Goal: Task Accomplishment & Management: Use online tool/utility

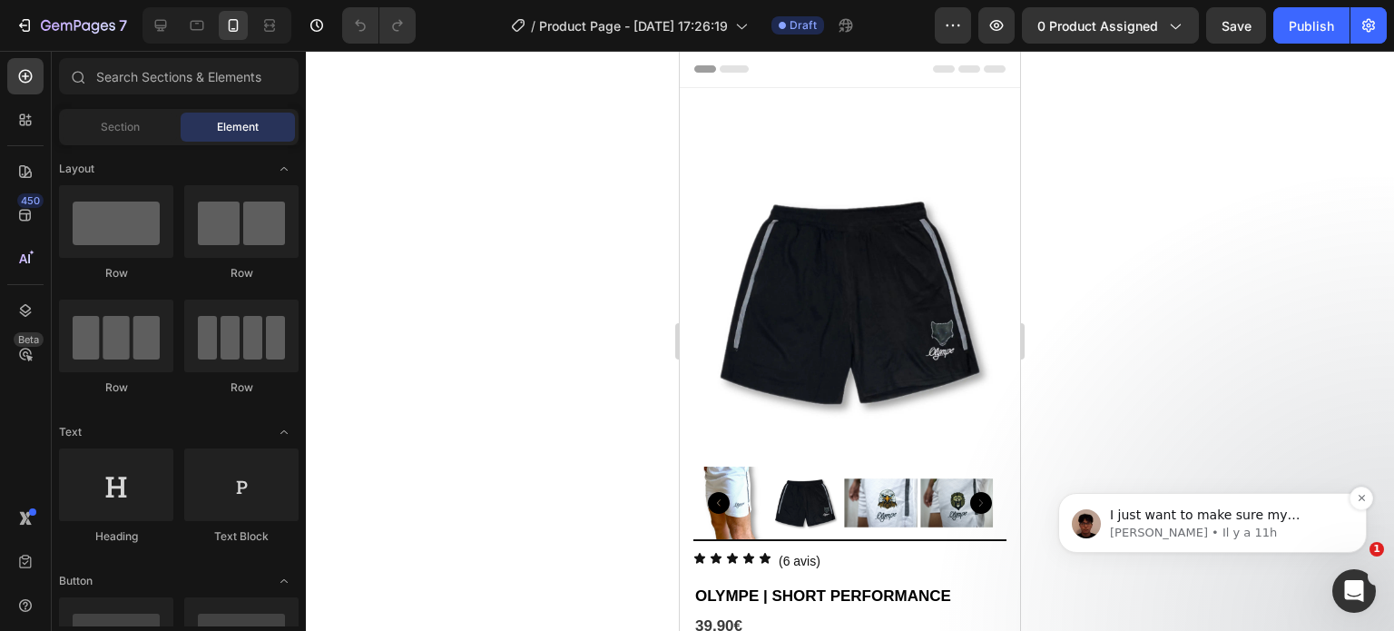
click at [1244, 540] on p "[PERSON_NAME] • Il y a 11h" at bounding box center [1227, 533] width 234 height 16
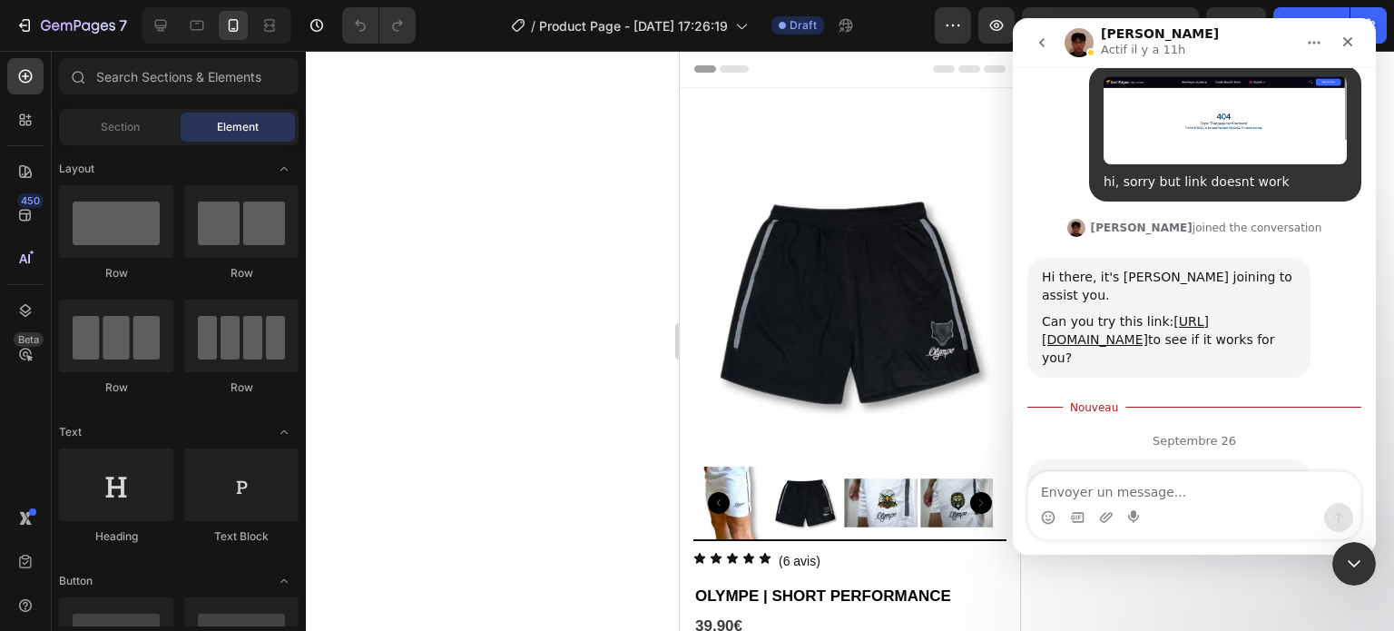
scroll to position [888, 0]
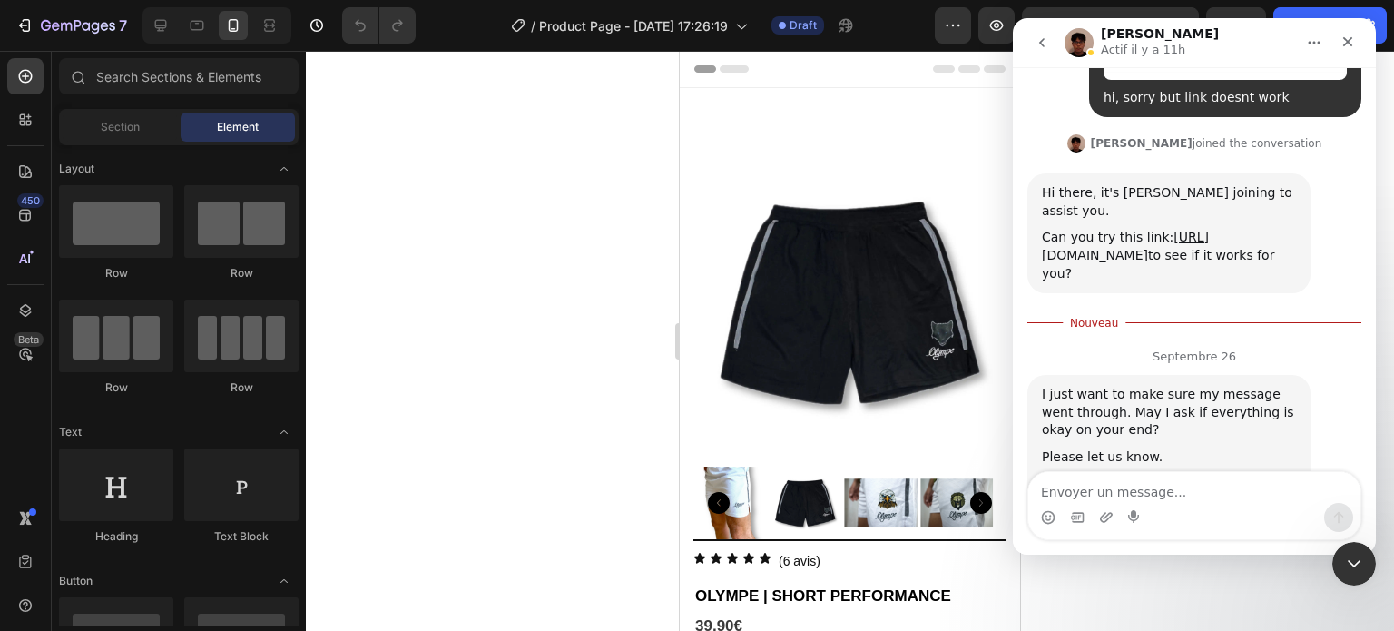
click at [1101, 489] on textarea "Envoyer un message..." at bounding box center [1194, 487] width 332 height 31
type textarea "H"
type textarea "Hi,"
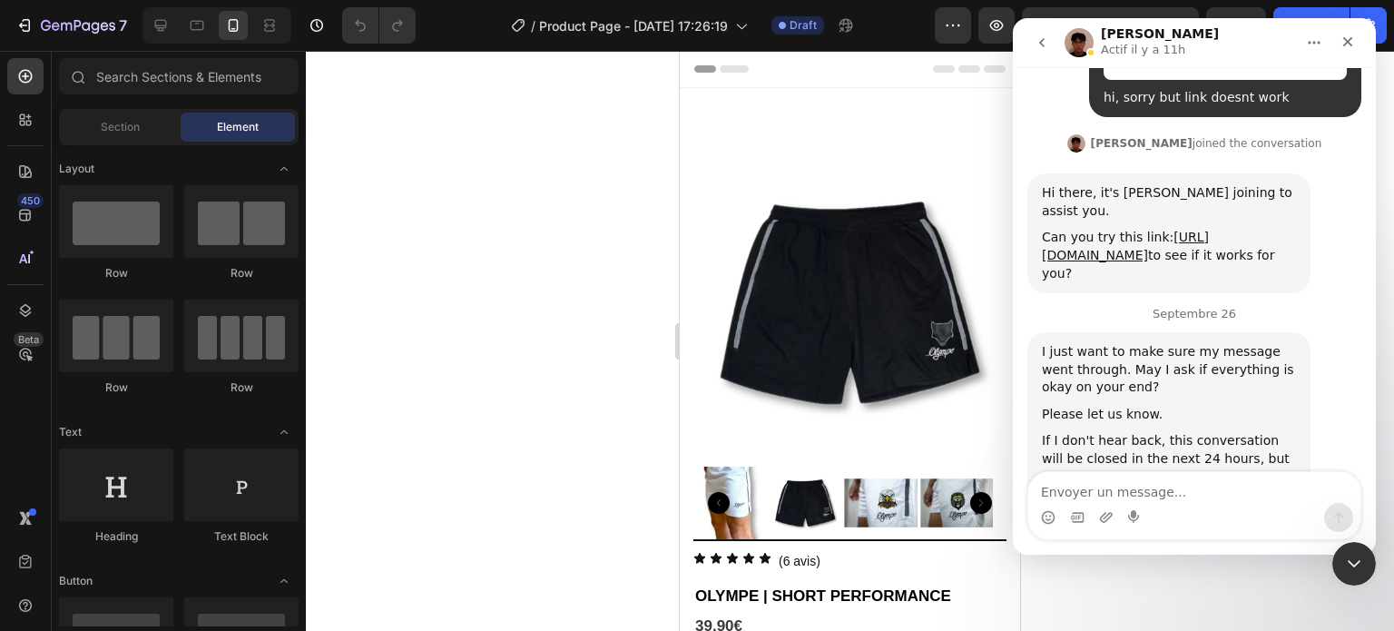
scroll to position [900, 0]
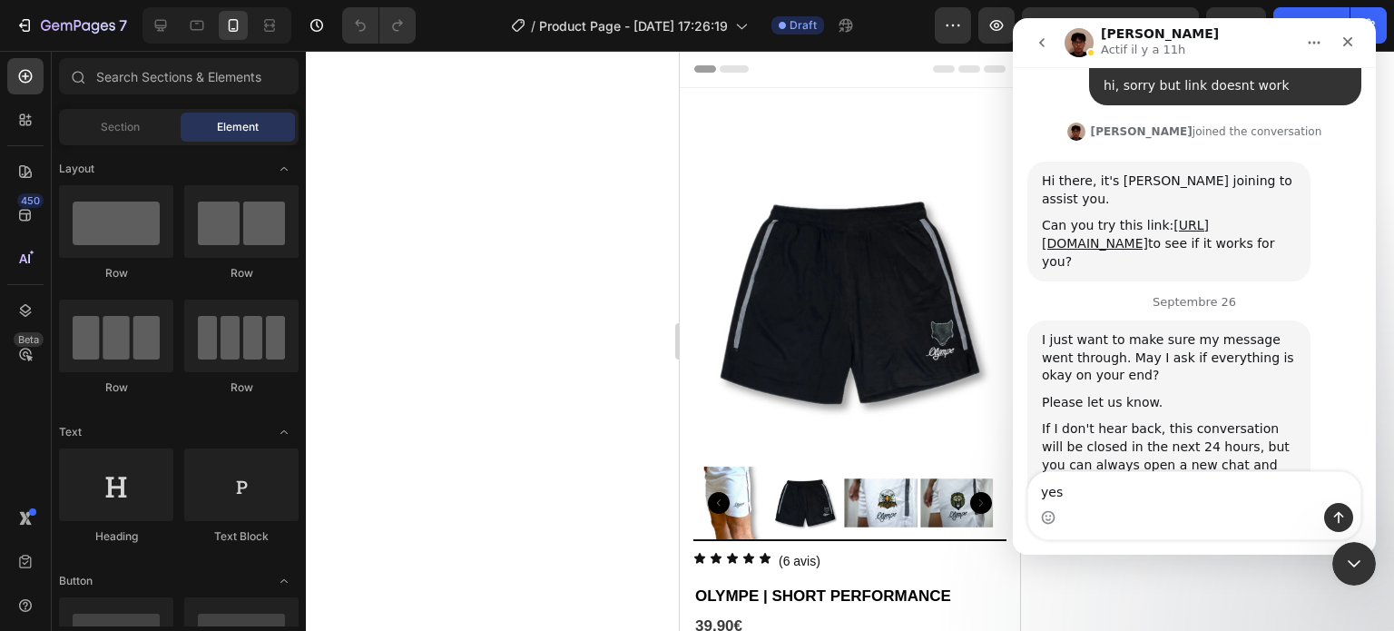
type textarea "yes"
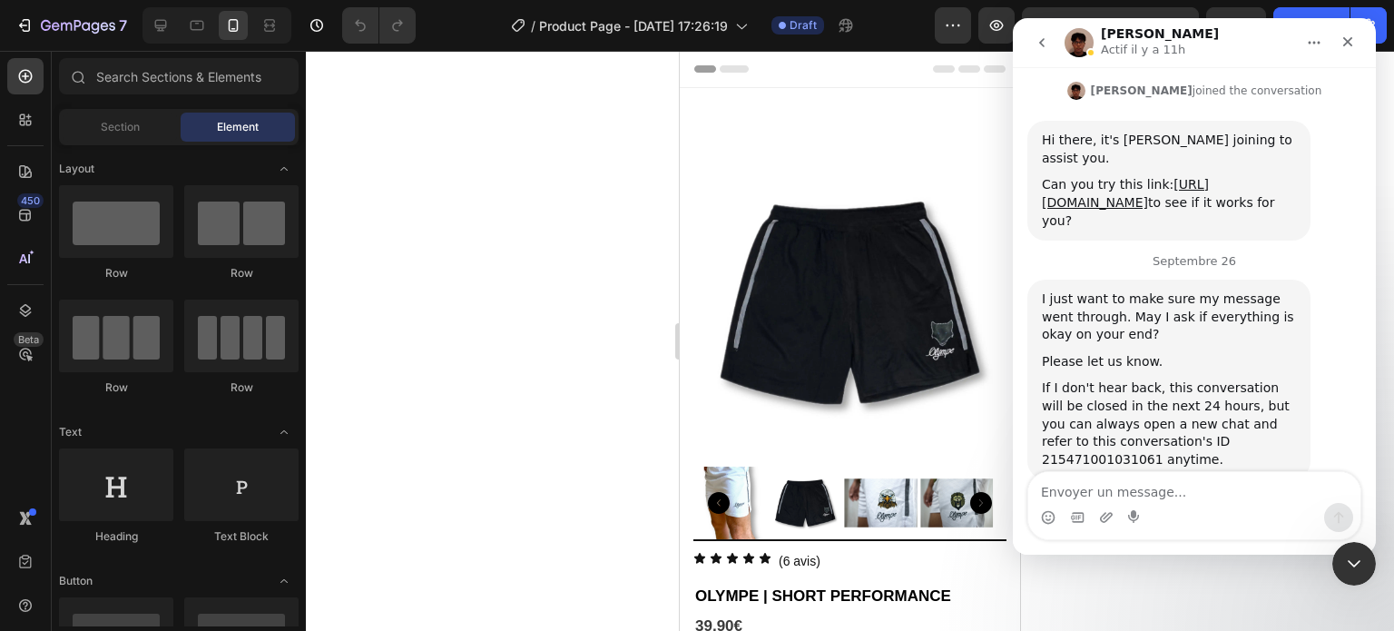
type textarea "i"
click at [1344, 44] on icon "Fermer" at bounding box center [1348, 42] width 10 height 10
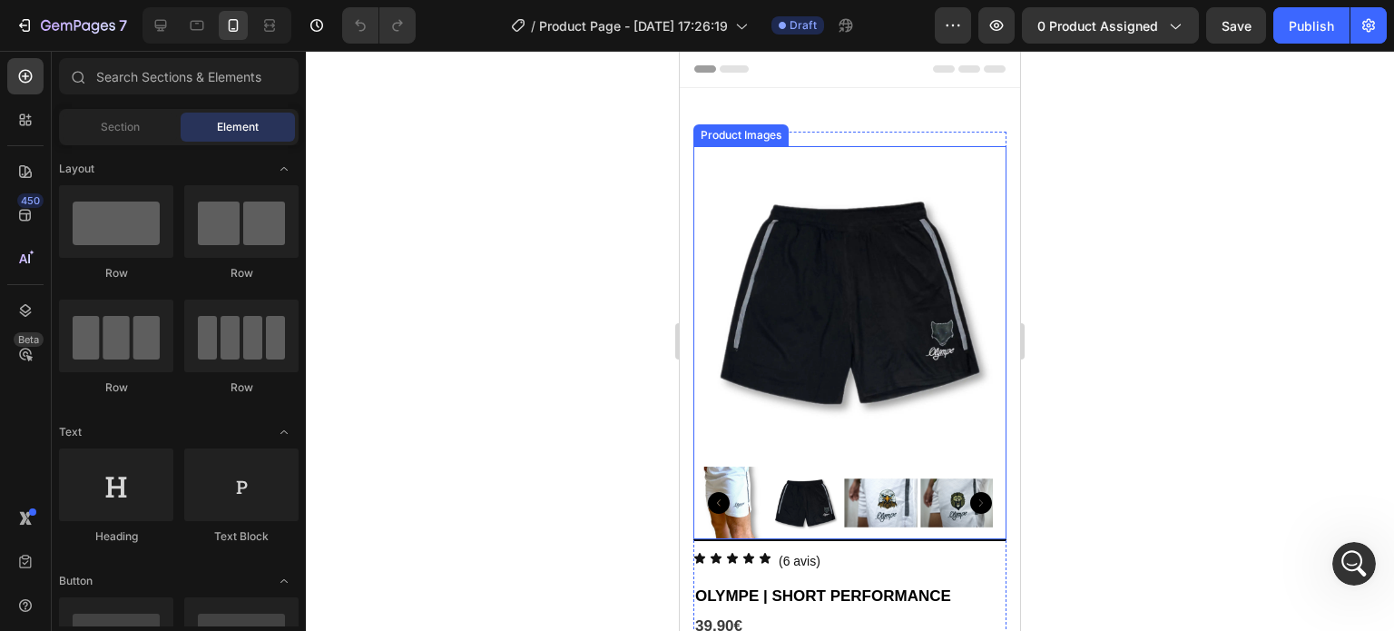
click at [797, 385] on img at bounding box center [850, 302] width 313 height 313
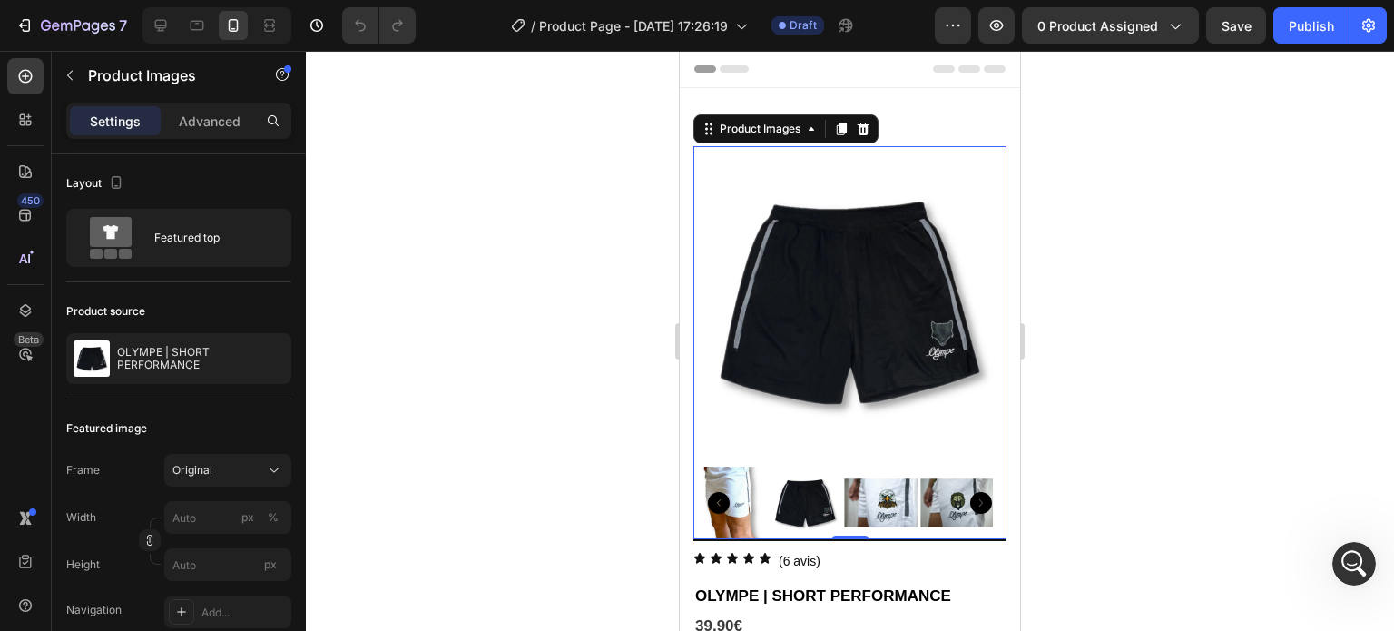
scroll to position [140, 0]
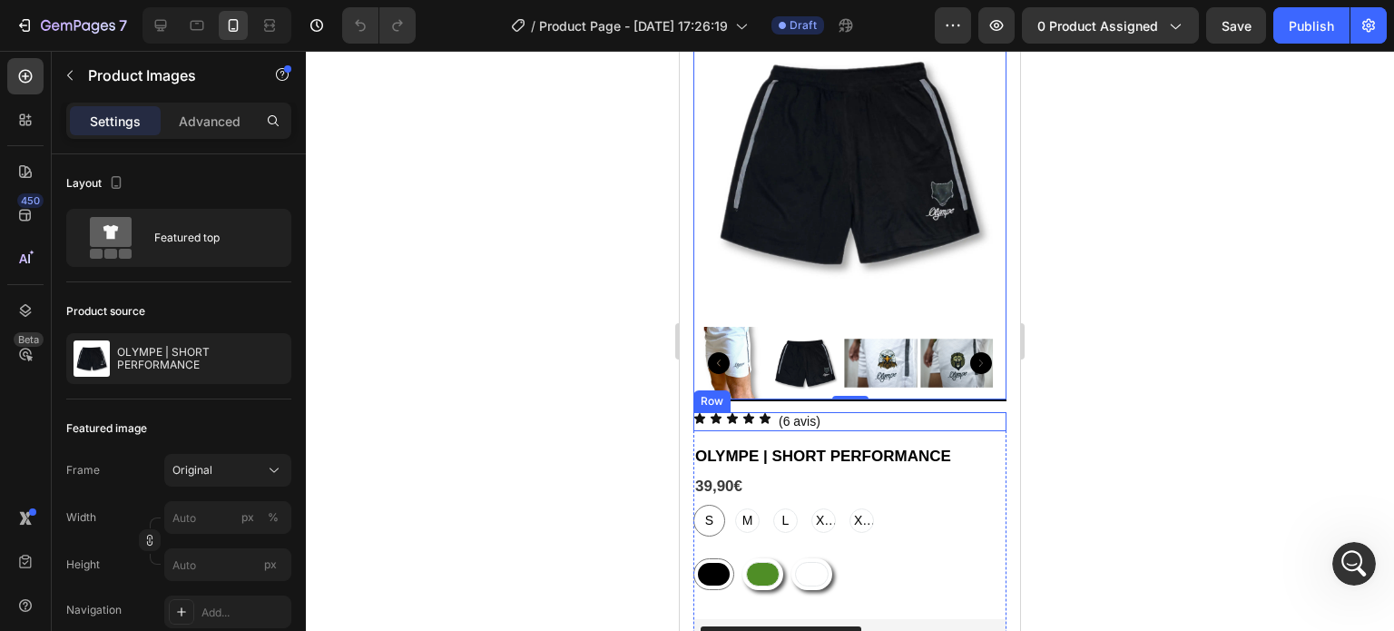
click at [759, 412] on div "Icon Icon Icon Icon Icon Icon List" at bounding box center [733, 421] width 78 height 19
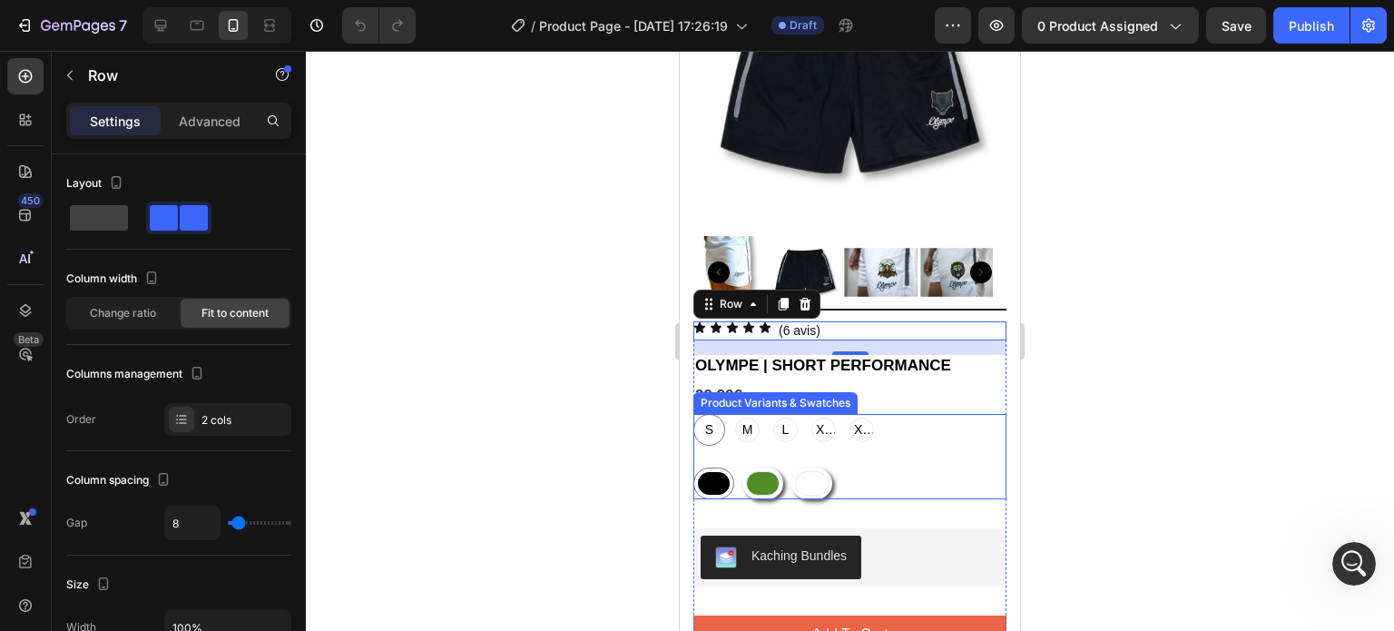
scroll to position [287, 0]
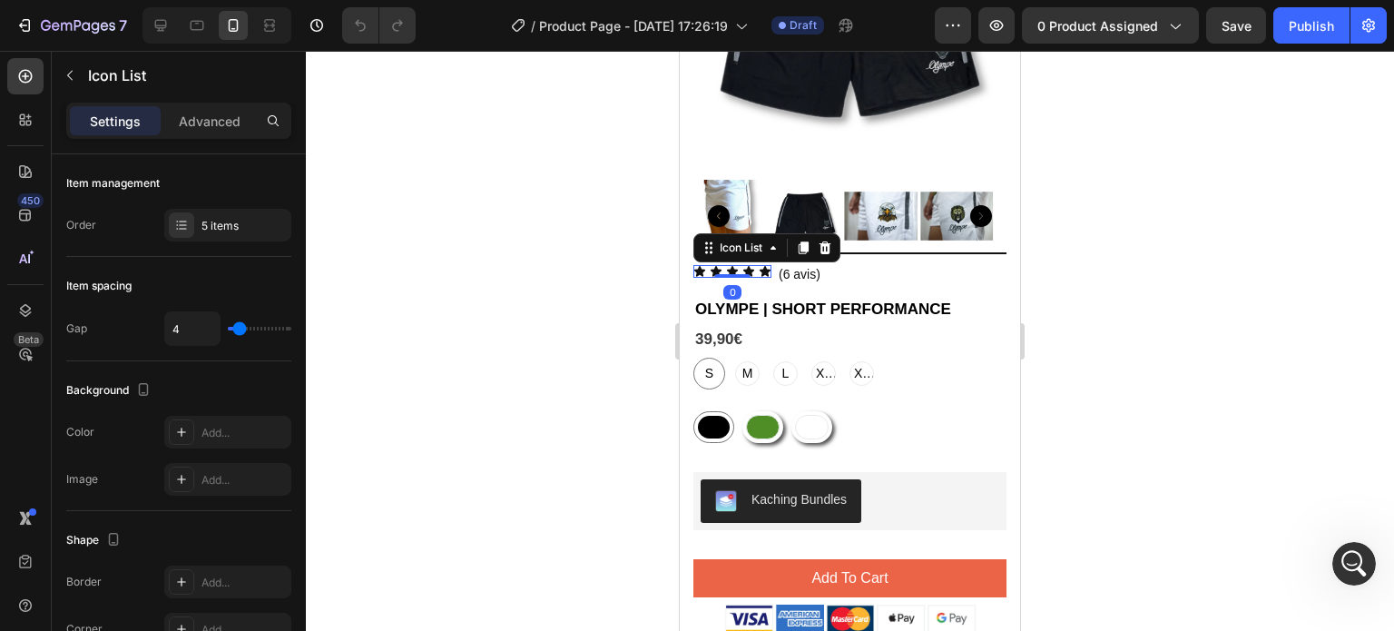
click at [737, 265] on div "Icon Icon Icon Icon Icon Icon List 0" at bounding box center [733, 271] width 78 height 13
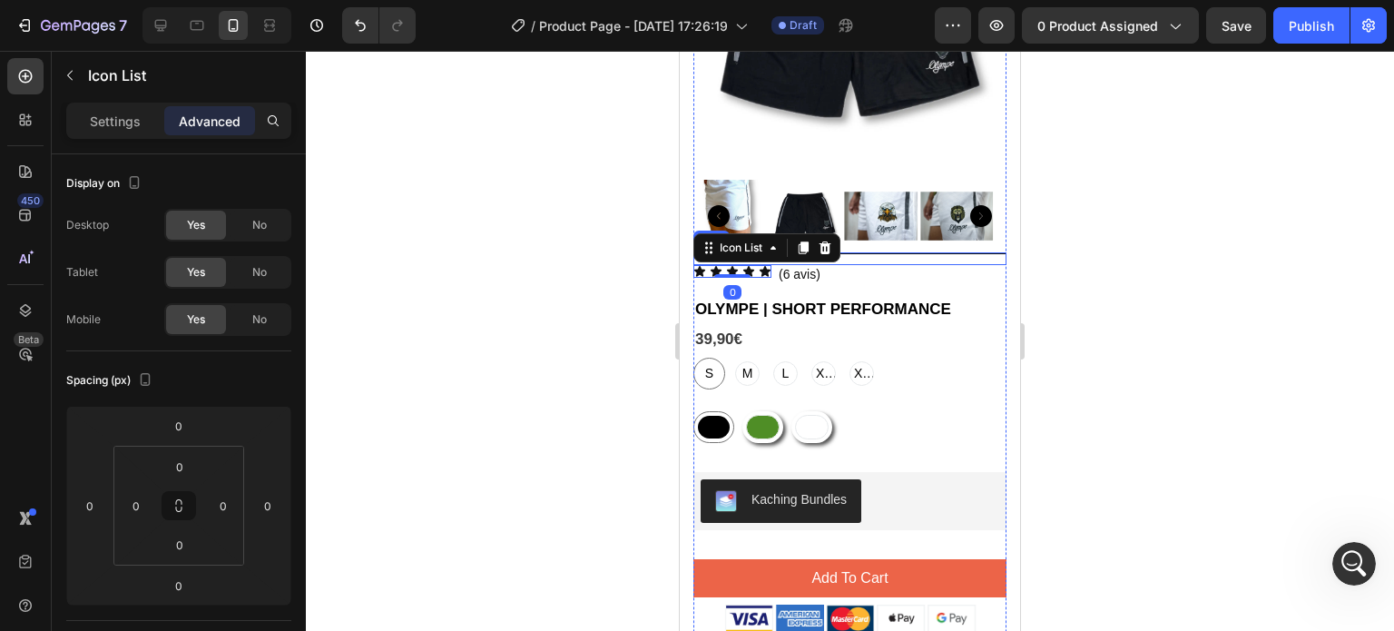
click at [935, 252] on div at bounding box center [850, 253] width 313 height 2
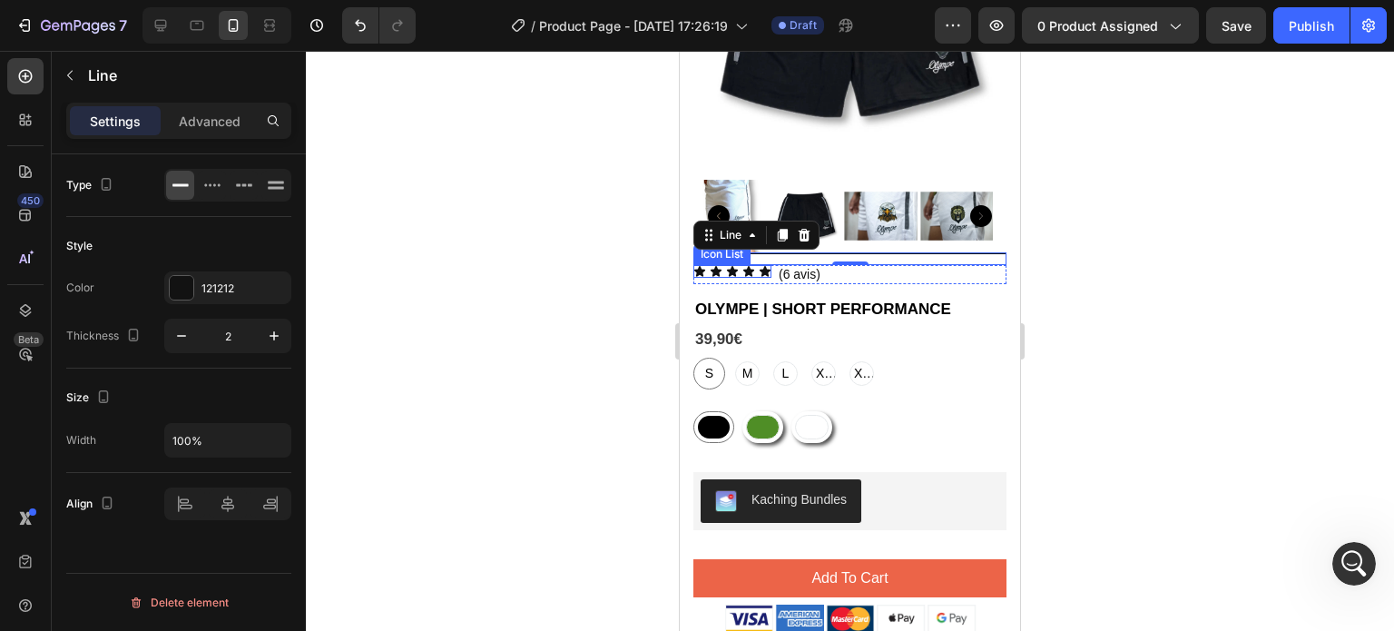
click at [740, 265] on div "Icon Icon Icon Icon Icon" at bounding box center [733, 271] width 78 height 13
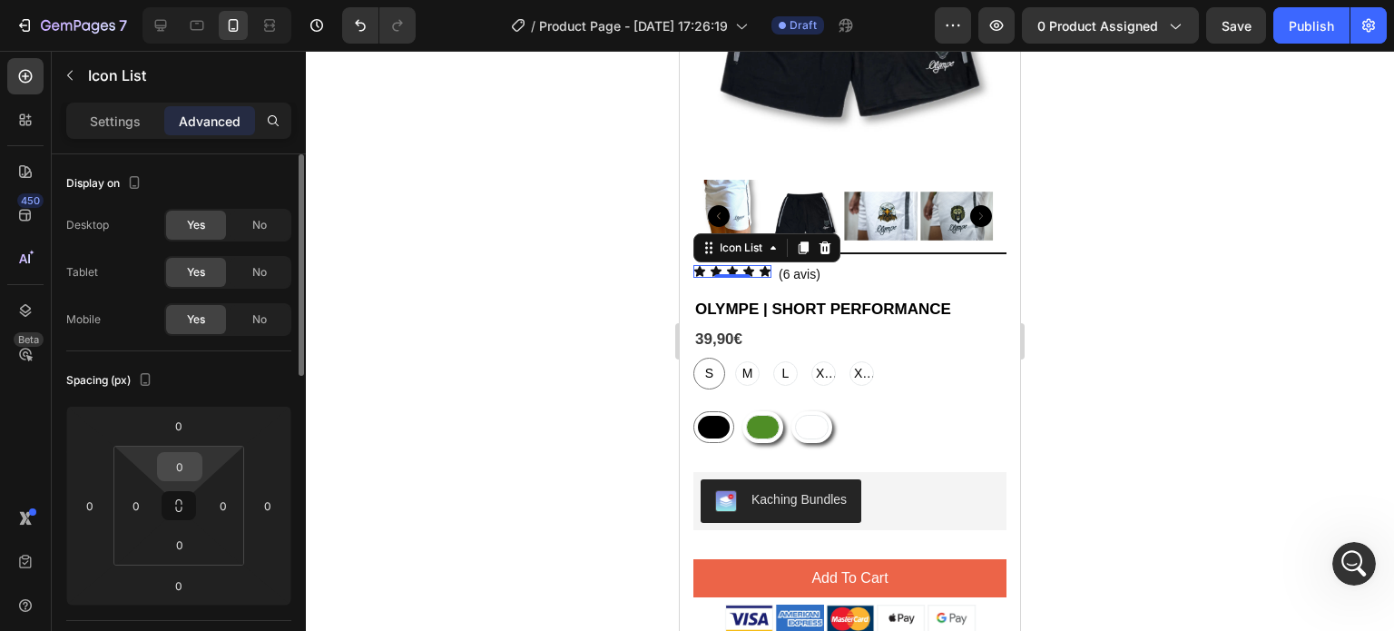
click at [184, 467] on input "0" at bounding box center [180, 466] width 36 height 27
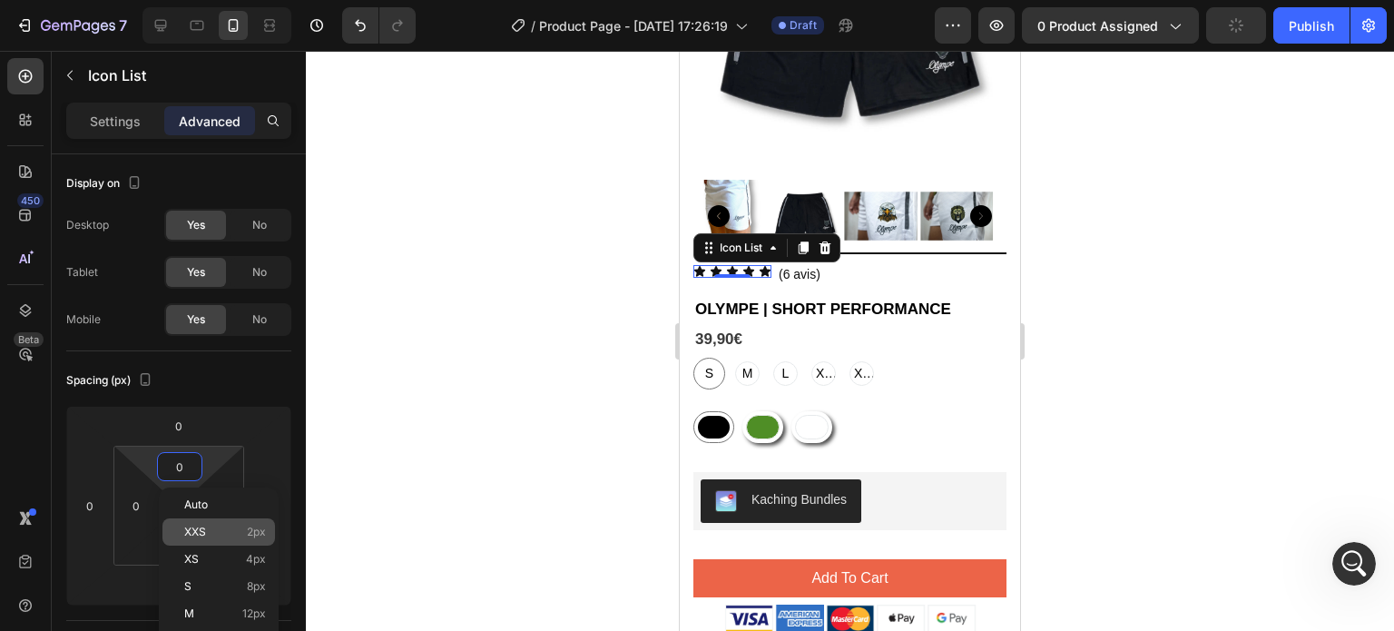
click at [244, 536] on p "XXS 2px" at bounding box center [225, 532] width 82 height 13
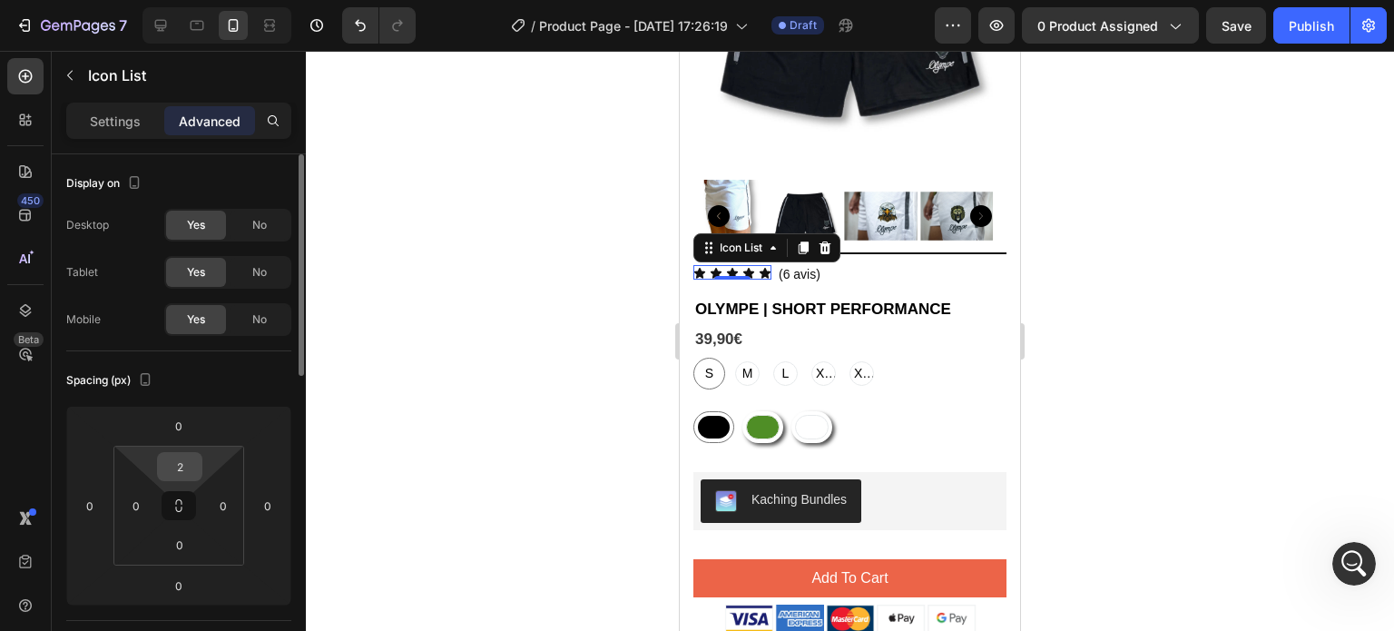
click at [198, 465] on div "2" at bounding box center [179, 466] width 45 height 29
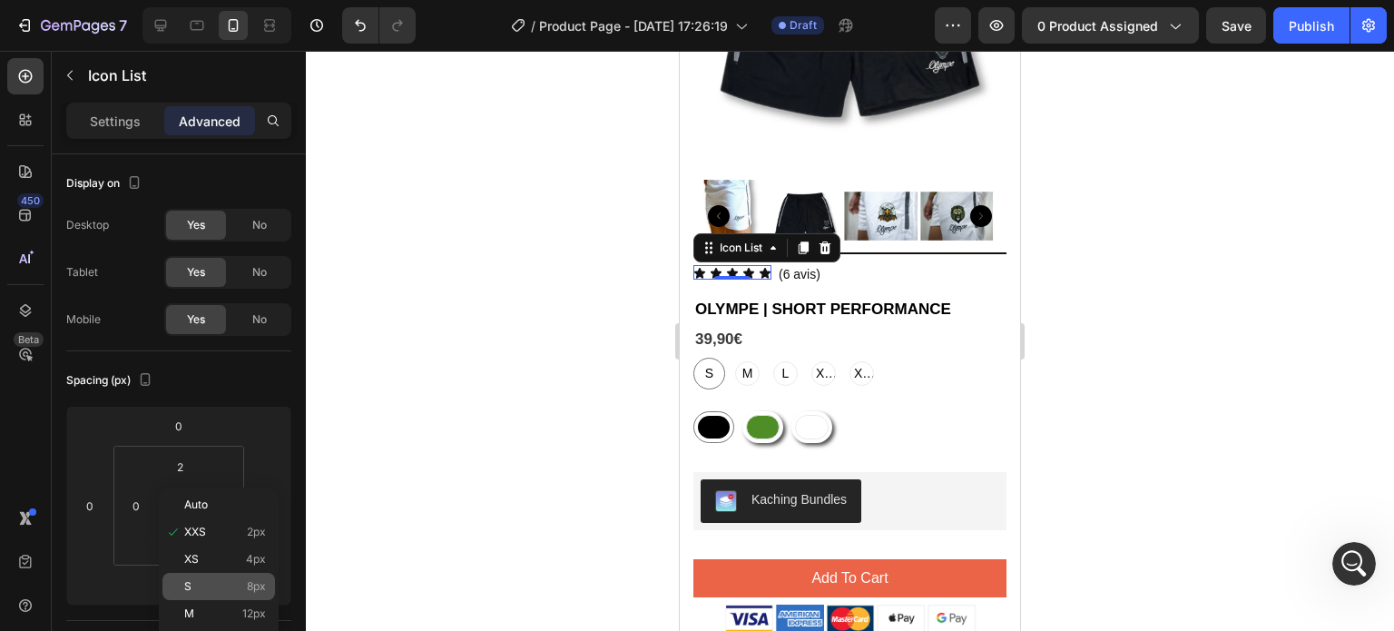
click at [197, 591] on p "S 8px" at bounding box center [225, 586] width 82 height 13
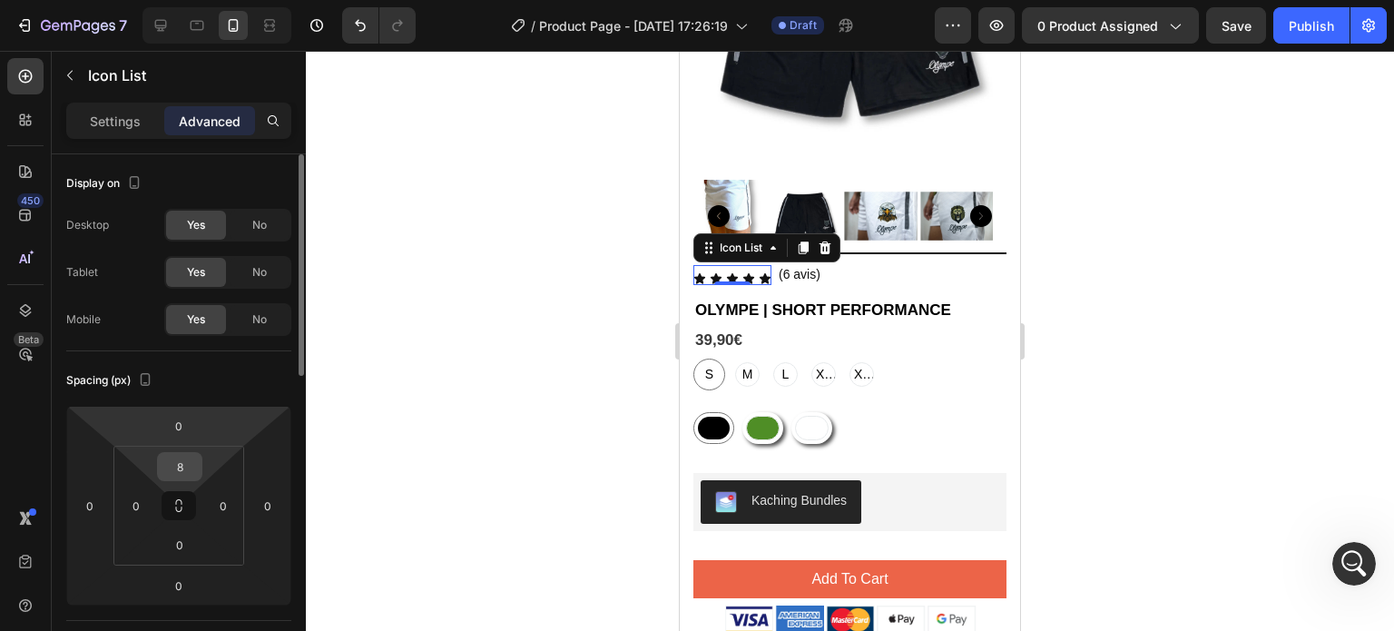
click at [177, 475] on input "8" at bounding box center [180, 466] width 36 height 27
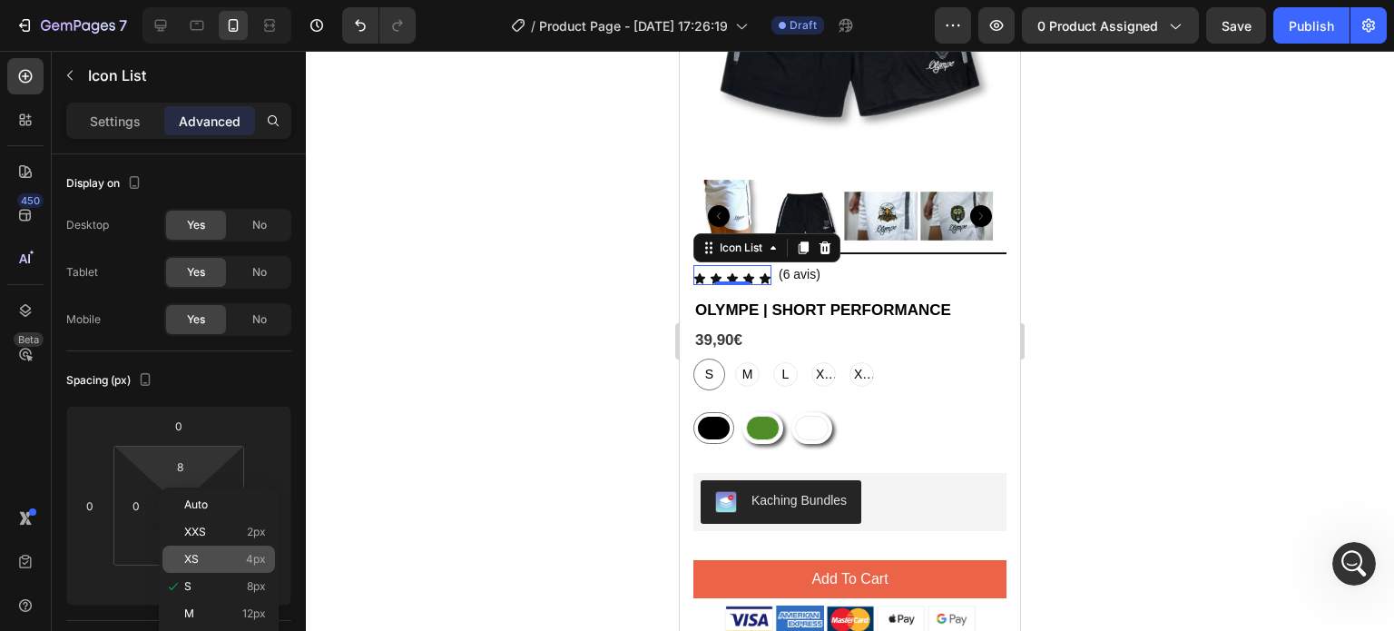
click at [207, 553] on p "XS 4px" at bounding box center [225, 559] width 82 height 13
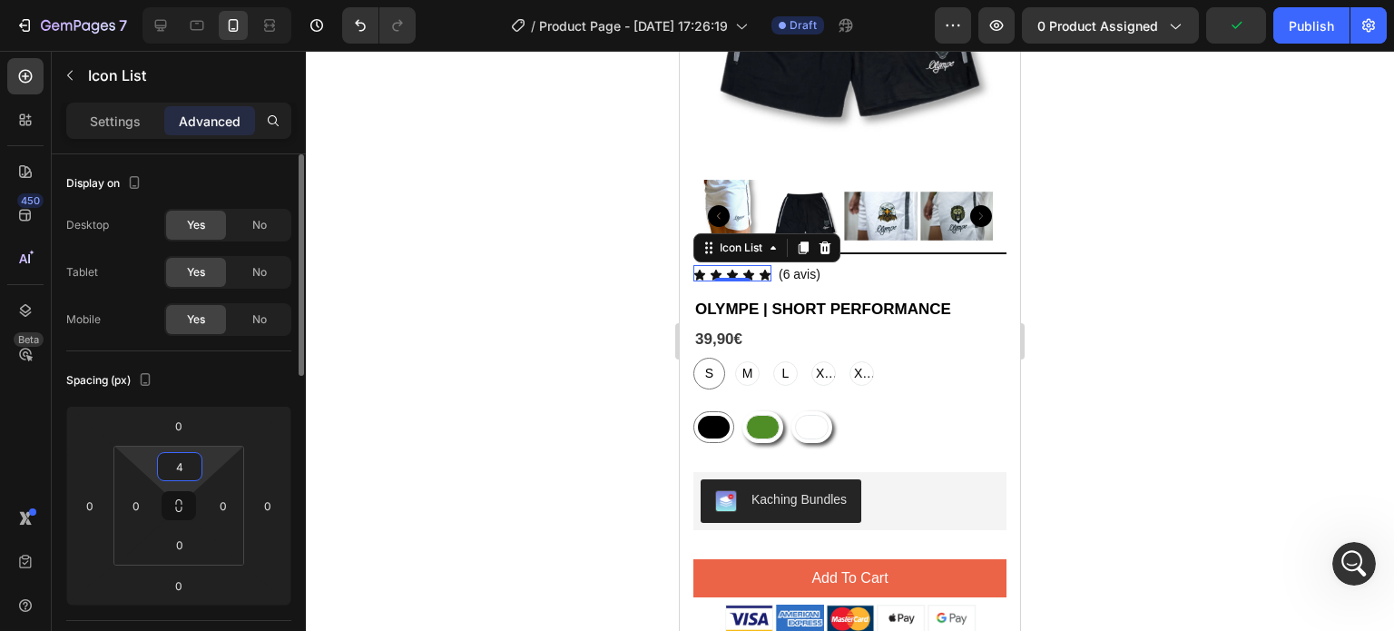
click at [180, 477] on input "4" at bounding box center [180, 466] width 36 height 27
type input "3"
click at [480, 389] on div at bounding box center [850, 341] width 1088 height 580
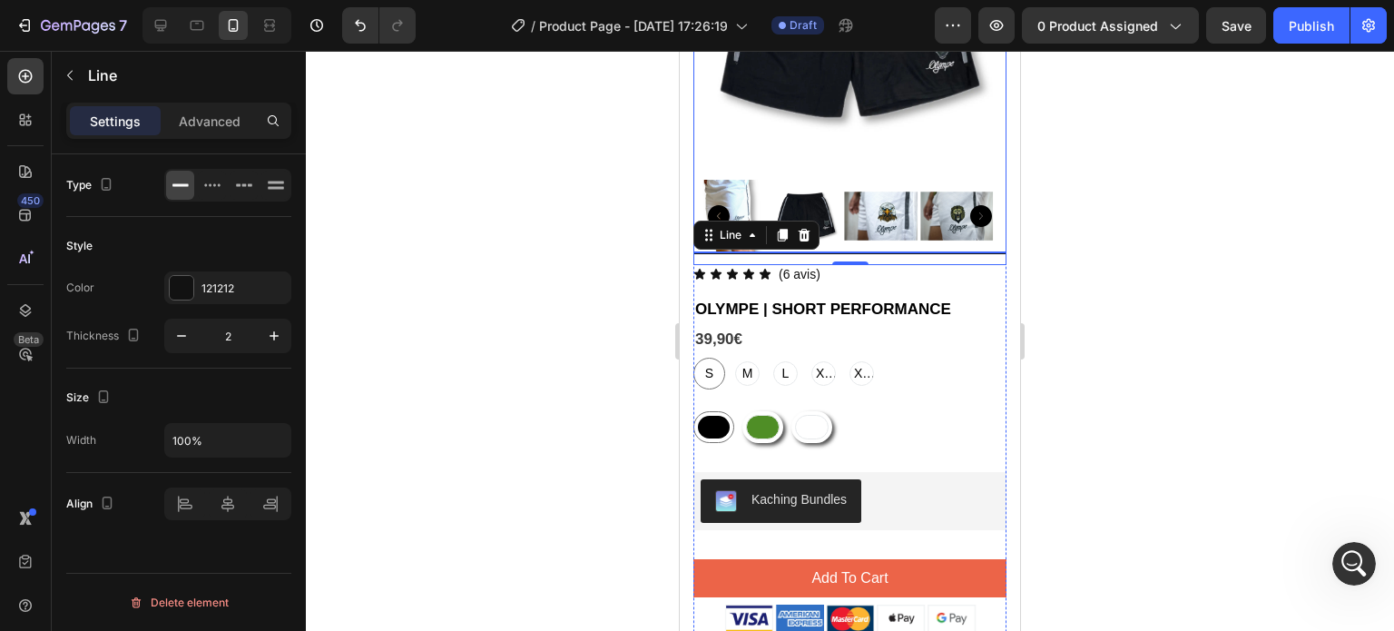
click at [865, 212] on img at bounding box center [880, 216] width 73 height 73
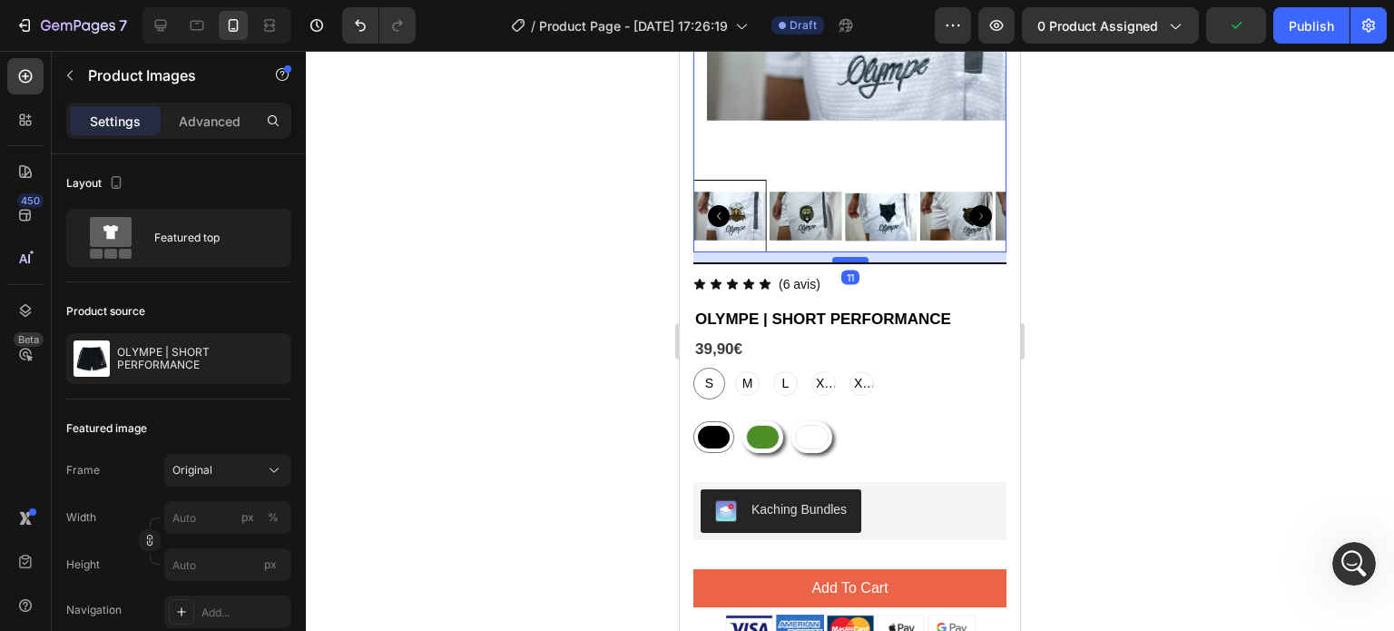
drag, startPoint x: 843, startPoint y: 236, endPoint x: 1301, endPoint y: 320, distance: 465.1
click at [843, 257] on div at bounding box center [850, 259] width 36 height 5
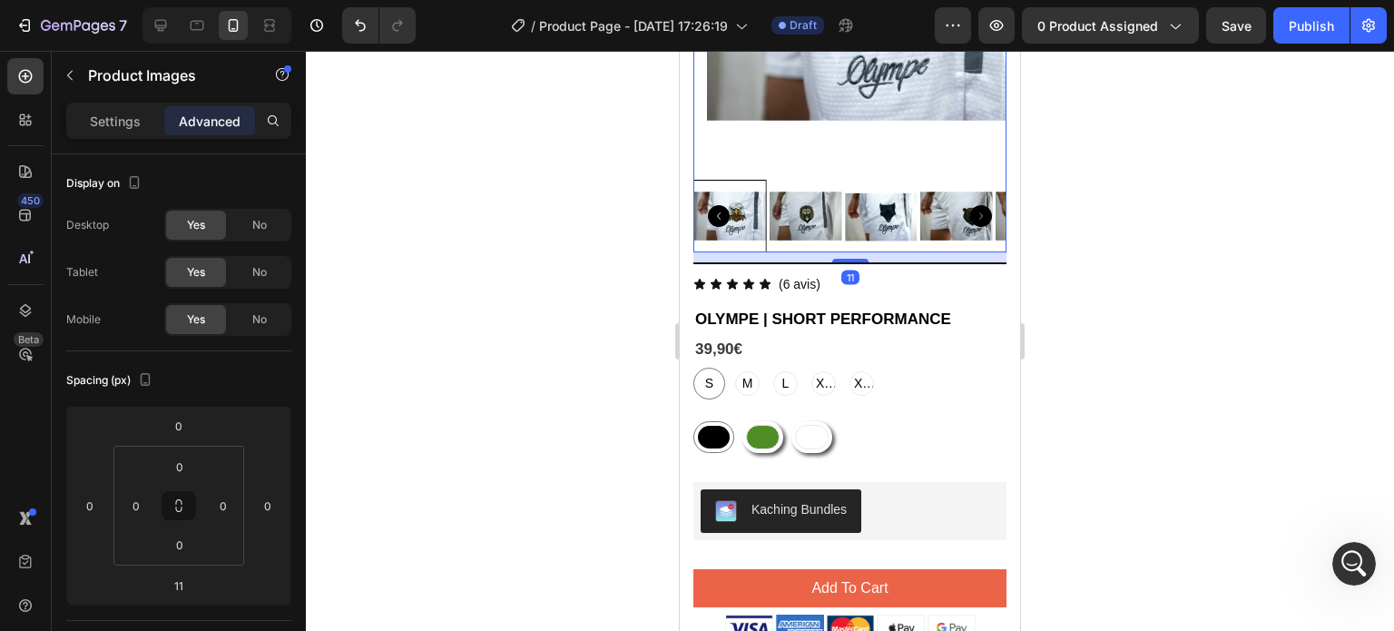
click at [595, 273] on div at bounding box center [850, 341] width 1088 height 580
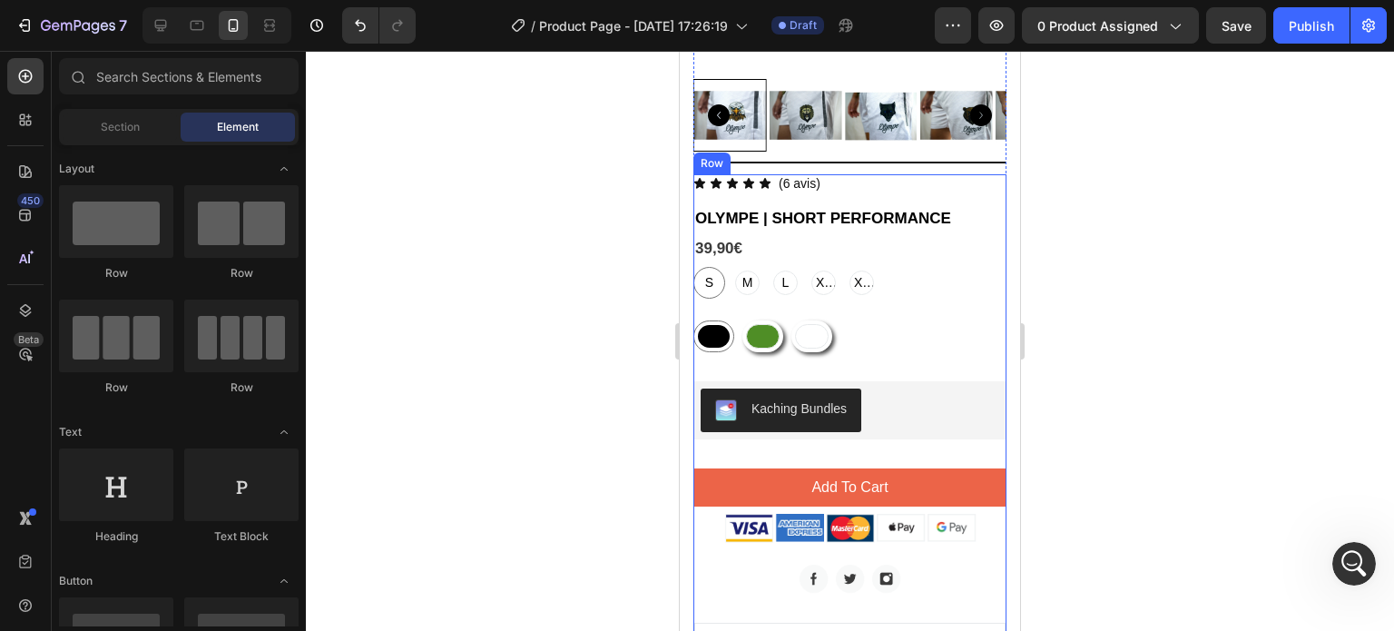
scroll to position [472, 0]
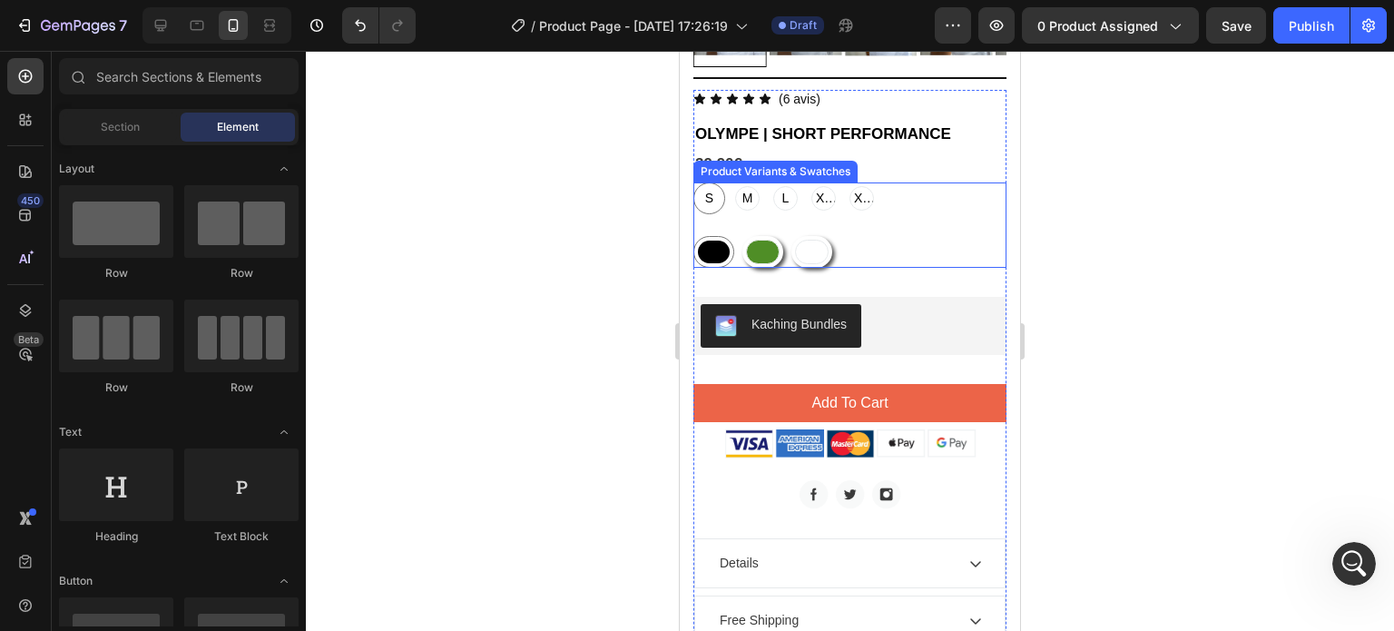
click at [704, 241] on div at bounding box center [714, 252] width 32 height 23
click at [694, 235] on input "Noir Noir" at bounding box center [693, 235] width 1 height 1
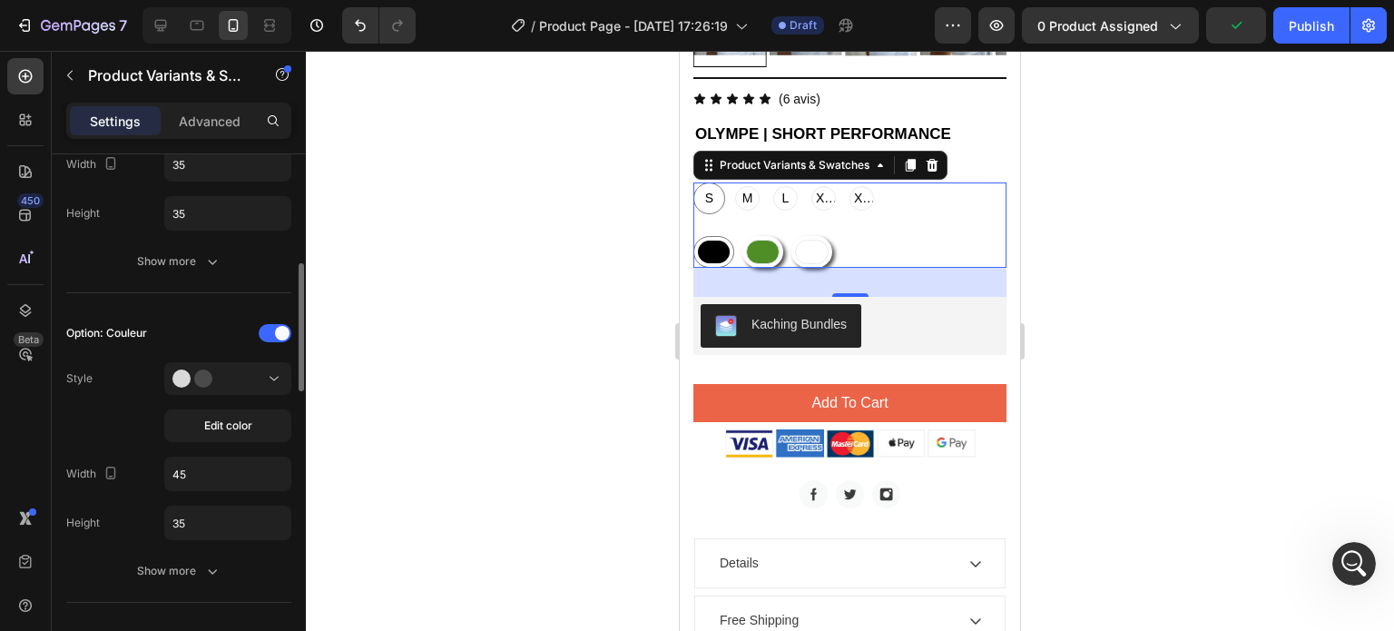
scroll to position [497, 0]
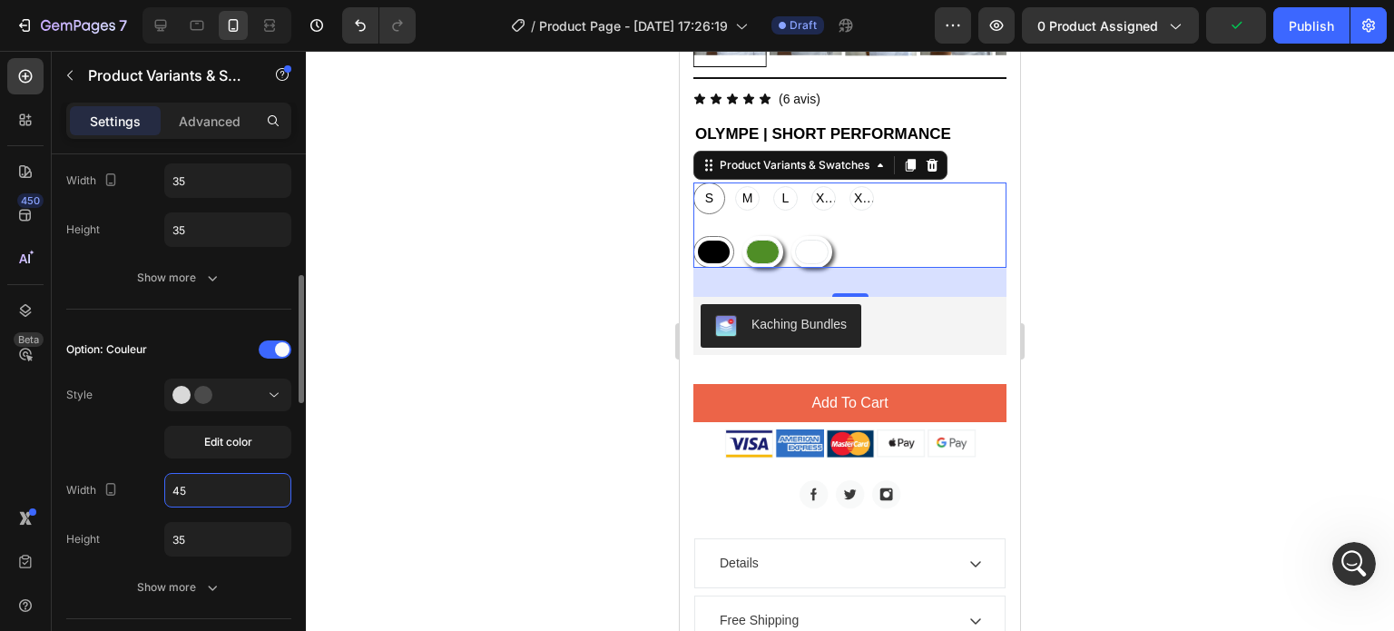
click at [199, 486] on input "45" at bounding box center [227, 490] width 125 height 33
type input "35"
click at [494, 321] on div at bounding box center [850, 341] width 1088 height 580
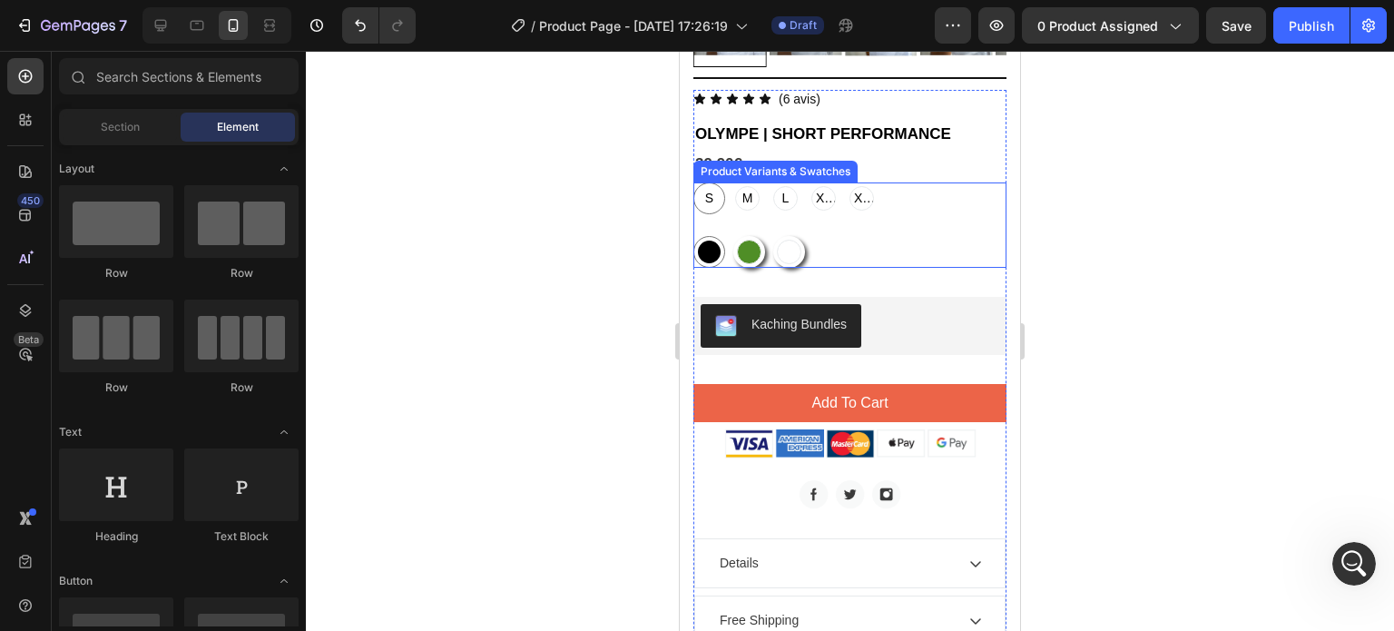
click at [823, 202] on div "S S S M M M L L L XL XL XL XXL XXL XXL Noir Noir Vert Vert Blanc Blanc" at bounding box center [850, 224] width 313 height 85
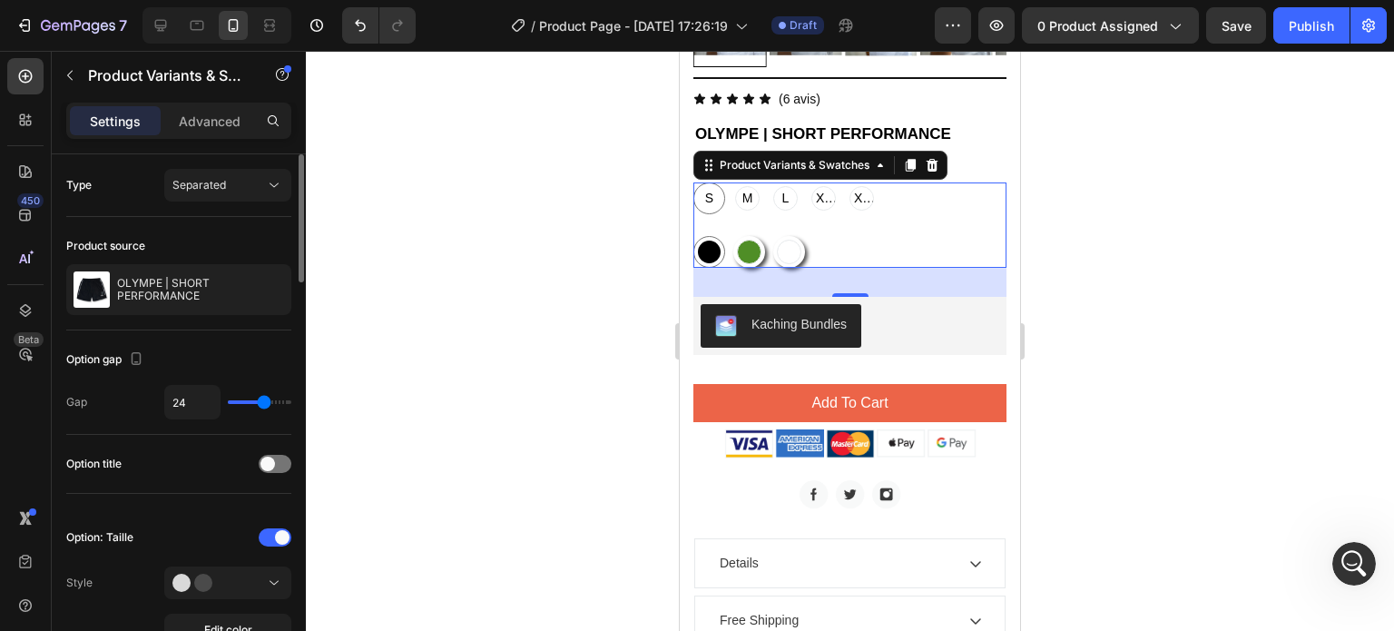
type input "20"
type input "19"
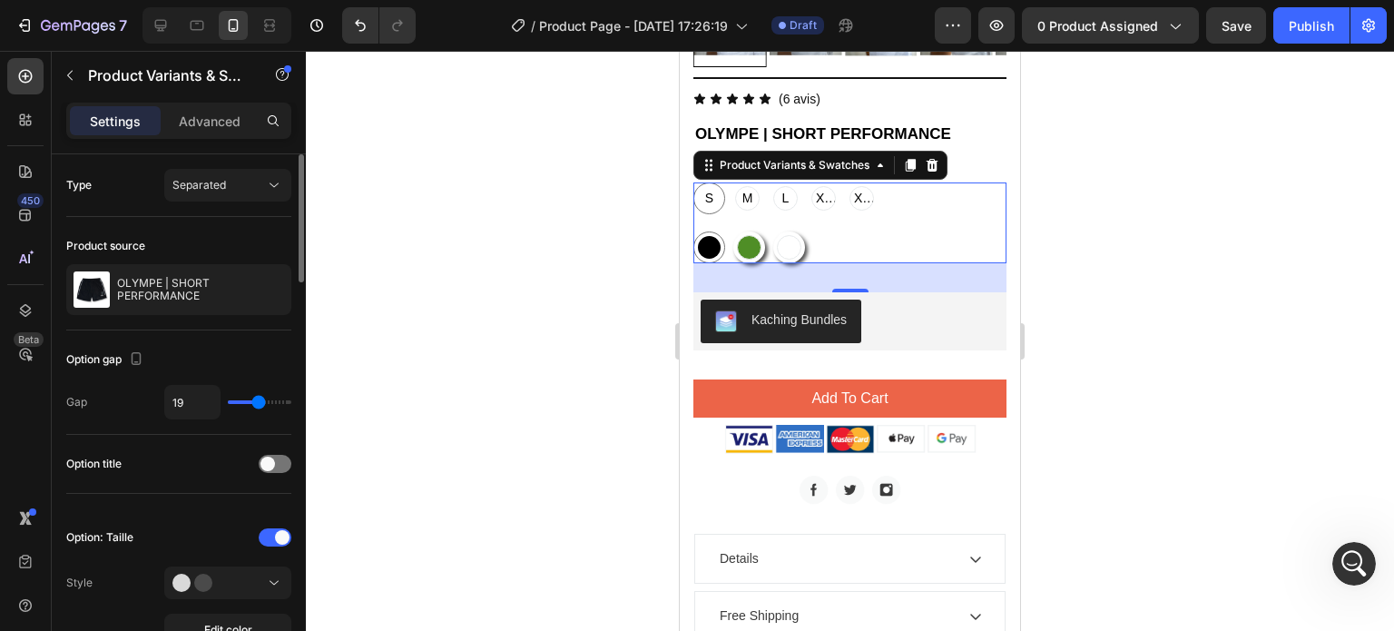
type input "18"
type input "16"
type input "14"
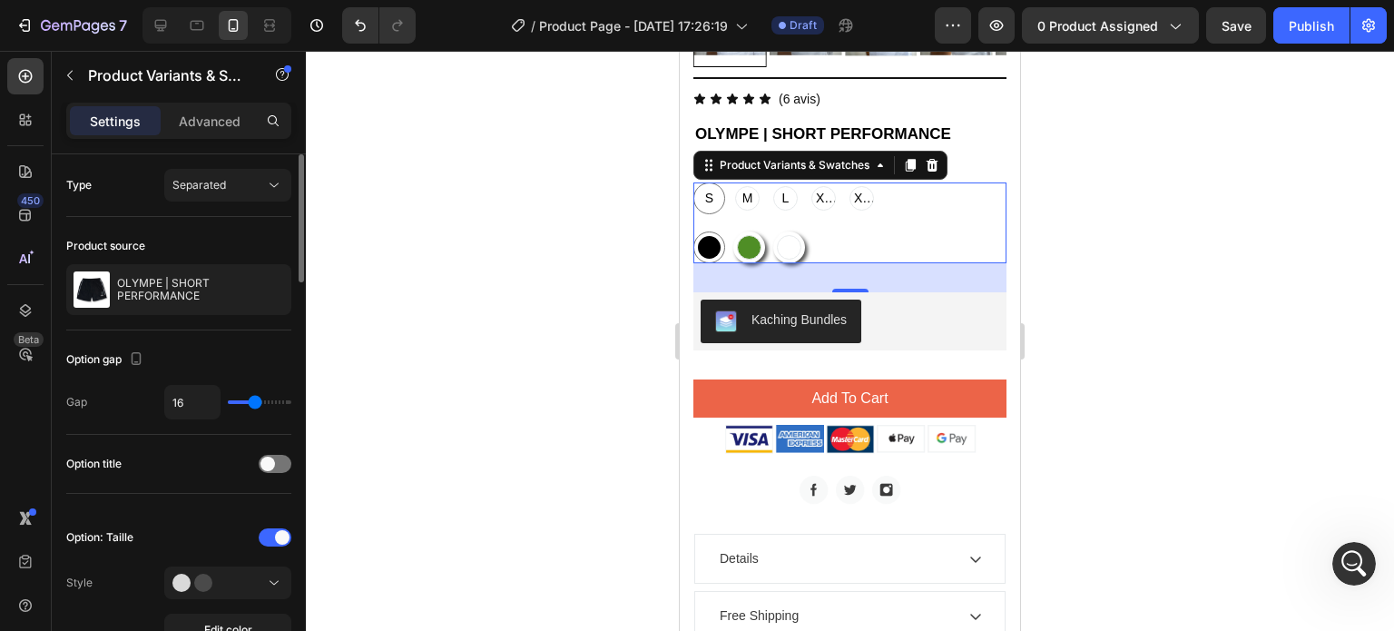
type input "14"
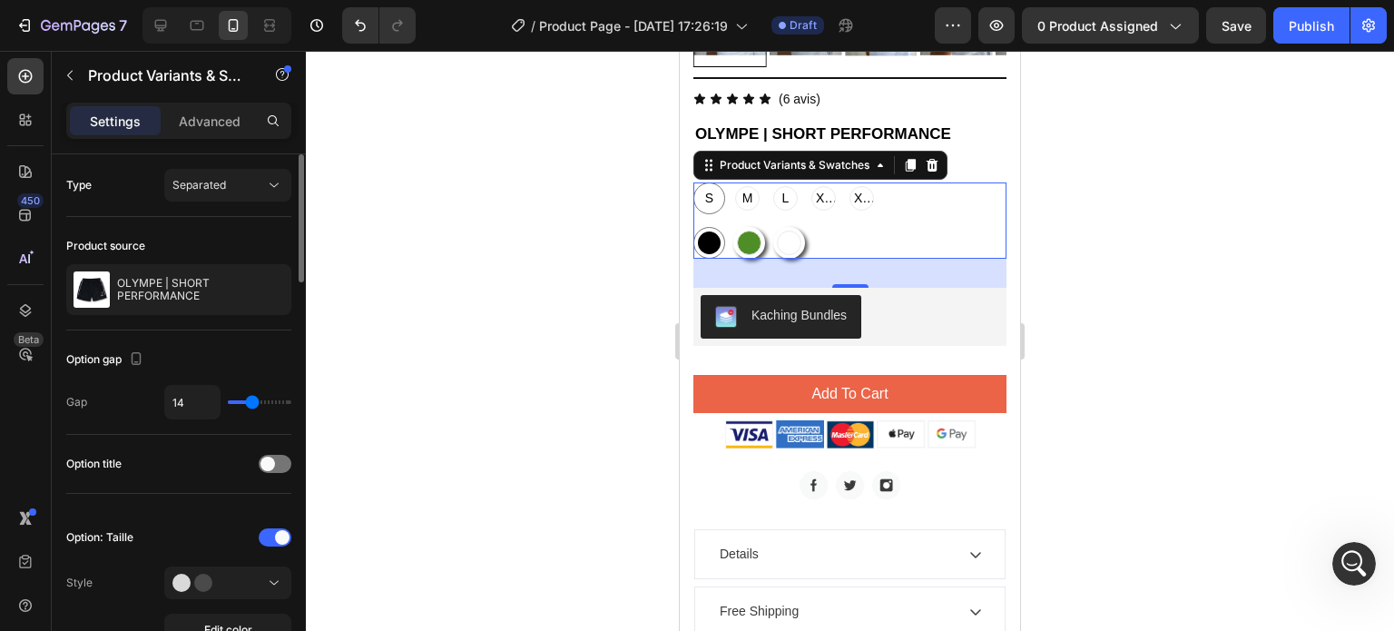
type input "6"
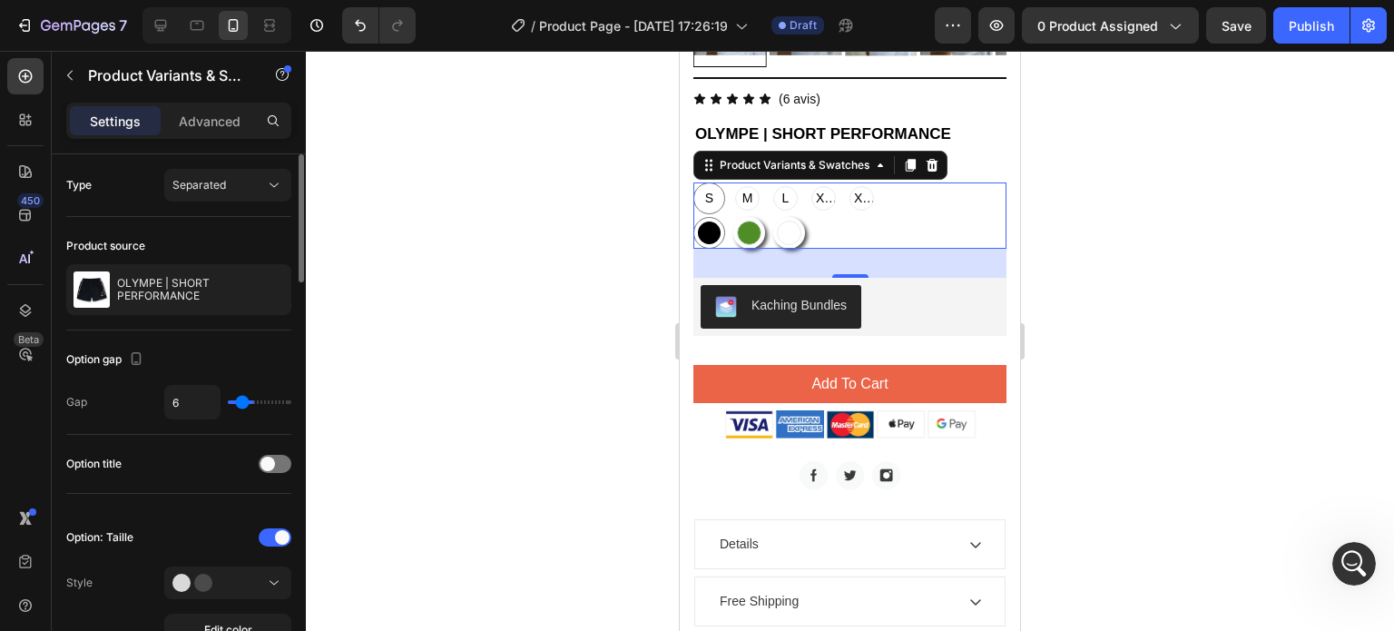
type input "3"
type input "0"
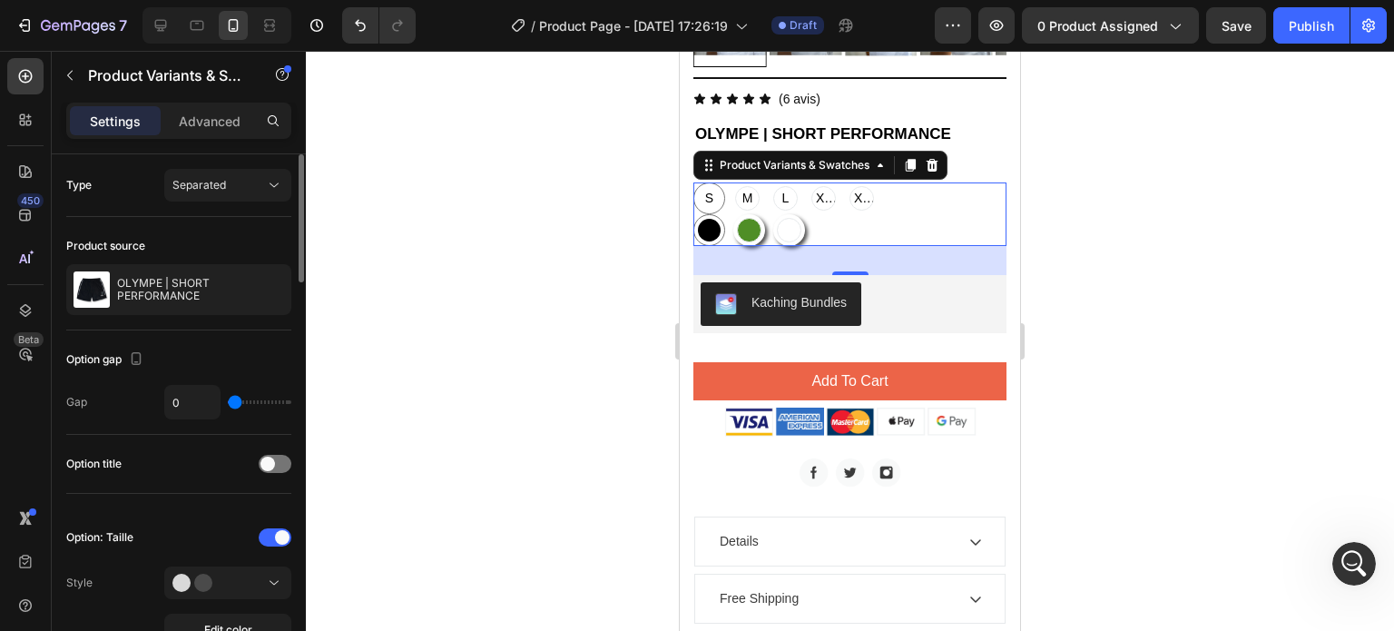
type input "7"
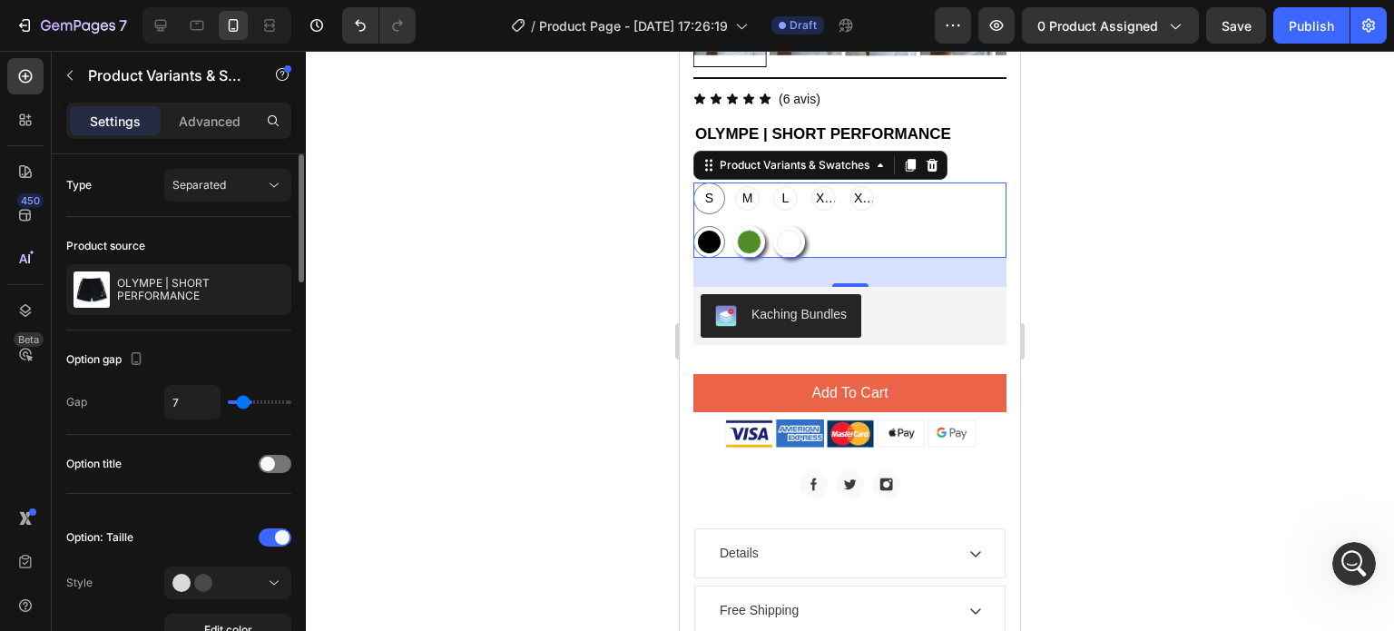
type input "13"
type input "14"
type input "15"
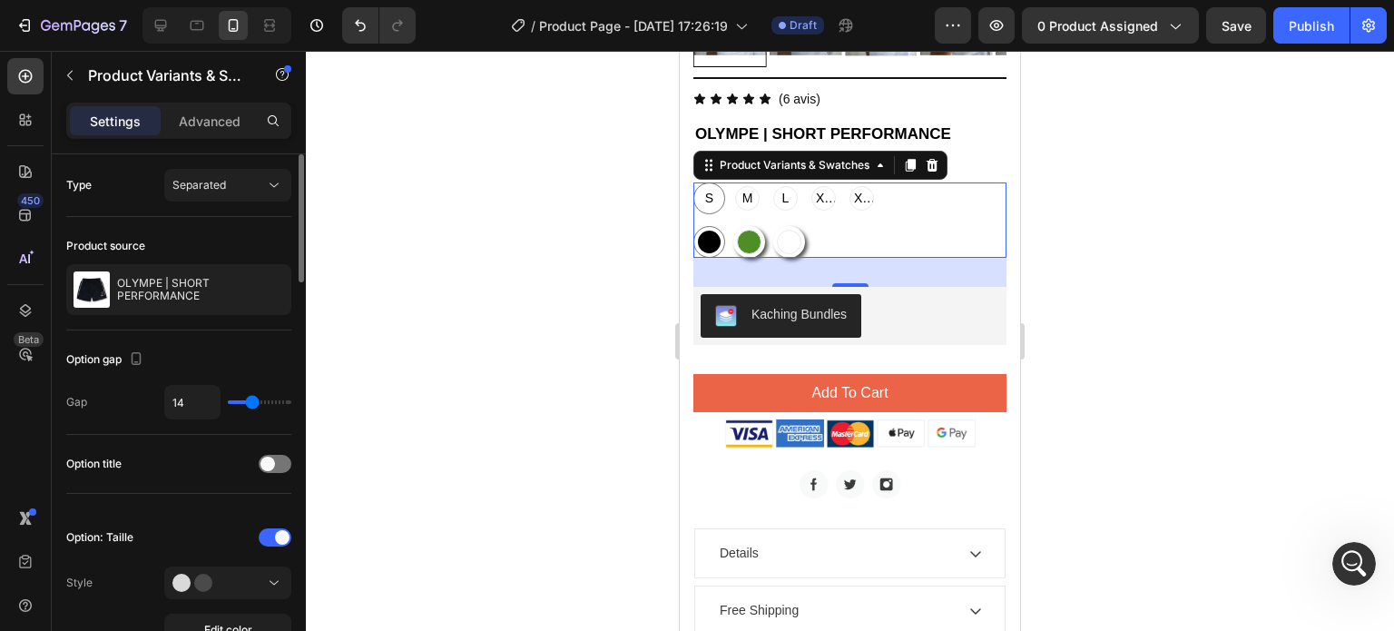
type input "15"
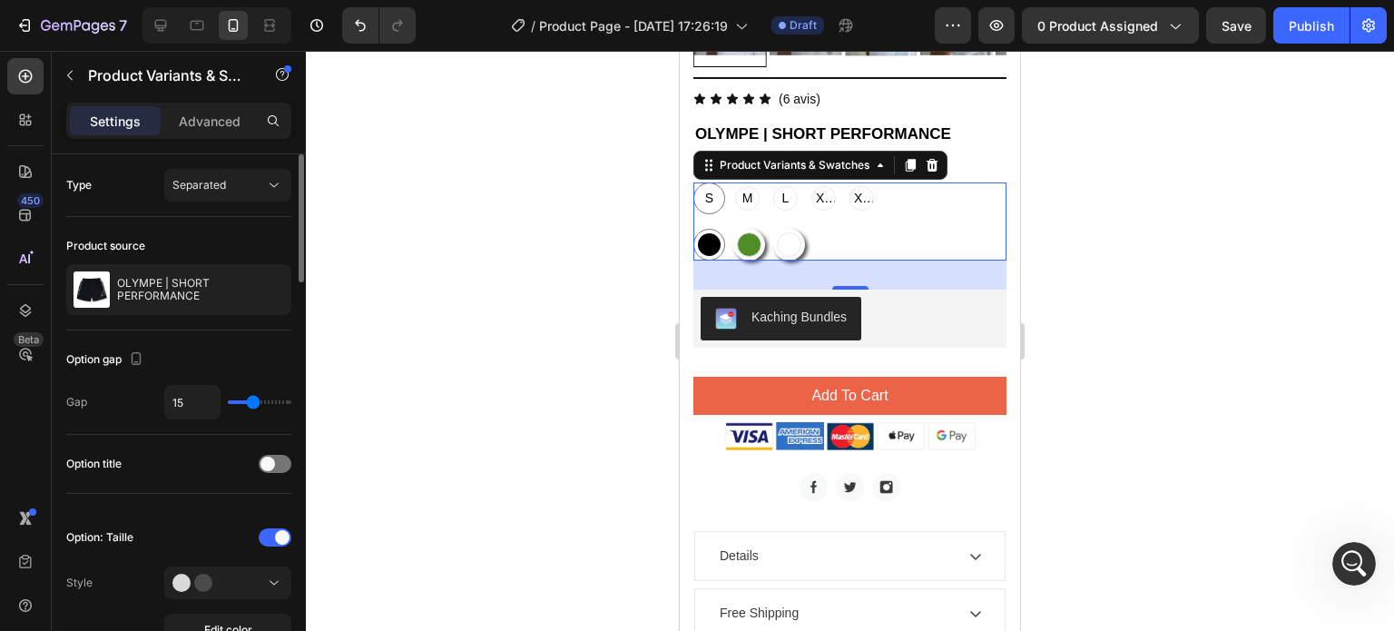
type input "16"
type input "13"
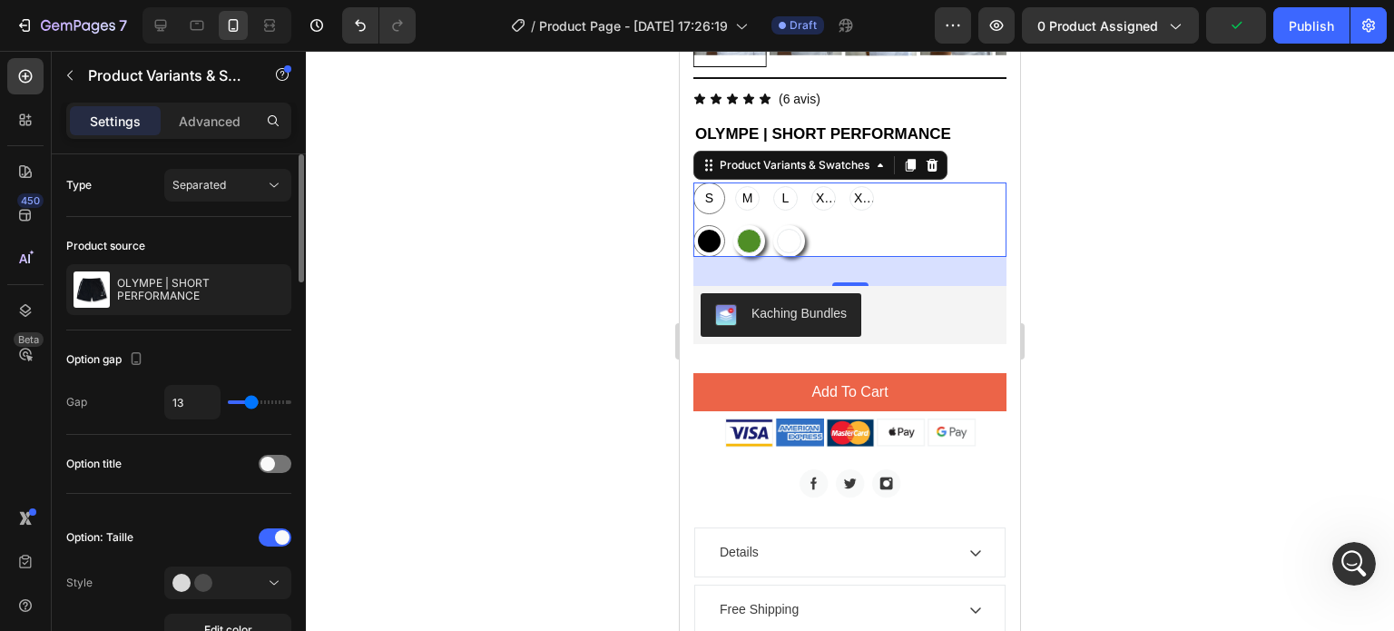
type input "11"
type input "10"
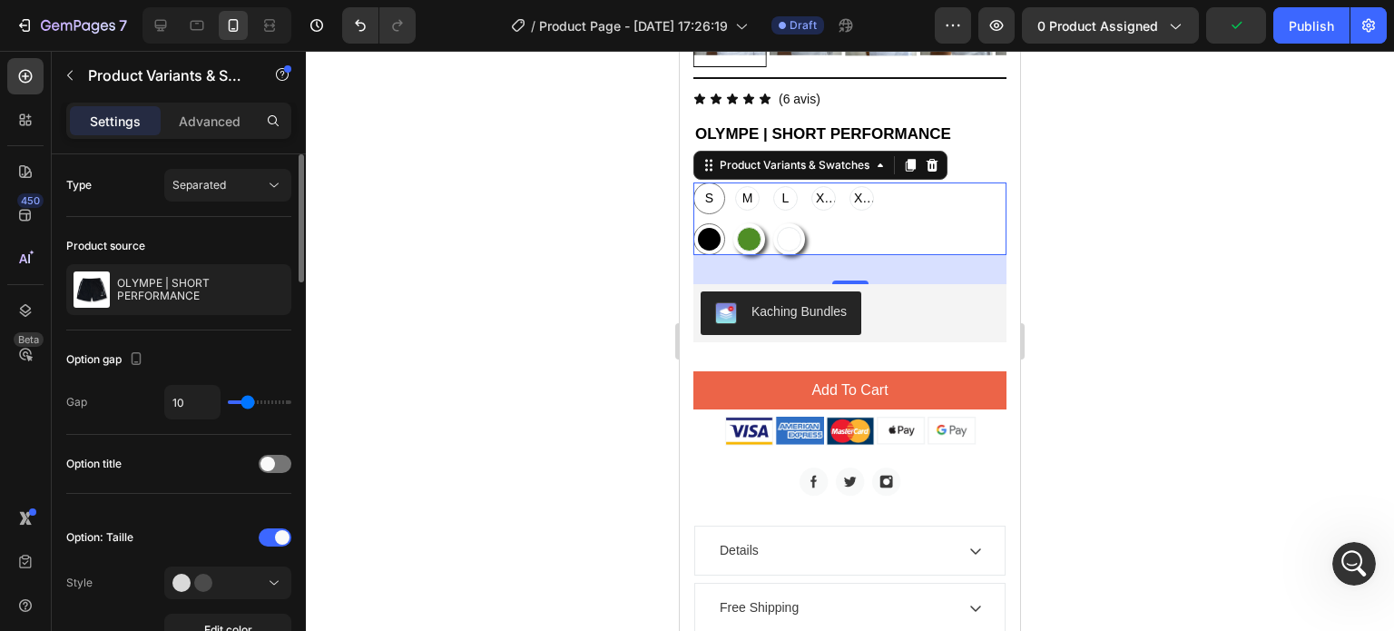
drag, startPoint x: 266, startPoint y: 398, endPoint x: 247, endPoint y: 402, distance: 19.6
type input "10"
click at [247, 402] on input "range" at bounding box center [260, 402] width 64 height 4
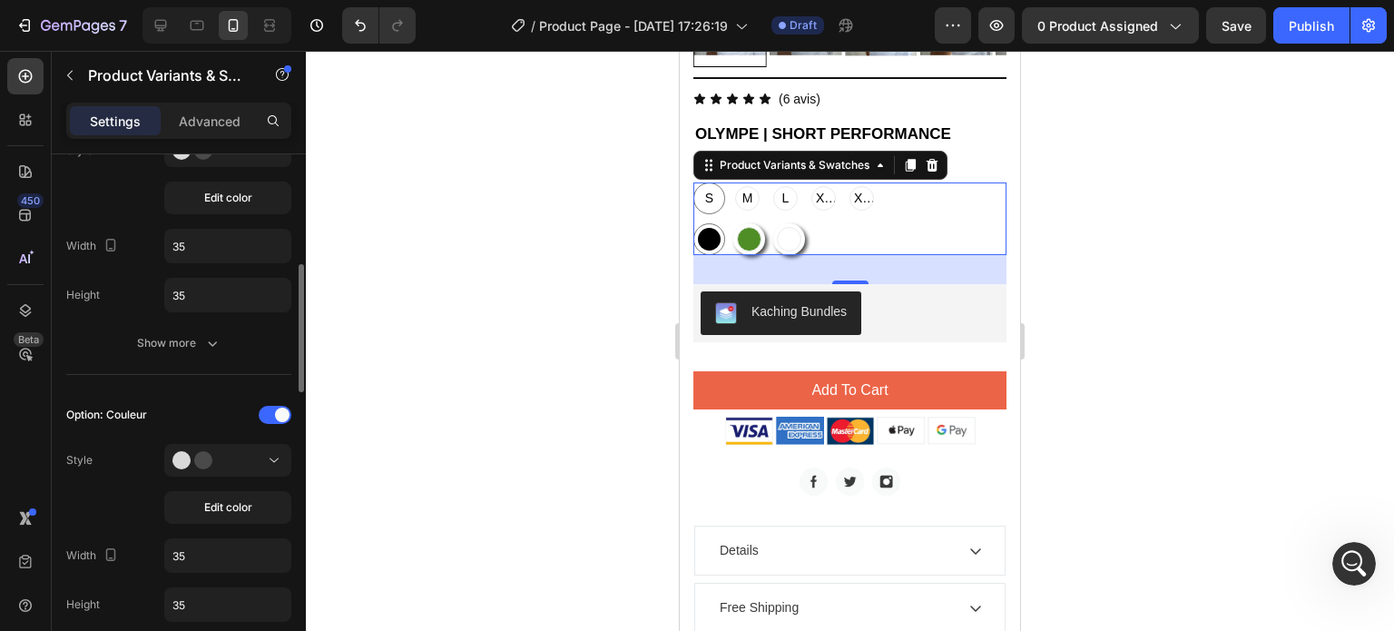
scroll to position [436, 0]
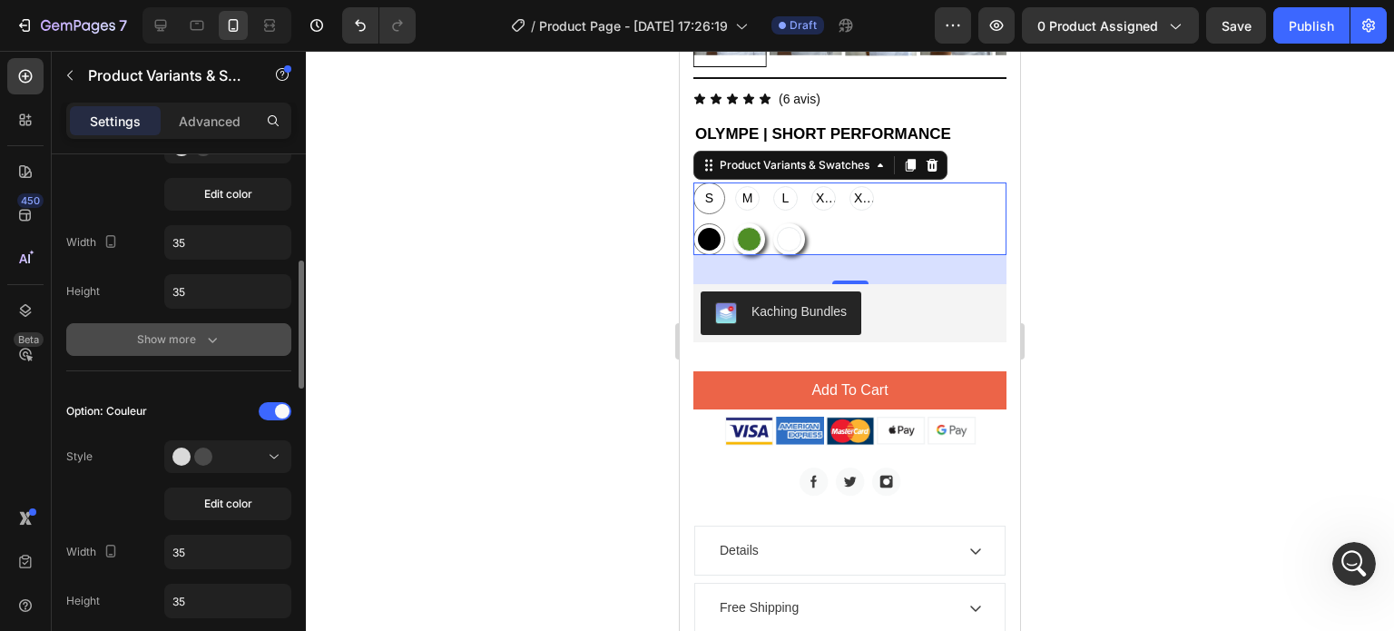
click at [174, 345] on div "Show more" at bounding box center [179, 339] width 84 height 18
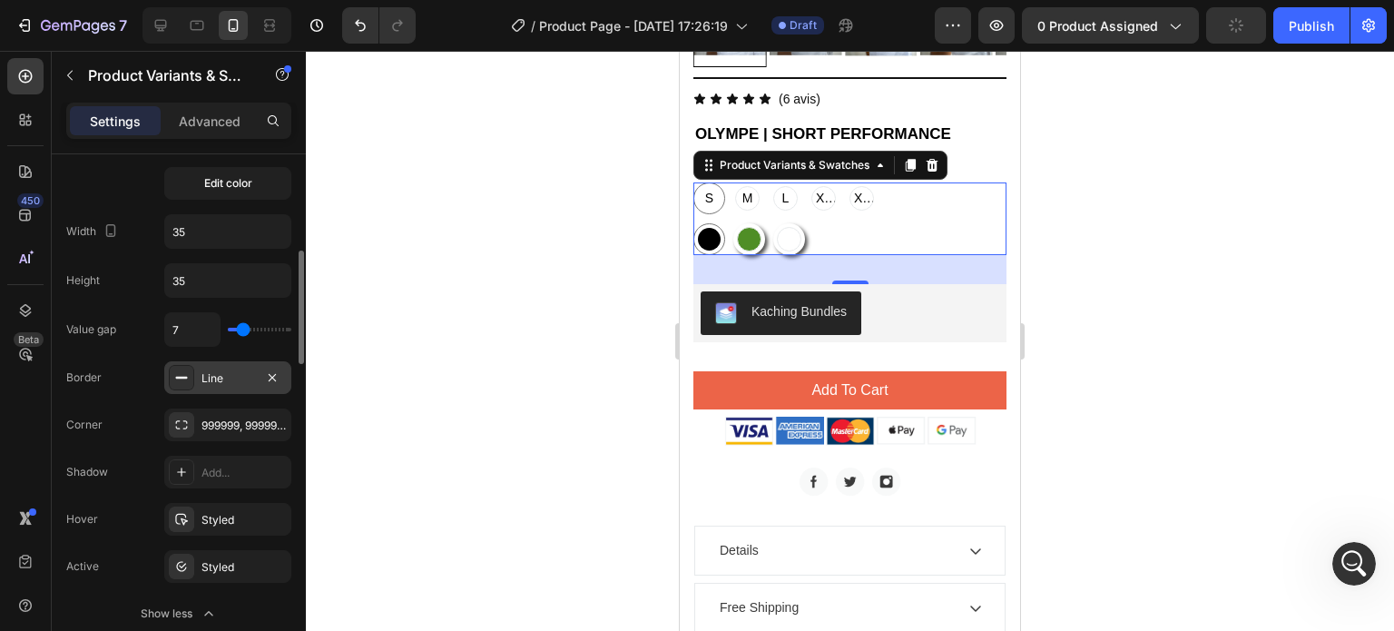
scroll to position [447, 0]
click at [203, 373] on div "Line" at bounding box center [228, 378] width 53 height 16
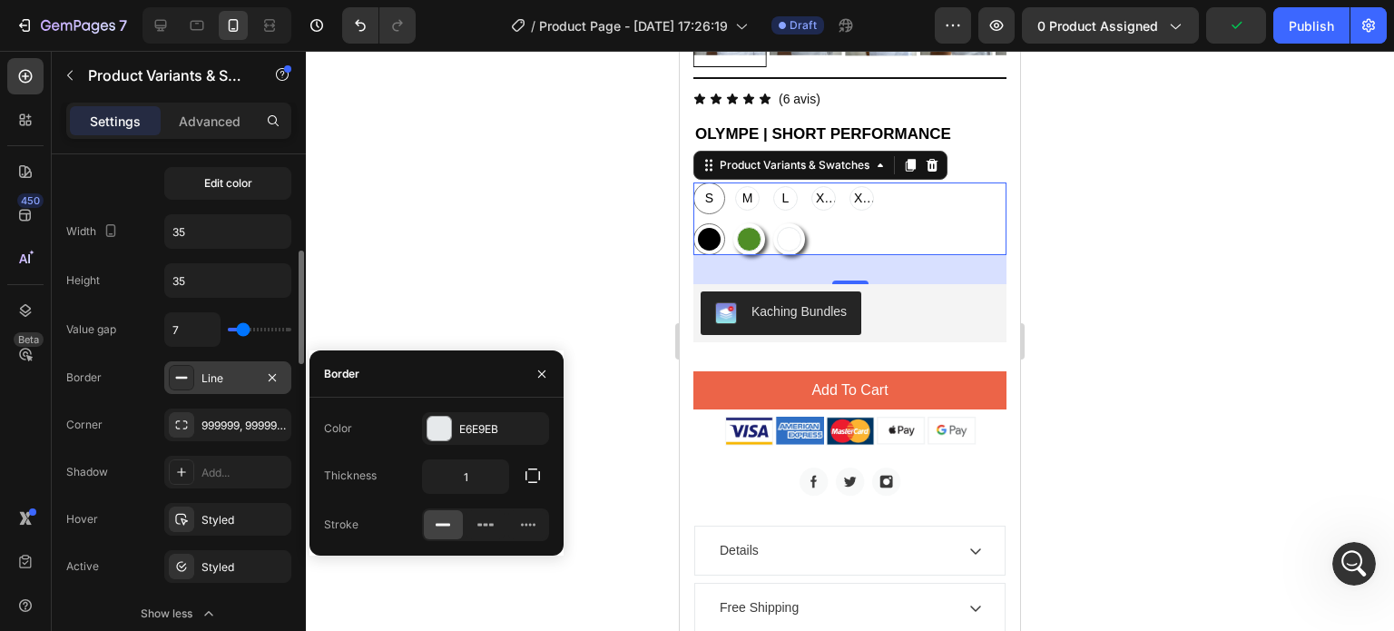
click at [203, 373] on div "Line" at bounding box center [228, 378] width 53 height 16
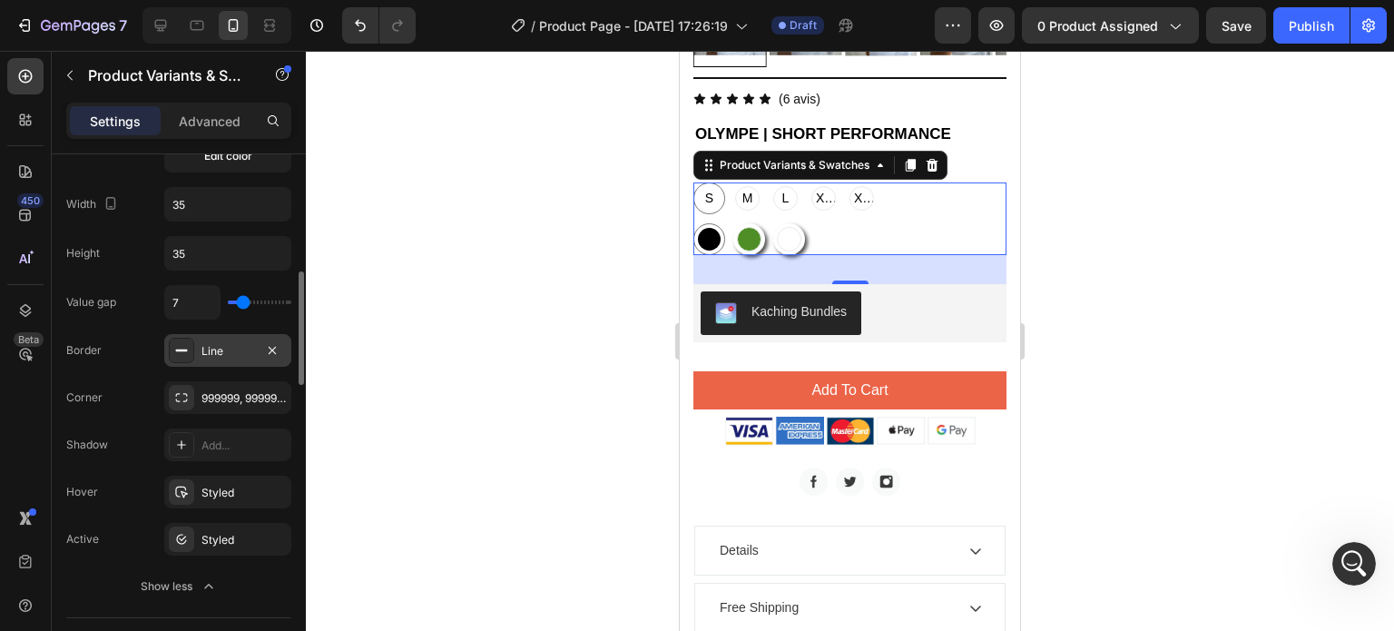
scroll to position [487, 0]
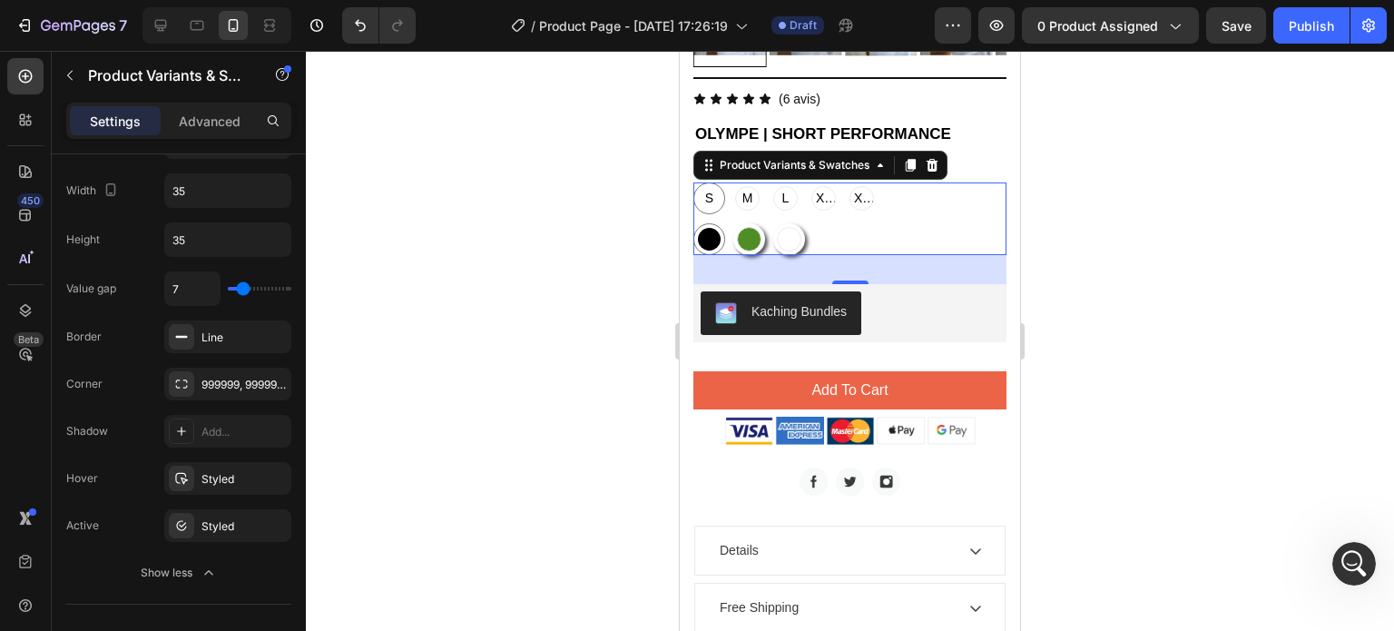
click at [573, 278] on div at bounding box center [850, 341] width 1088 height 580
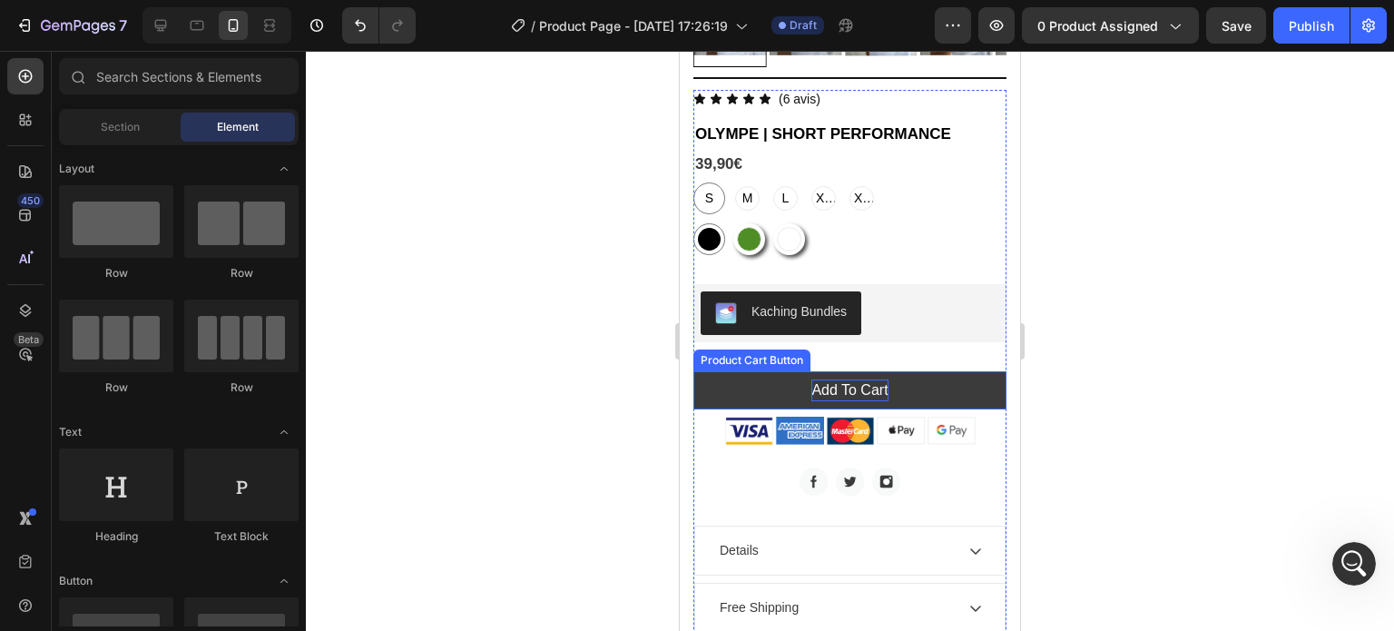
click at [850, 379] on div "Add To Cart" at bounding box center [850, 390] width 76 height 22
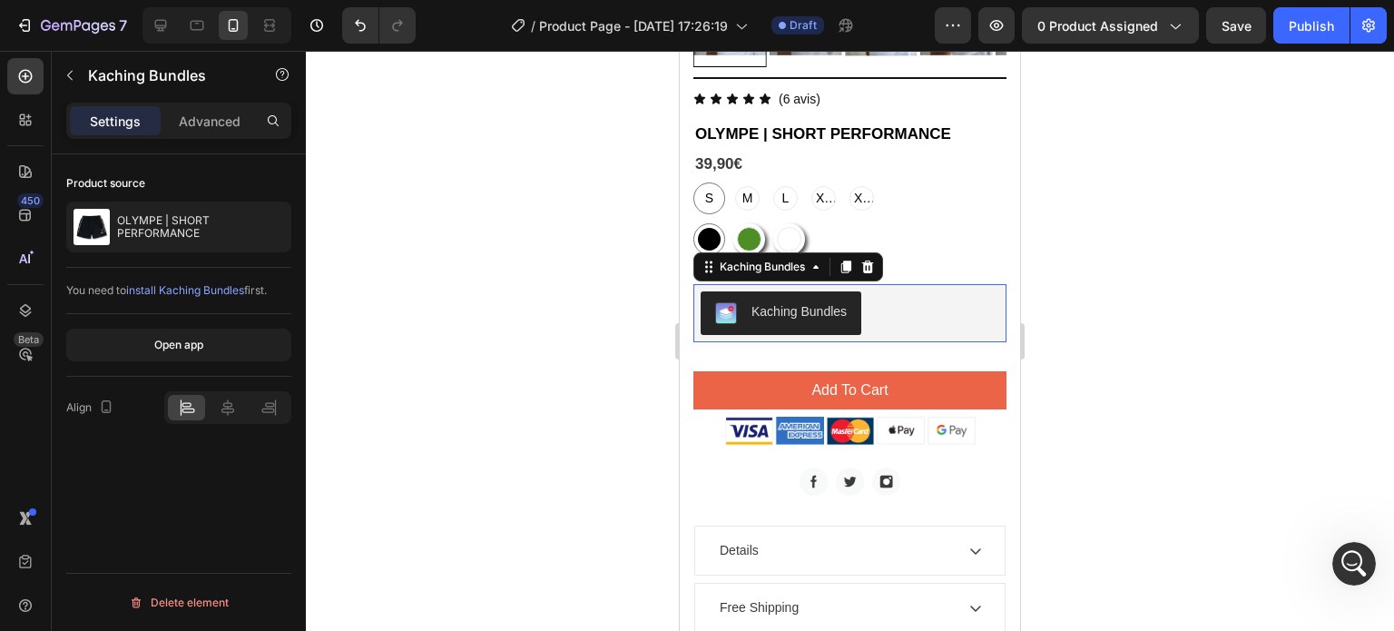
click at [938, 311] on div "Kaching Bundles" at bounding box center [850, 313] width 299 height 44
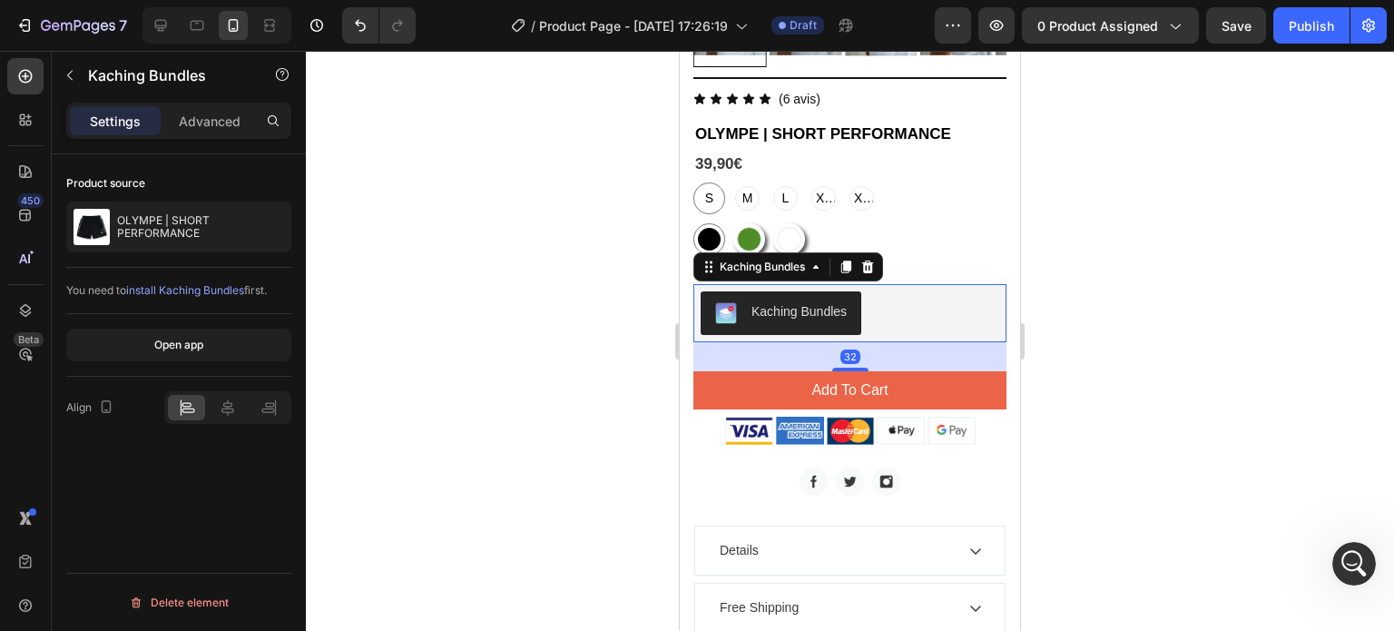
click at [850, 342] on div "32" at bounding box center [850, 342] width 313 height 0
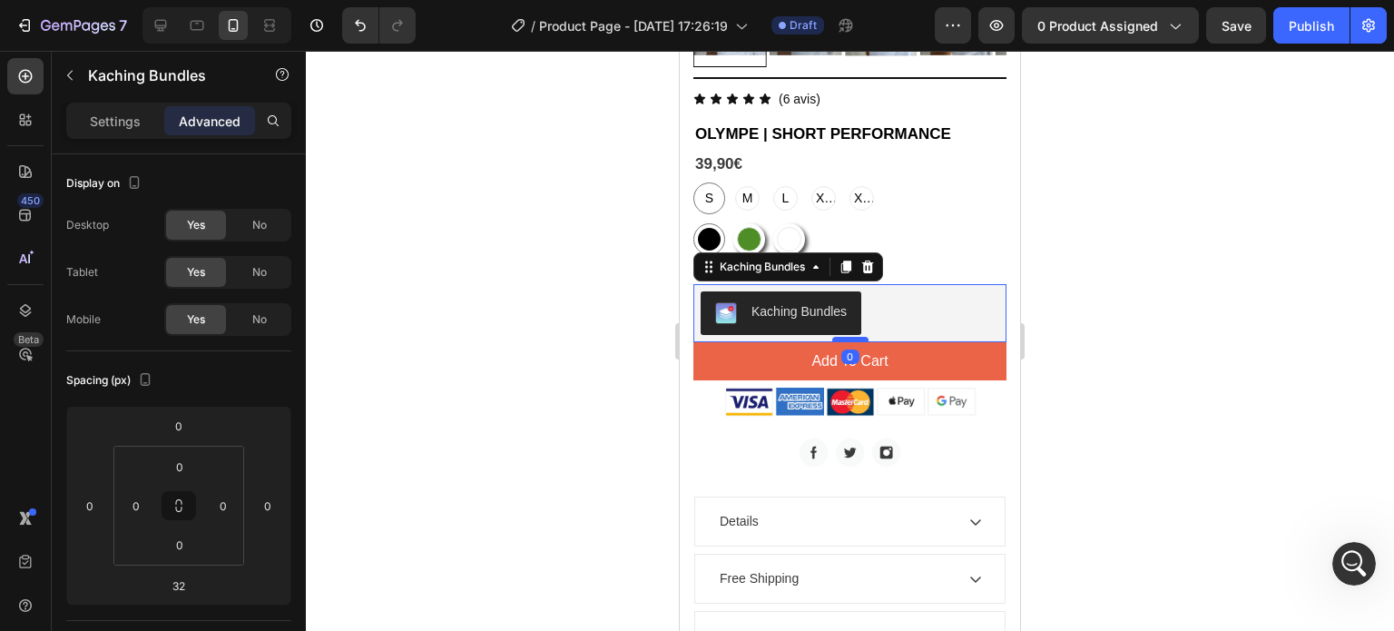
drag, startPoint x: 853, startPoint y: 355, endPoint x: 853, endPoint y: 324, distance: 30.9
click at [853, 337] on div at bounding box center [850, 339] width 36 height 5
type input "0"
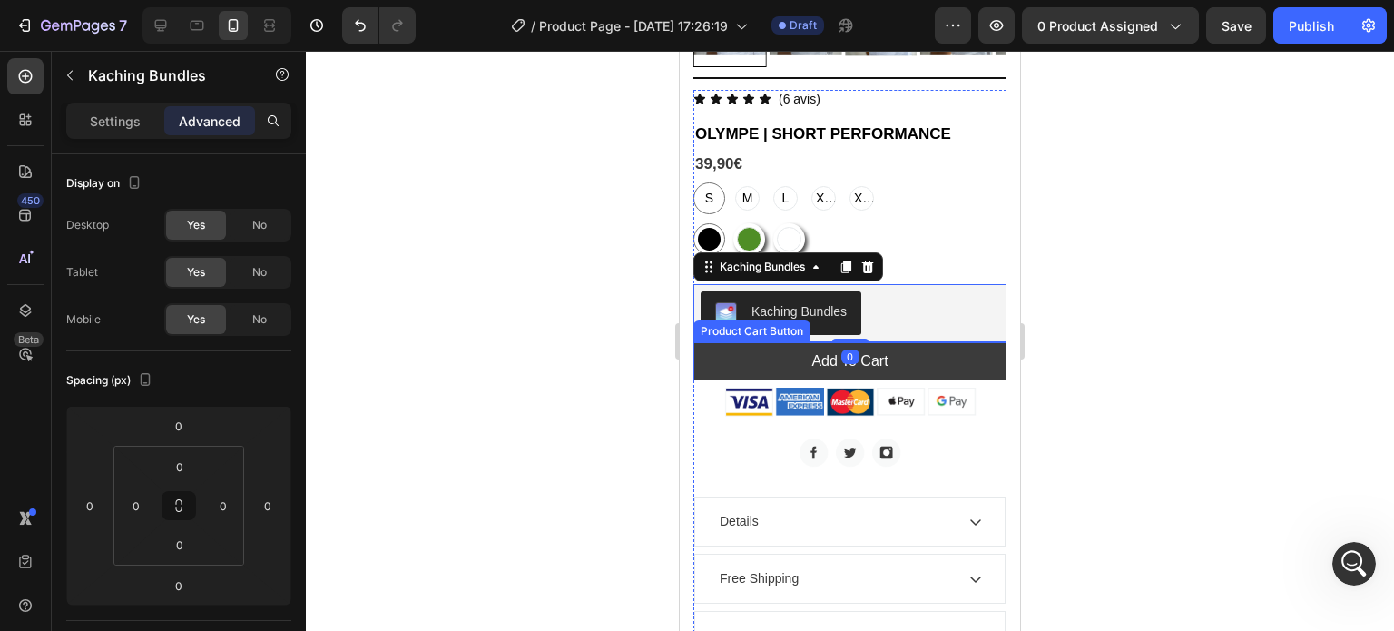
click at [938, 346] on button "Add To Cart" at bounding box center [850, 361] width 313 height 38
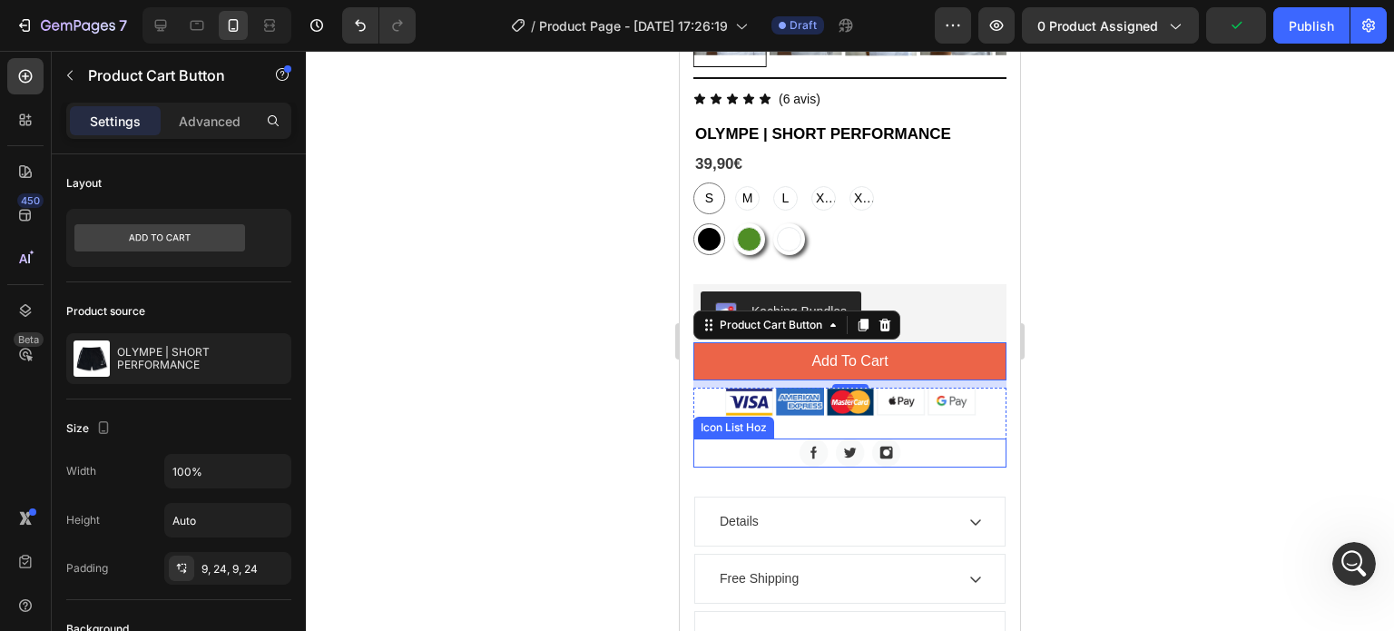
click at [960, 438] on div "Image Image Image" at bounding box center [850, 452] width 313 height 29
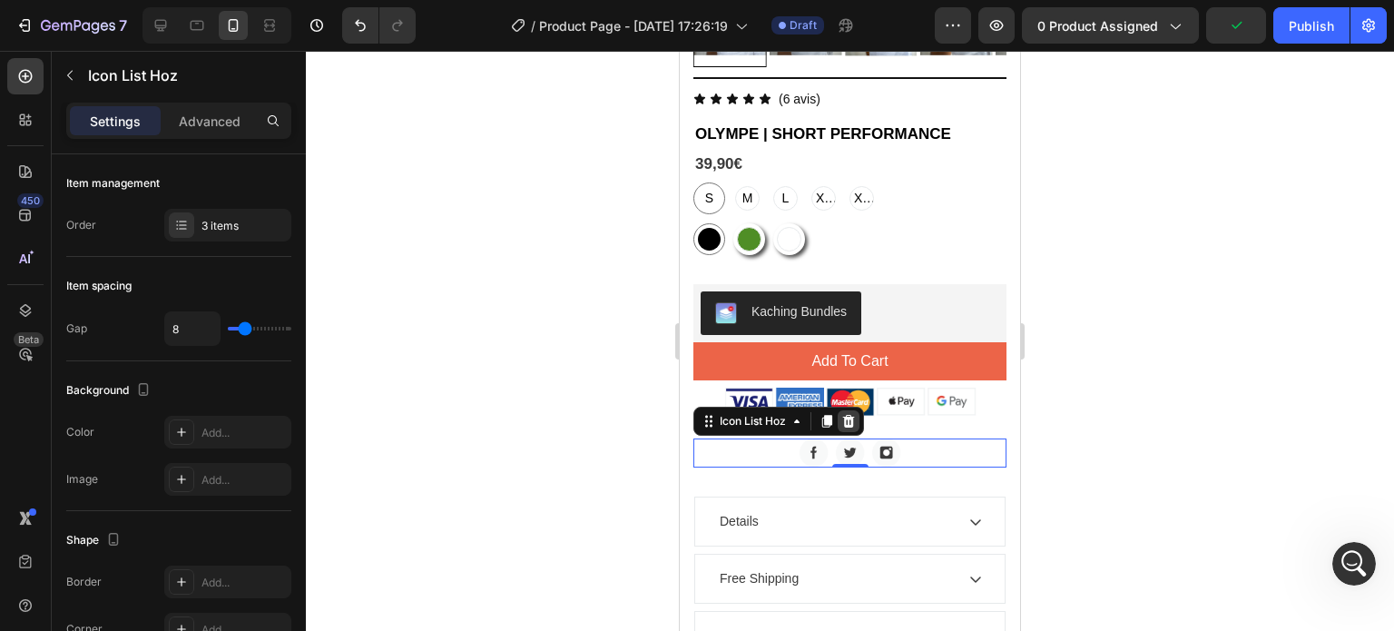
click at [853, 415] on icon at bounding box center [849, 421] width 12 height 13
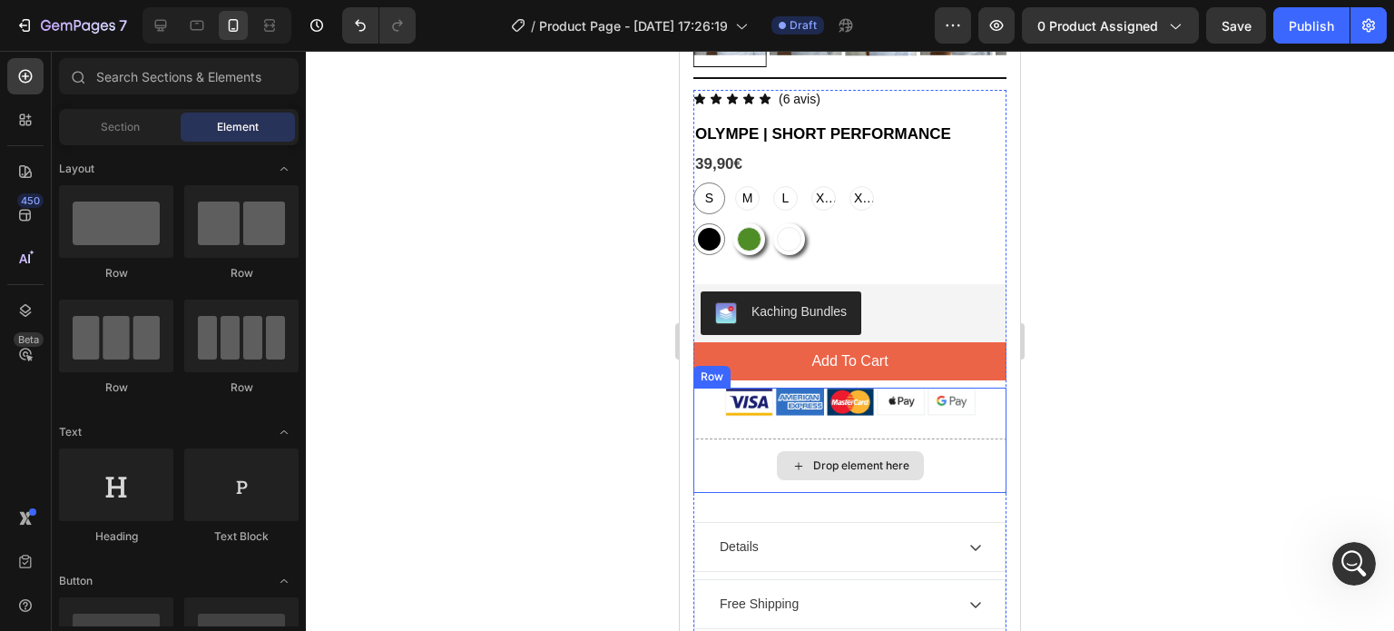
click at [879, 458] on div "Drop element here" at bounding box center [861, 465] width 96 height 15
click at [978, 445] on div "Drop element here" at bounding box center [850, 465] width 313 height 54
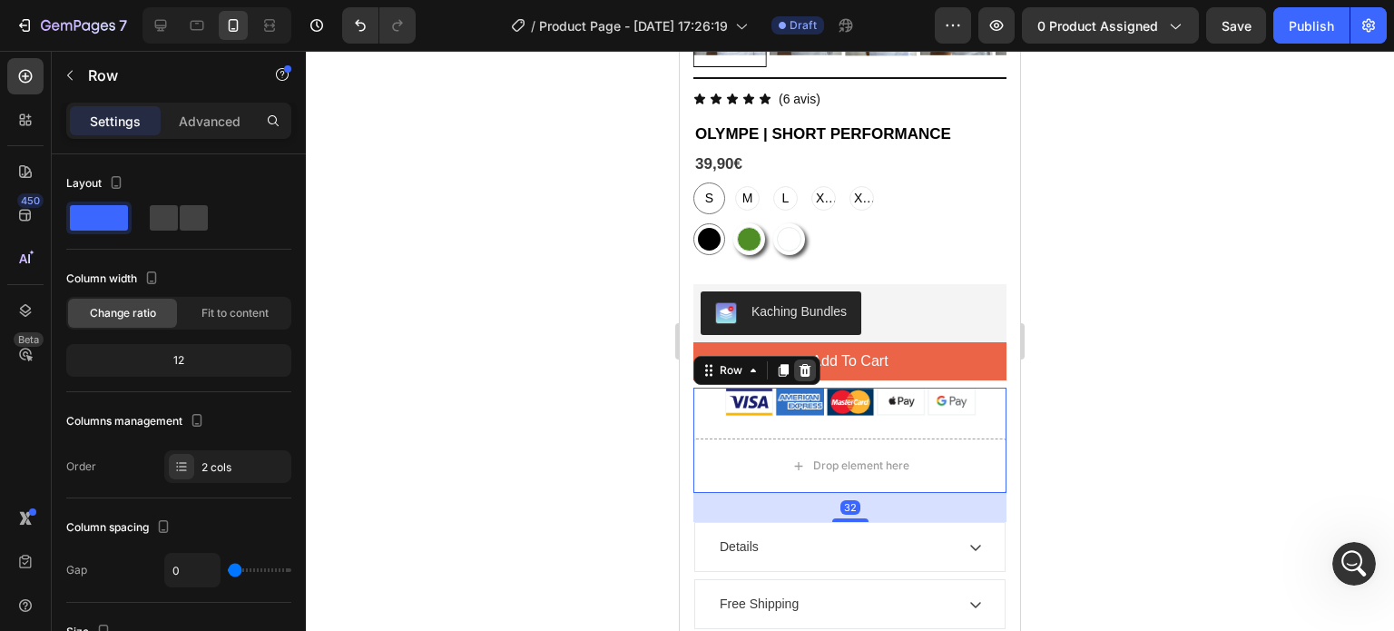
click at [811, 363] on icon at bounding box center [805, 370] width 15 height 15
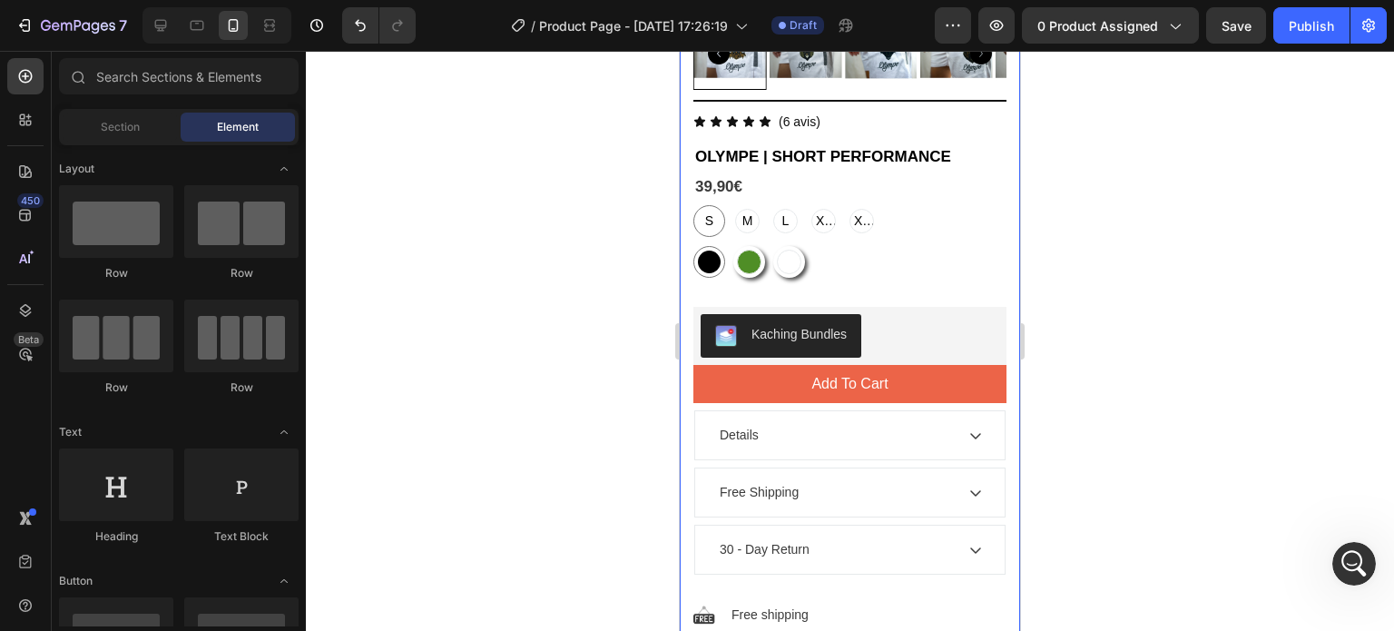
scroll to position [435, 0]
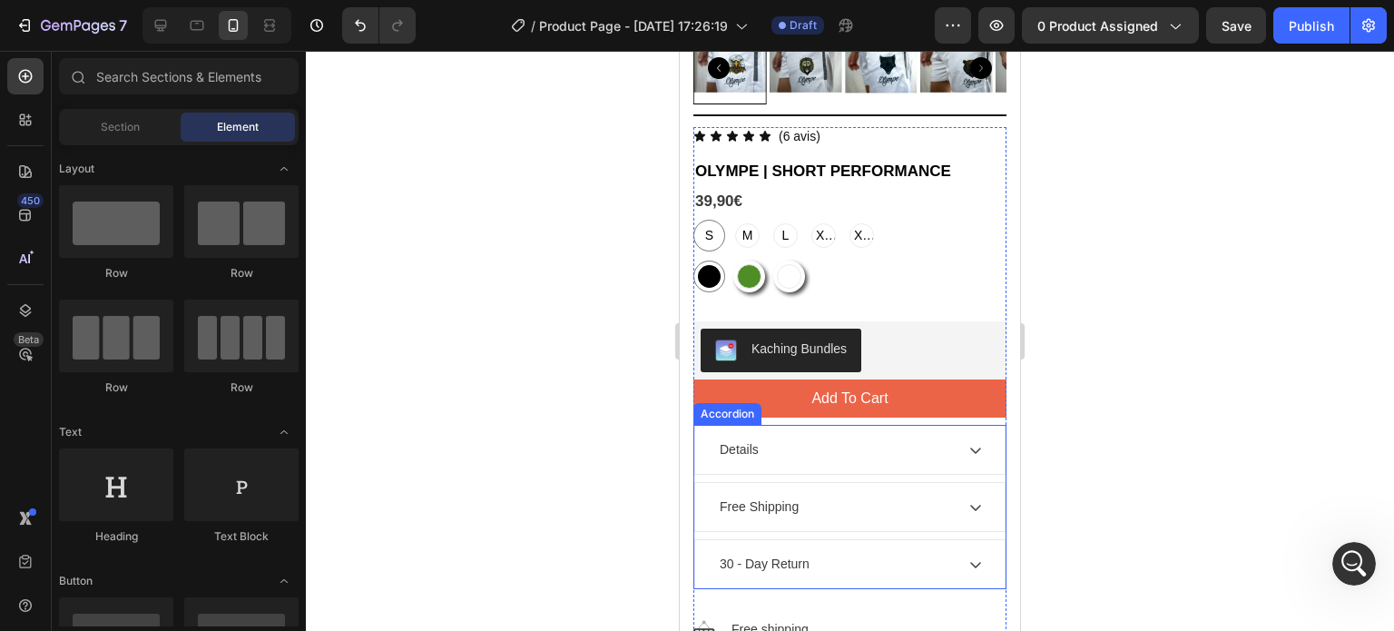
click at [970, 448] on icon at bounding box center [975, 451] width 11 height 6
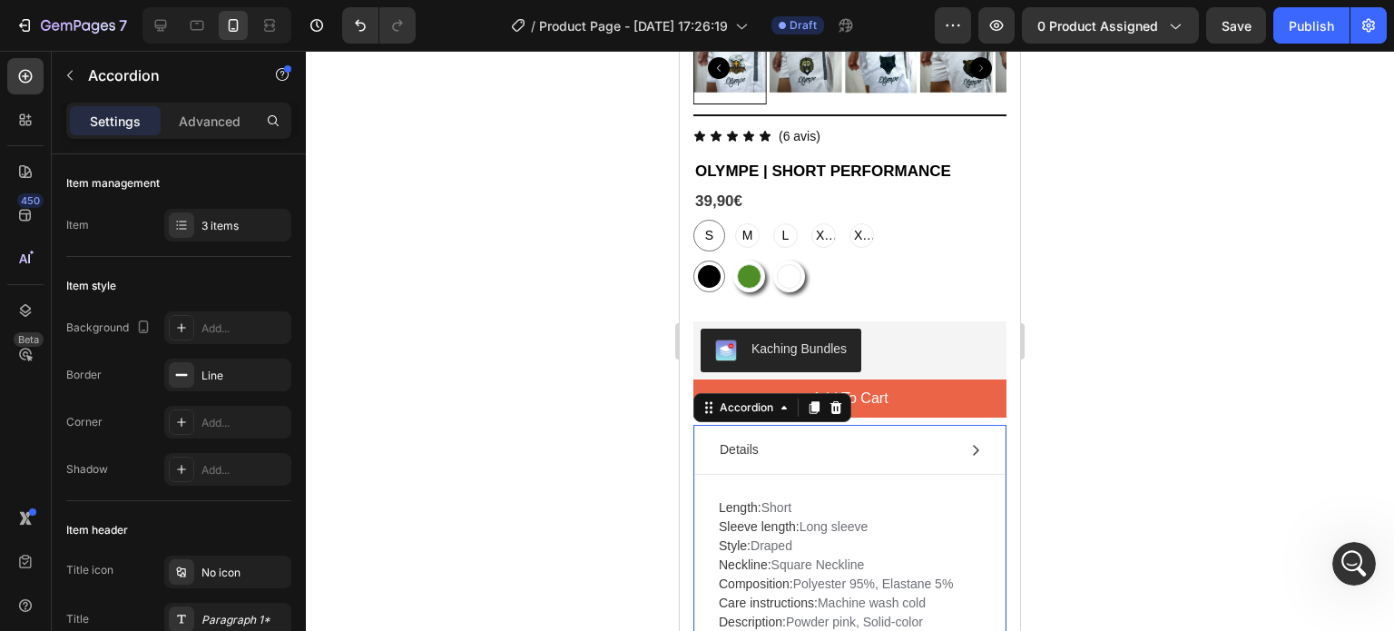
click at [969, 443] on icon at bounding box center [976, 450] width 15 height 15
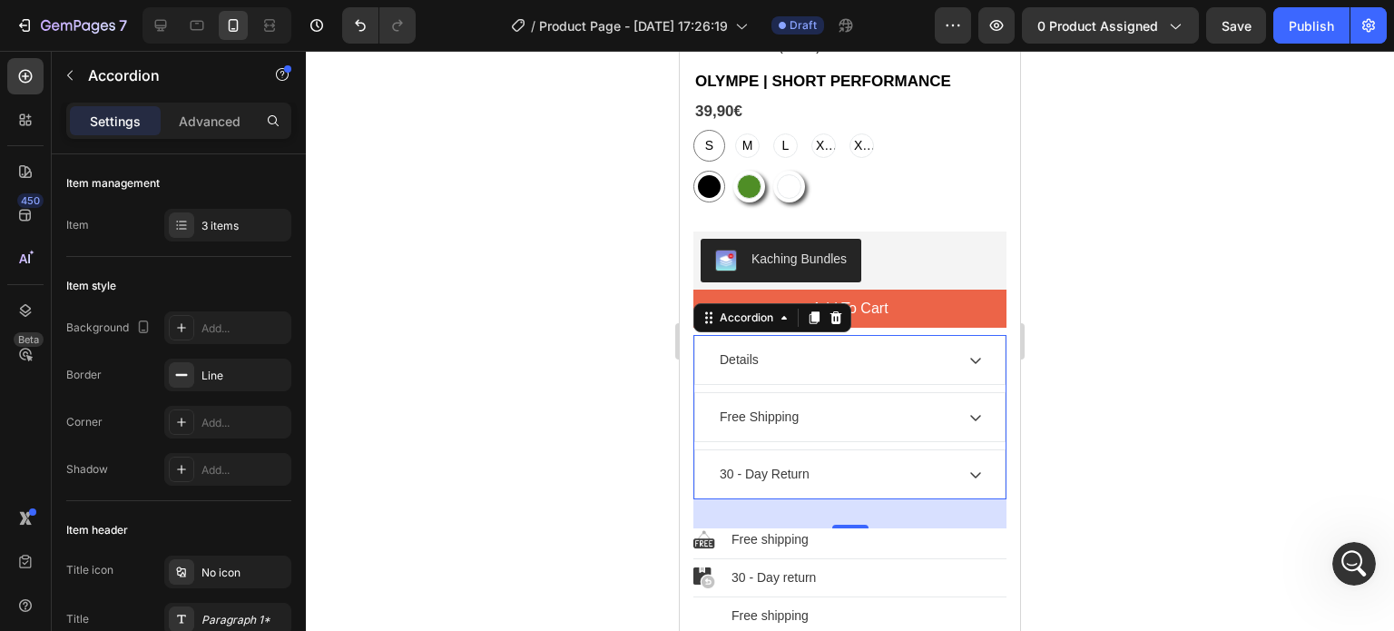
scroll to position [661, 0]
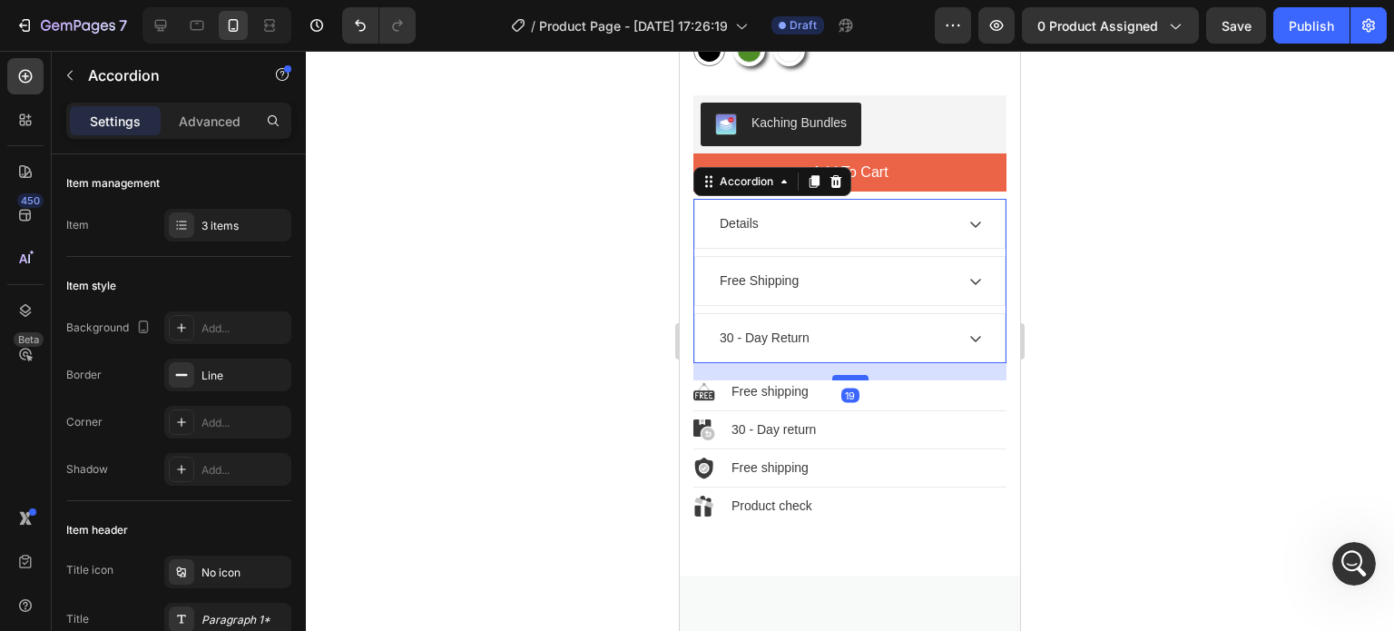
drag, startPoint x: 839, startPoint y: 372, endPoint x: 842, endPoint y: 360, distance: 12.3
click at [842, 375] on div at bounding box center [850, 377] width 36 height 5
type input "100%"
type input "100"
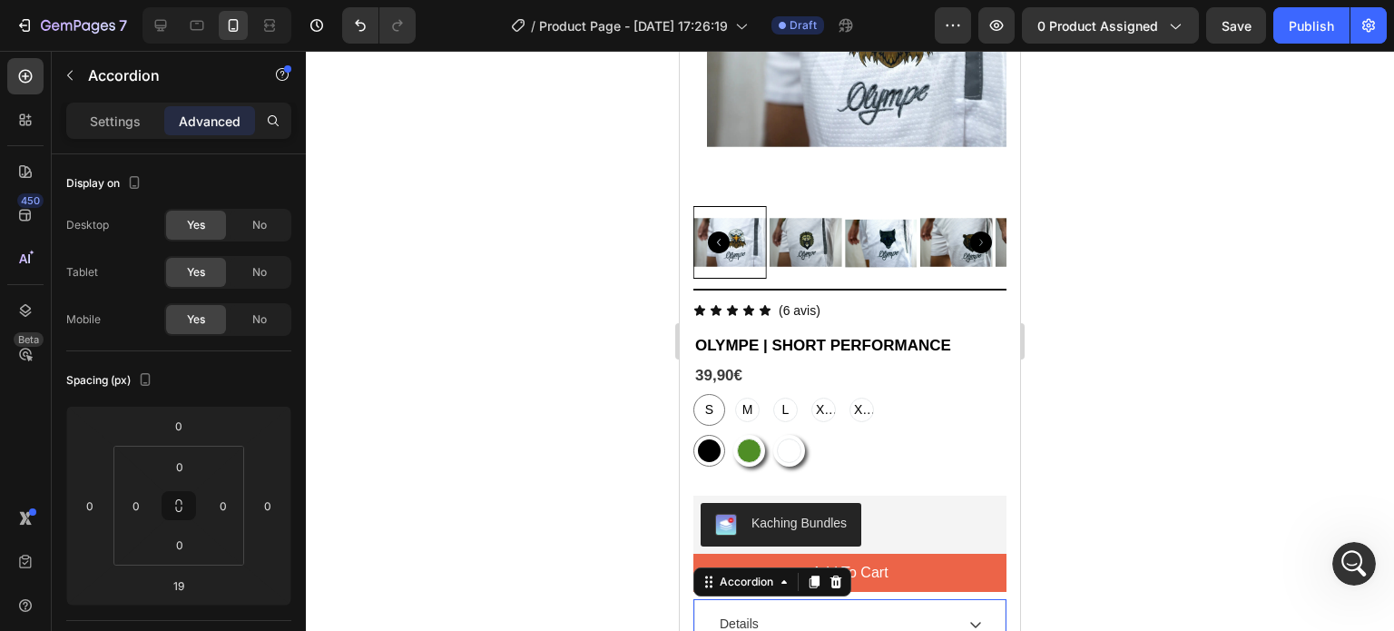
scroll to position [257, 0]
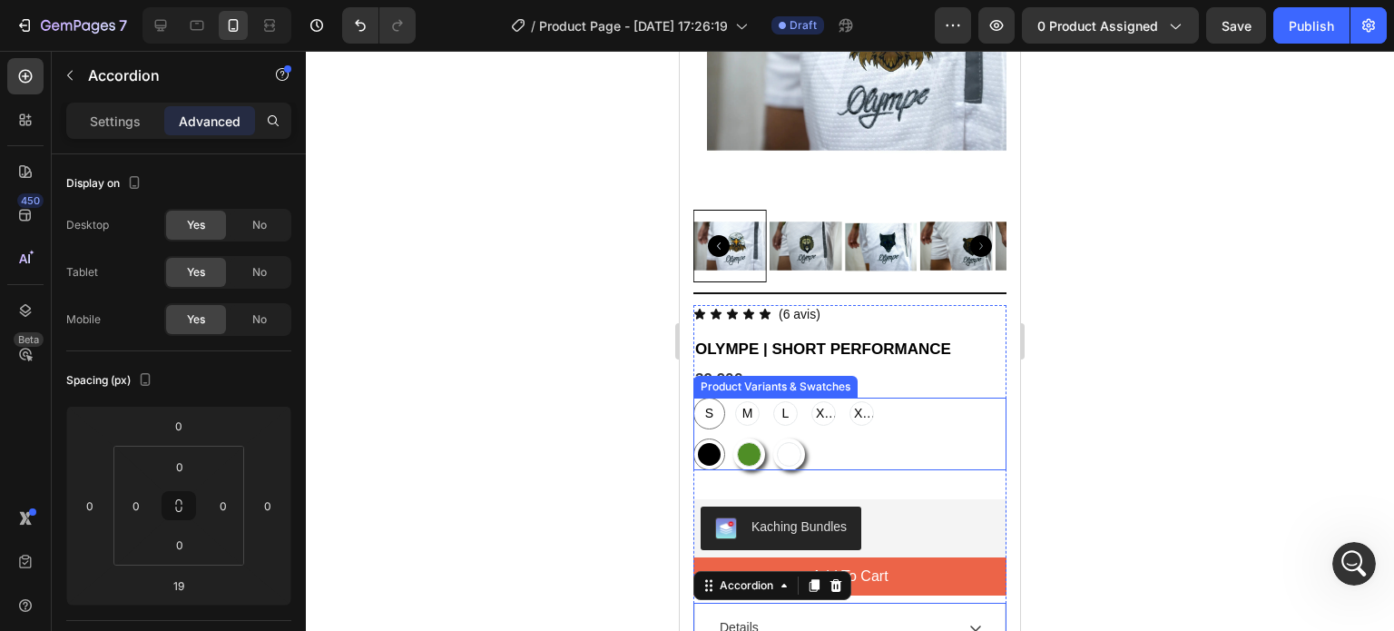
click at [794, 401] on div "L" at bounding box center [785, 413] width 25 height 25
click at [770, 398] on input "L L L" at bounding box center [769, 397] width 1 height 1
radio input "true"
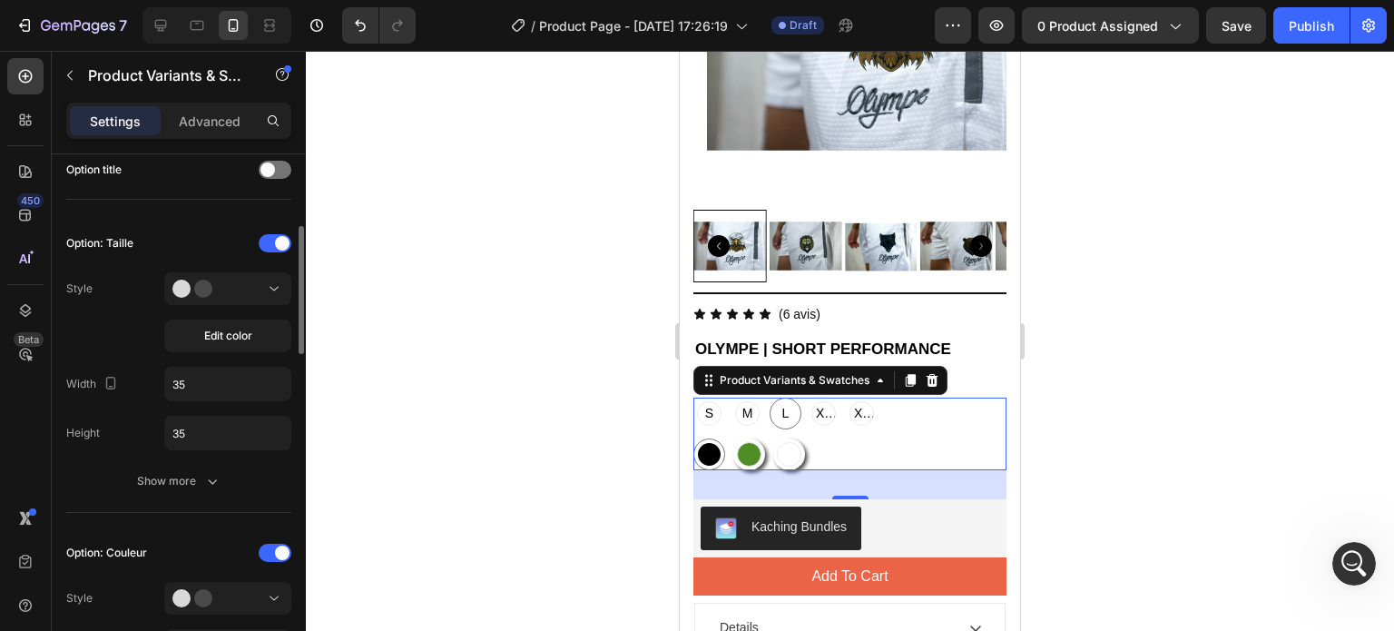
scroll to position [296, 0]
click at [168, 478] on div "Show more" at bounding box center [179, 479] width 84 height 18
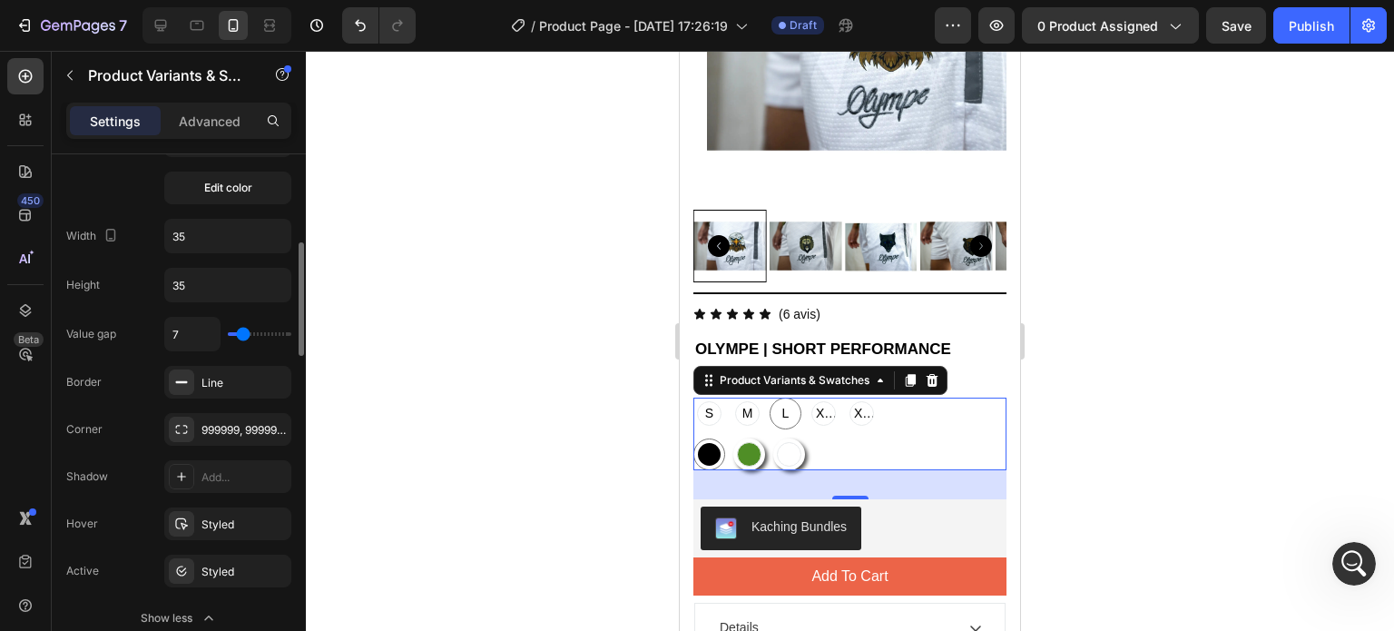
scroll to position [441, 0]
click at [225, 380] on div "Line" at bounding box center [228, 384] width 53 height 16
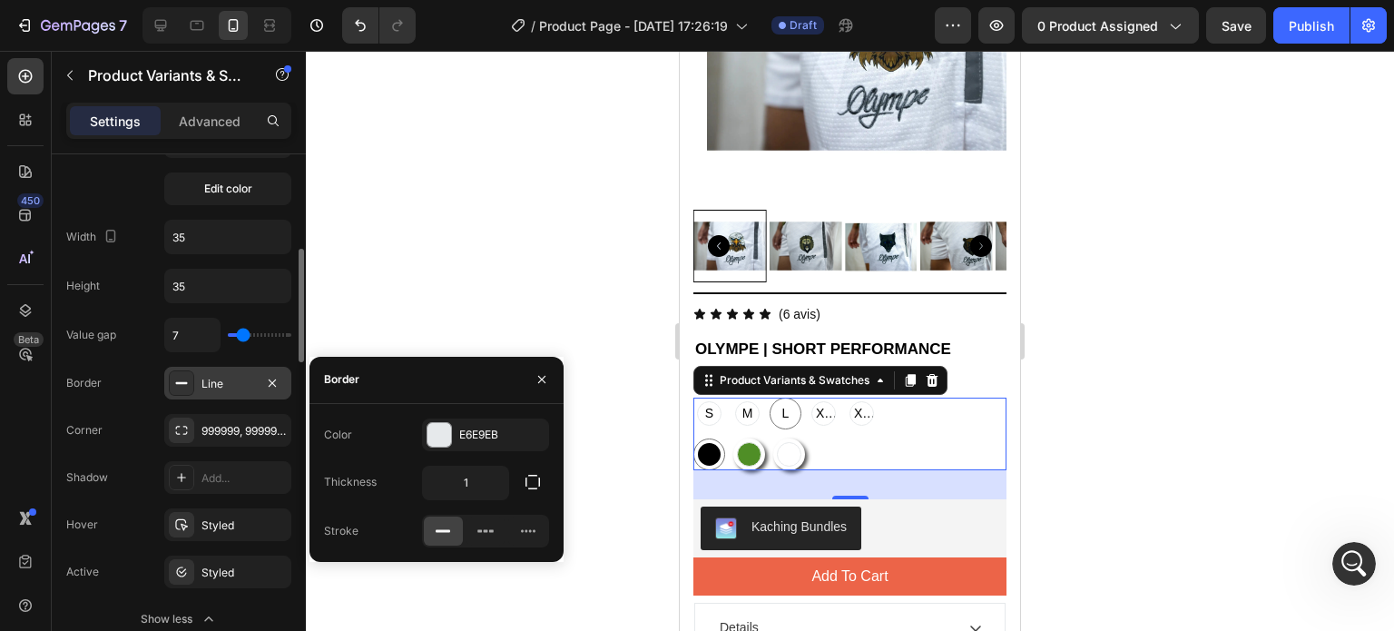
click at [225, 380] on div "Line" at bounding box center [228, 384] width 53 height 16
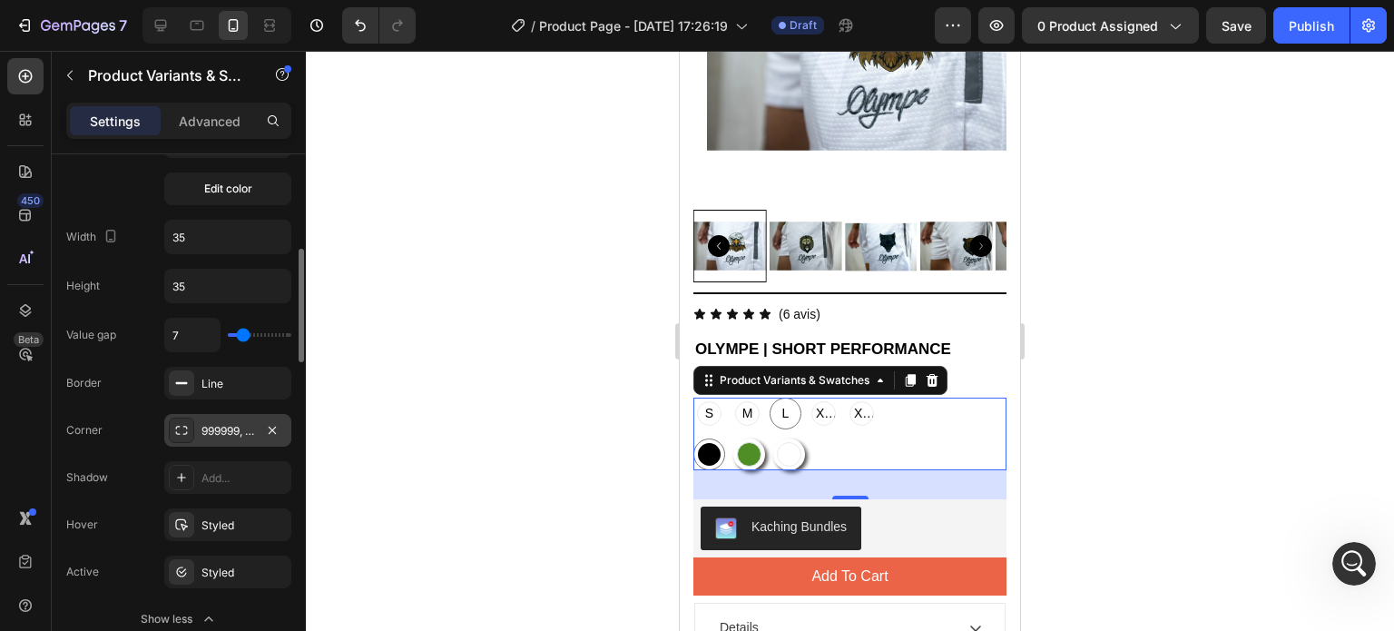
click at [222, 428] on div "999999, 999999, 999999, 999999" at bounding box center [228, 431] width 53 height 16
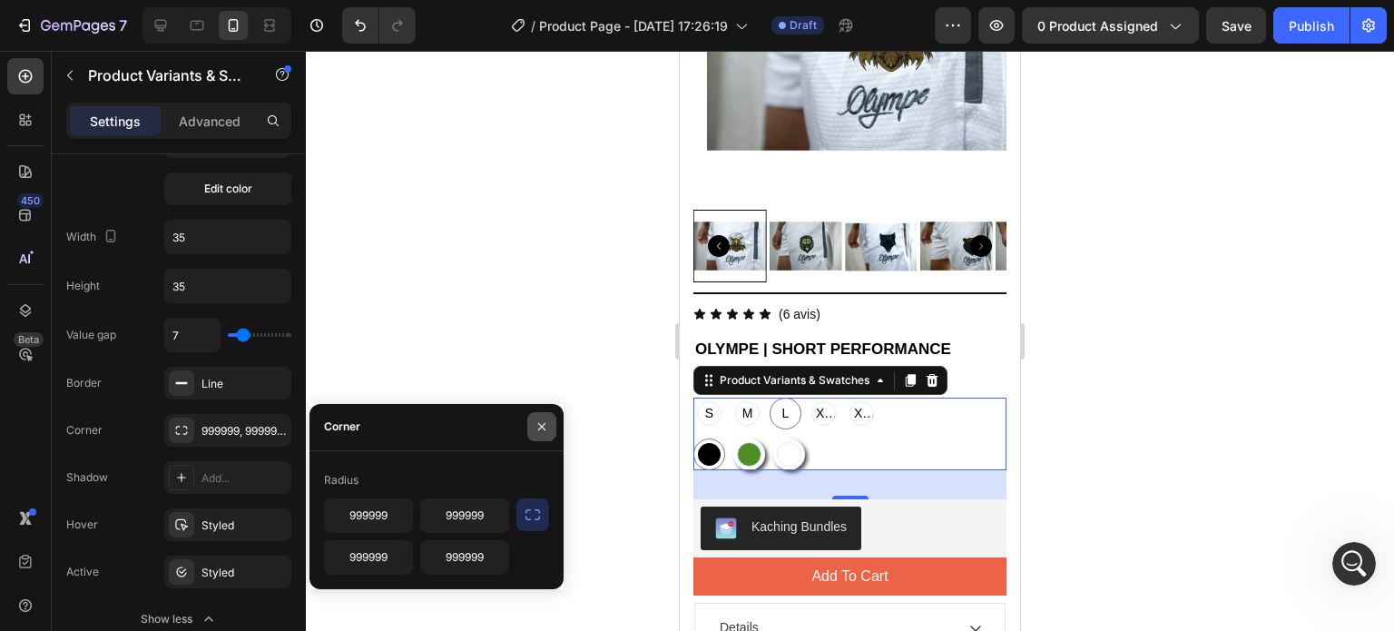
click at [541, 428] on icon "button" at bounding box center [541, 426] width 7 height 7
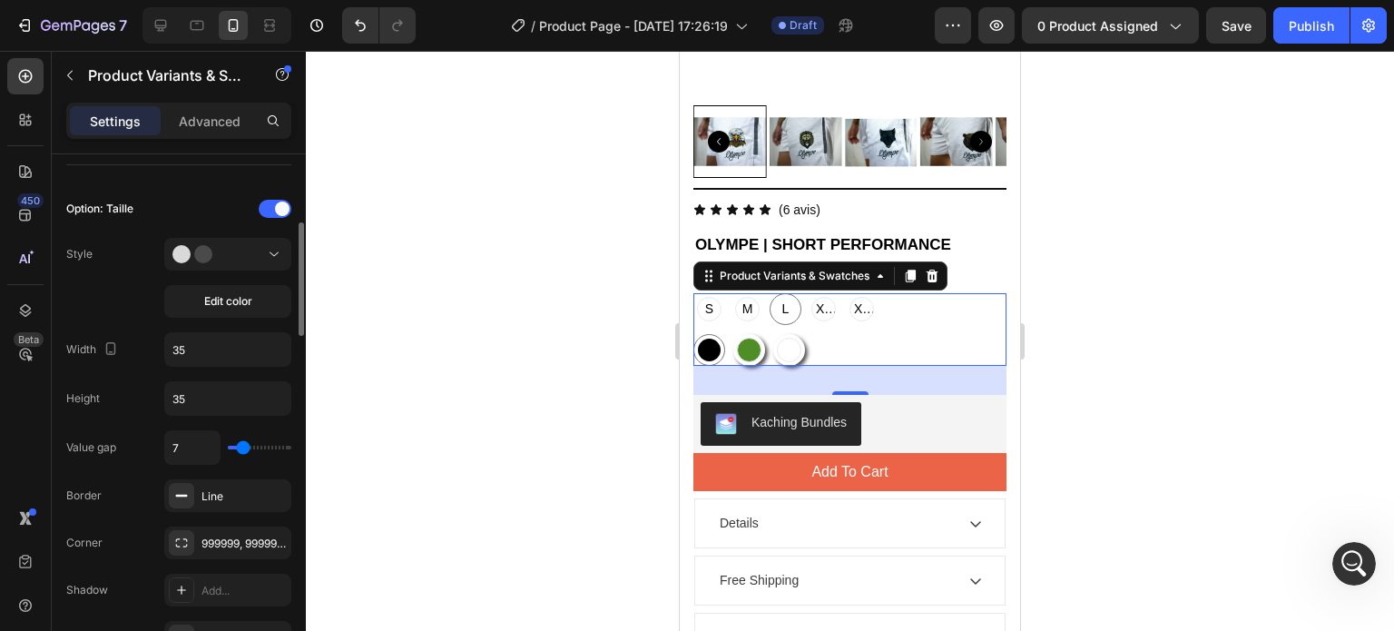
scroll to position [327, 0]
click at [203, 341] on input "35" at bounding box center [227, 351] width 125 height 33
type input "45"
click at [419, 325] on div at bounding box center [850, 341] width 1088 height 580
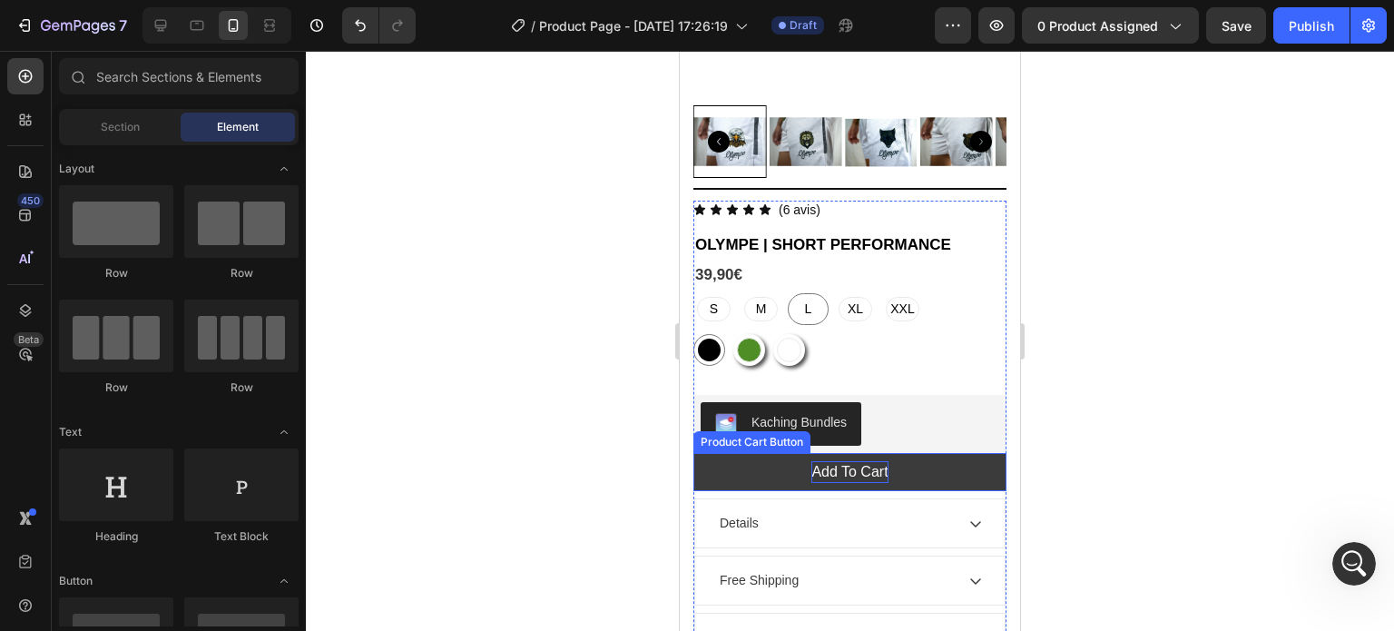
click at [841, 467] on div "Add To Cart" at bounding box center [850, 472] width 76 height 22
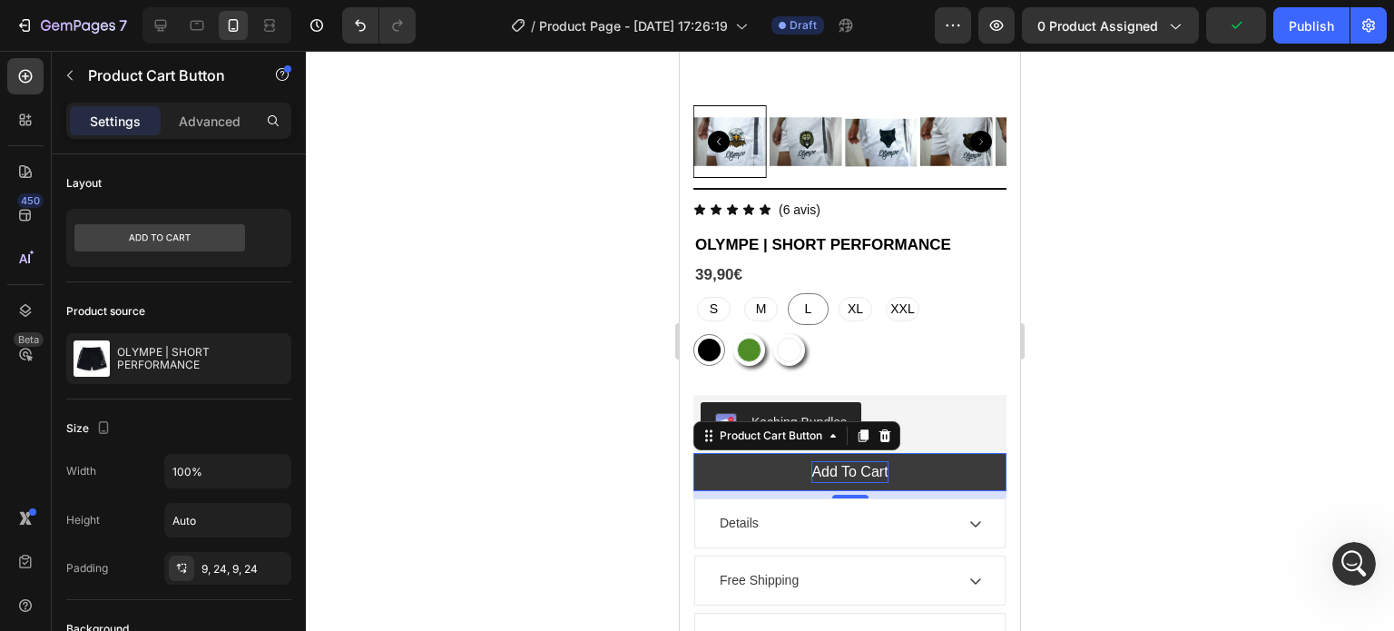
click at [853, 461] on div "Add To Cart" at bounding box center [850, 472] width 76 height 22
click at [853, 461] on p "Add To Cart" at bounding box center [850, 472] width 76 height 22
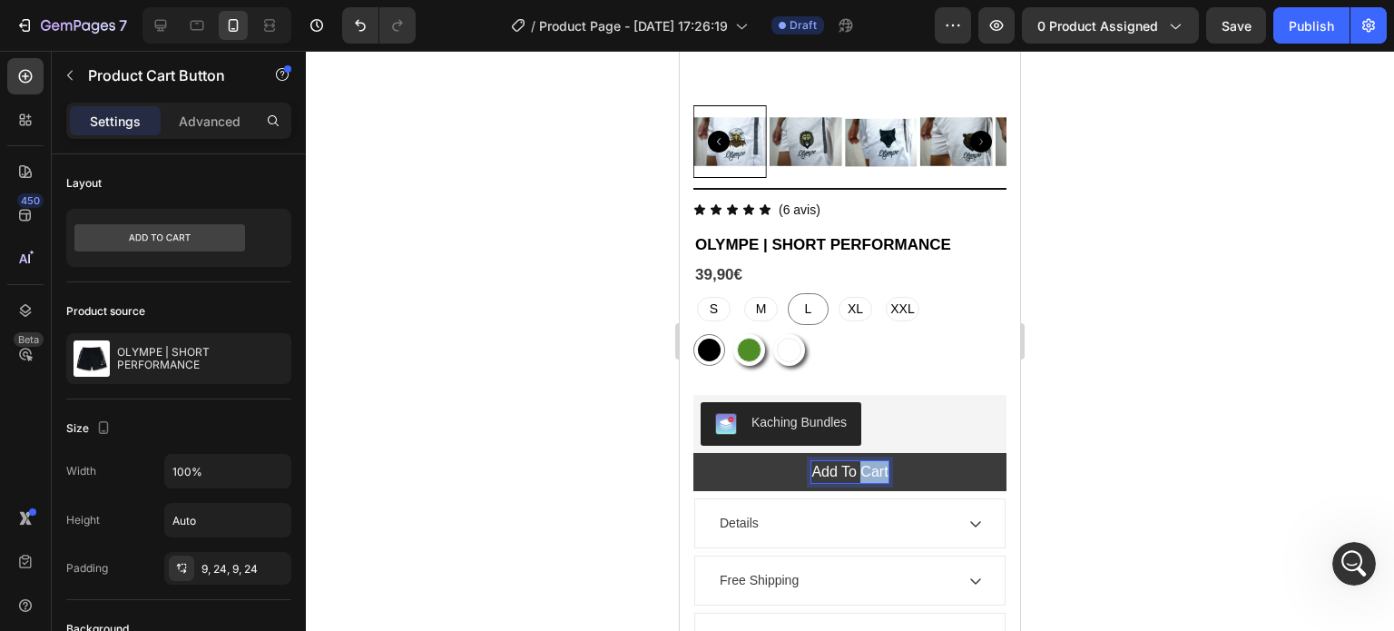
click at [853, 461] on p "Add To Cart" at bounding box center [850, 472] width 76 height 22
click at [694, 453] on button "Ajoutez" at bounding box center [850, 472] width 313 height 38
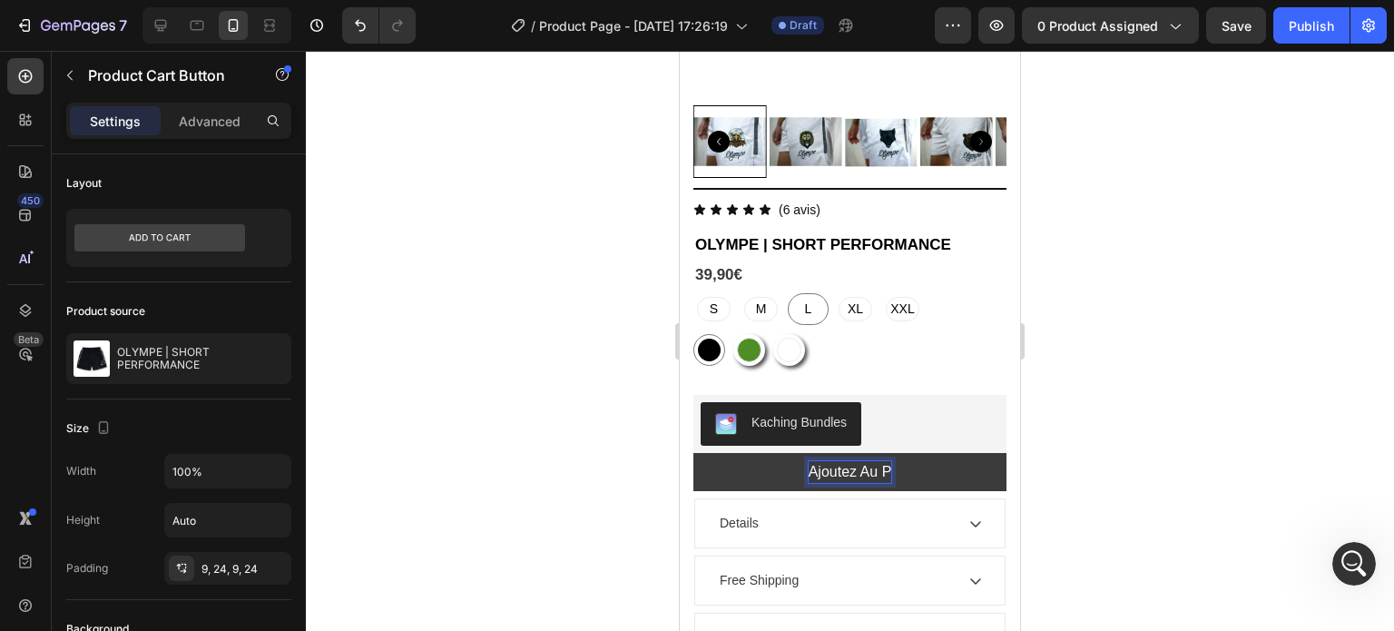
click at [694, 453] on button "Ajoutez au p" at bounding box center [850, 472] width 313 height 38
click at [694, 453] on button "Ajoutez au panier" at bounding box center [850, 472] width 313 height 38
click at [694, 453] on button "Ajoutez au" at bounding box center [850, 472] width 313 height 38
click at [694, 453] on button "Ajoutez au panier" at bounding box center [850, 472] width 313 height 38
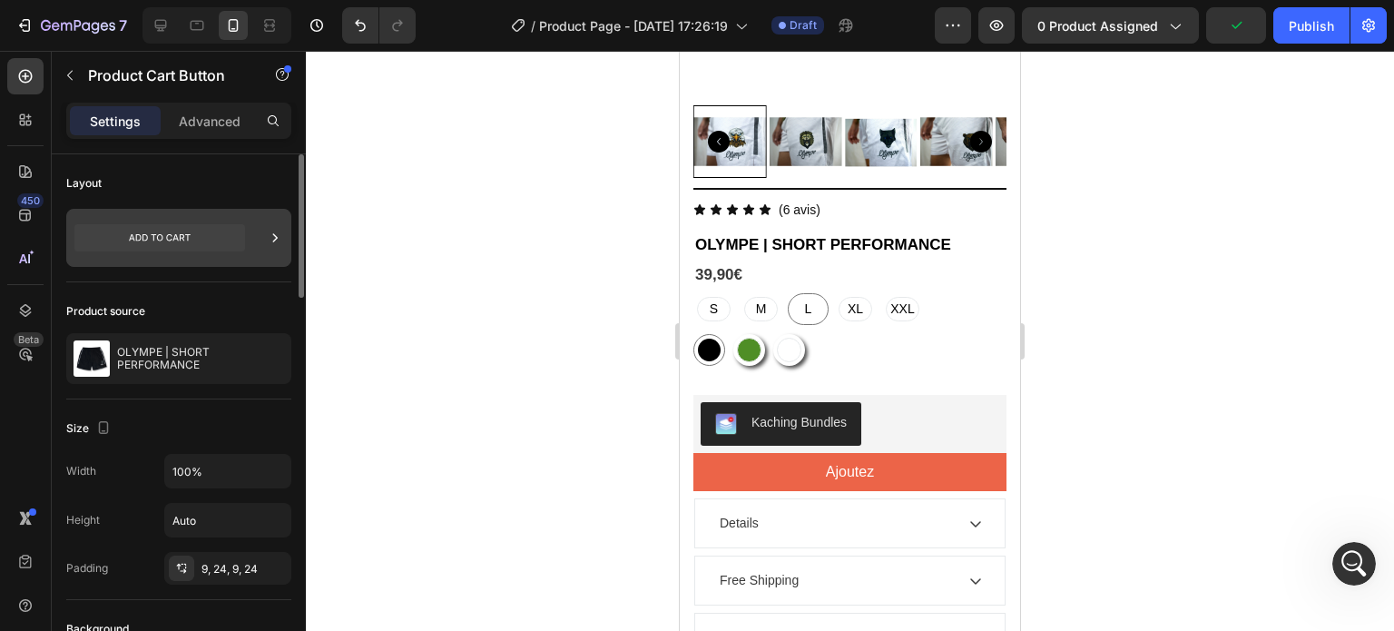
click at [182, 250] on icon at bounding box center [159, 237] width 171 height 27
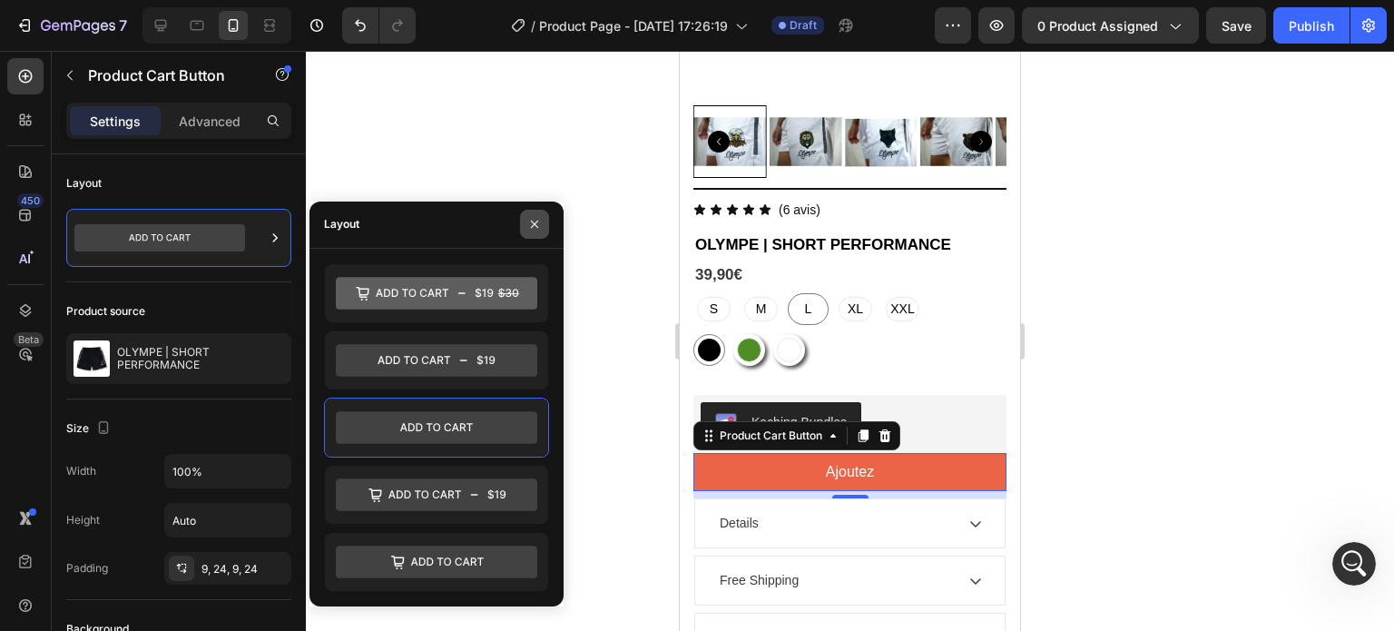
click at [541, 223] on icon "button" at bounding box center [534, 224] width 15 height 15
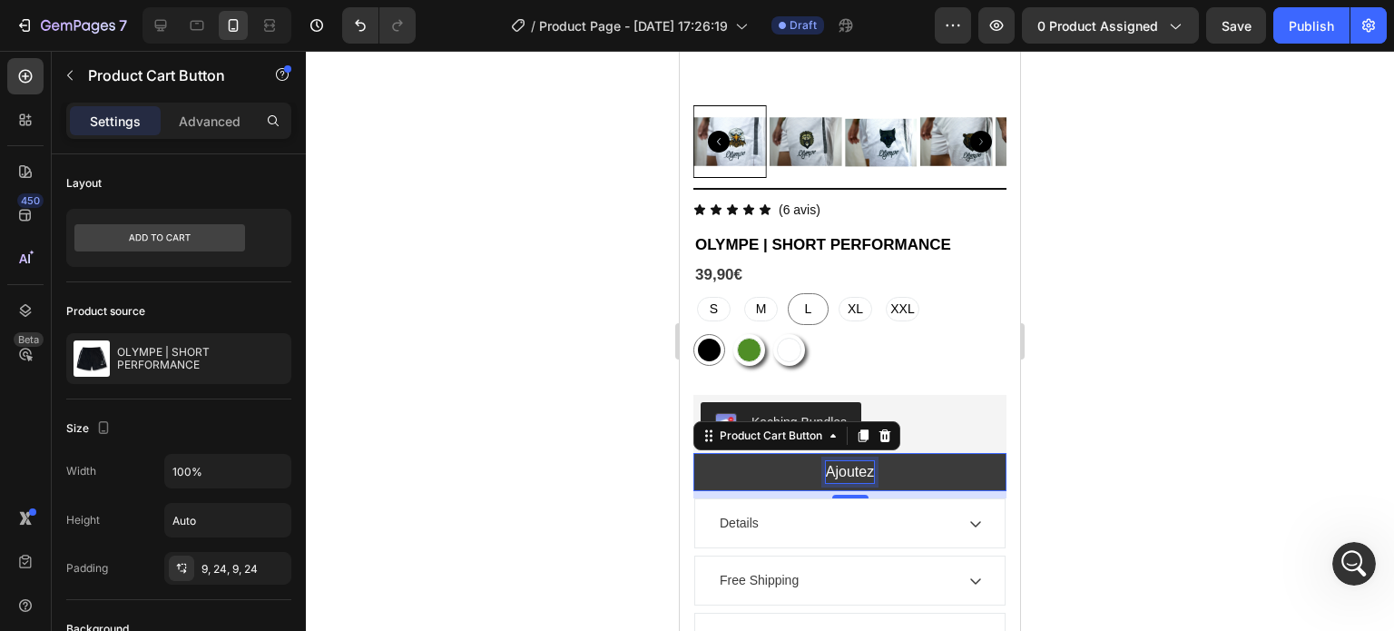
click at [851, 462] on p "Ajoutez" at bounding box center [850, 472] width 48 height 22
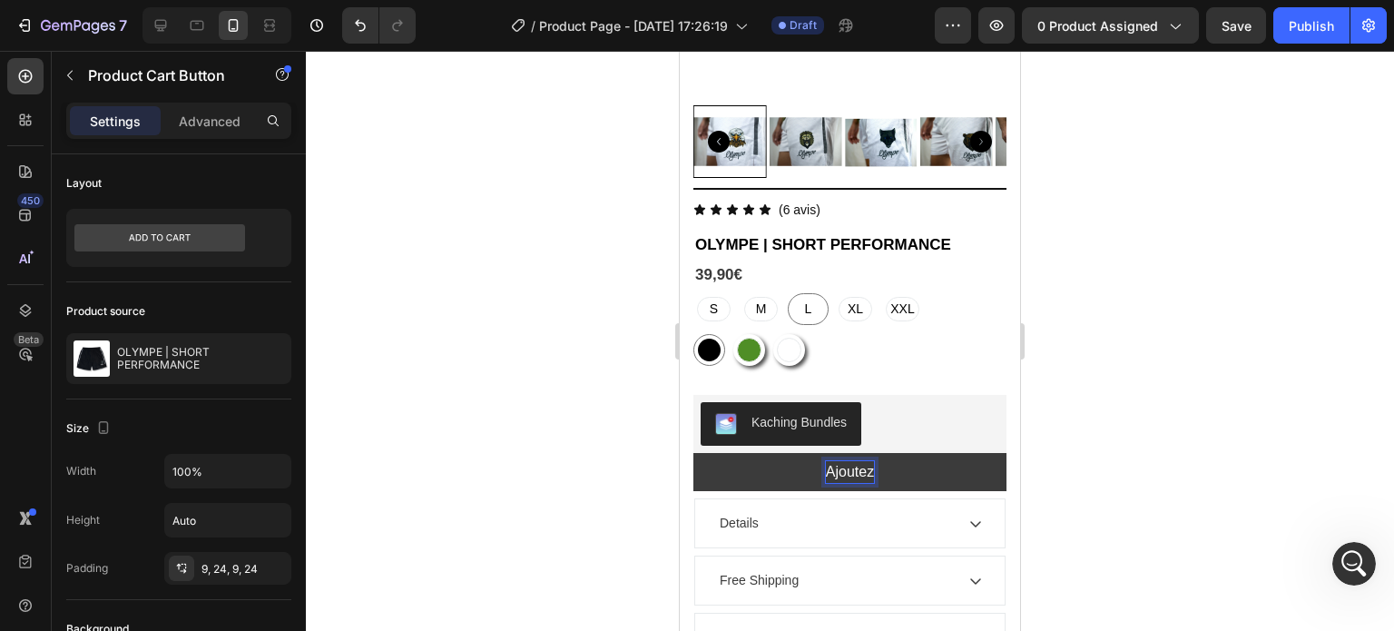
click at [863, 461] on p "Ajoutez" at bounding box center [850, 472] width 48 height 22
click at [694, 453] on button "Ajoutez" at bounding box center [850, 472] width 313 height 38
click at [694, 453] on button "Ajoutez au p" at bounding box center [850, 472] width 313 height 38
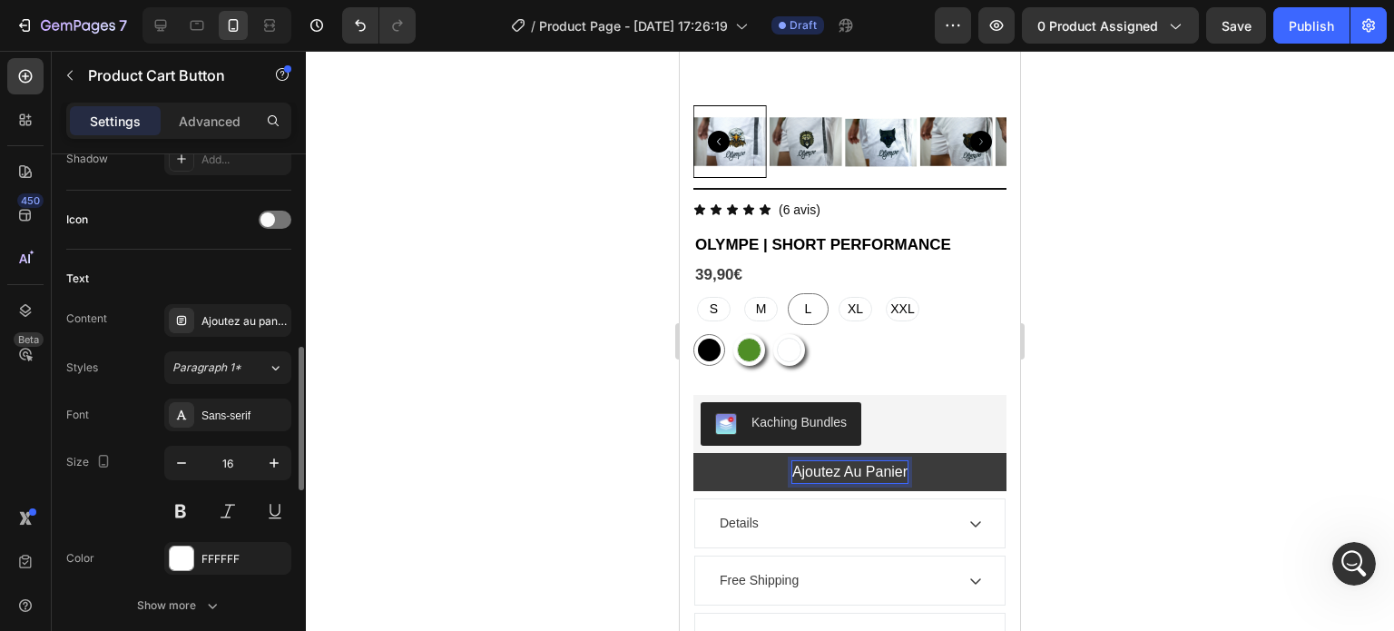
scroll to position [711, 0]
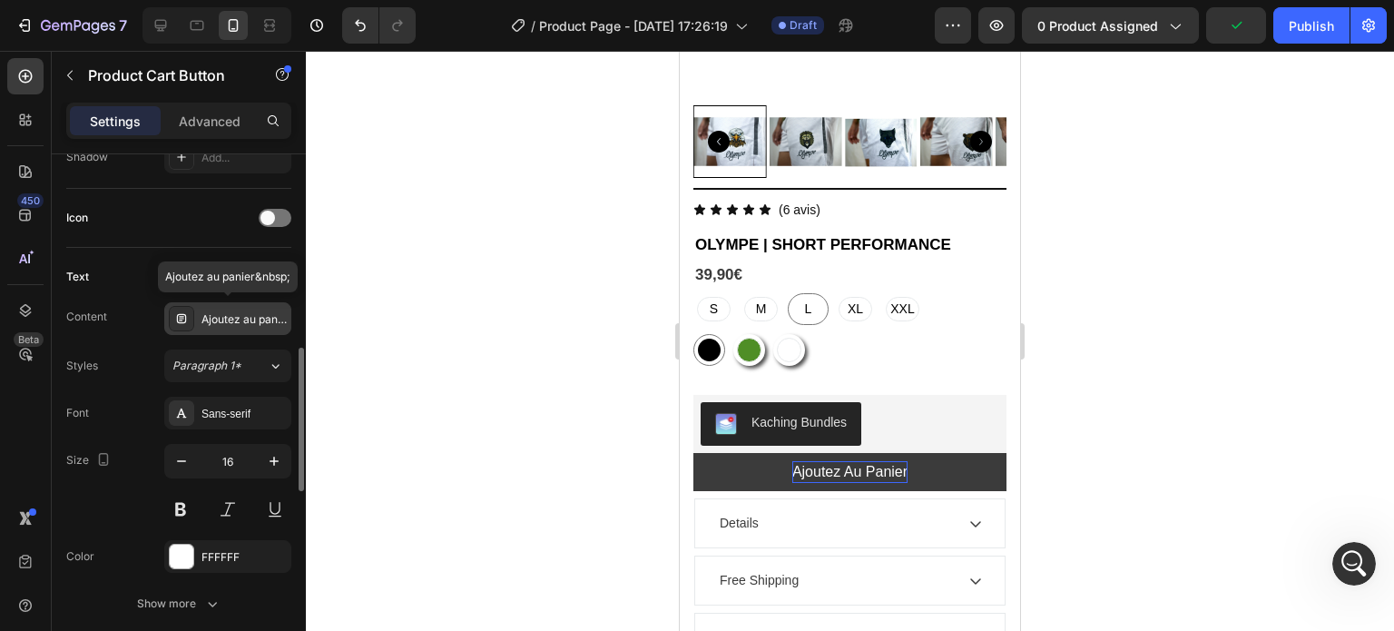
click at [250, 308] on div "Ajoutez au panier&nbsp;" at bounding box center [227, 318] width 127 height 33
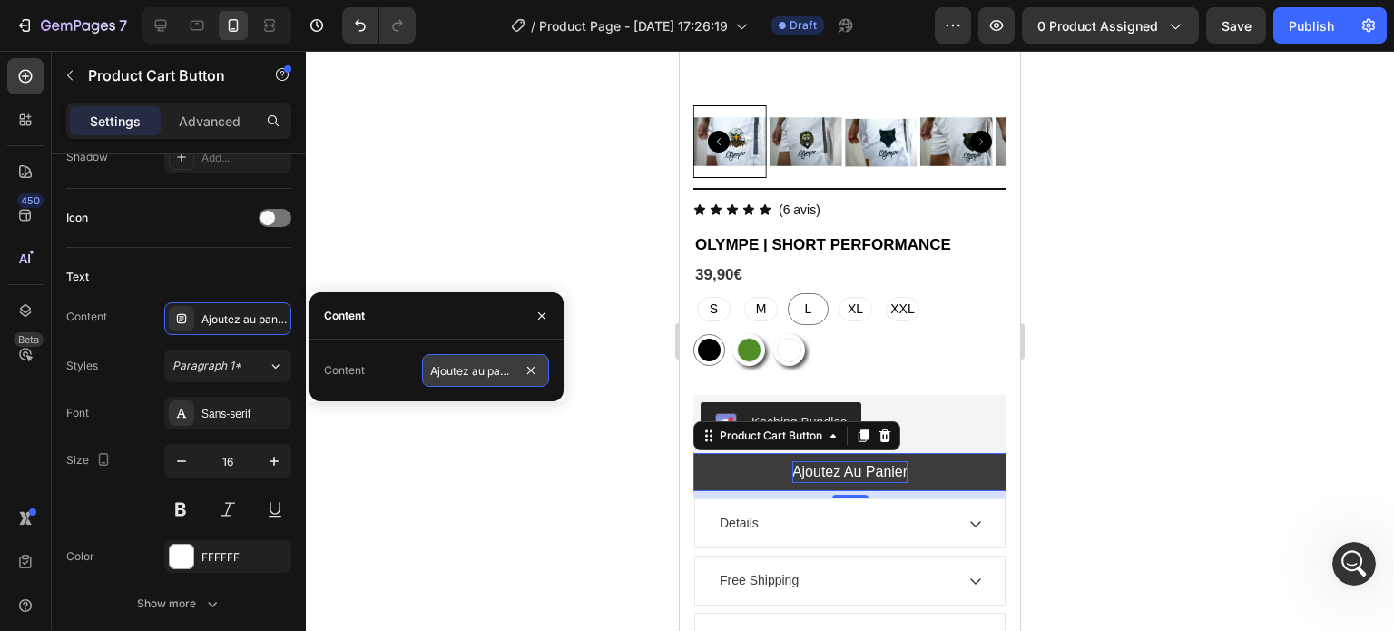
click at [443, 365] on input "Ajoutez au panier" at bounding box center [485, 370] width 127 height 33
type input "Ajoutez au panier"
click at [249, 351] on button "Paragraph 1*" at bounding box center [227, 365] width 127 height 33
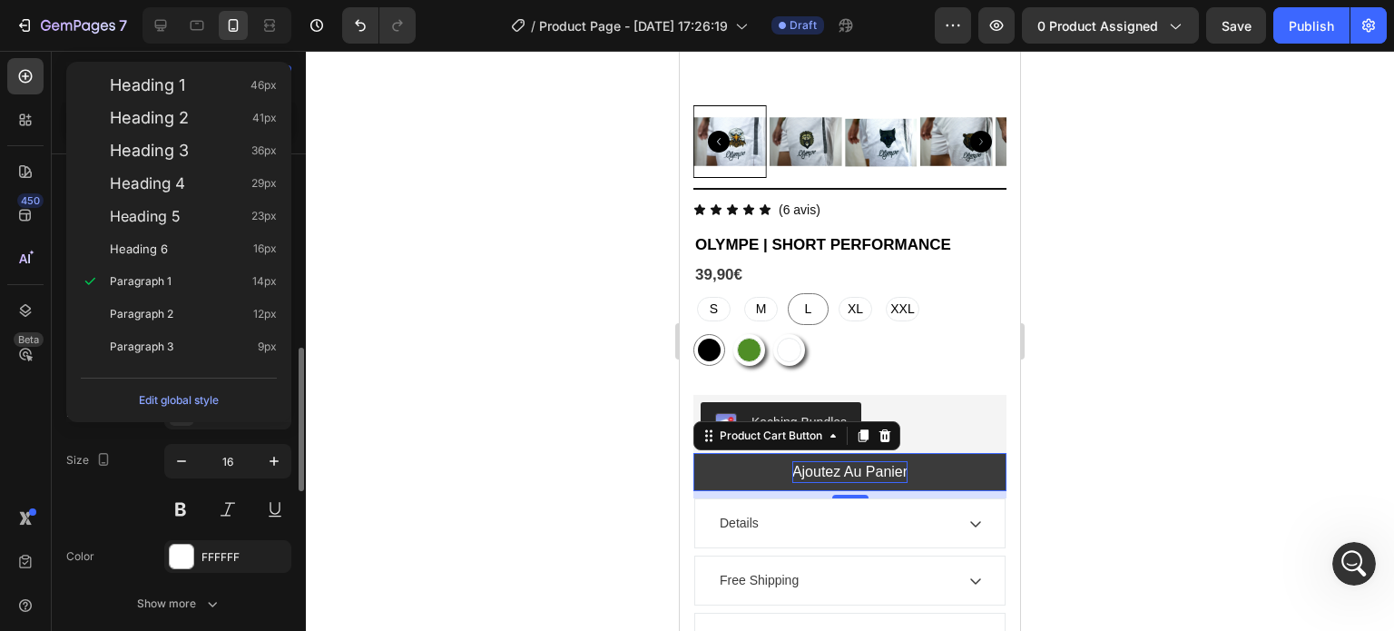
scroll to position [0, 0]
click at [200, 304] on div "Paragraph 2 12px" at bounding box center [179, 314] width 211 height 33
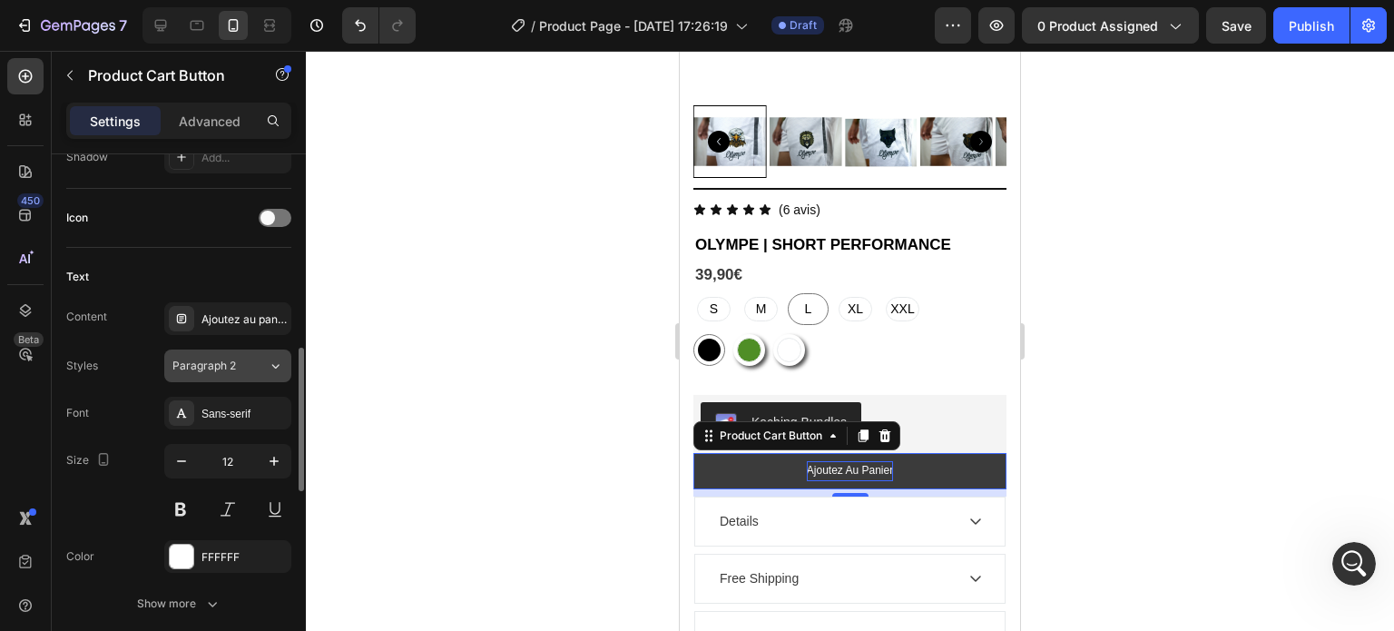
click at [232, 353] on button "Paragraph 2" at bounding box center [227, 365] width 127 height 33
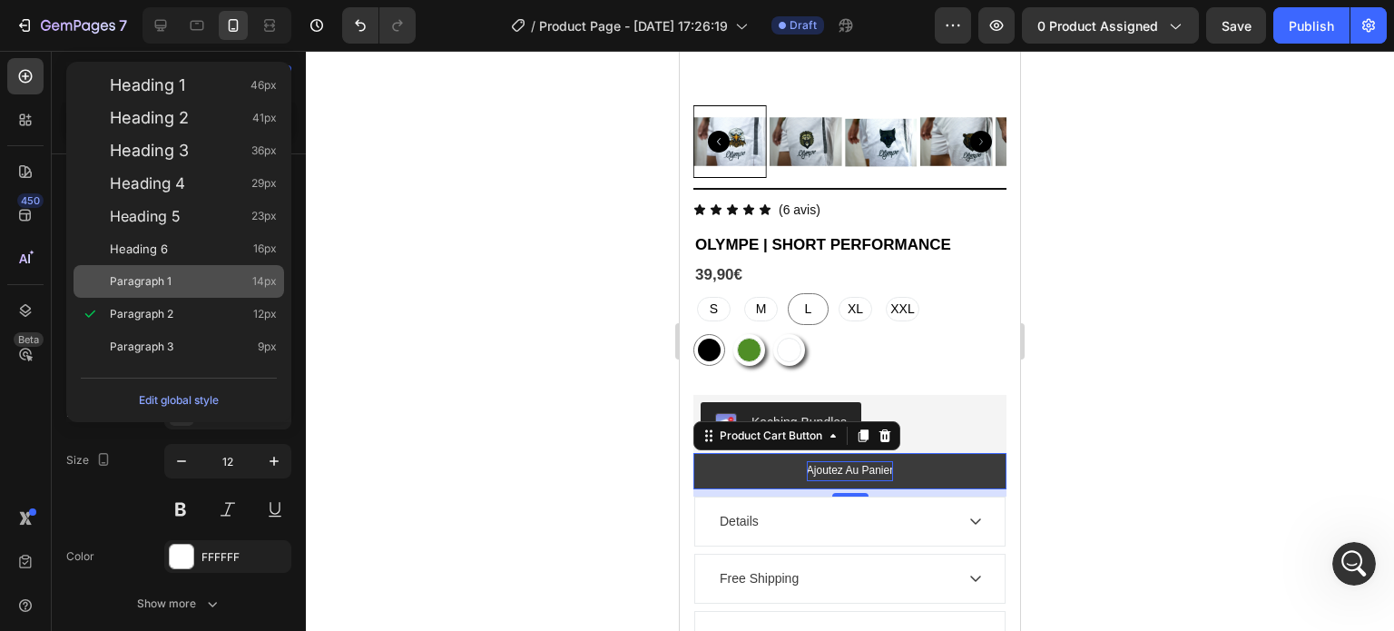
click at [202, 290] on div "Paragraph 1 14px" at bounding box center [193, 281] width 167 height 18
type input "14"
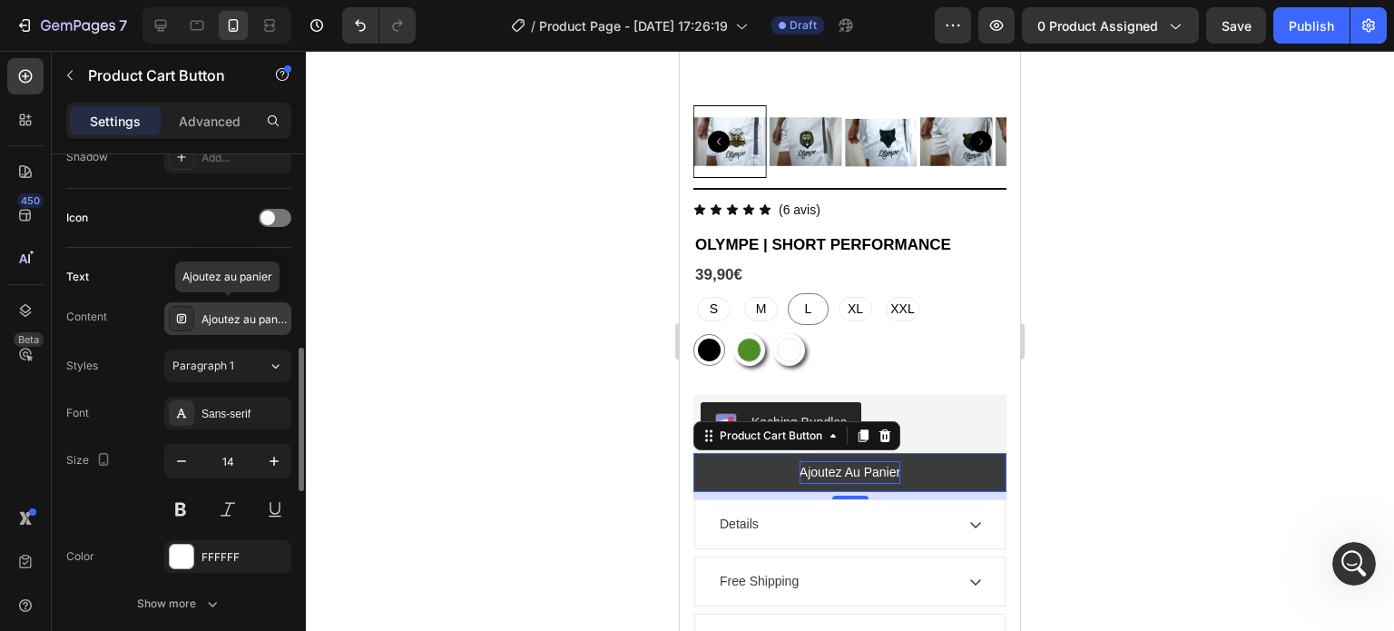
click at [250, 315] on div "Ajoutez au panier" at bounding box center [244, 319] width 85 height 16
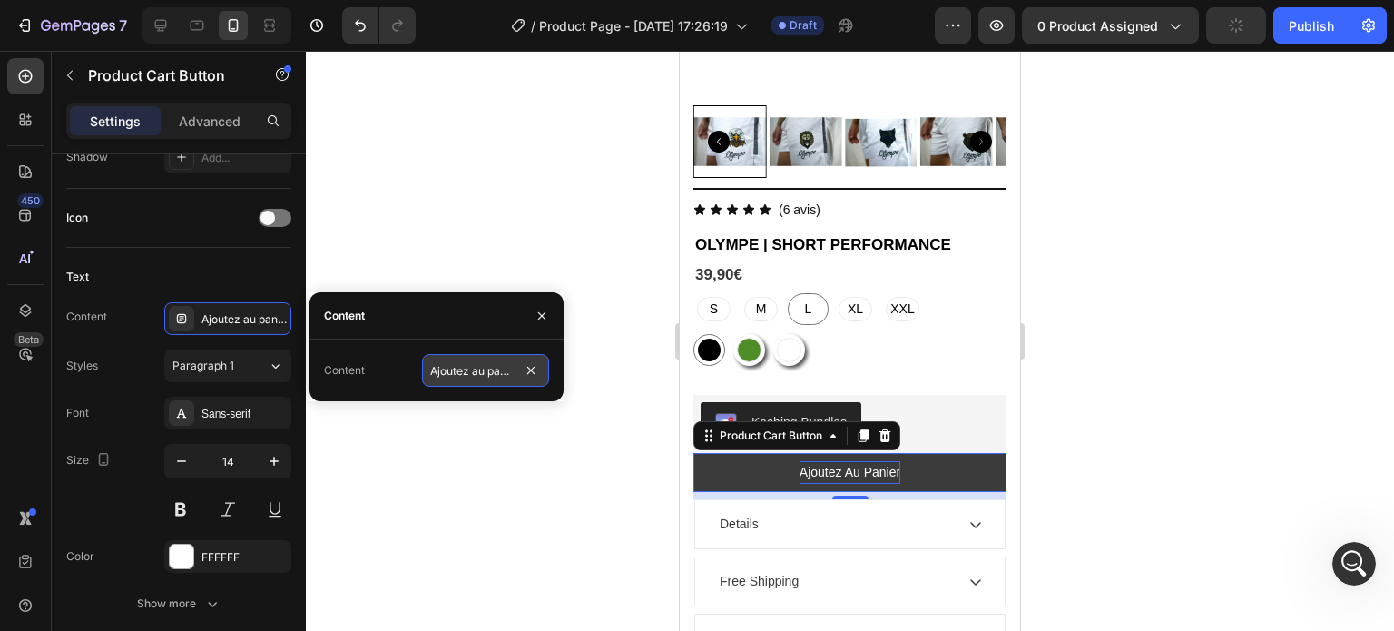
click at [469, 364] on input "Ajoutez au panier" at bounding box center [485, 370] width 127 height 33
type input "A"
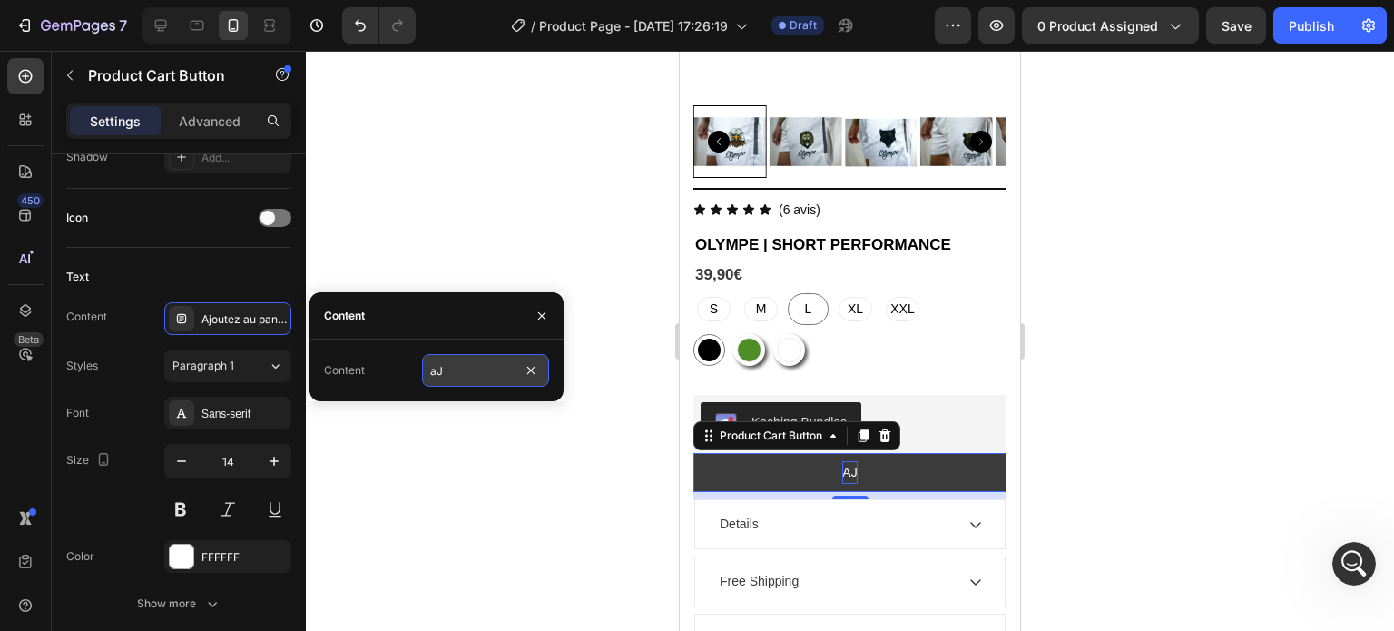
type input "a"
type input "ajoutez au panier"
click at [487, 467] on div at bounding box center [850, 341] width 1088 height 580
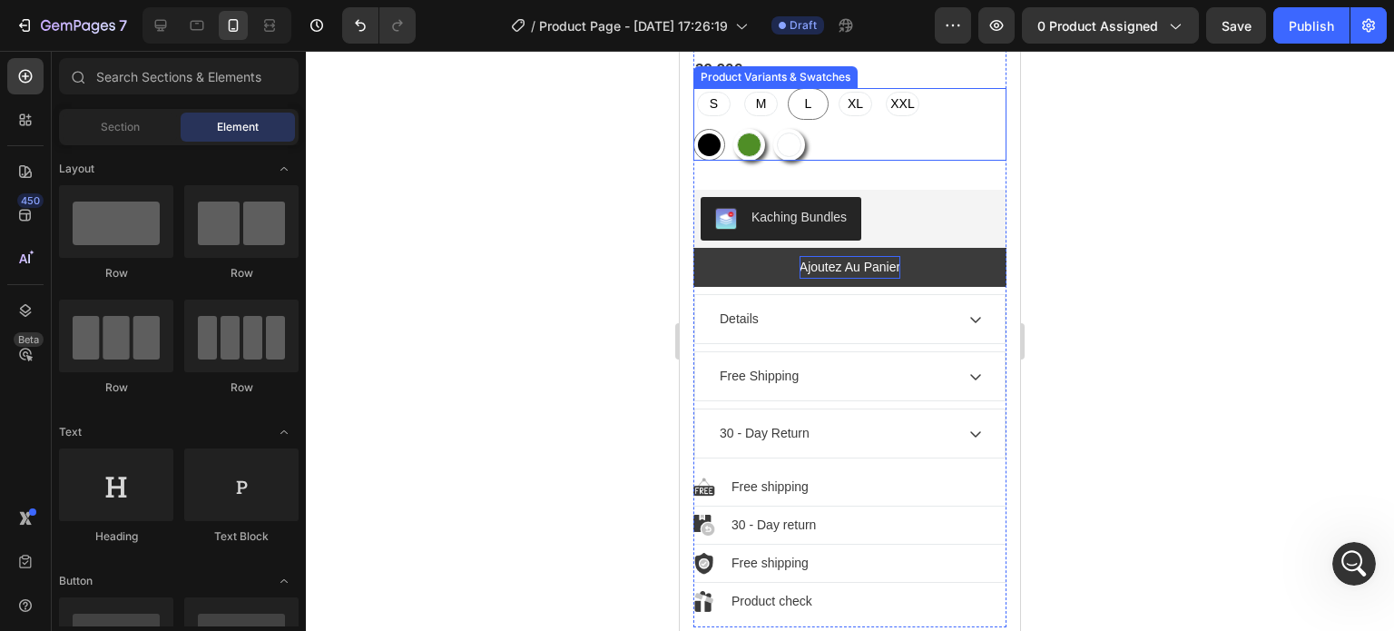
scroll to position [657, 0]
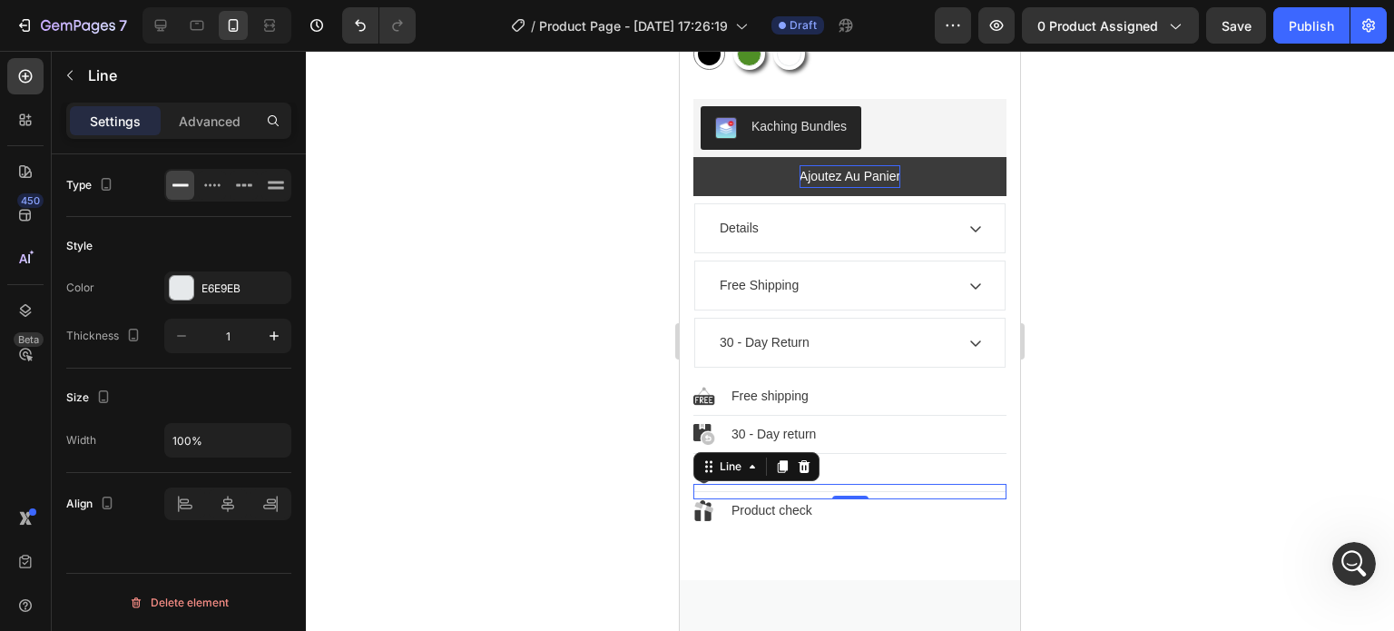
click at [989, 484] on div "Title Line 0" at bounding box center [850, 491] width 313 height 15
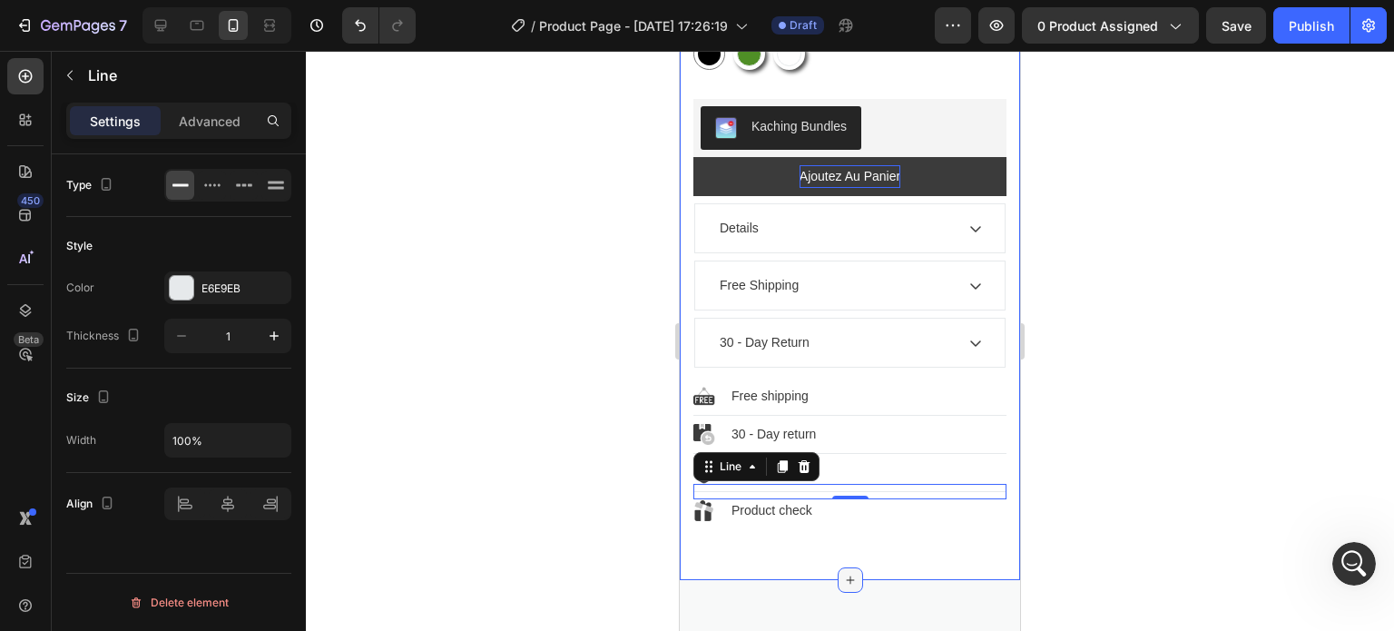
click at [838, 573] on div at bounding box center [850, 579] width 25 height 25
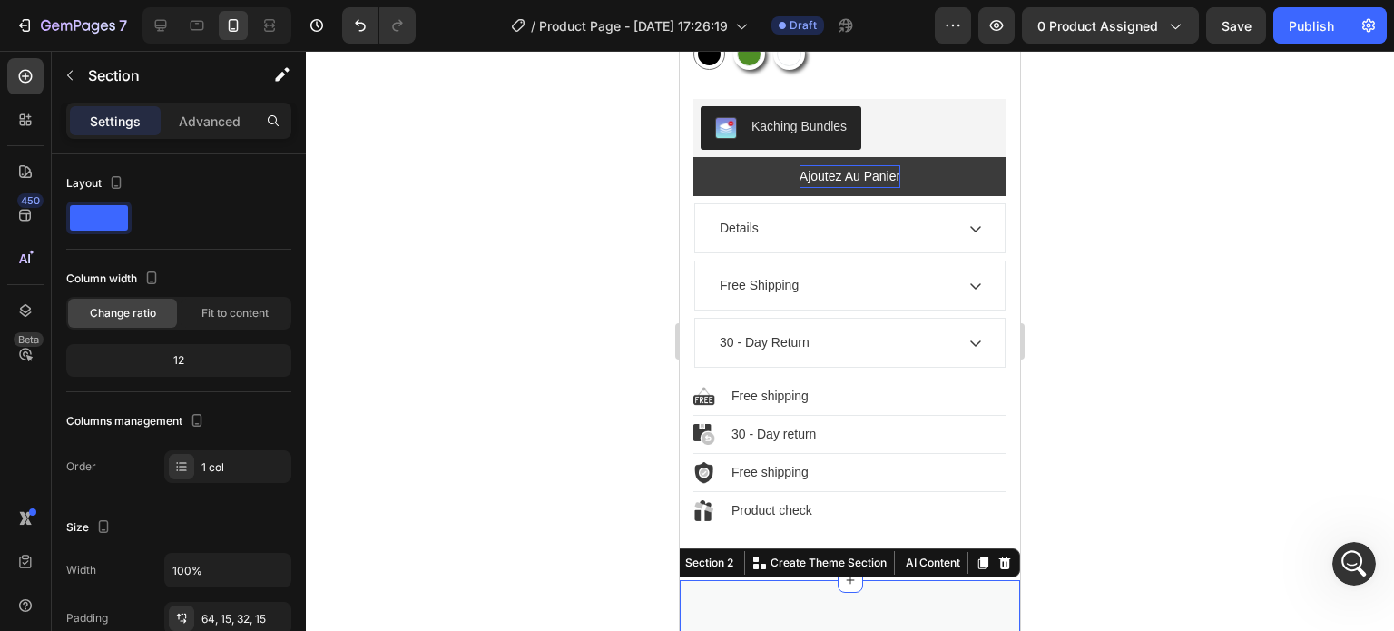
click at [1232, 366] on div at bounding box center [850, 341] width 1088 height 580
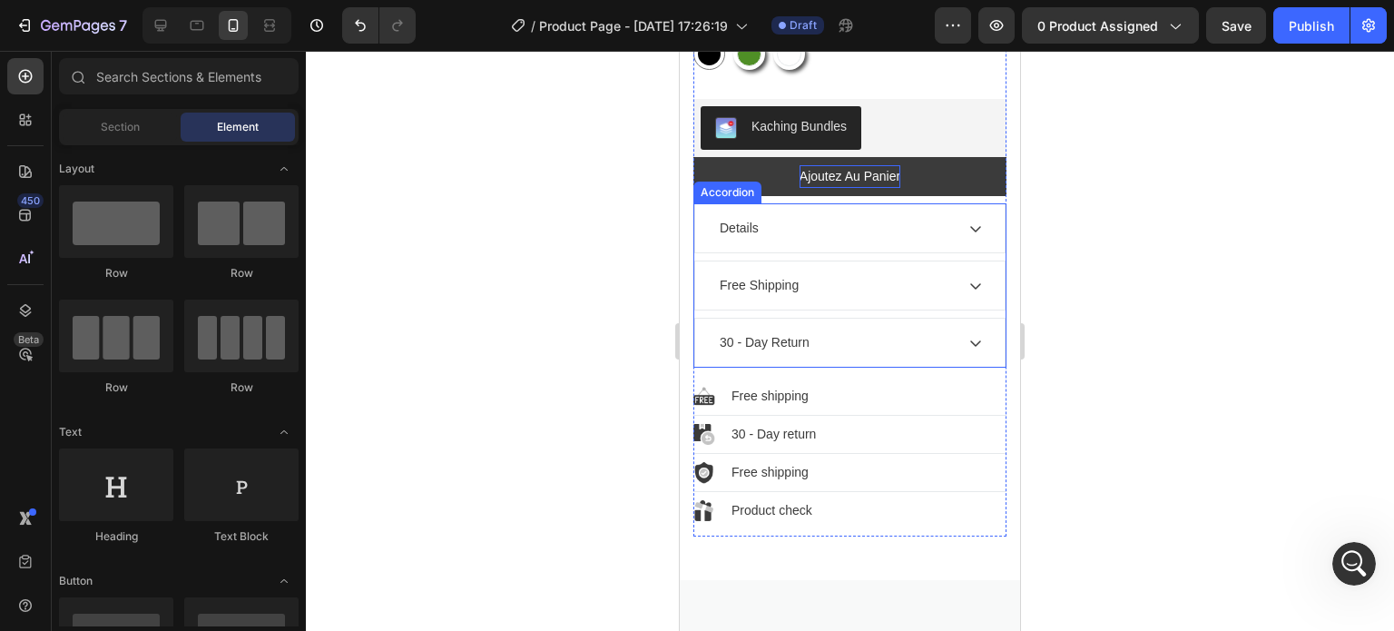
scroll to position [576, 0]
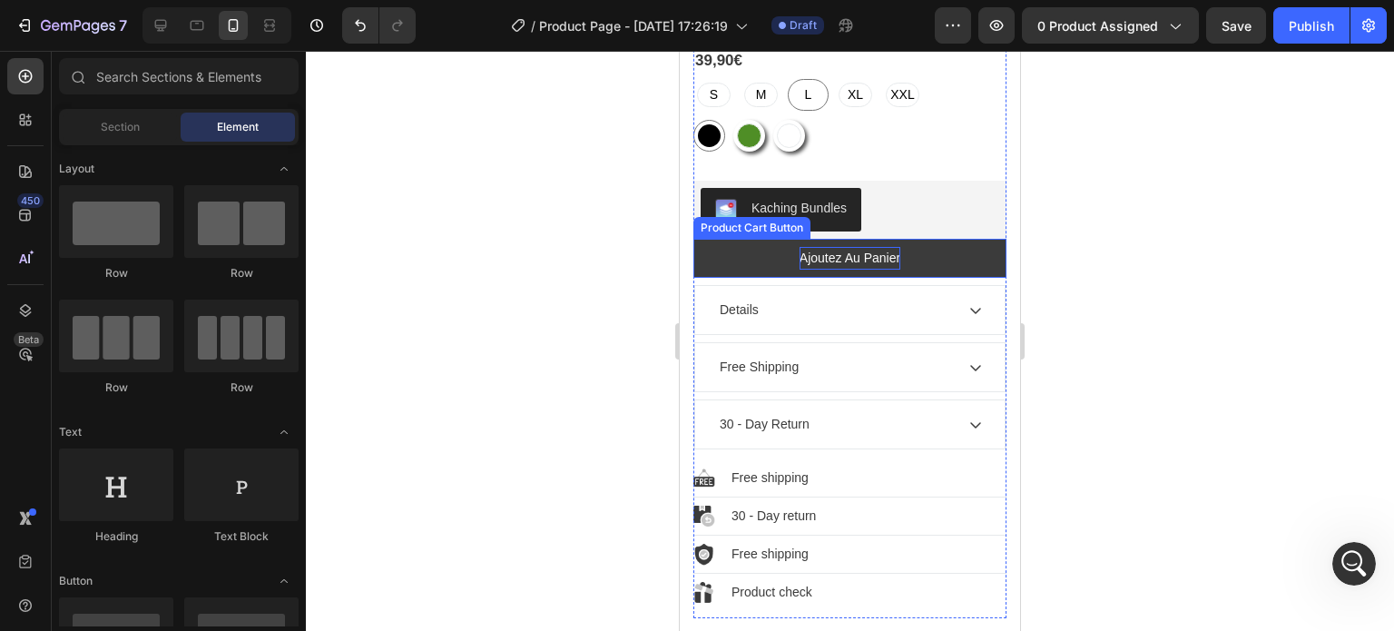
click at [775, 239] on button "ajoutez au panier" at bounding box center [850, 258] width 313 height 39
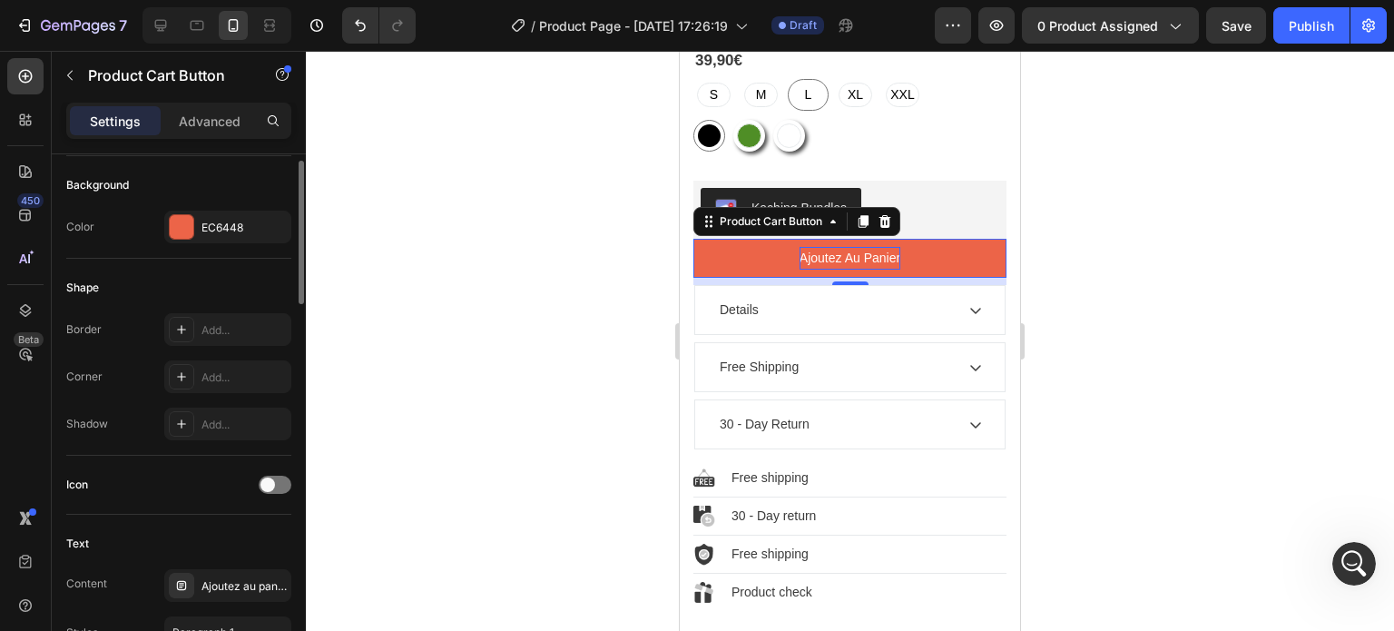
scroll to position [349, 0]
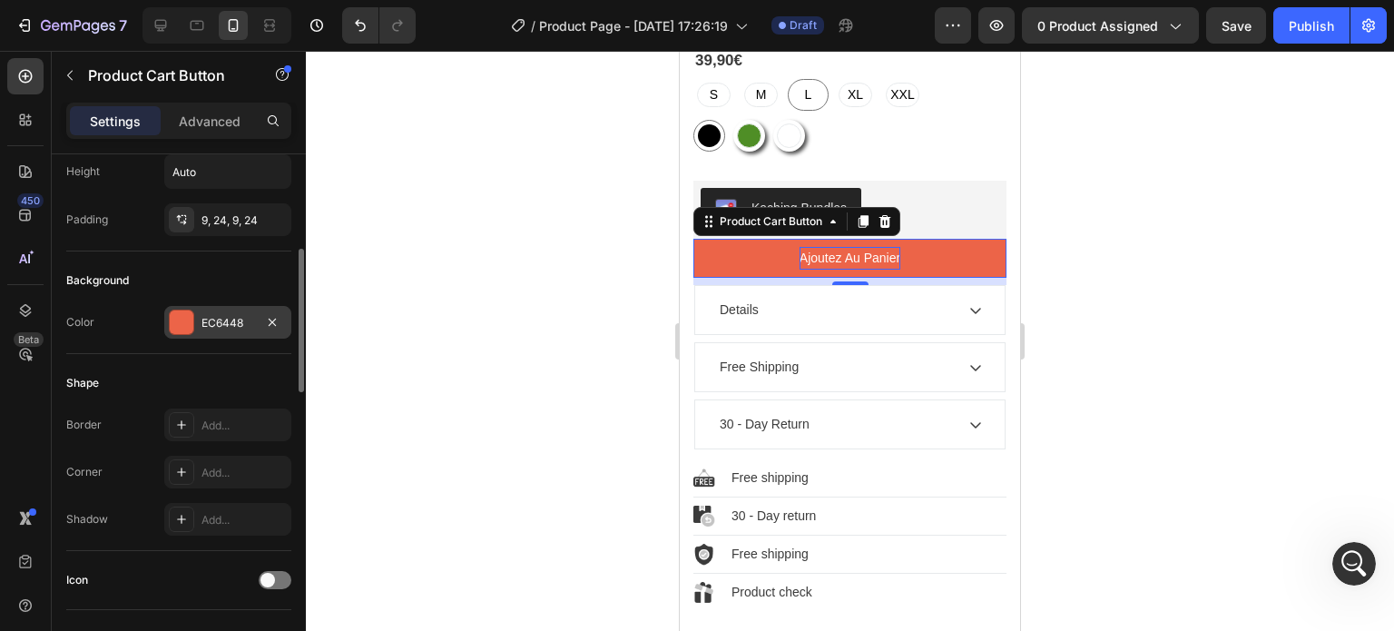
click at [189, 320] on div at bounding box center [182, 322] width 24 height 24
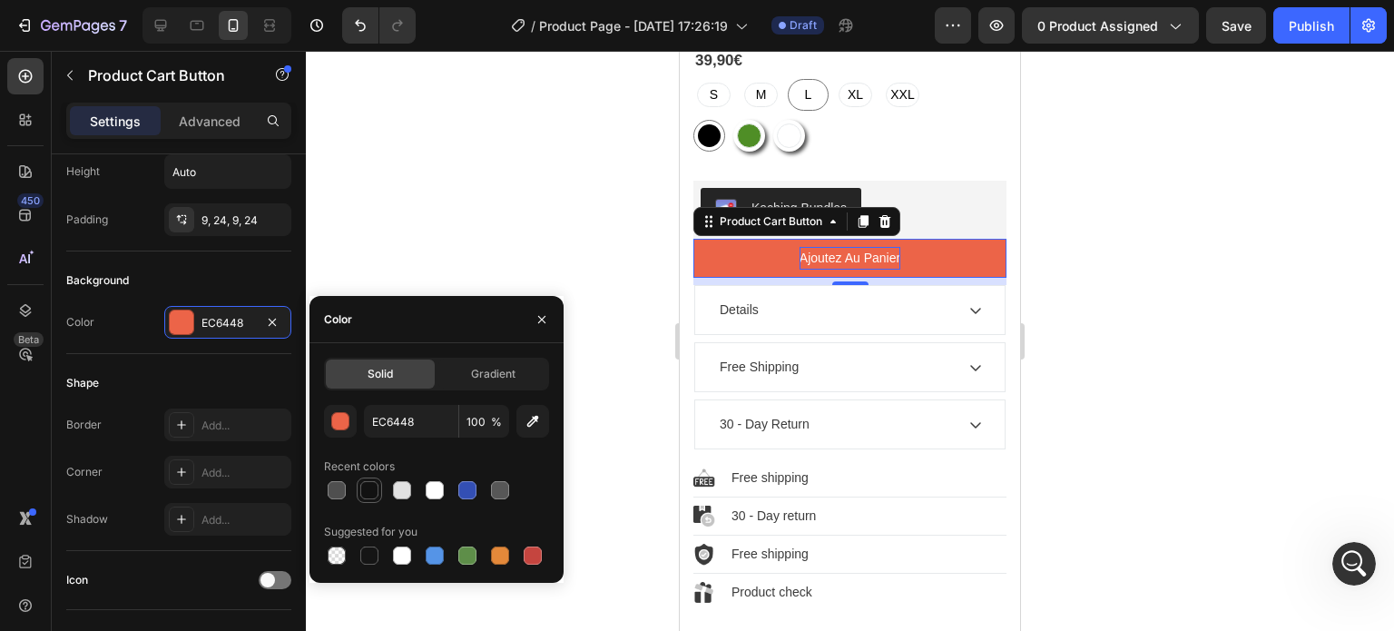
click at [368, 499] on div at bounding box center [369, 490] width 18 height 18
type input "121212"
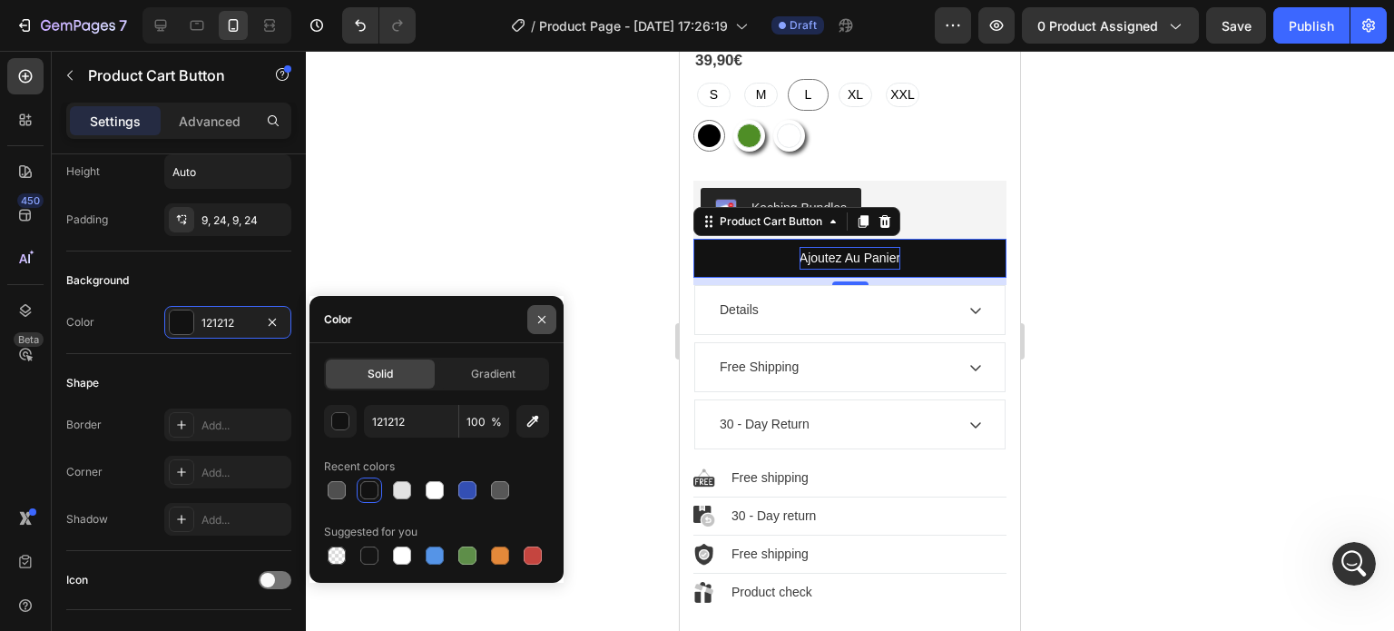
click at [539, 313] on icon "button" at bounding box center [542, 319] width 15 height 15
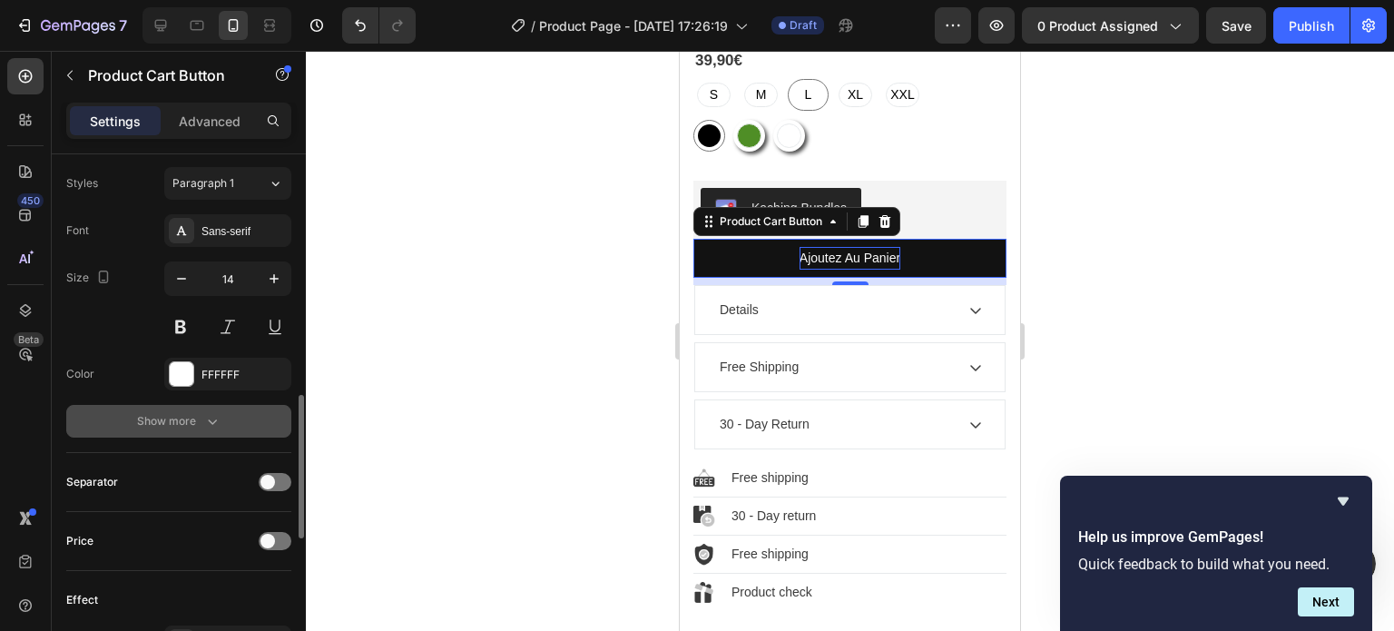
scroll to position [895, 0]
click at [172, 428] on button "Show more" at bounding box center [178, 419] width 225 height 33
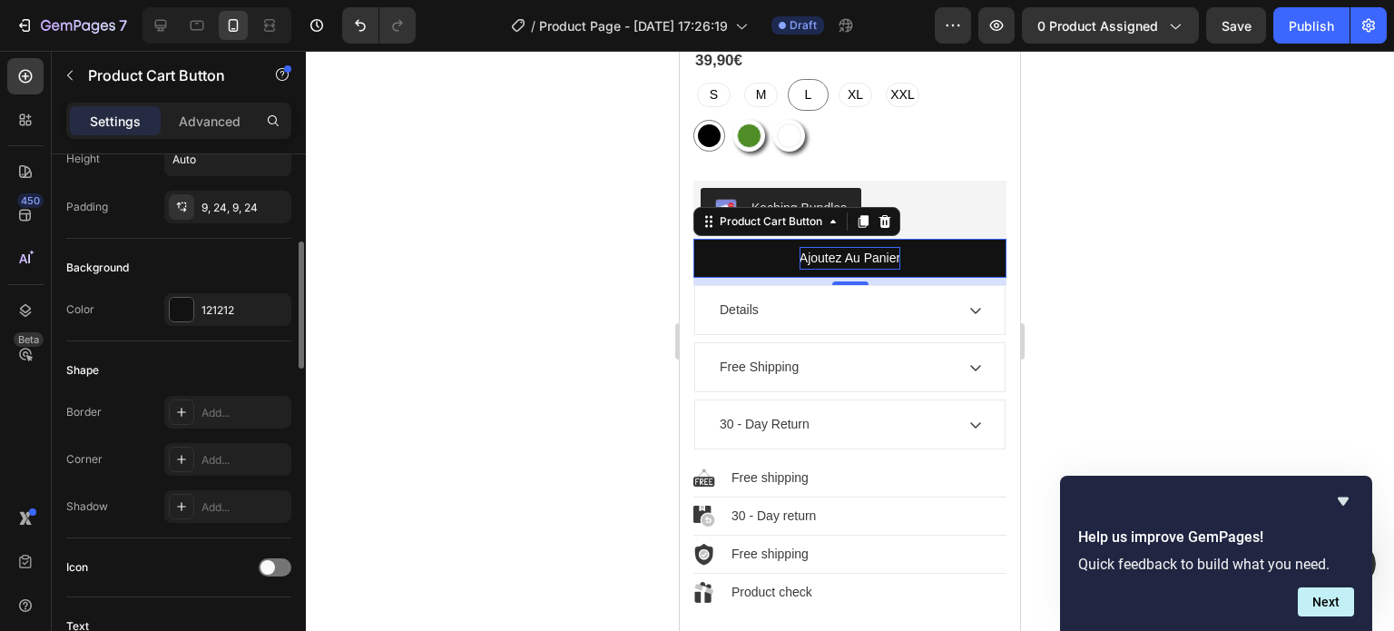
scroll to position [360, 0]
click at [209, 503] on div "Add..." at bounding box center [244, 508] width 85 height 16
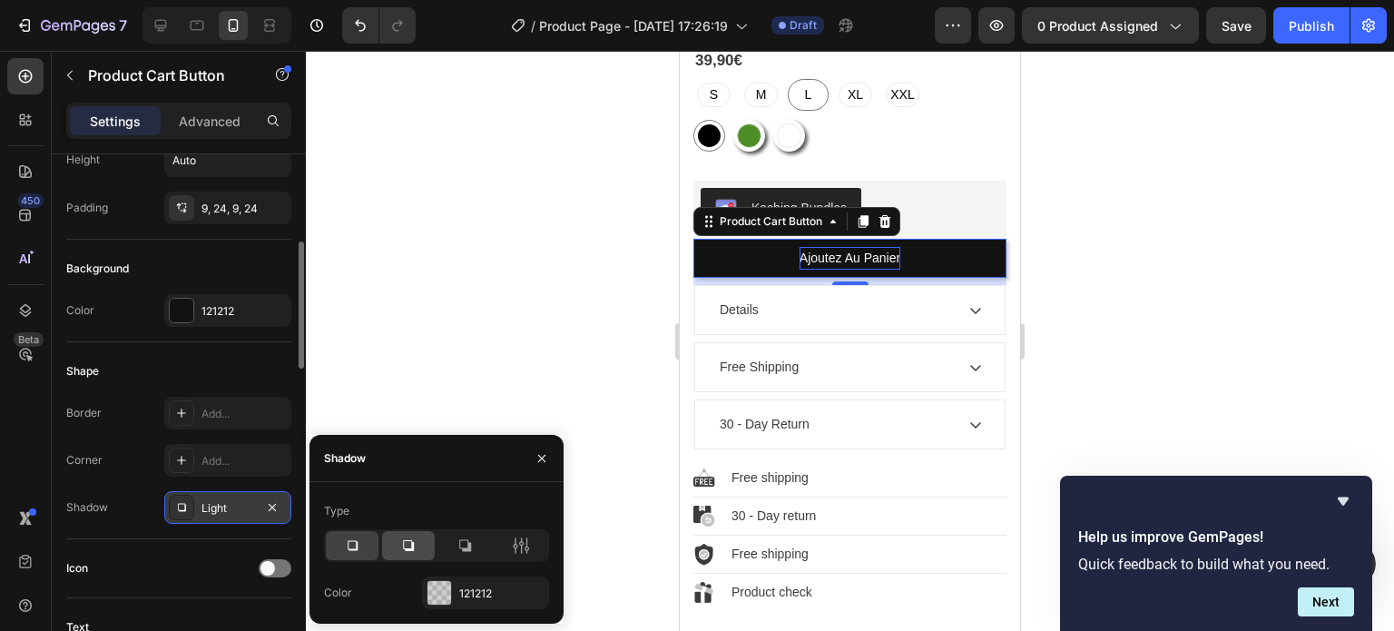
click at [399, 544] on div at bounding box center [408, 545] width 53 height 29
click at [368, 542] on div at bounding box center [352, 545] width 53 height 29
click at [379, 250] on div at bounding box center [850, 341] width 1088 height 580
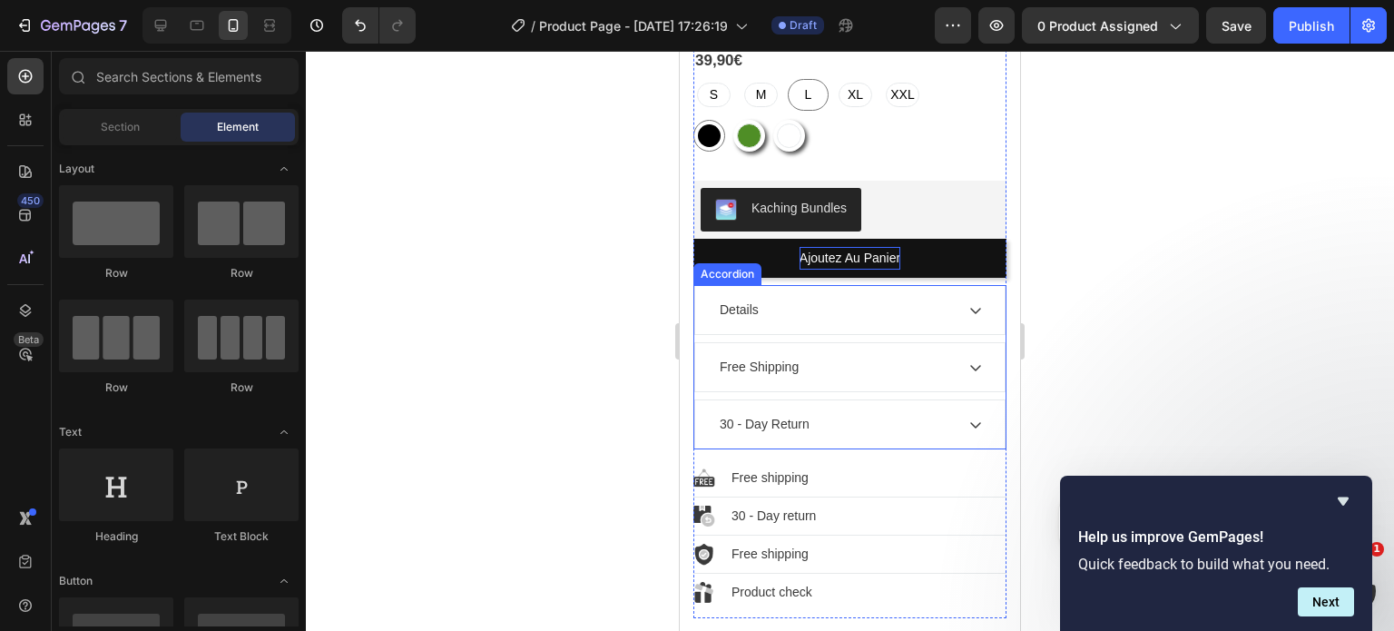
scroll to position [1194, 0]
click at [735, 298] on div "Details" at bounding box center [739, 310] width 44 height 25
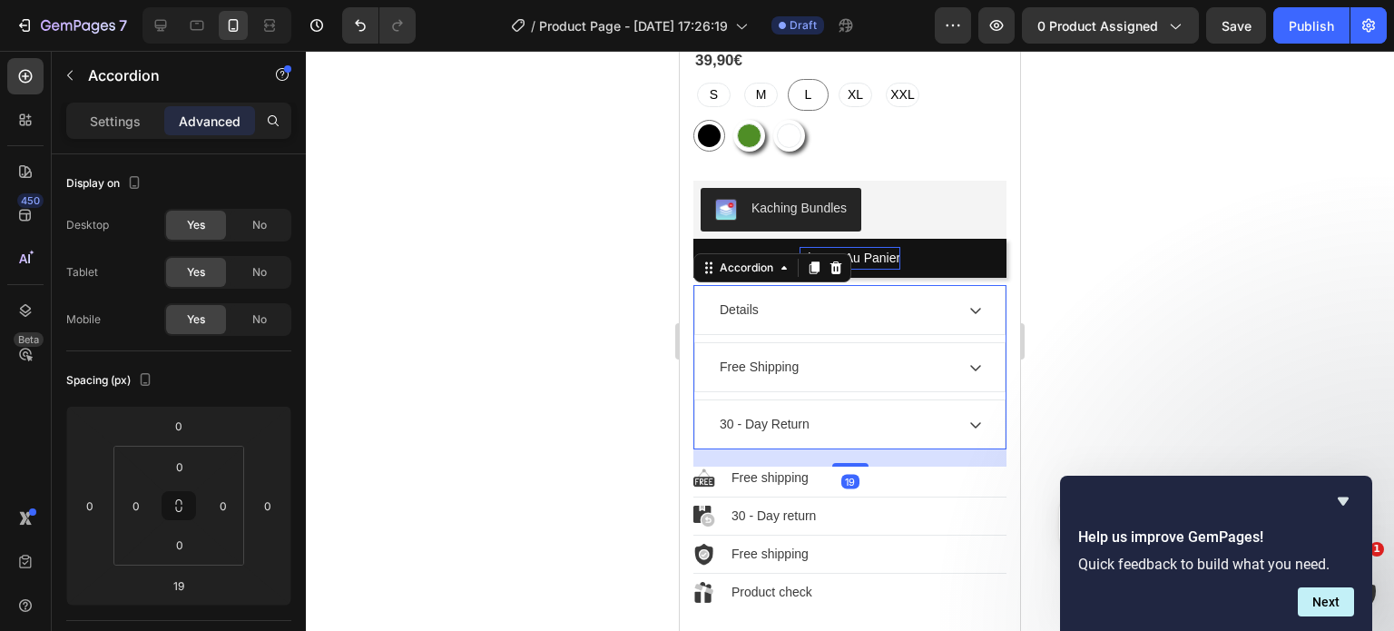
click at [735, 298] on div "Details" at bounding box center [739, 310] width 44 height 25
click at [735, 300] on p "Details" at bounding box center [739, 309] width 39 height 19
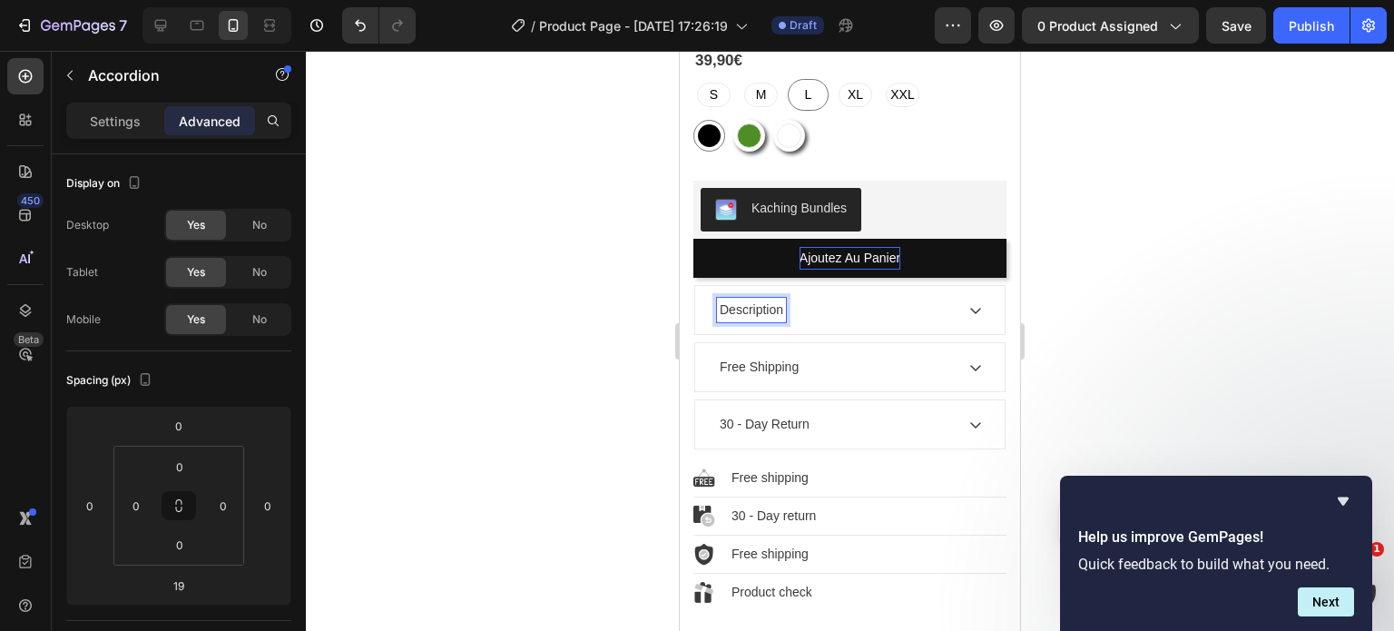
click at [885, 360] on div "Free Shipping" at bounding box center [835, 367] width 237 height 25
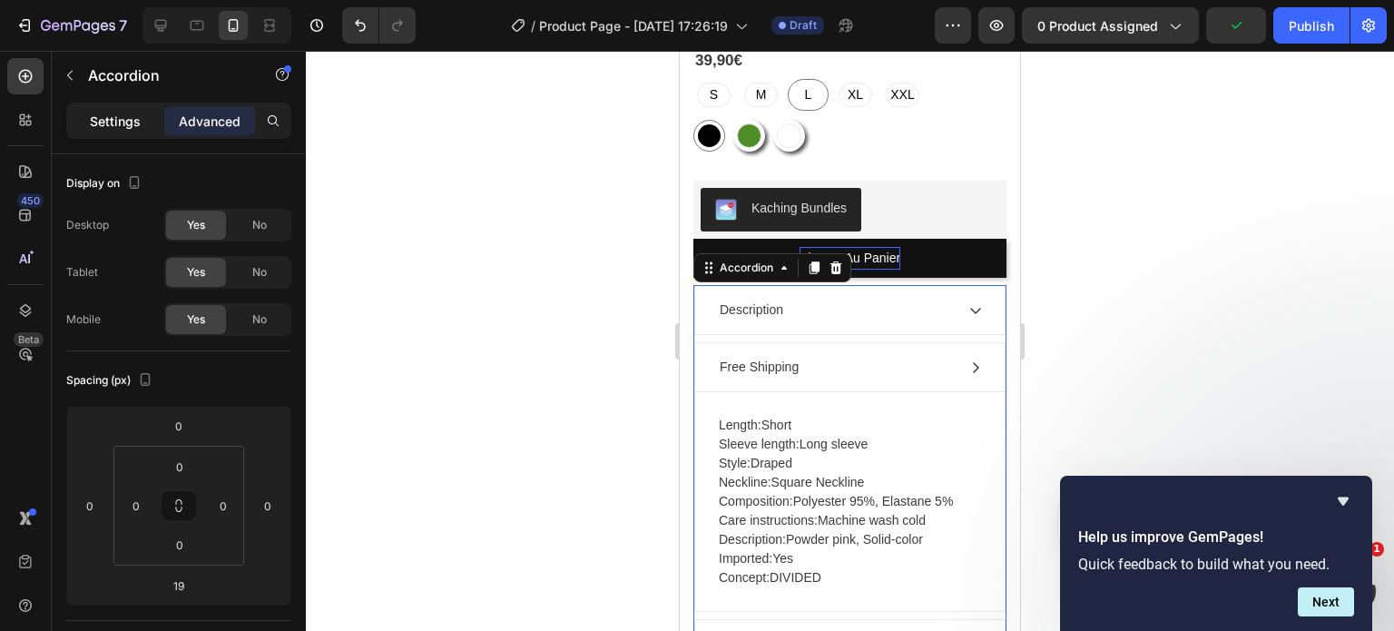
click at [113, 118] on p "Settings" at bounding box center [115, 121] width 51 height 19
type input "8"
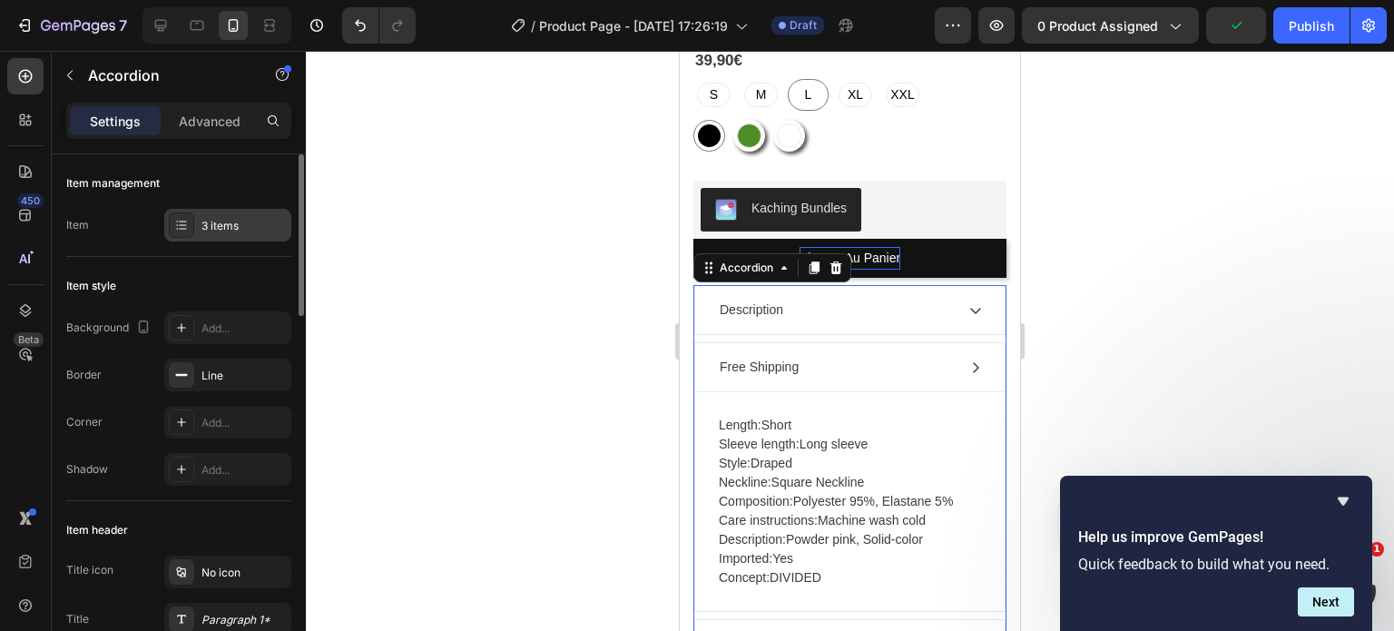
click at [231, 241] on div "3 items" at bounding box center [227, 225] width 127 height 33
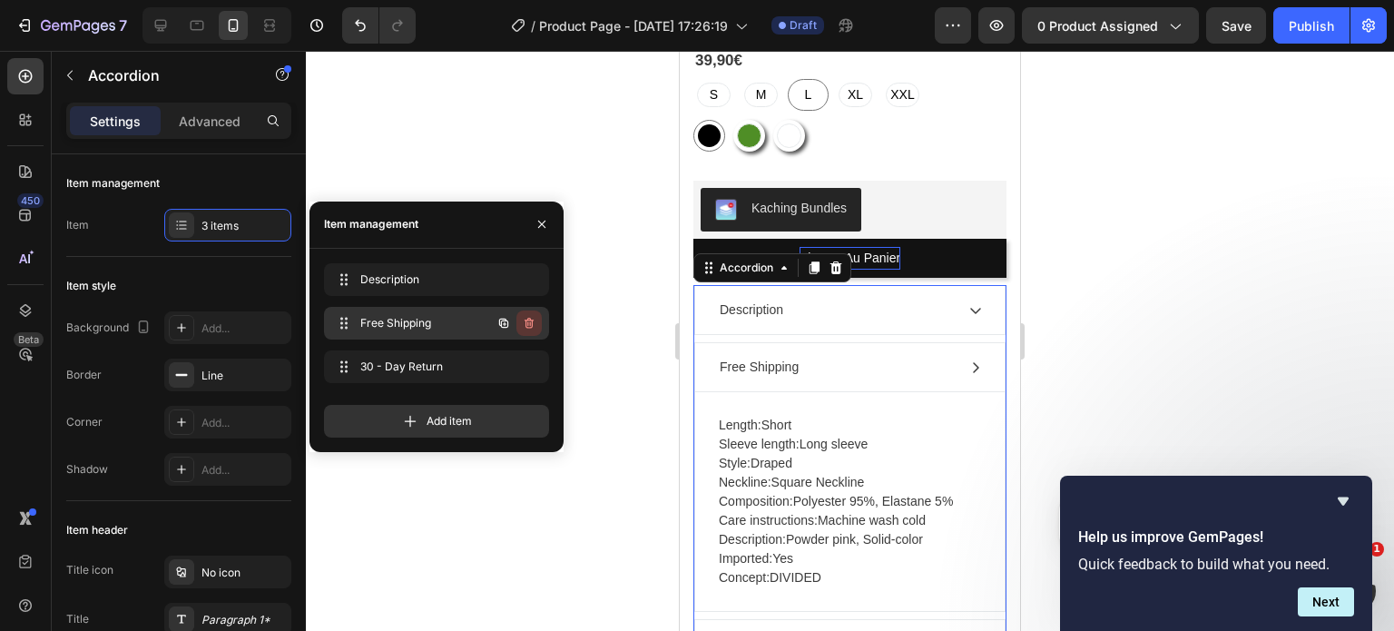
click at [529, 319] on icon "button" at bounding box center [529, 323] width 15 height 15
click at [527, 320] on div "Delete" at bounding box center [517, 323] width 34 height 16
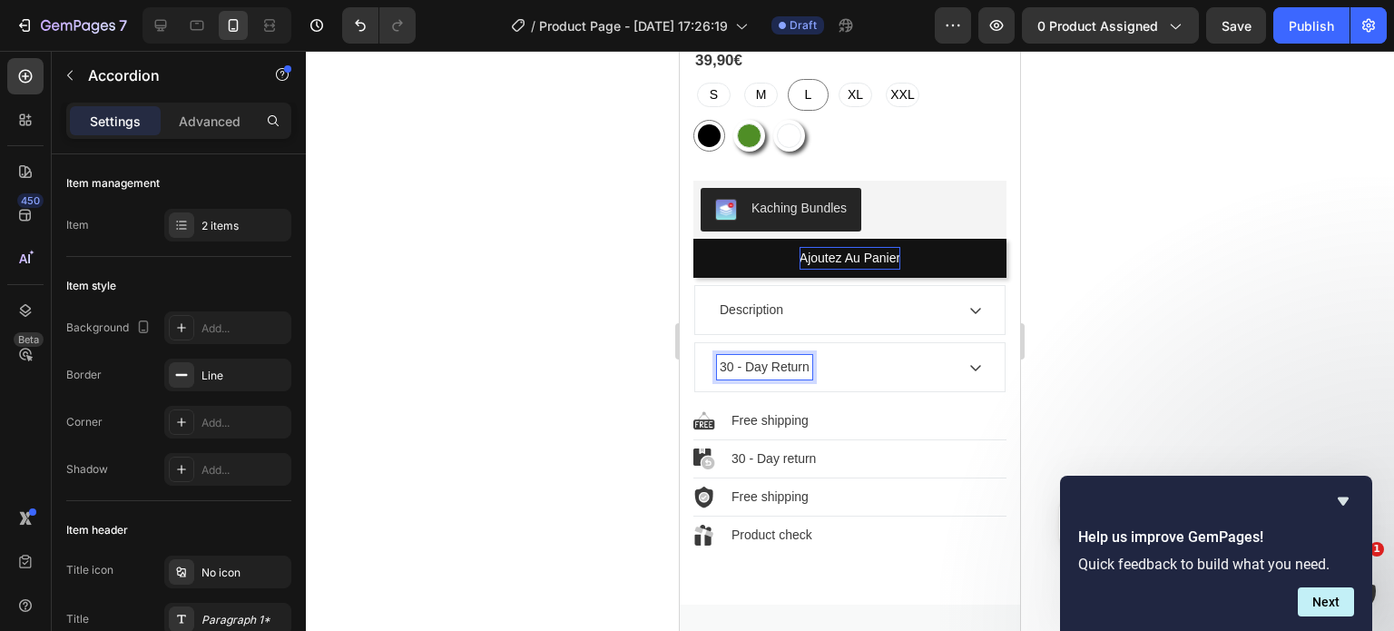
click at [744, 358] on p "30 - Day Return" at bounding box center [765, 367] width 90 height 19
click at [969, 360] on icon at bounding box center [976, 367] width 15 height 15
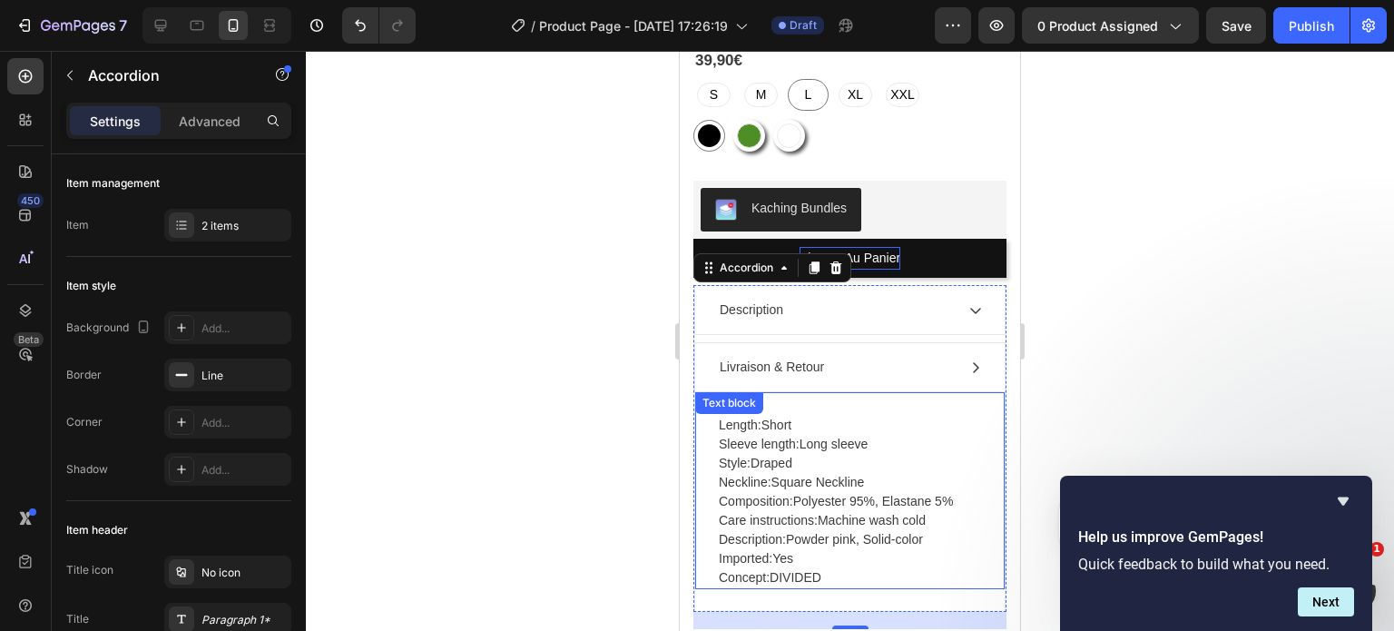
click at [779, 458] on p "Length: Short Sleeve length: Long sleeve Style: Draped Neckline: Square Necklin…" at bounding box center [850, 502] width 262 height 172
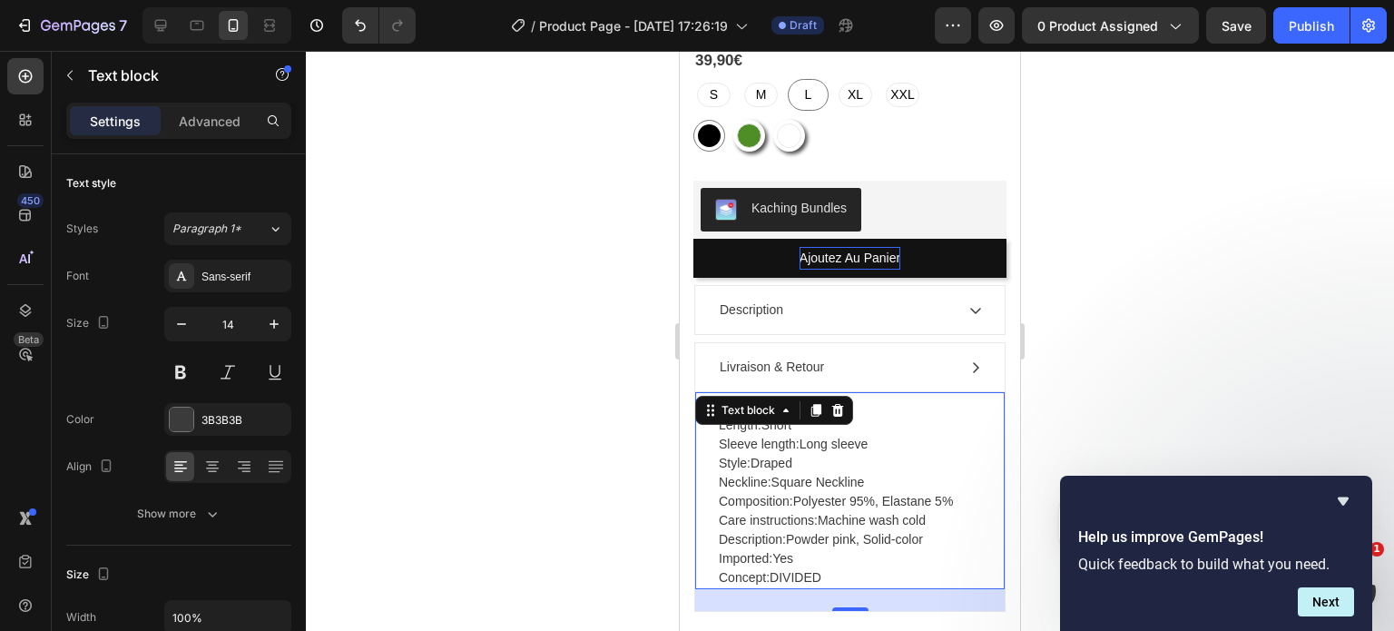
click at [779, 458] on p "Length: Short Sleeve length: Long sleeve Style: Draped Neckline: Square Necklin…" at bounding box center [850, 502] width 262 height 172
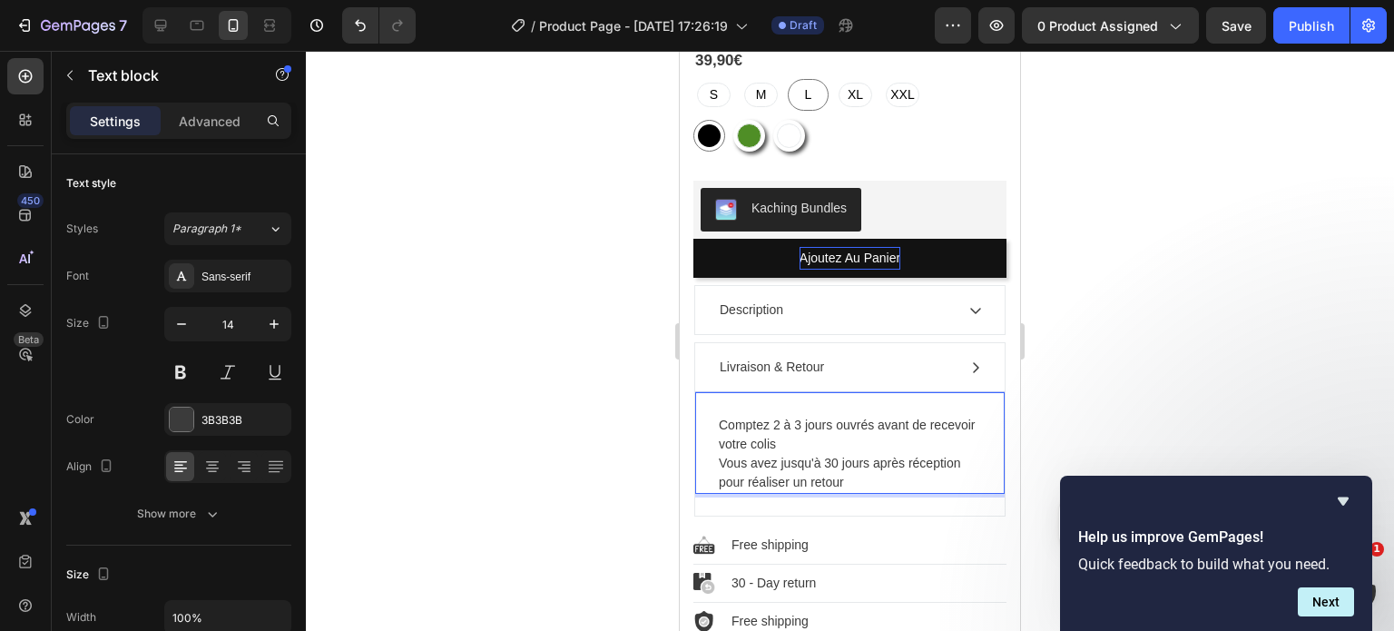
click at [787, 421] on p "Comptez 2 à 3 jours ouvrés avant de recevoir votre colis" at bounding box center [850, 435] width 262 height 38
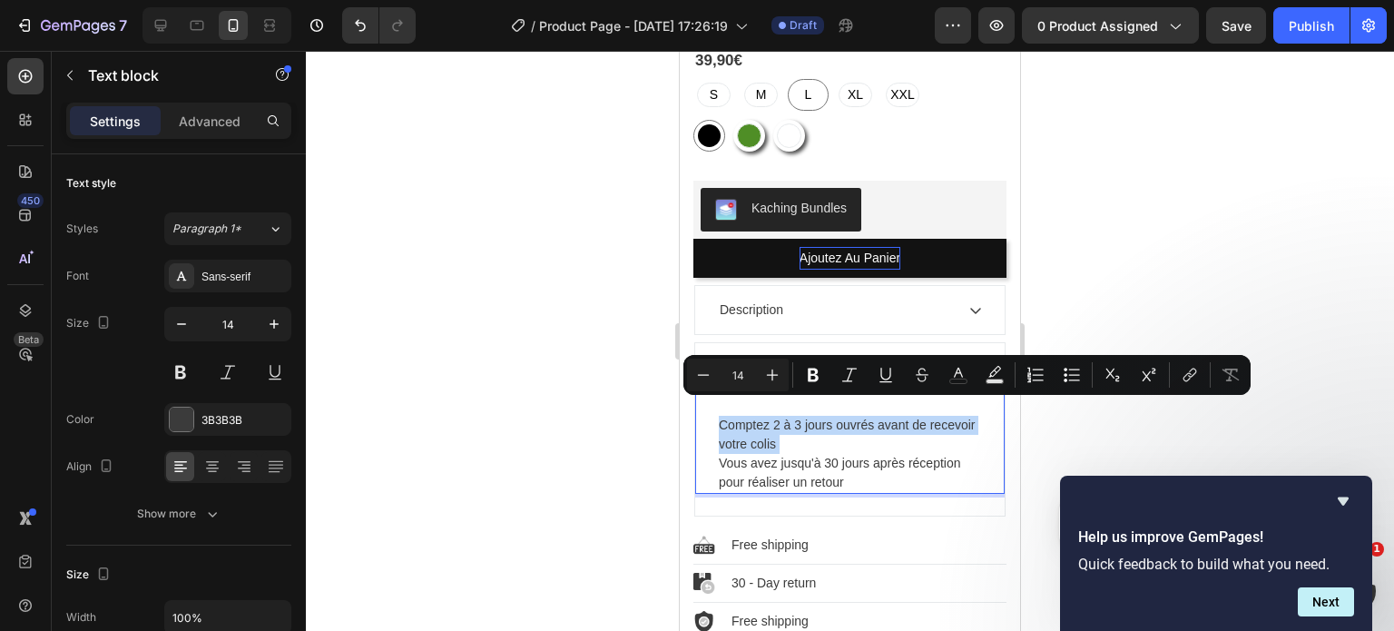
click at [844, 418] on p "Comptez 2 à 3 jours ouvrés avant de recevoir votre colis" at bounding box center [850, 435] width 262 height 38
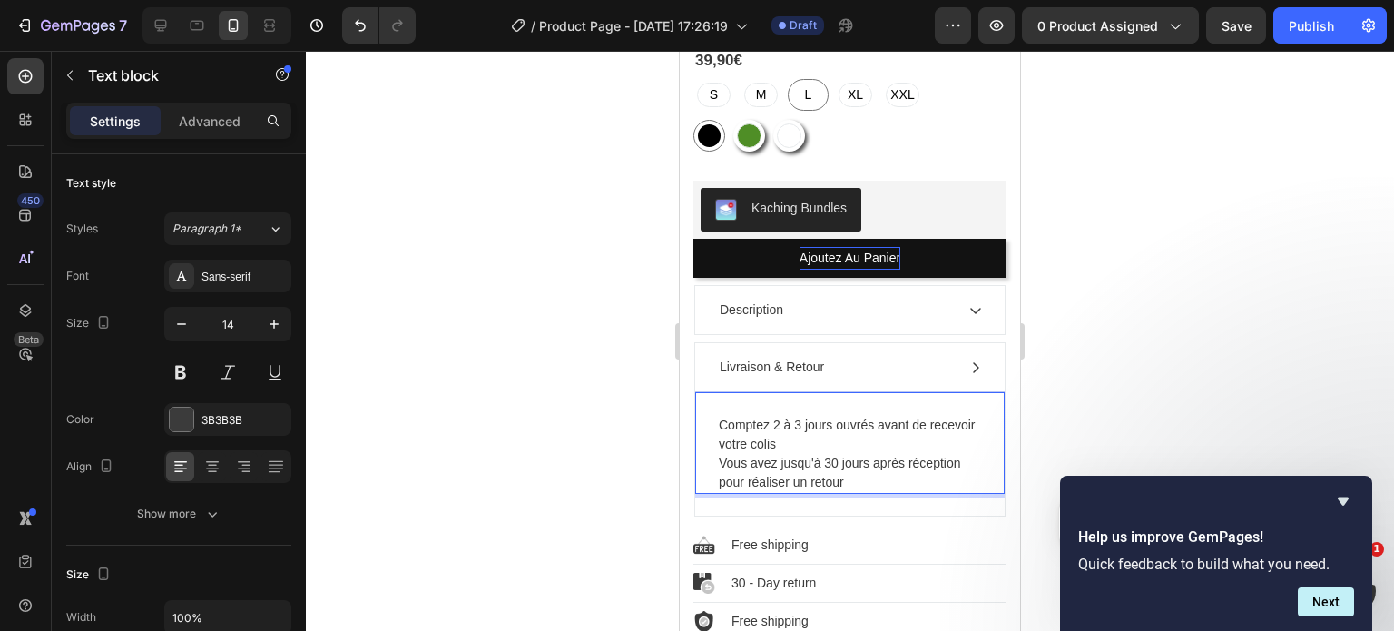
click at [784, 454] on p "Vous avez jusqu'à 30 jours après réception pour réaliser un retour" at bounding box center [850, 473] width 262 height 38
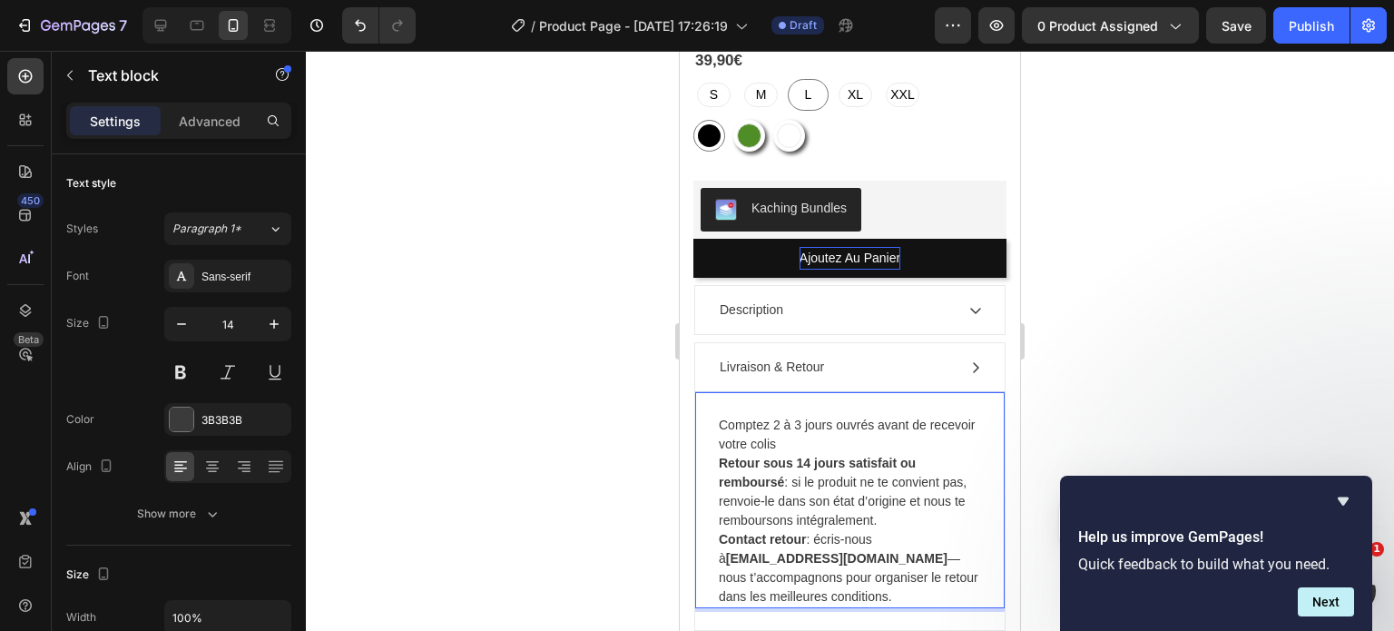
click at [807, 456] on strong "Retour sous 14 jours satisfait ou remboursé" at bounding box center [817, 473] width 197 height 34
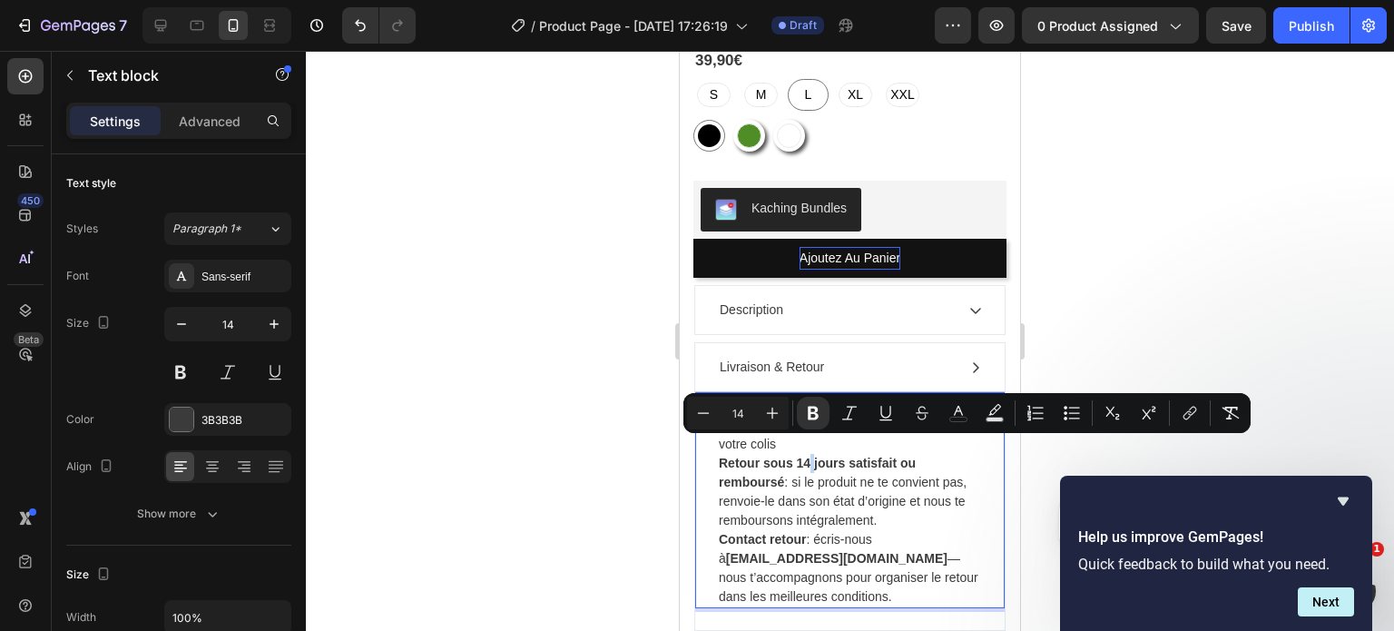
click at [807, 456] on strong "Retour sous 14 jours satisfait ou remboursé" at bounding box center [817, 473] width 197 height 34
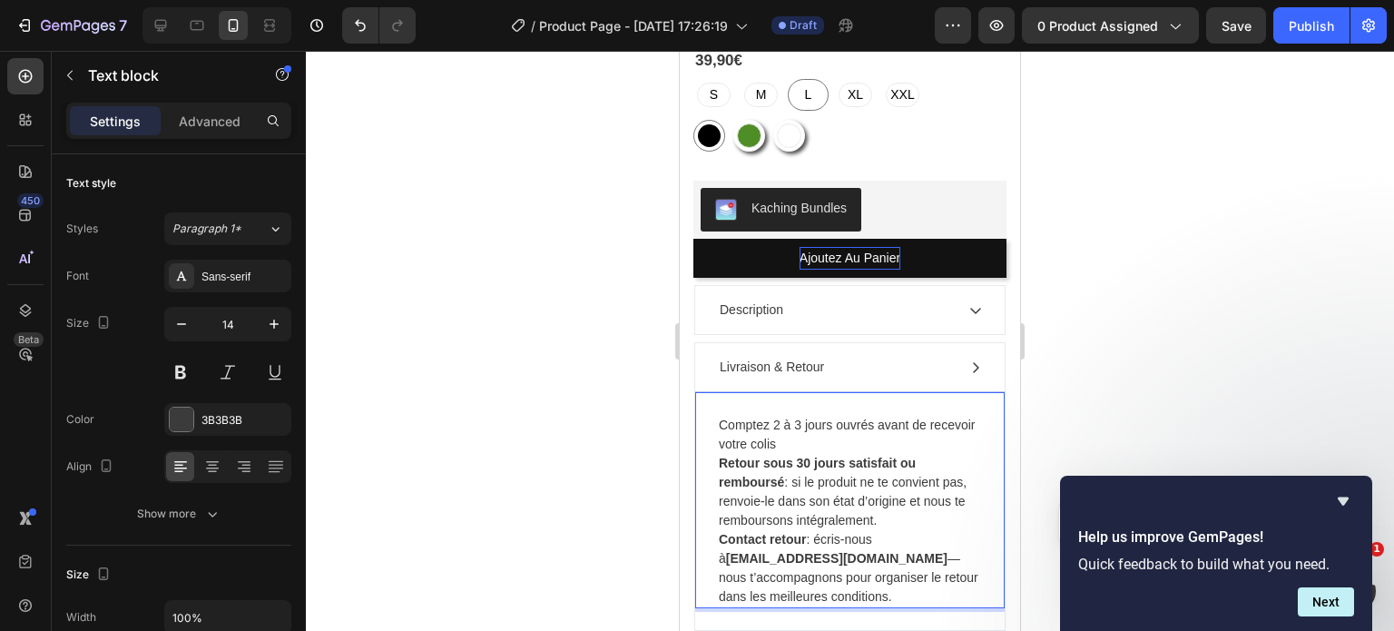
click at [788, 551] on strong "[EMAIL_ADDRESS][DOMAIN_NAME]" at bounding box center [836, 558] width 221 height 15
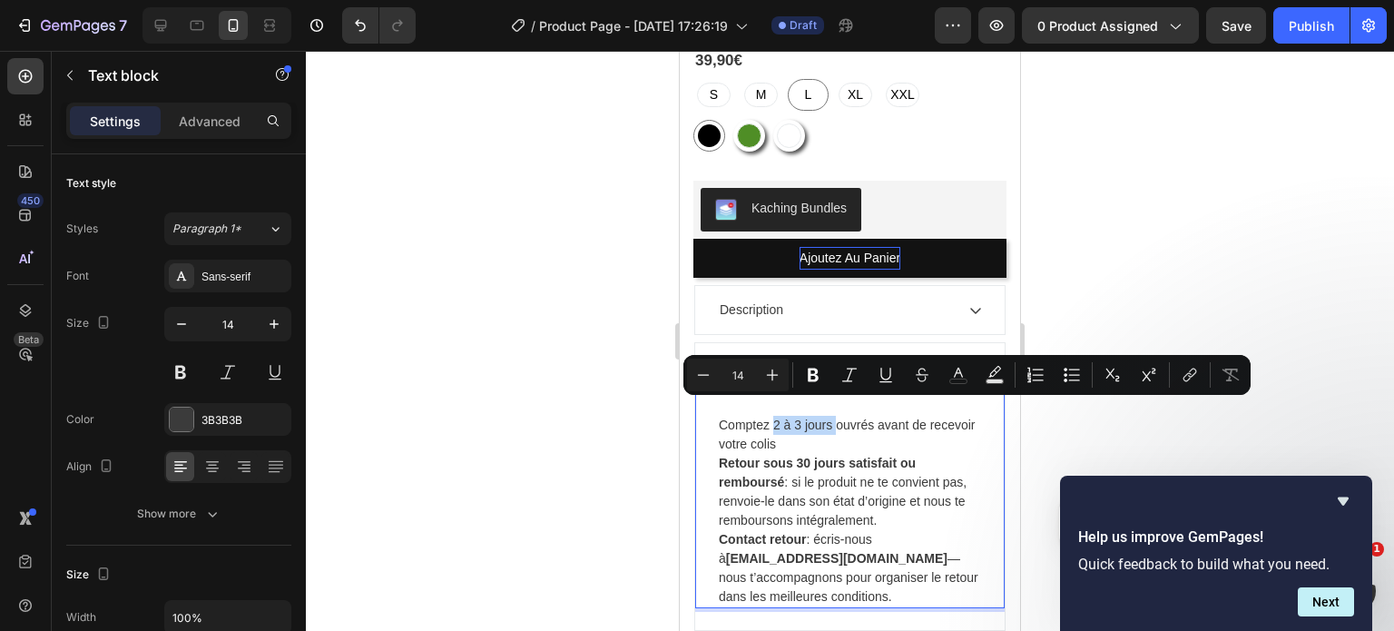
drag, startPoint x: 839, startPoint y: 410, endPoint x: 773, endPoint y: 408, distance: 65.4
click at [773, 416] on p "Comptez 2 à 3 jours ouvrés avant de recevoir votre colis" at bounding box center [850, 435] width 262 height 38
click at [798, 377] on button "Bold" at bounding box center [813, 375] width 33 height 33
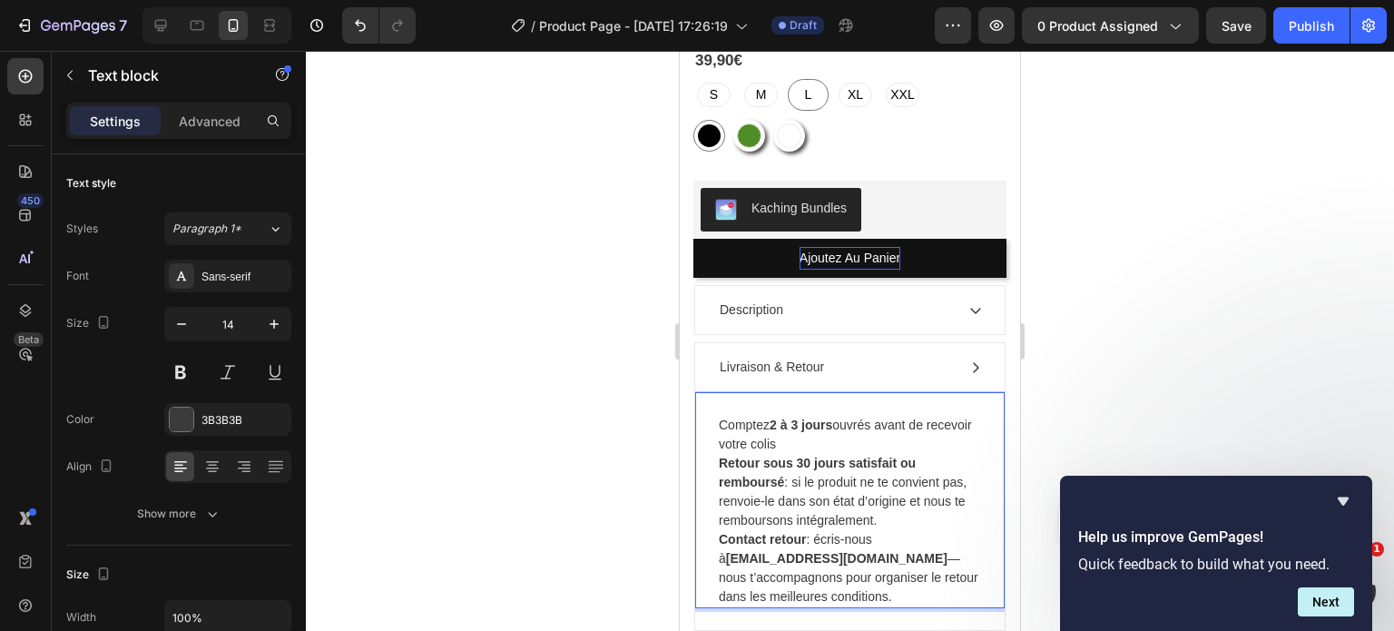
click at [854, 428] on p "Comptez 2 à 3 jours ouvrés avant de recevoir votre colis" at bounding box center [850, 435] width 262 height 38
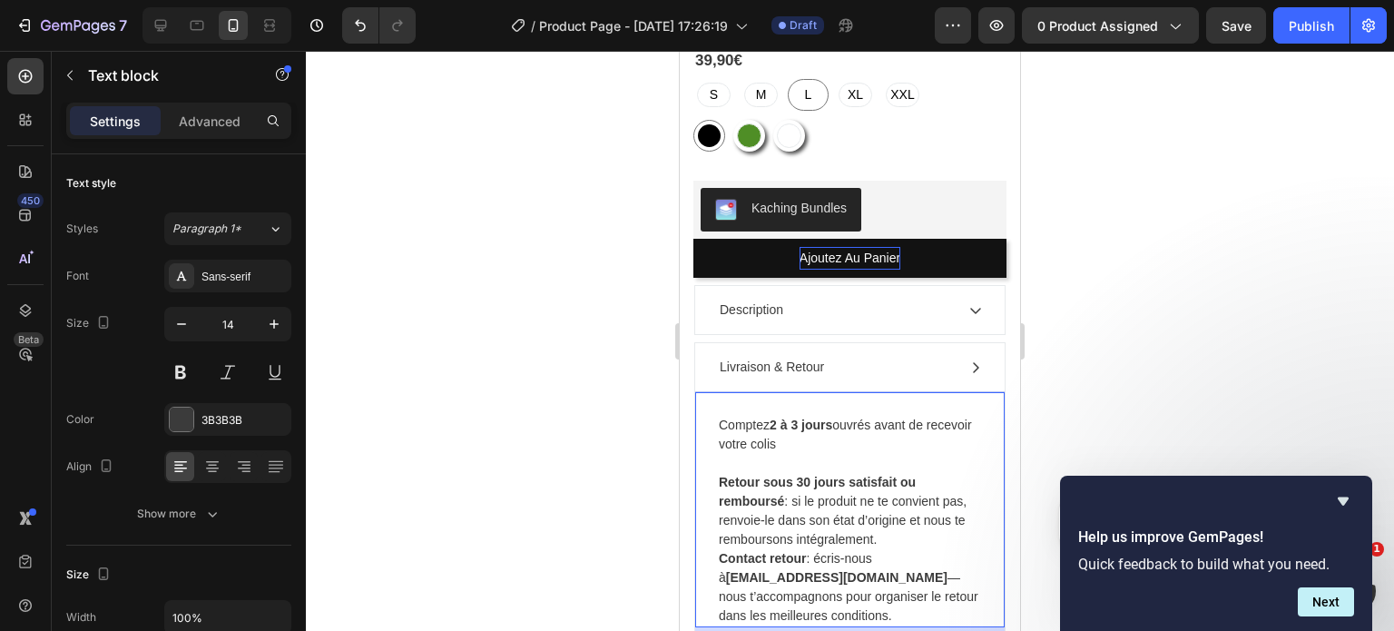
click at [791, 489] on p "Retour sous 30 jours satisfait ou remboursé : si le produit ne te convient pas,…" at bounding box center [850, 511] width 262 height 76
click at [795, 489] on p "Retour sous 30 jours satisfait ou remboursé : si le produit ne te convient pas,…" at bounding box center [850, 511] width 262 height 76
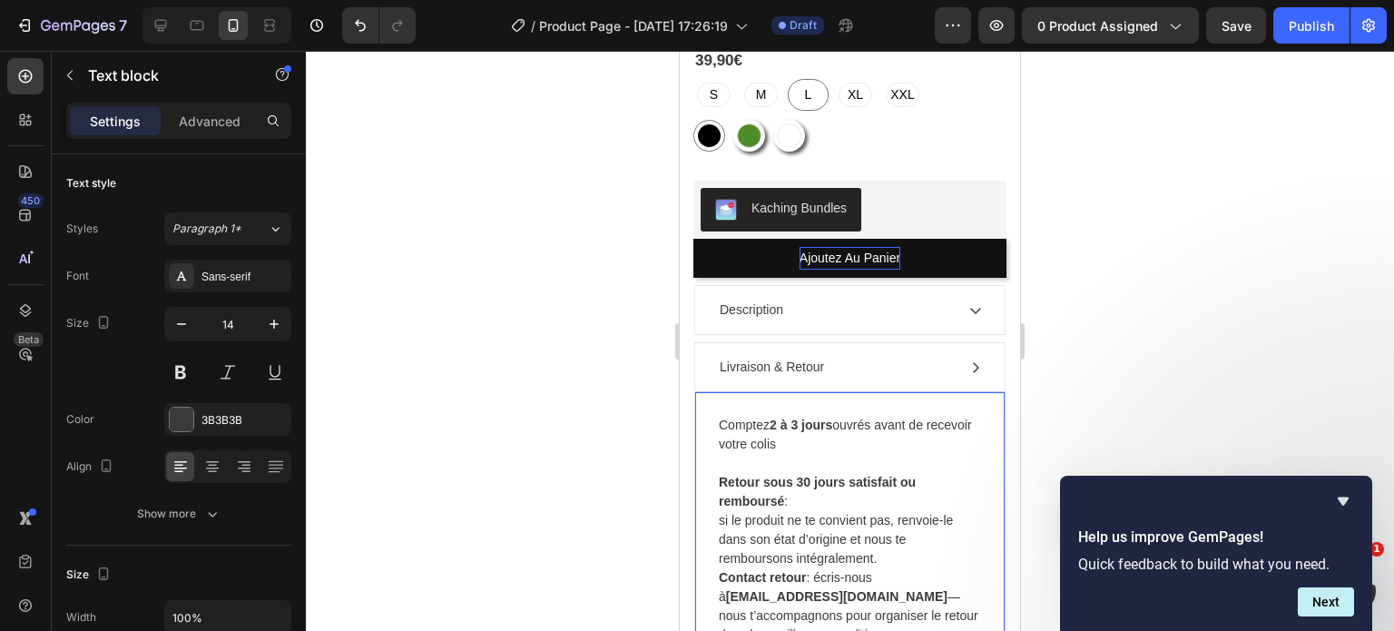
click at [728, 511] on p "si le produit ne te convient pas, renvoie-le dans son état d’origine et nous te…" at bounding box center [850, 539] width 262 height 57
click at [723, 511] on p "le produit ne te convient pas, renvoie-le dans son état d’origine et nous te re…" at bounding box center [850, 539] width 262 height 57
click at [731, 511] on p "[PERSON_NAME] produit ne te convient pas, renvoie-le dans son état d’origine et…" at bounding box center [850, 539] width 262 height 57
click at [726, 511] on p "Si le produit ne te convient pas, renvoie-le dans son état d’origine et nous te…" at bounding box center [850, 539] width 262 height 57
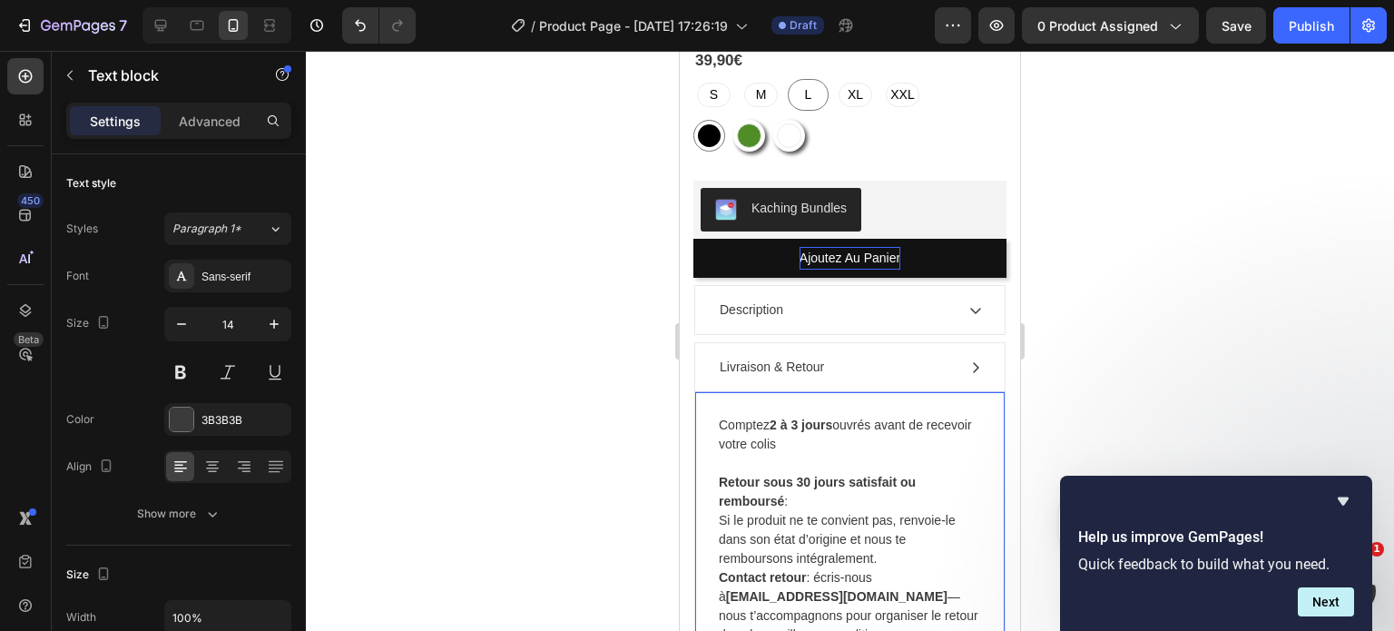
click at [820, 511] on p "Si le produit ne te convient pas, renvoie-le dans son état d’origine et nous te…" at bounding box center [850, 539] width 262 height 57
click at [783, 511] on p "Si le produit ne convient pas, renvoie-le dans son état d’origine et nous te re…" at bounding box center [850, 539] width 262 height 57
click at [733, 511] on p "Si ne convient pas, renvoie-le dans son état d’origine et nous te remboursons i…" at bounding box center [850, 539] width 262 height 57
click at [737, 511] on p "Si l ne convient pas, renvoie-le dans son état d’origine et nous te remboursons…" at bounding box center [850, 539] width 262 height 57
click at [737, 511] on p "Si l' ne convient pas, renvoie-le dans son état d’origine et nous te rembourson…" at bounding box center [850, 539] width 262 height 57
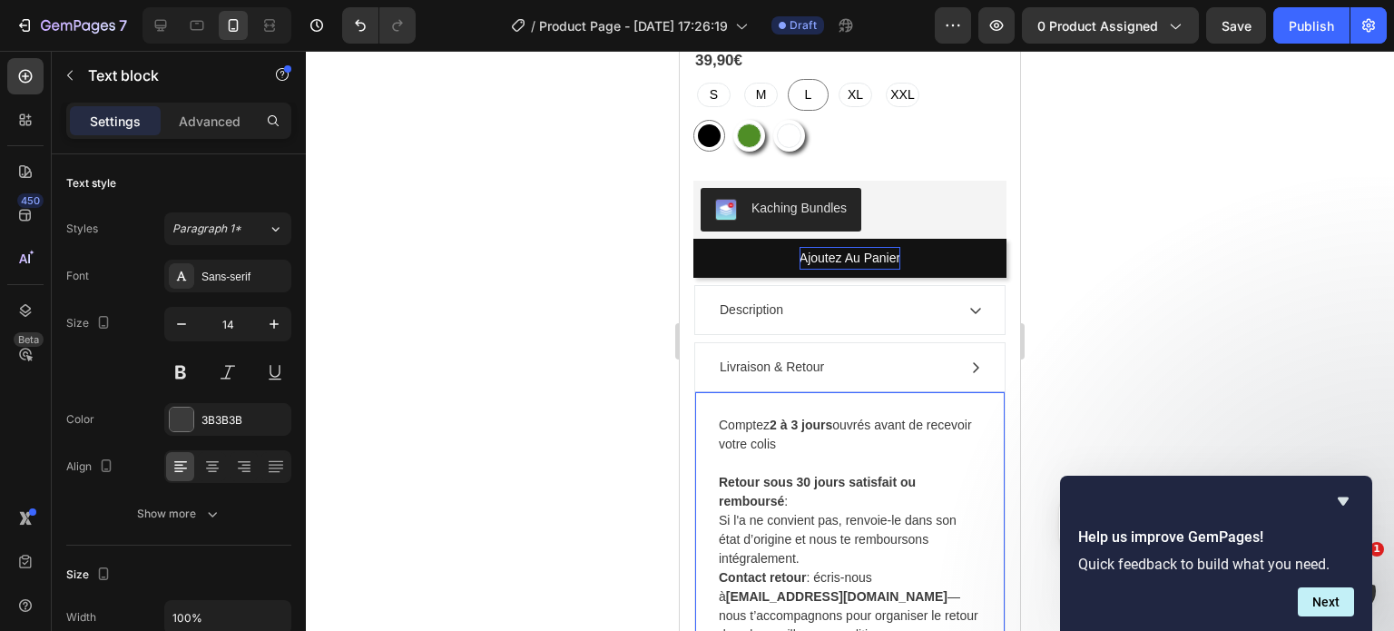
click at [744, 511] on p "Si l'a ne convient pas, renvoie-le dans son état d’origine et nous te rembourso…" at bounding box center [850, 539] width 262 height 57
click at [749, 511] on p "Si l'ar ne convient pas, renvoie-le dans son état d’origine et nous te rembours…" at bounding box center [850, 539] width 262 height 57
click at [755, 511] on p "Si l'art ne convient pas, renvoie-le dans son état d’origine et nous te rembour…" at bounding box center [850, 539] width 262 height 57
click at [898, 586] on p "Contact retour : écris nous à [EMAIL_ADDRESS][DOMAIN_NAME] — nous t’accompagnon…" at bounding box center [850, 606] width 262 height 76
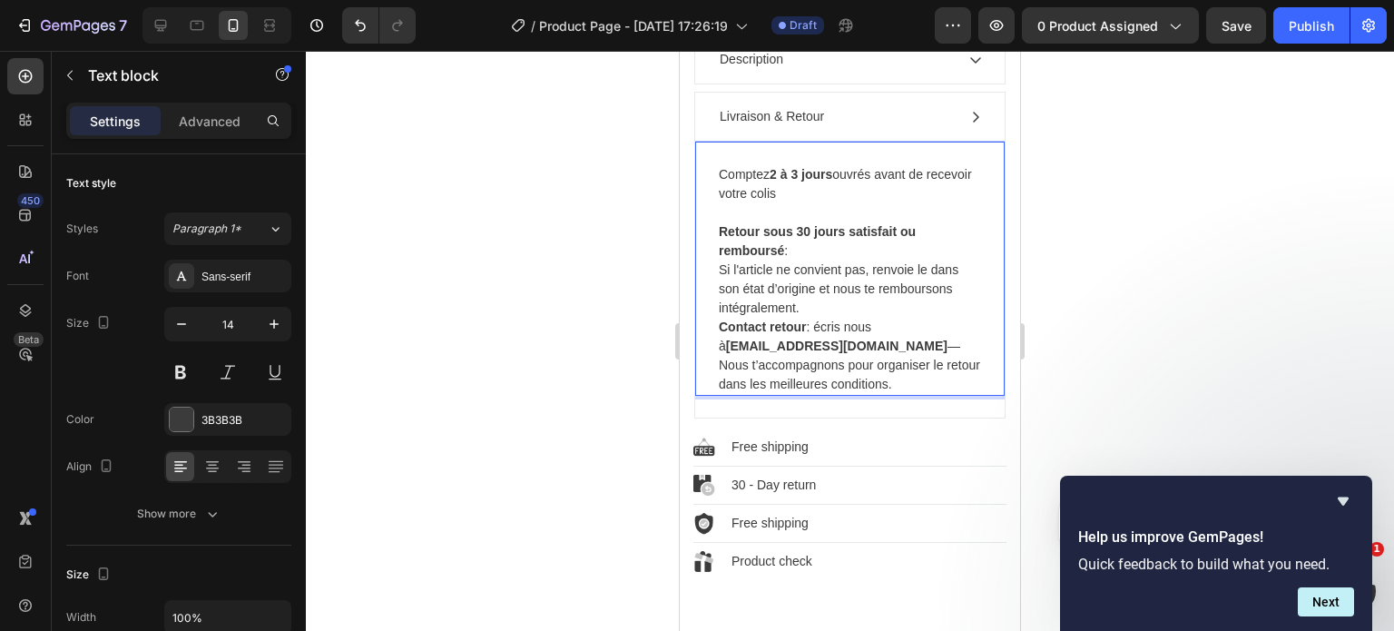
scroll to position [828, 0]
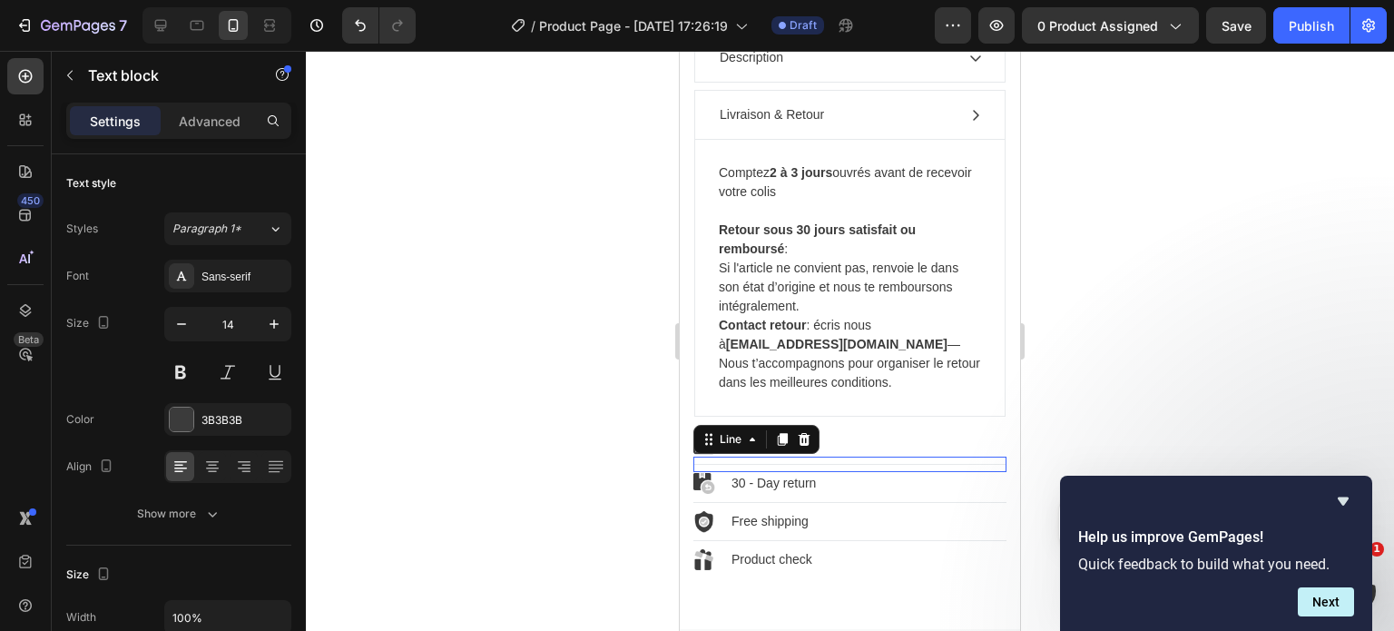
click at [860, 457] on div "Title Line 0" at bounding box center [850, 464] width 313 height 15
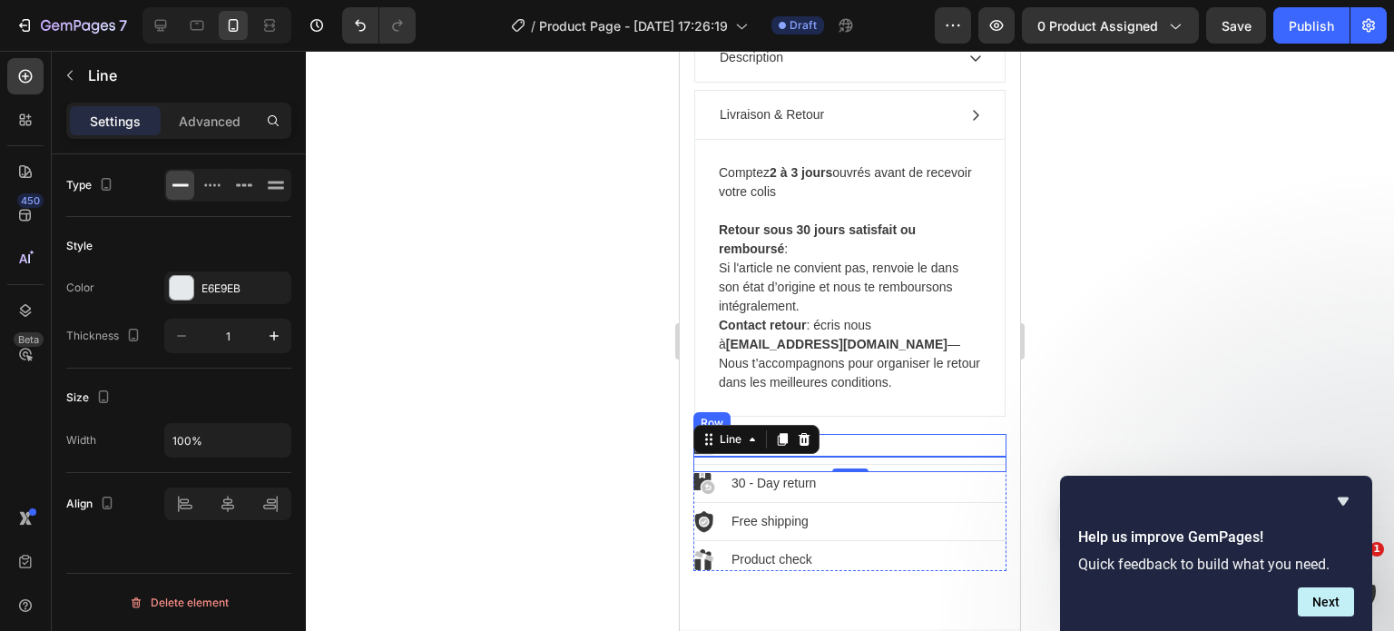
click at [871, 434] on div "Image Free shipping Text block Row" at bounding box center [850, 445] width 313 height 23
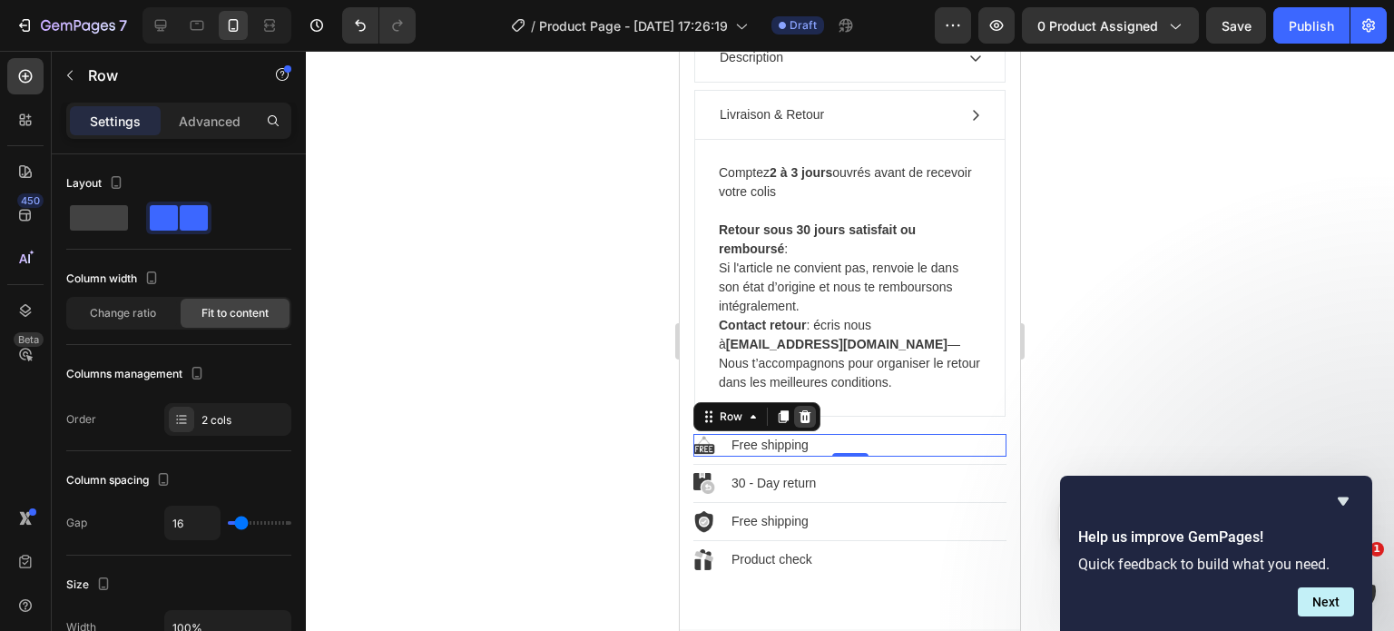
click at [809, 410] on icon at bounding box center [806, 416] width 12 height 13
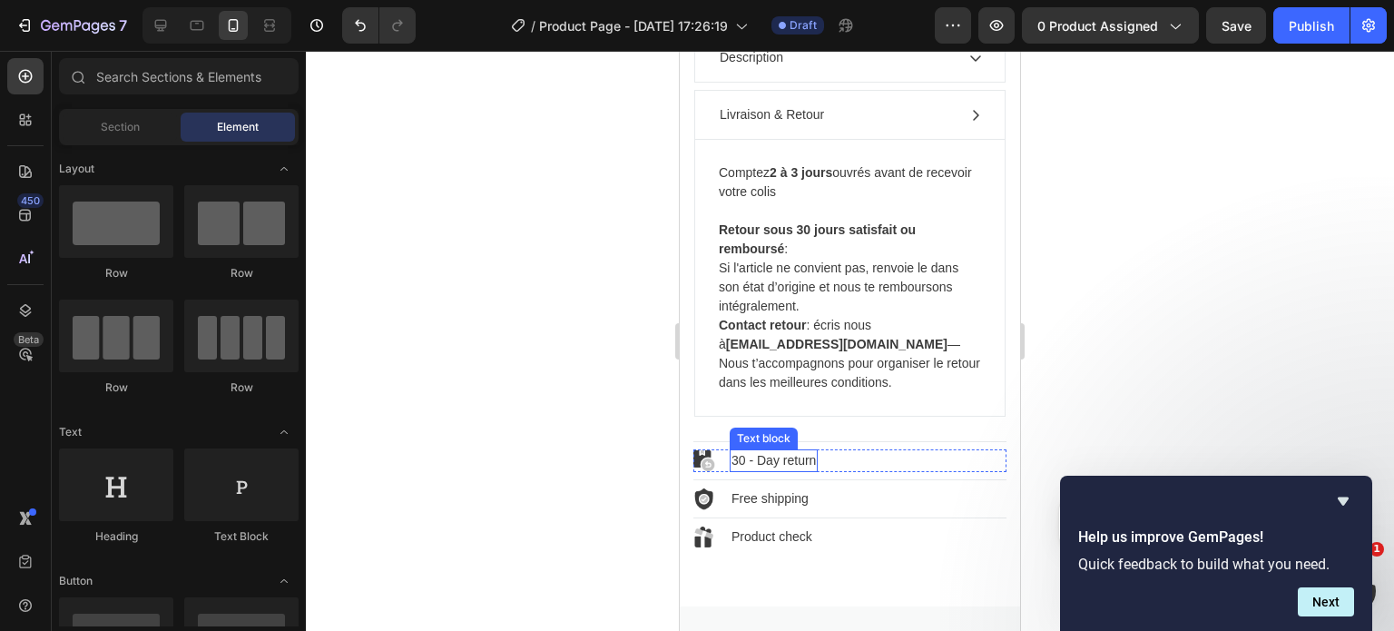
click at [781, 449] on div "30 - Day return" at bounding box center [774, 460] width 88 height 23
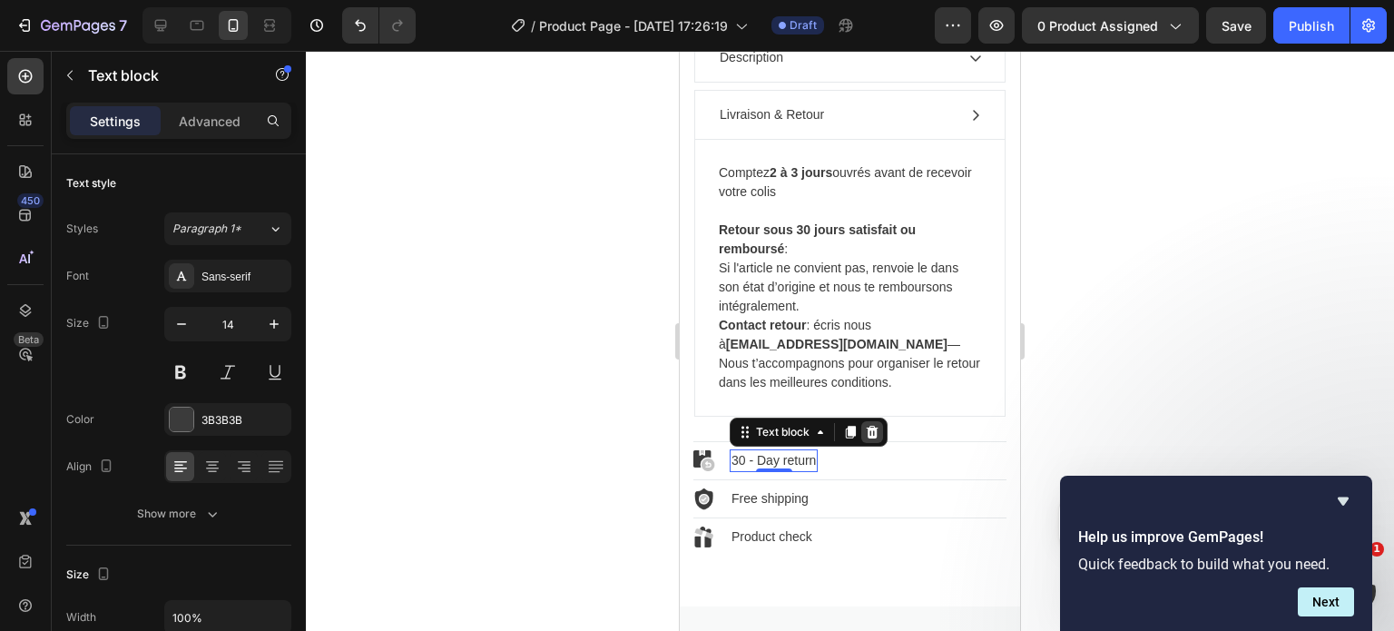
click at [871, 425] on icon at bounding box center [872, 432] width 15 height 15
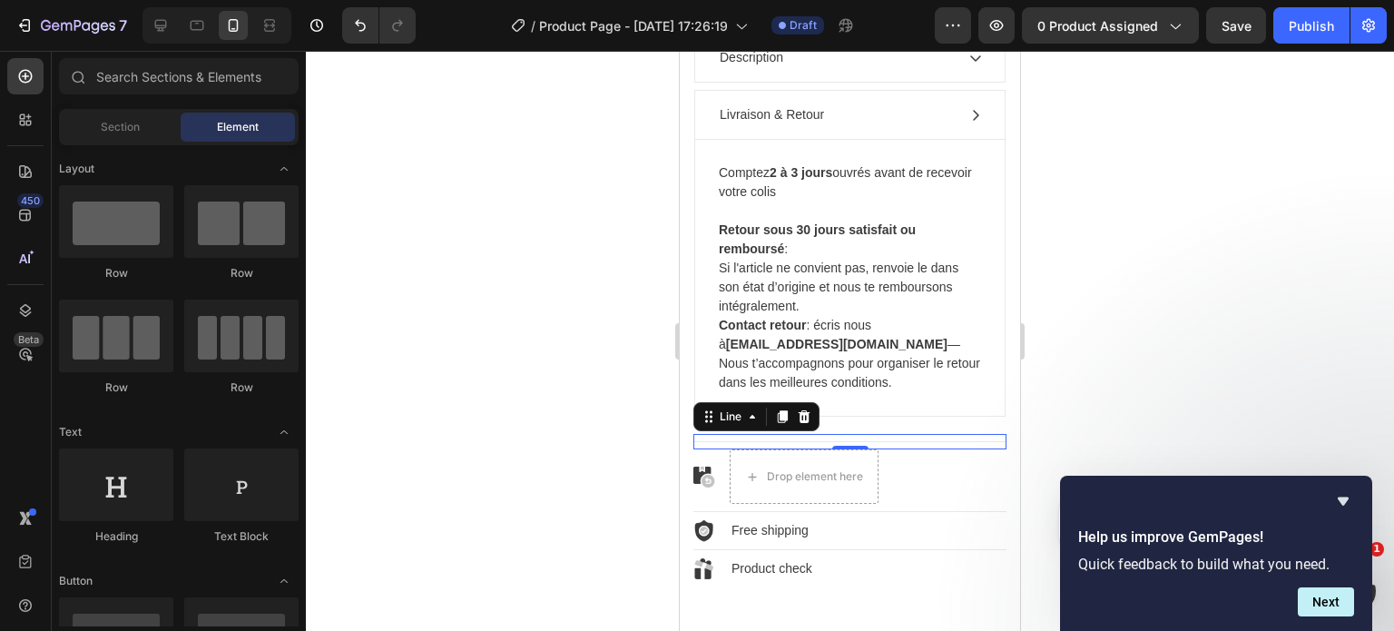
click at [904, 434] on div "Title Line 0" at bounding box center [850, 441] width 313 height 15
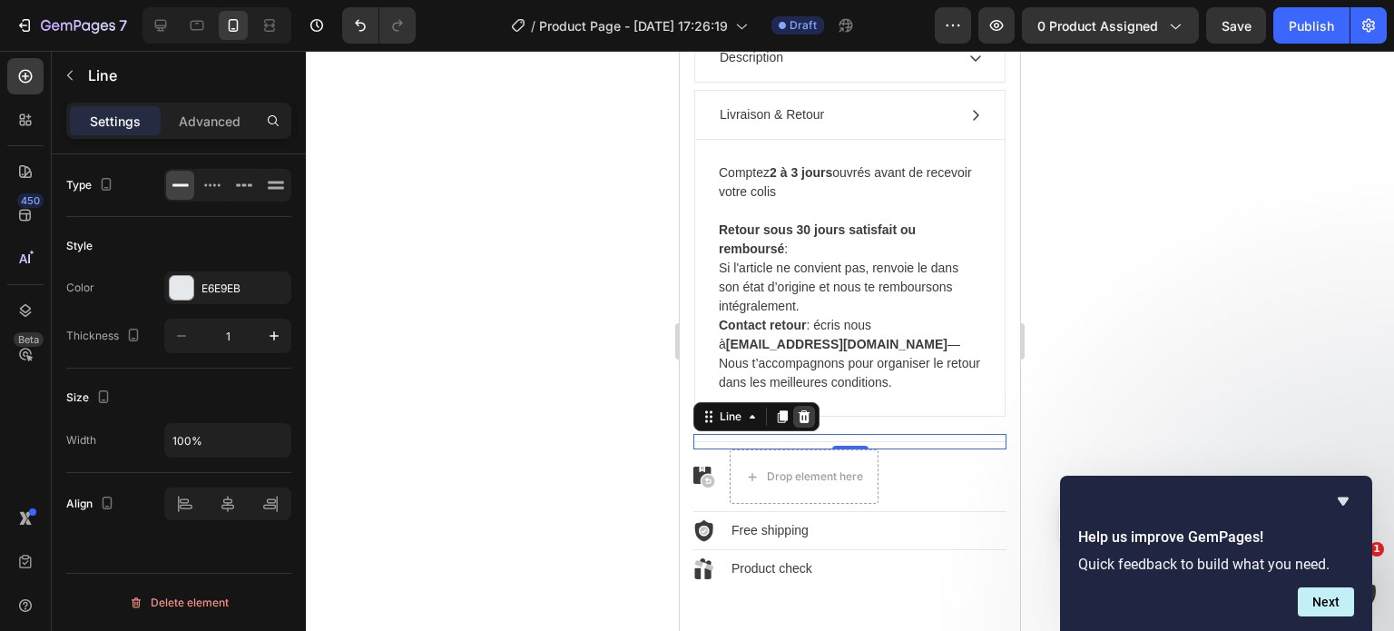
click at [802, 409] on icon at bounding box center [804, 416] width 15 height 15
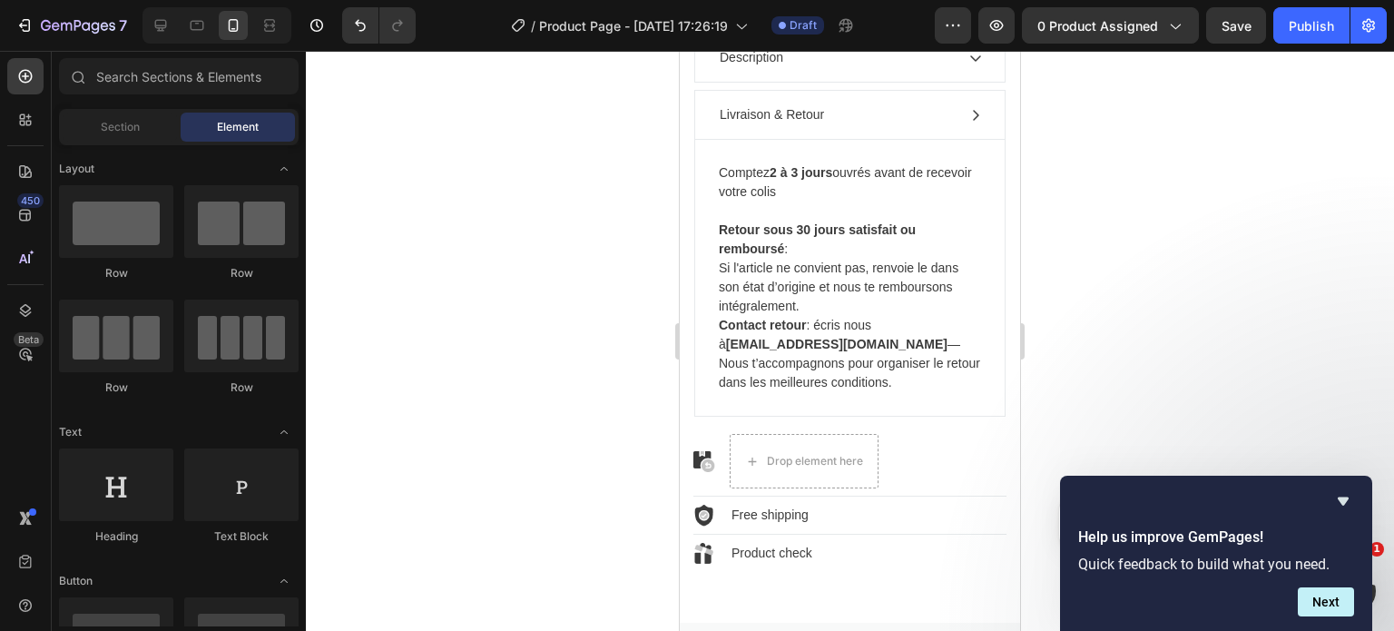
scroll to position [559, 0]
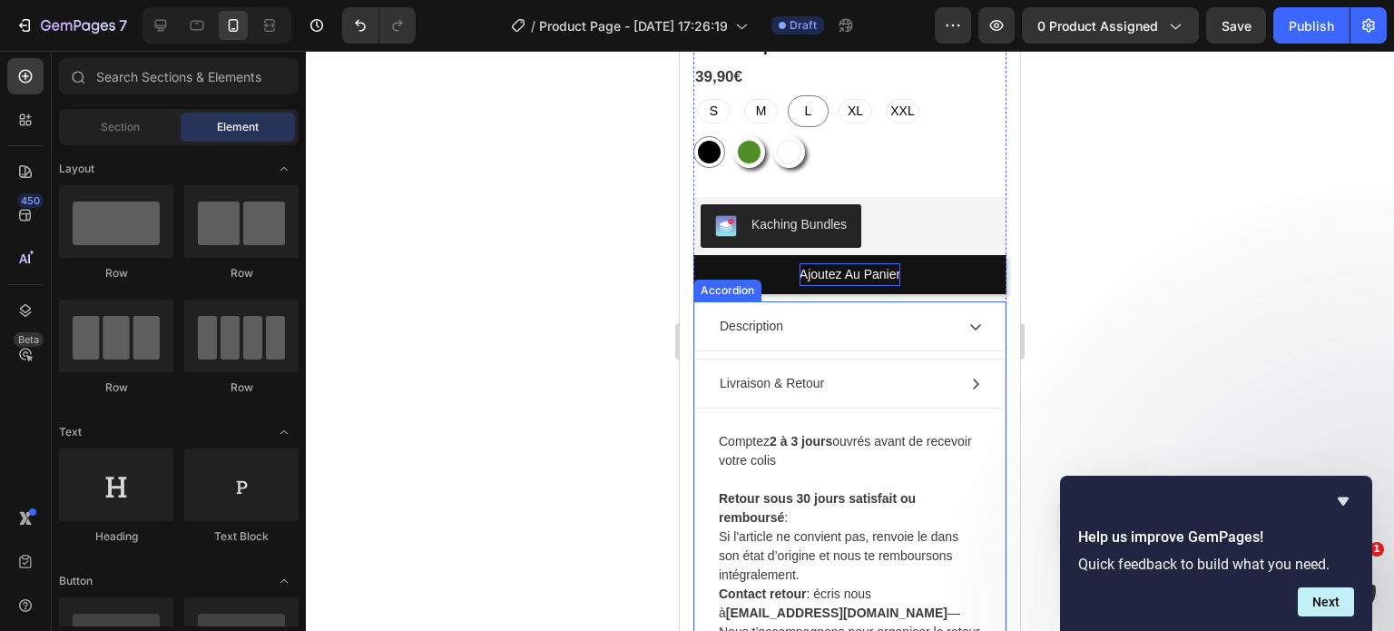
click at [969, 377] on icon at bounding box center [976, 384] width 15 height 15
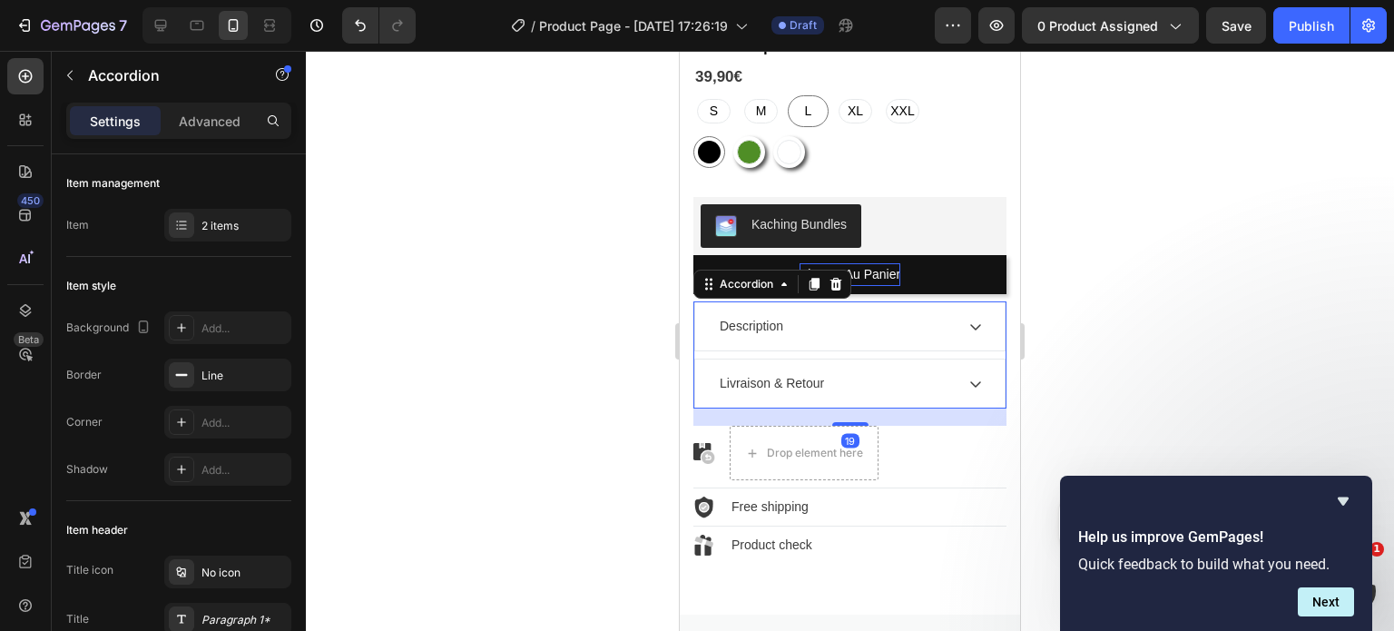
click at [969, 320] on icon at bounding box center [976, 327] width 15 height 15
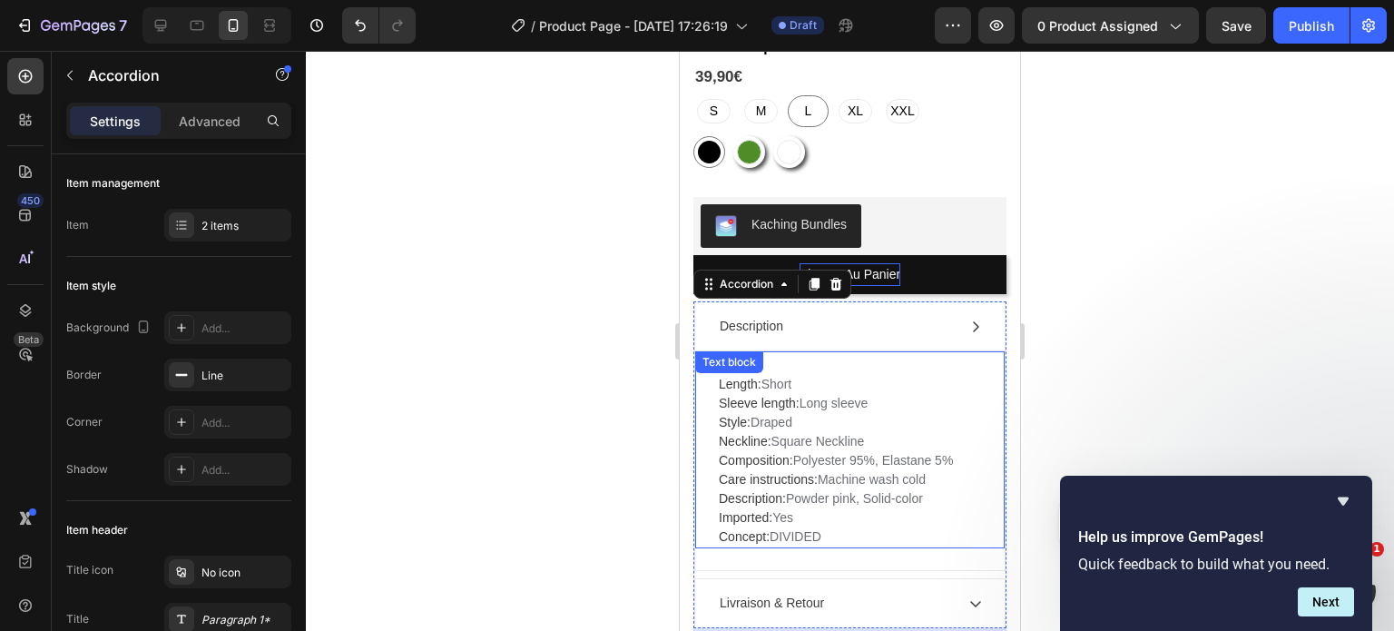
click at [807, 375] on p "Length: Short Sleeve length: Long sleeve Style: Draped Neckline: Square Necklin…" at bounding box center [850, 461] width 262 height 172
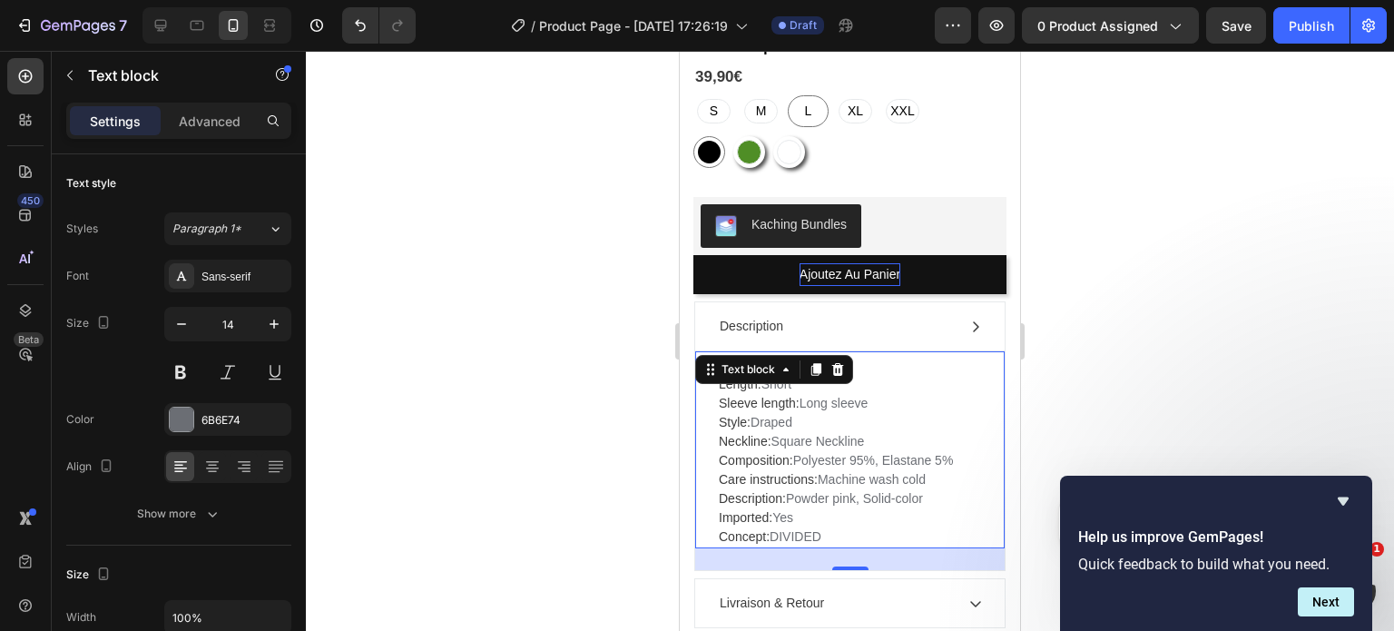
click at [807, 375] on p "Length: Short Sleeve length: Long sleeve Style: Draped Neckline: Square Necklin…" at bounding box center [850, 461] width 262 height 172
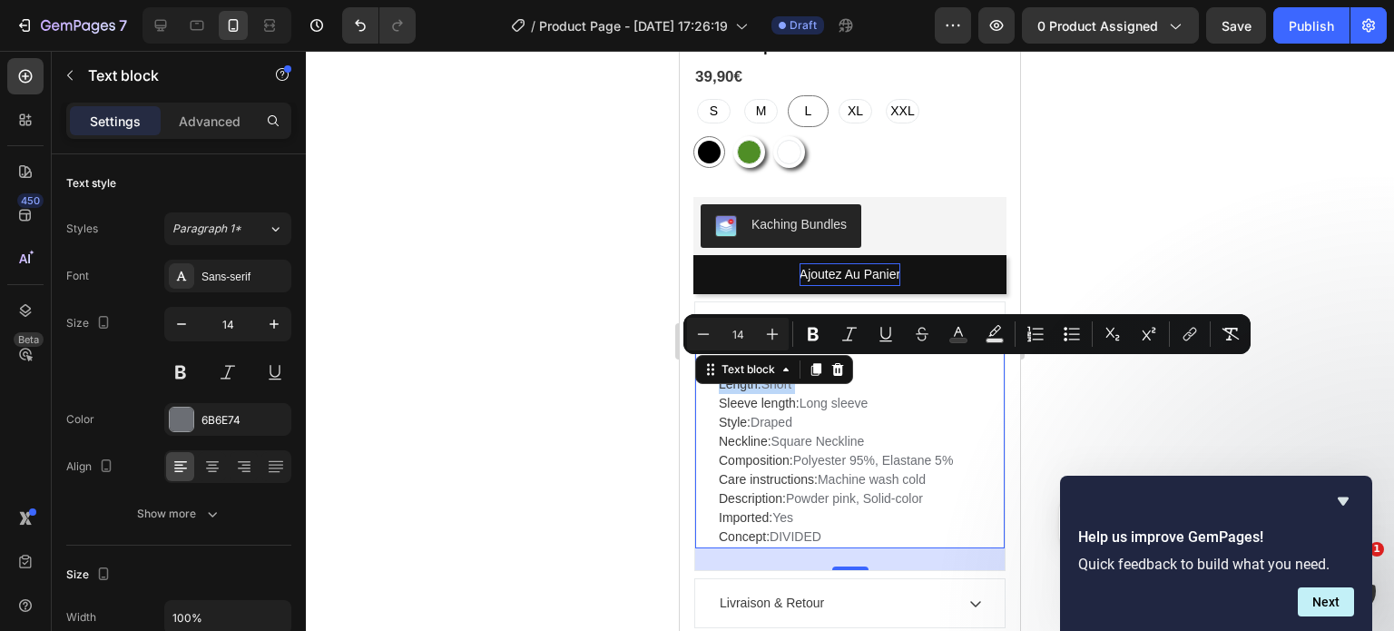
click at [807, 375] on p "Length: Short Sleeve length: Long sleeve Style: Draped Neckline: Square Necklin…" at bounding box center [850, 461] width 262 height 172
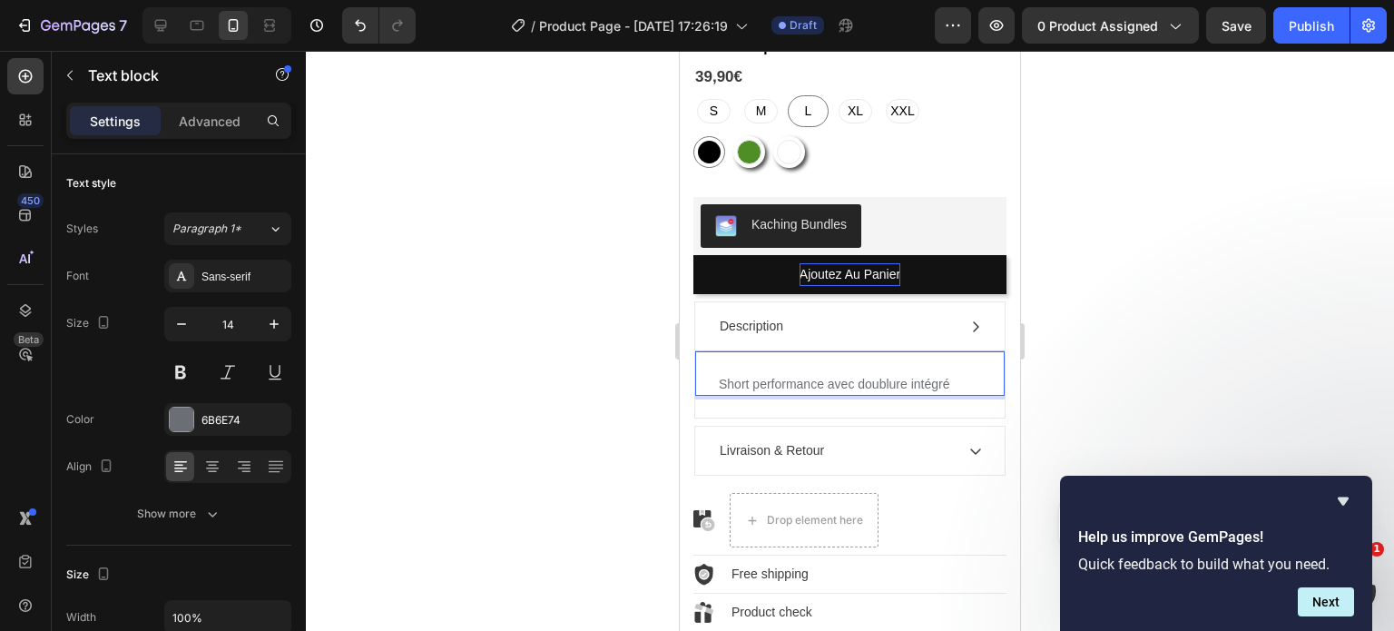
click at [808, 375] on p "Short performance avec doublure intégré" at bounding box center [850, 384] width 262 height 19
click at [938, 375] on p "Short en mesh avec doublure intégré" at bounding box center [850, 384] width 262 height 19
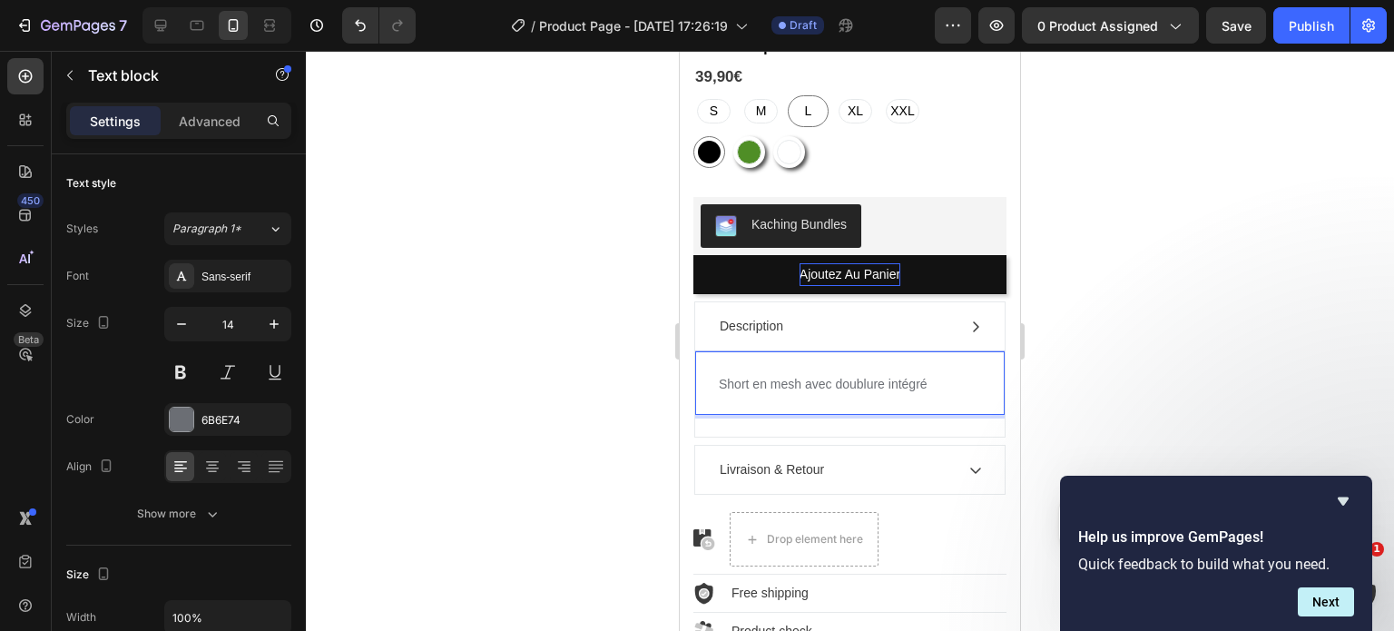
click at [753, 375] on p "Short en mesh avec doublure intégré" at bounding box center [850, 384] width 262 height 19
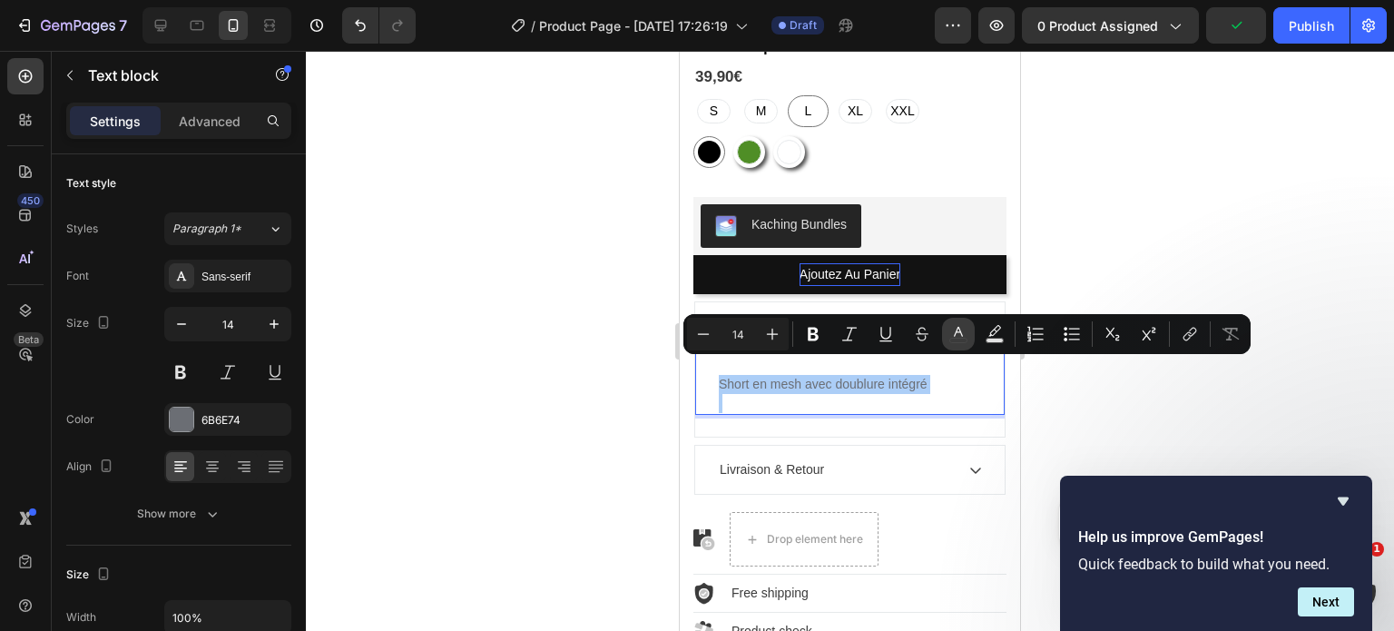
click at [962, 332] on icon "Editor contextual toolbar" at bounding box center [959, 334] width 18 height 18
type input "6B6E74"
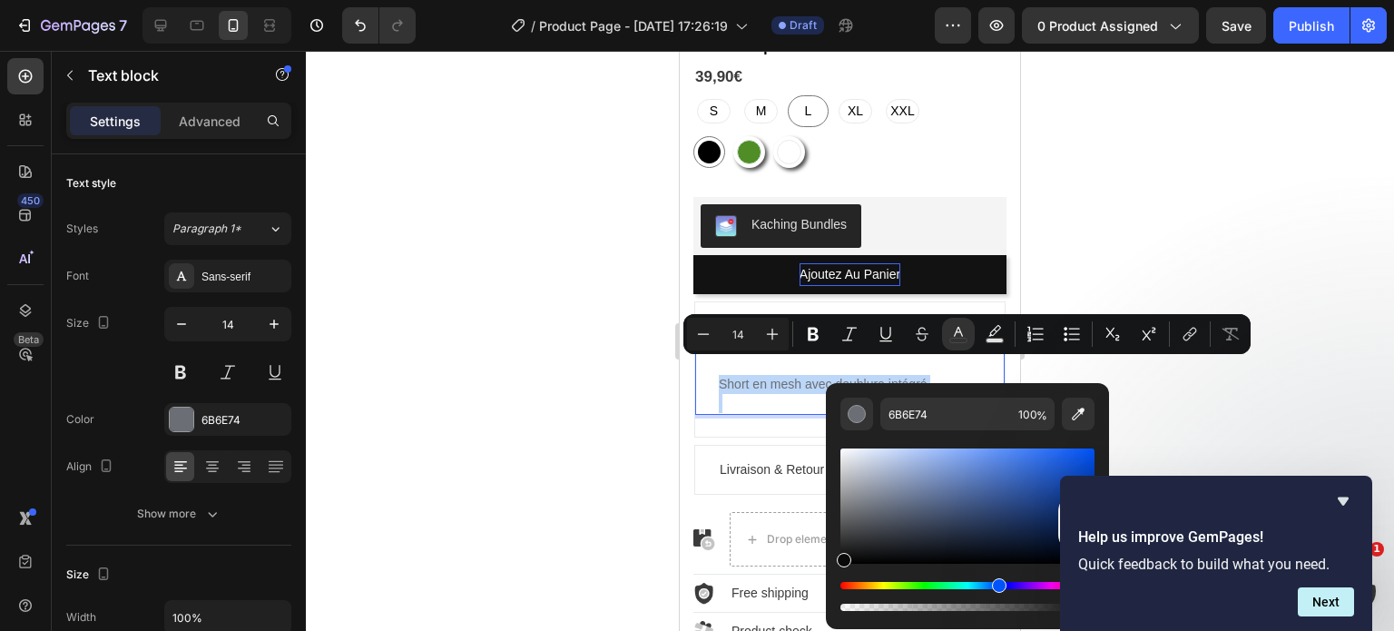
click at [841, 558] on div "Editor contextual toolbar" at bounding box center [968, 505] width 254 height 115
type input "0A0A0A"
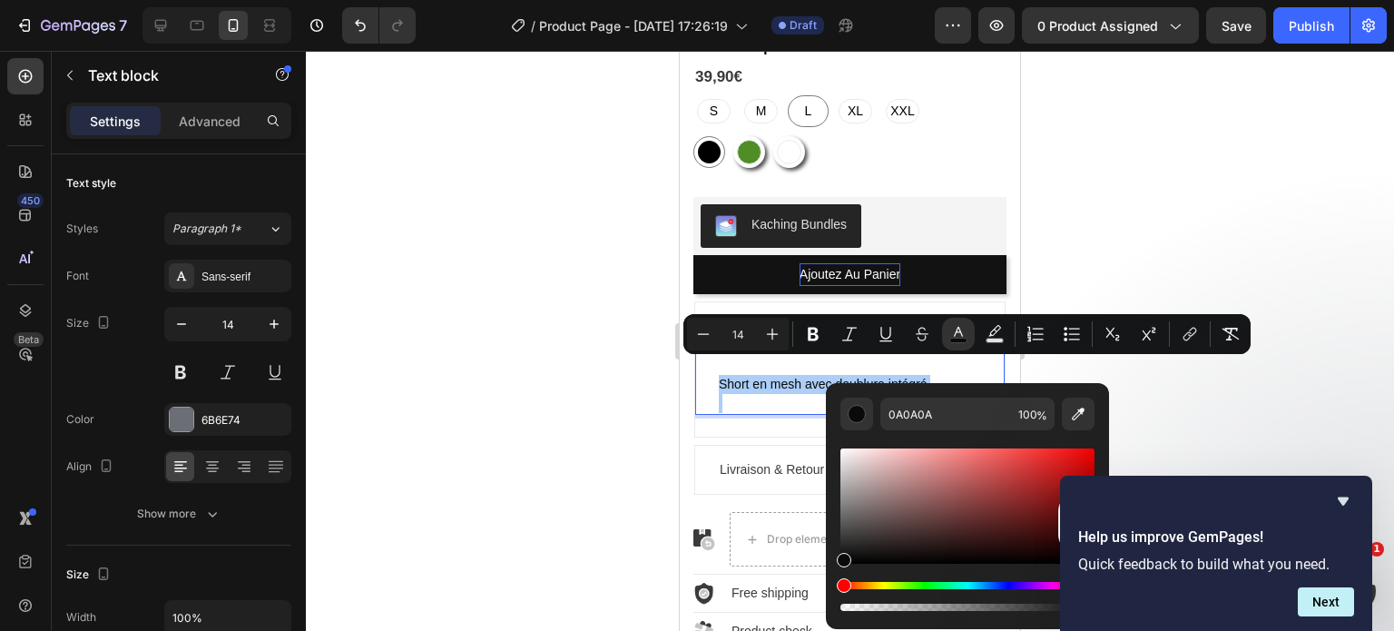
click at [532, 404] on div at bounding box center [850, 341] width 1088 height 580
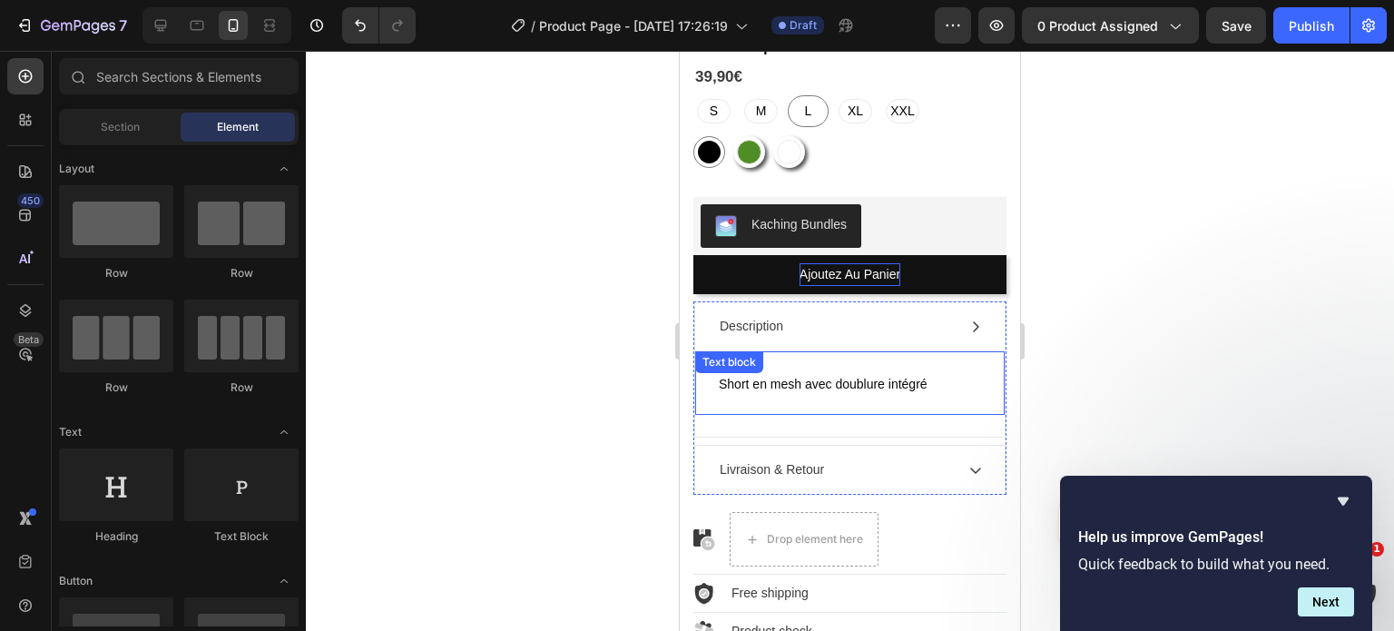
click at [767, 377] on span "Short en mesh avec doublure intégré" at bounding box center [823, 384] width 209 height 15
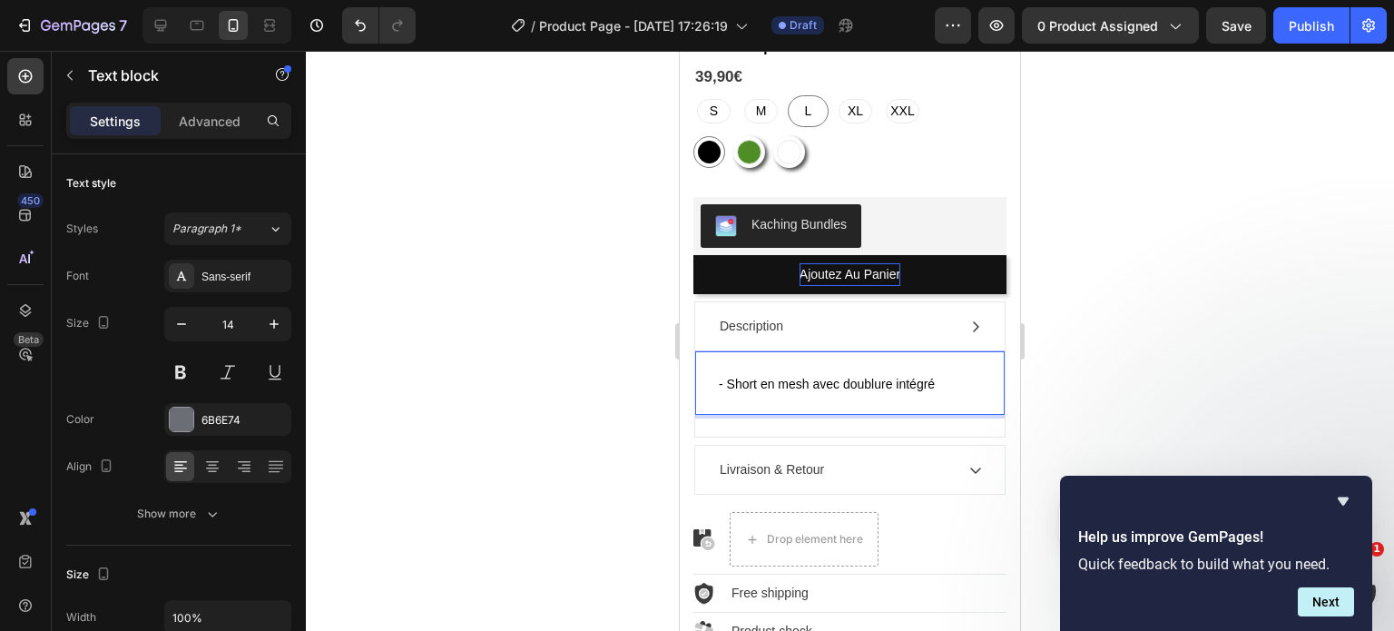
click at [939, 375] on p "- Short en mesh avec doublure intégré" at bounding box center [850, 384] width 262 height 19
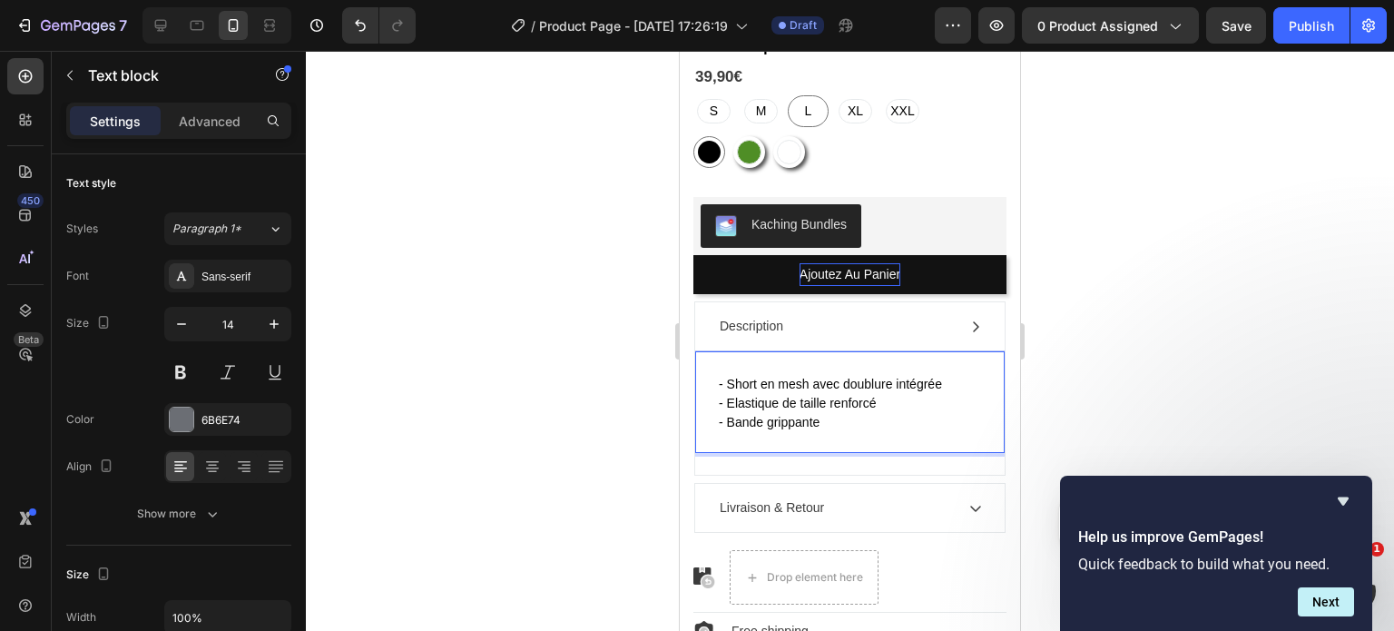
drag, startPoint x: 799, startPoint y: 410, endPoint x: 824, endPoint y: 432, distance: 33.5
click at [824, 432] on p "Rich Text Editor. Editing area: main" at bounding box center [850, 441] width 262 height 19
click at [826, 413] on p "- Bande grippante" at bounding box center [850, 422] width 262 height 19
click at [798, 415] on span "- Bande grippante" at bounding box center [769, 422] width 101 height 15
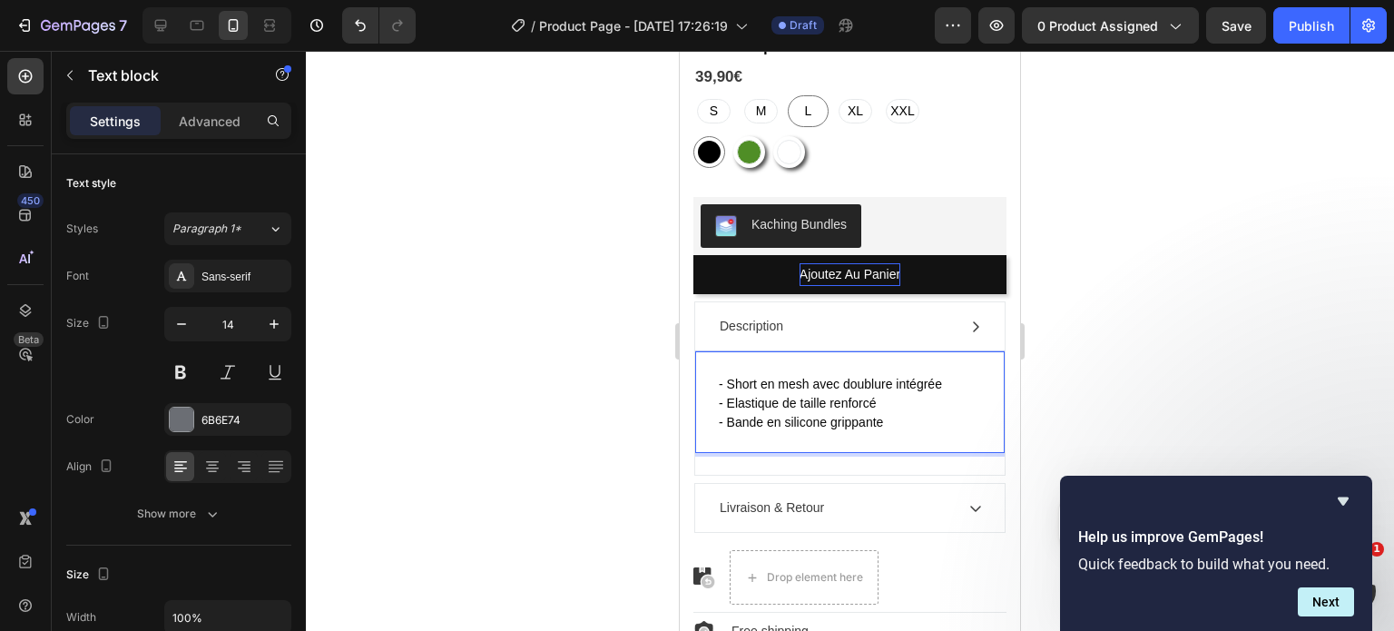
click at [839, 415] on span "- Bande en silicone grippante" at bounding box center [801, 422] width 164 height 15
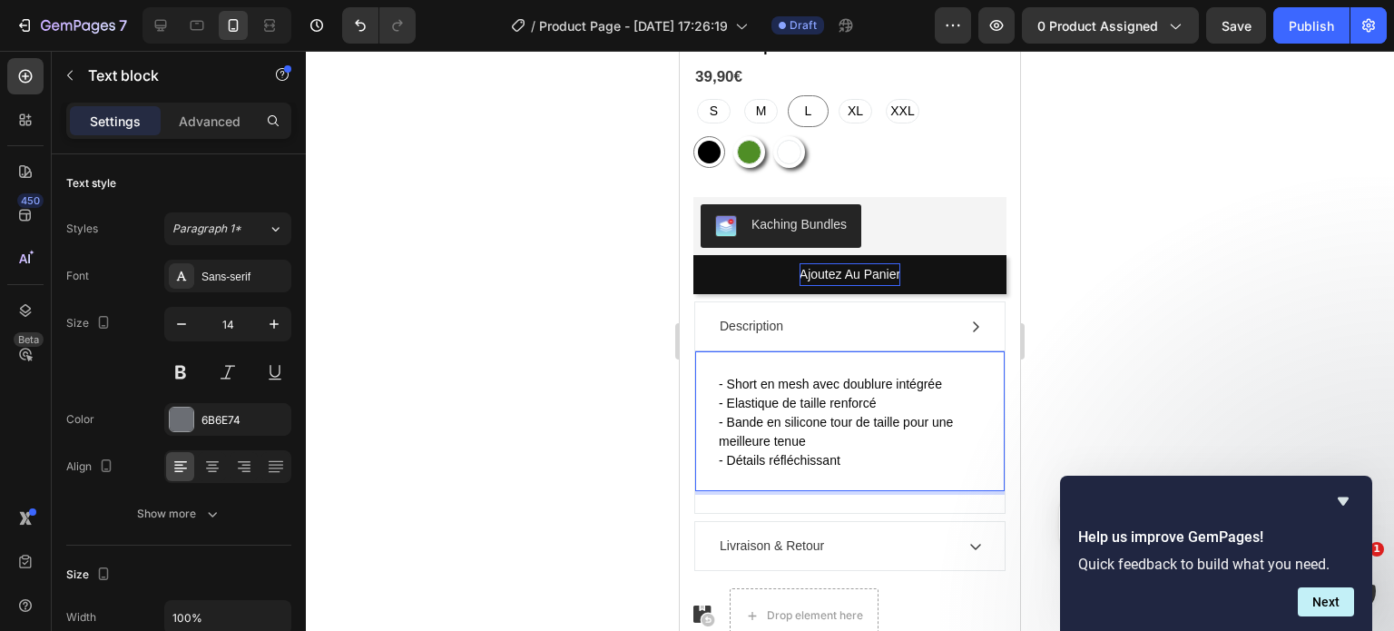
click at [827, 415] on span "- Bande en silicone tour de taille pour une meilleure tenue" at bounding box center [836, 432] width 234 height 34
click at [851, 415] on span "- Bande en silicone gripante tour de taille pour une meilleure tenue" at bounding box center [849, 432] width 260 height 34
click at [873, 428] on p "- Bande en silicone grippante tour de taille pour une meilleure tenue" at bounding box center [850, 432] width 262 height 38
click at [884, 415] on span "- Bande en silicone grippante tour de taille pour une meilleure tenue" at bounding box center [838, 432] width 238 height 34
click at [834, 415] on span "- Bande en silicone sur le tour de taille pour une meilleure tenue" at bounding box center [841, 432] width 244 height 34
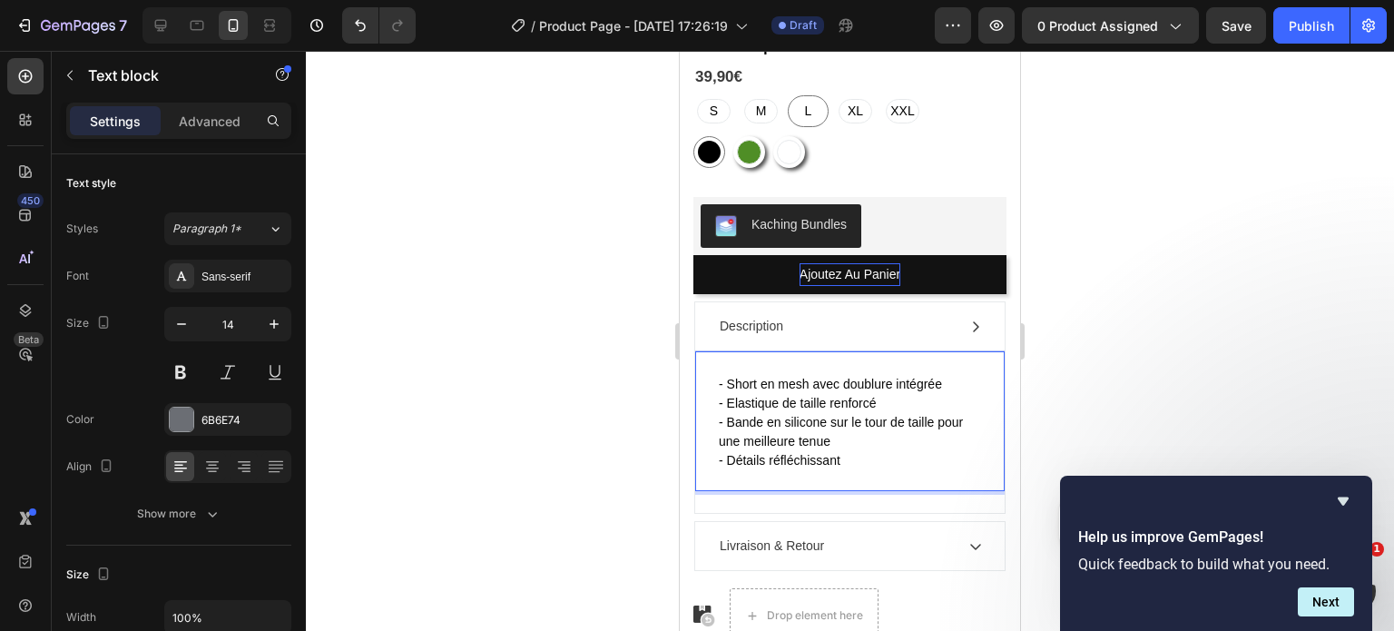
click at [832, 415] on span "- Bande en silicone sur le tour de taille pour une meilleure tenue" at bounding box center [841, 432] width 244 height 34
click at [841, 453] on span "- Détails réfléchissant" at bounding box center [780, 460] width 122 height 15
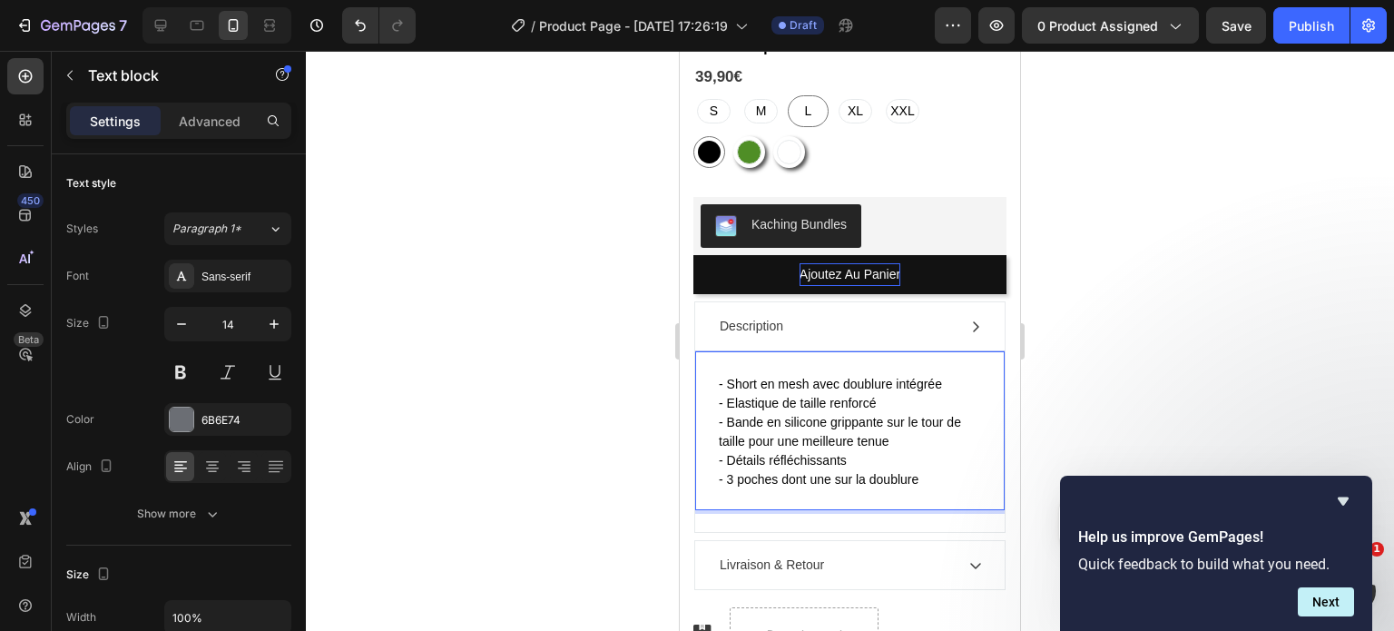
click at [829, 472] on span "- 3 poches dont une sur la doublure" at bounding box center [819, 479] width 200 height 15
click at [890, 377] on p "- Short en mesh avec doublure intégrée" at bounding box center [850, 384] width 262 height 19
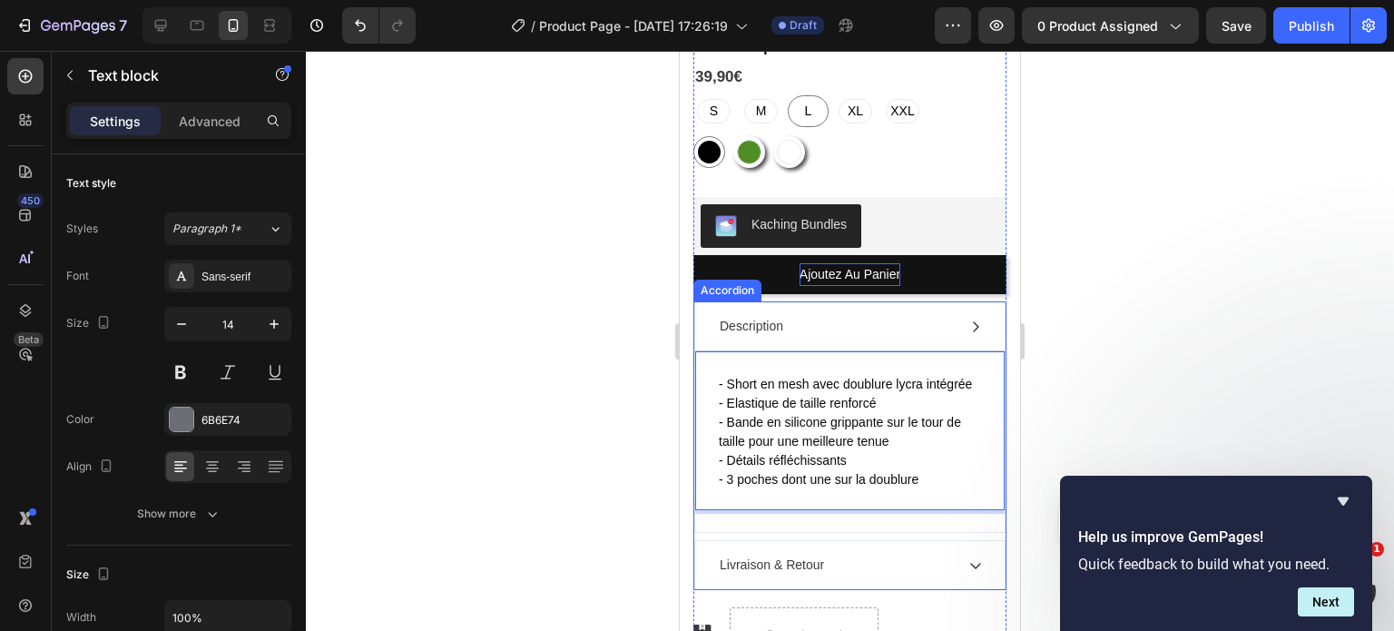
click at [969, 320] on icon at bounding box center [976, 327] width 15 height 15
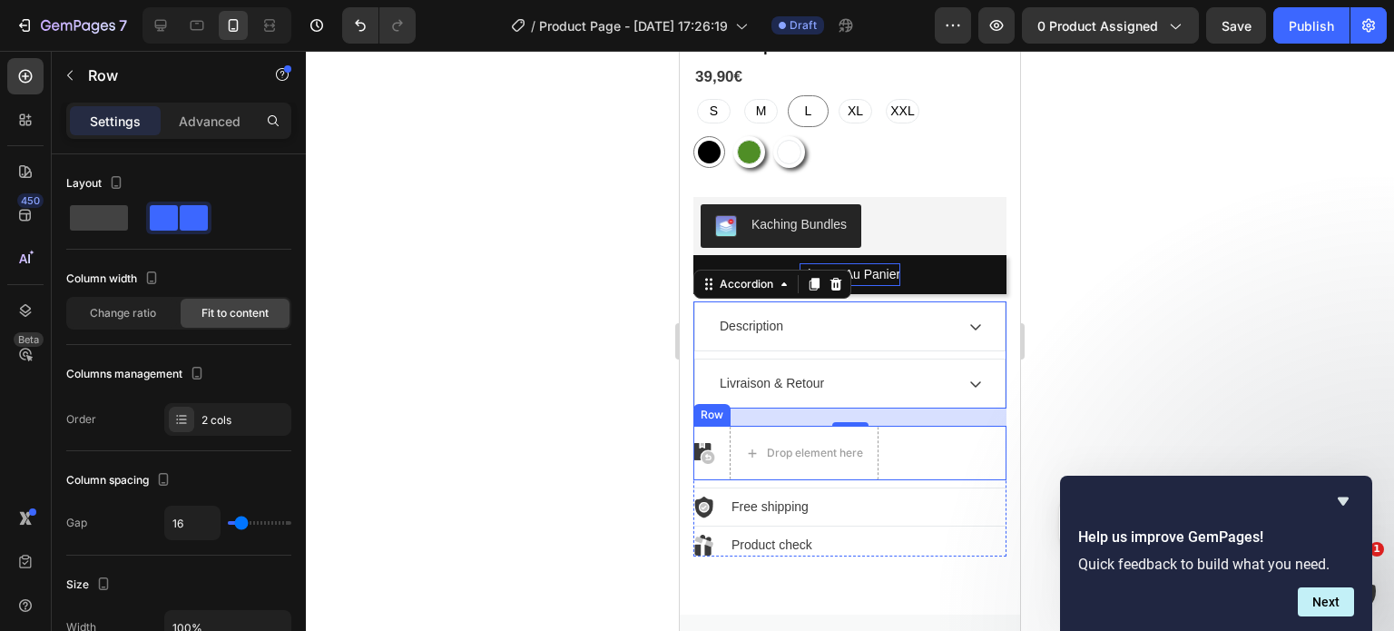
click at [929, 459] on div "Image Drop element here Row" at bounding box center [850, 453] width 313 height 54
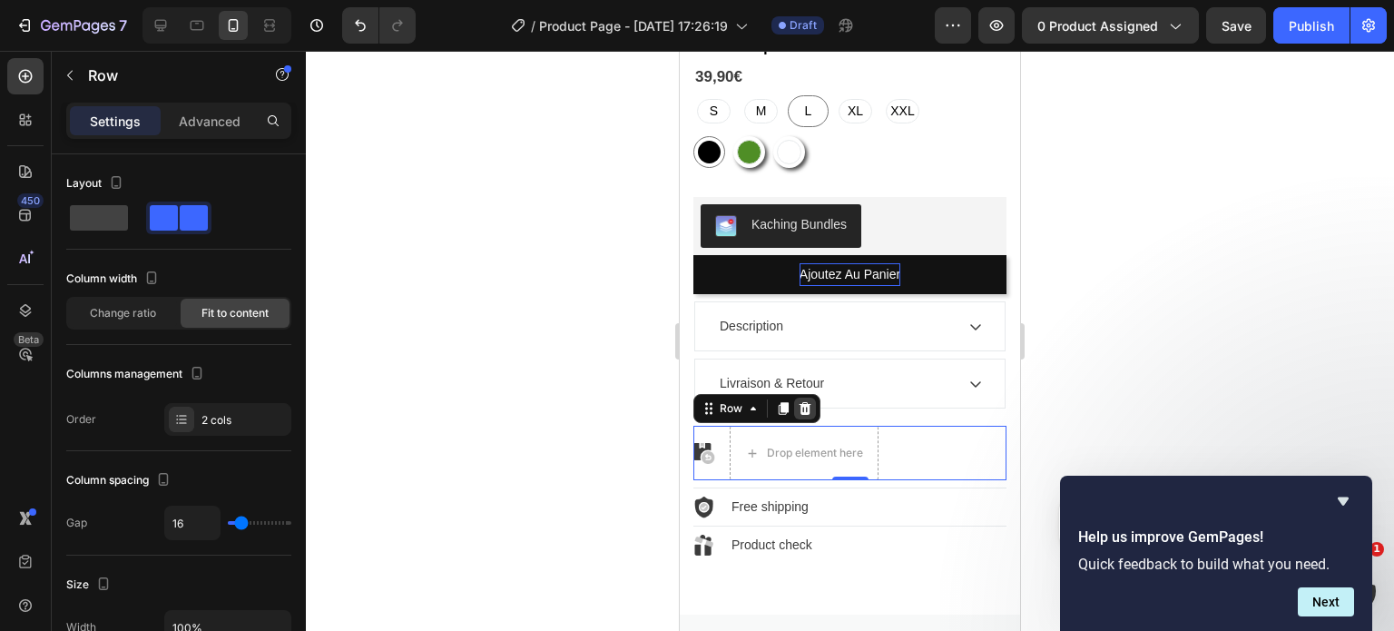
click at [800, 399] on div at bounding box center [805, 409] width 22 height 22
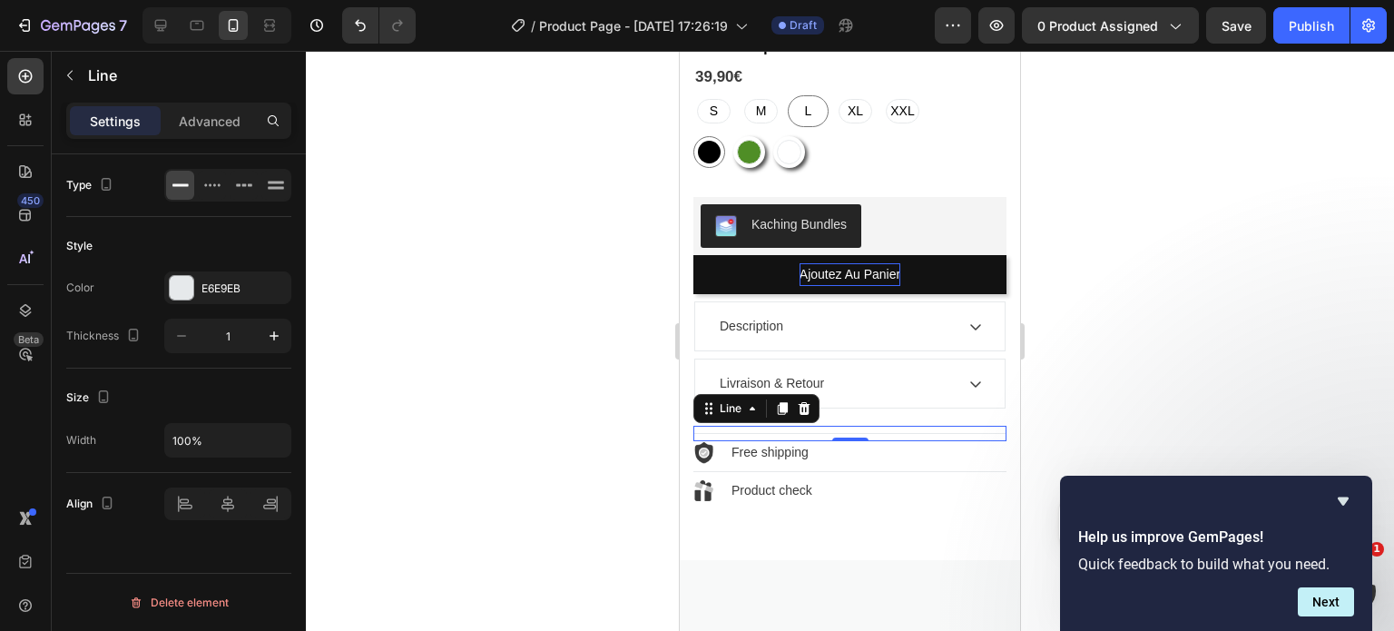
click at [857, 426] on div "Title Line 0" at bounding box center [850, 433] width 313 height 15
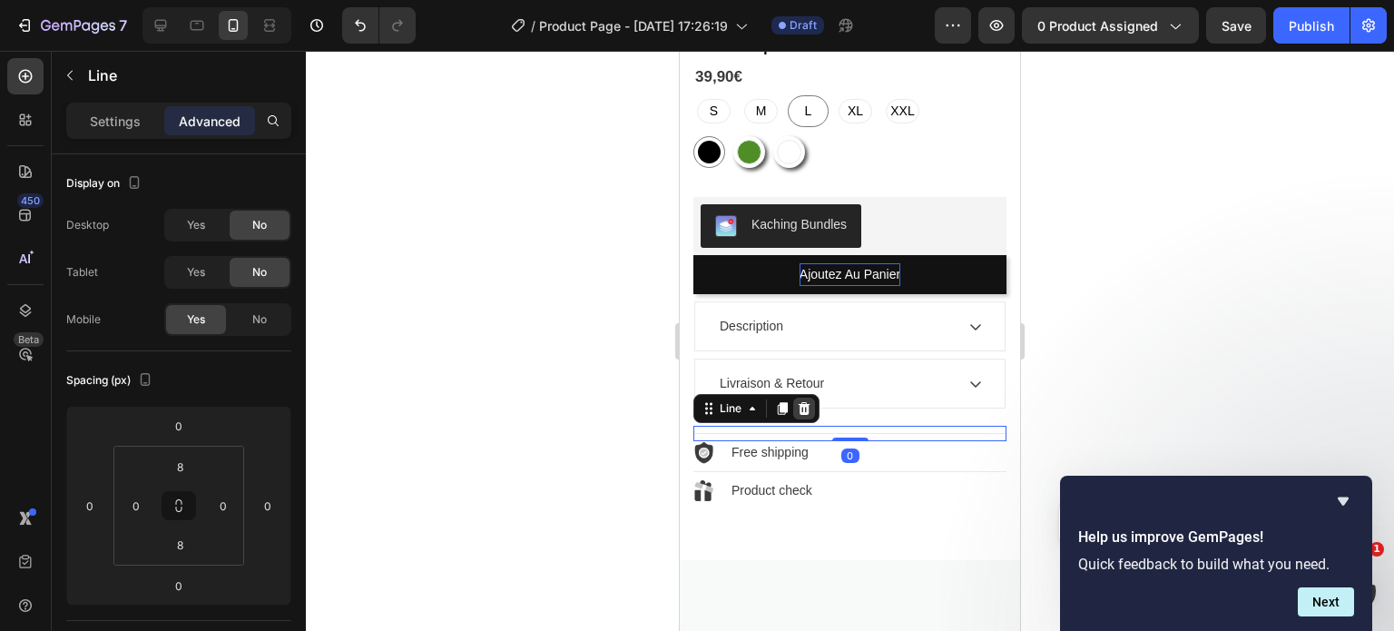
click at [801, 402] on icon at bounding box center [805, 408] width 12 height 13
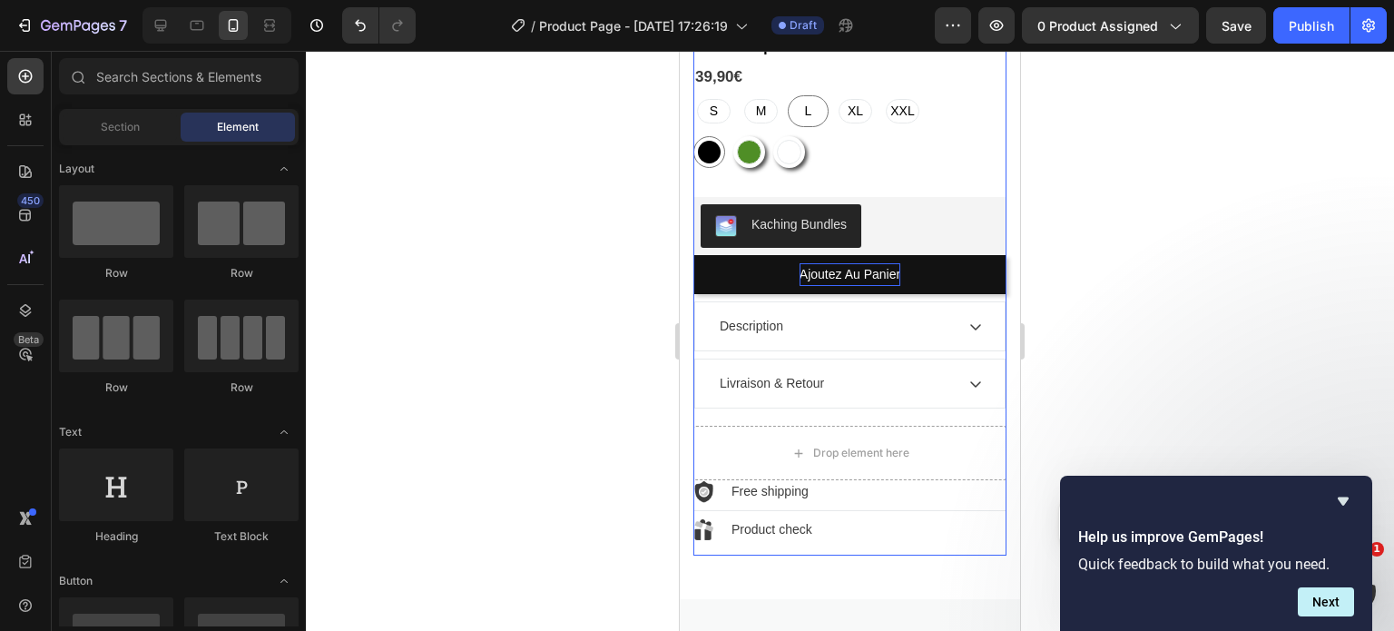
click at [828, 408] on div "Icon Icon Icon Icon Icon Icon List (6 avis) Text Block Row OLYMPE | SHORT PERFO…" at bounding box center [850, 279] width 313 height 553
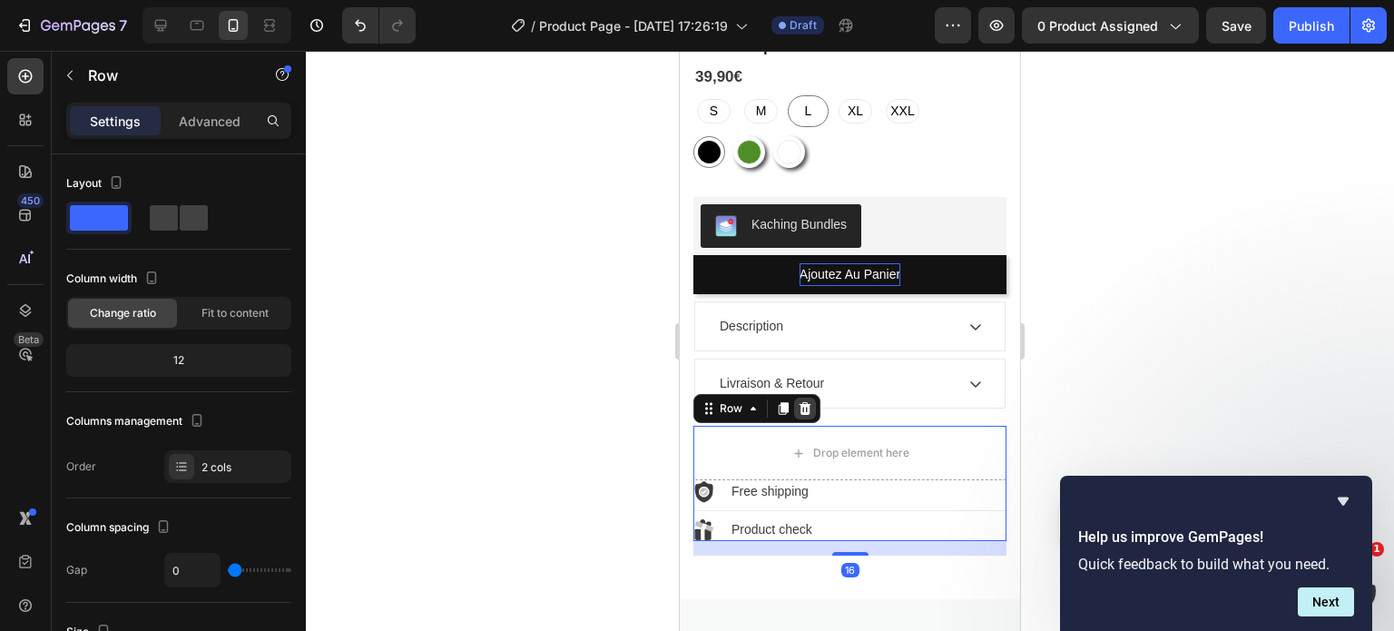
click at [811, 401] on icon at bounding box center [805, 408] width 15 height 15
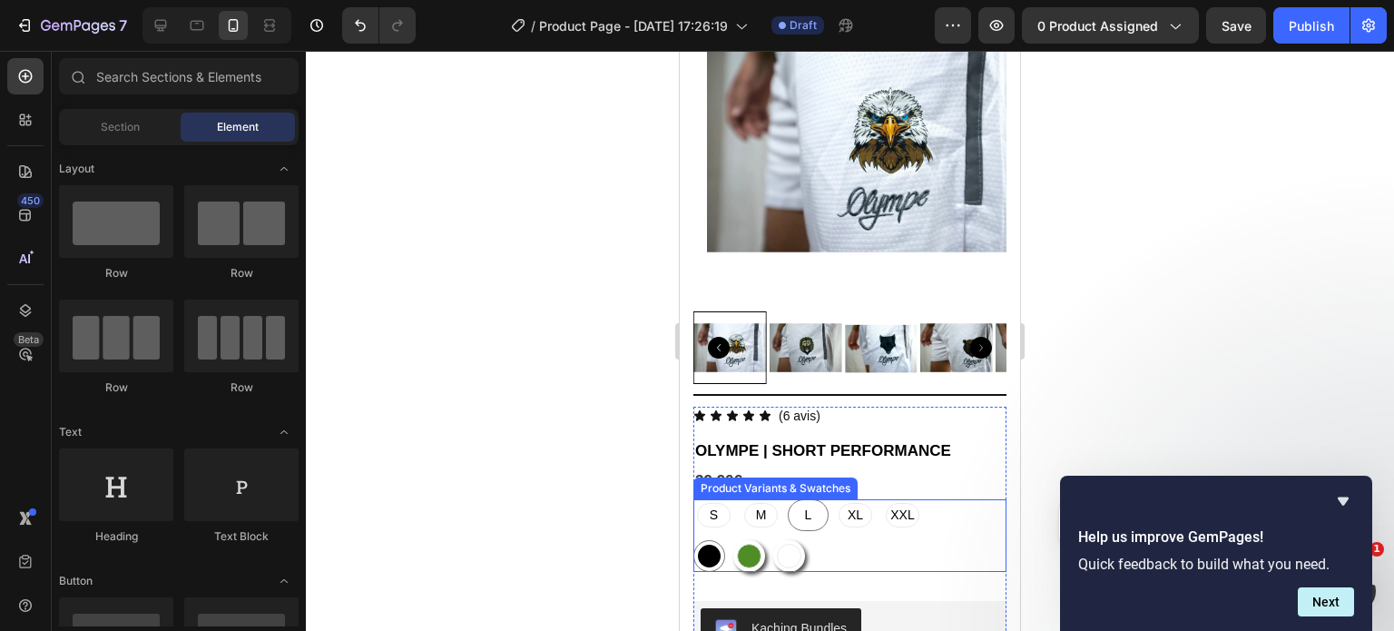
scroll to position [158, 0]
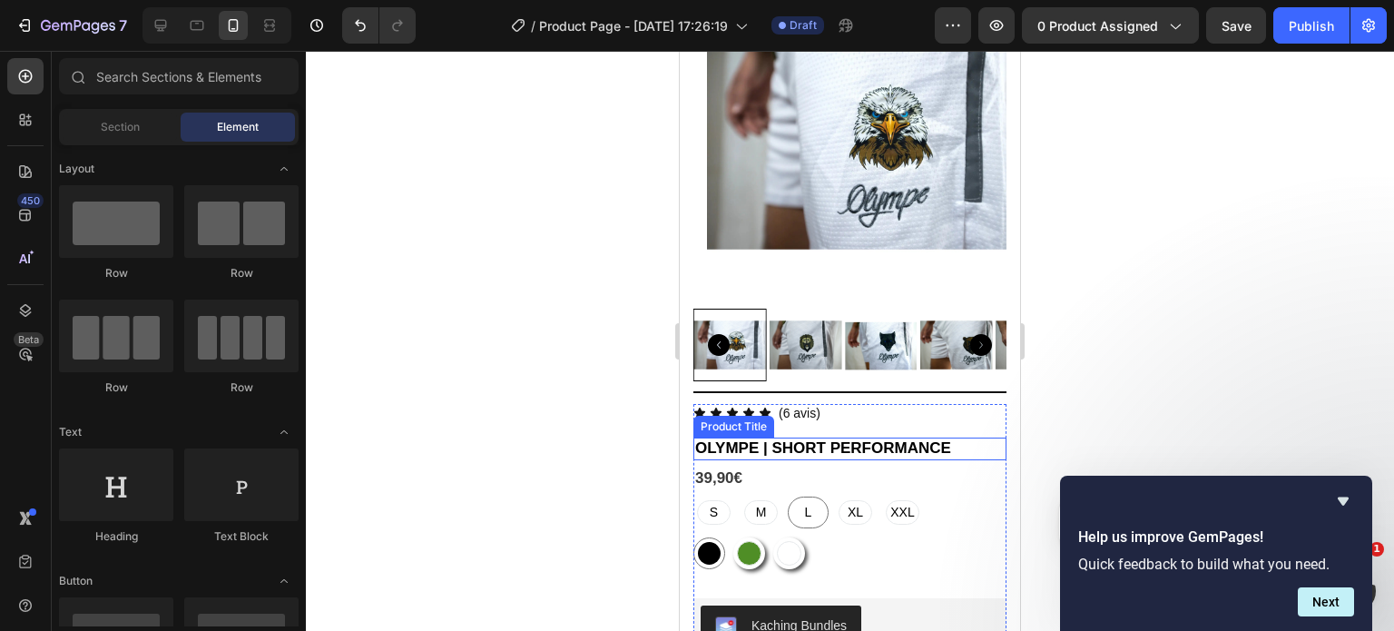
click at [825, 438] on h1 "OLYMPE | SHORT PERFORMANCE" at bounding box center [850, 449] width 313 height 22
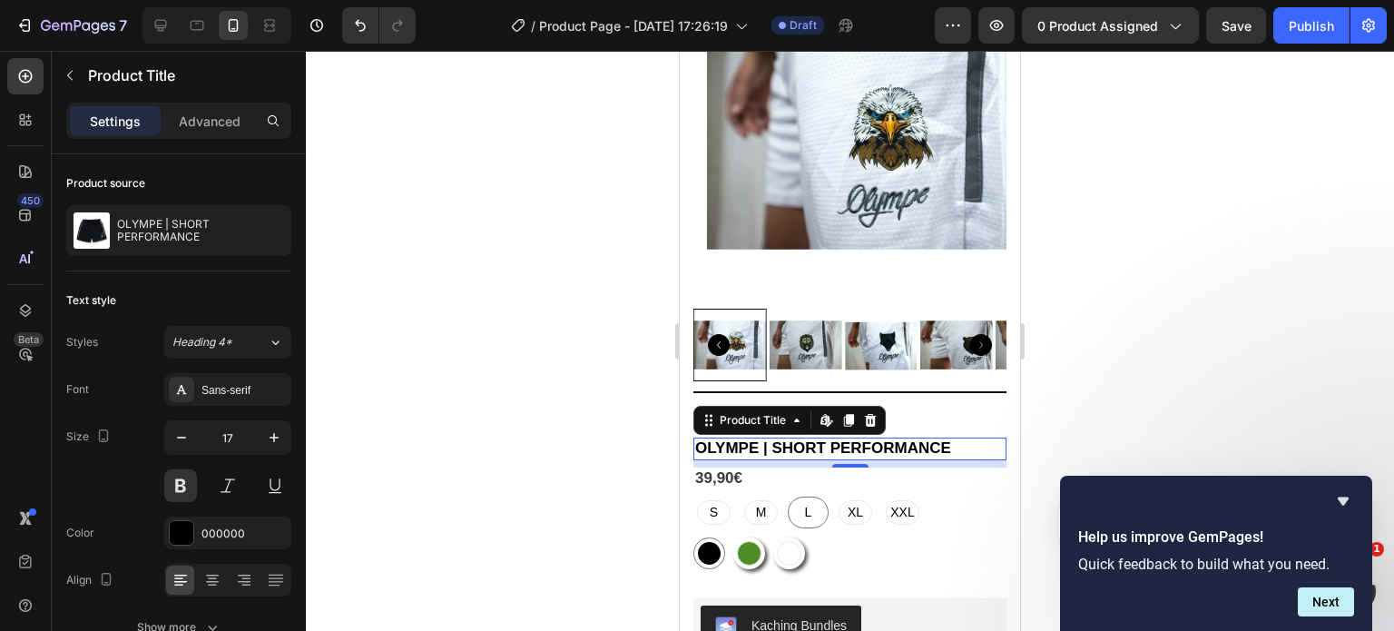
click at [825, 438] on h1 "OLYMPE | SHORT PERFORMANCE" at bounding box center [850, 449] width 313 height 22
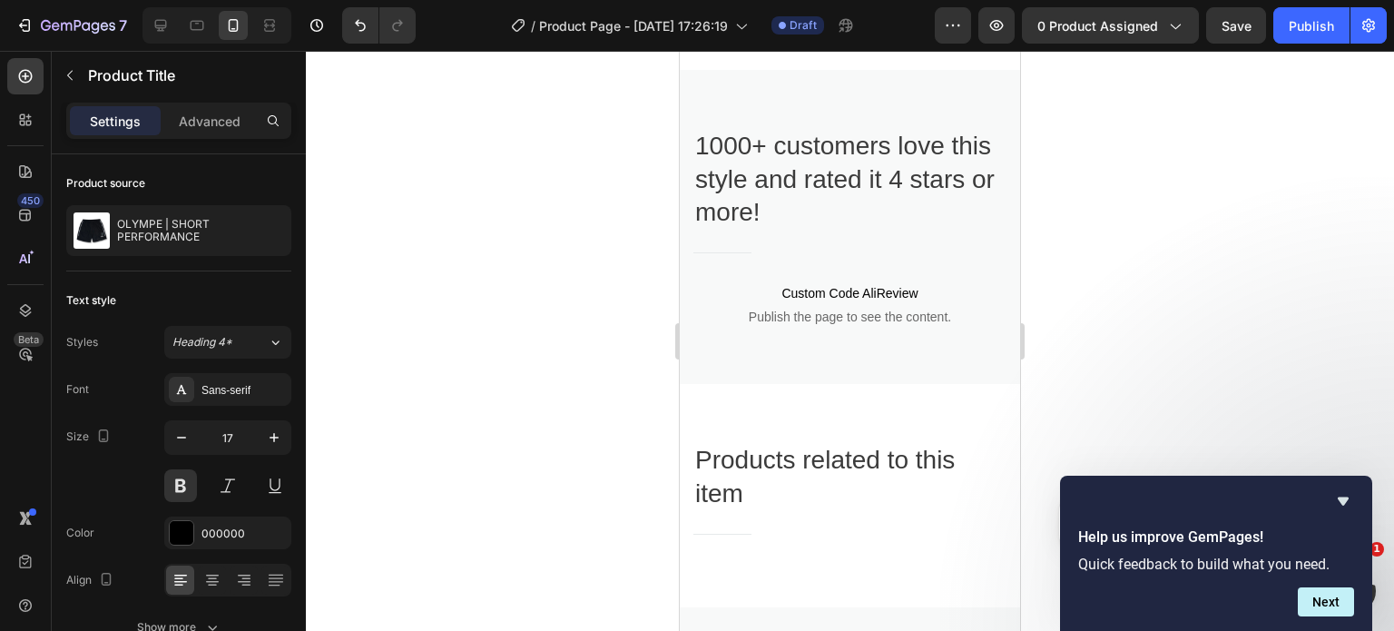
scroll to position [961, 0]
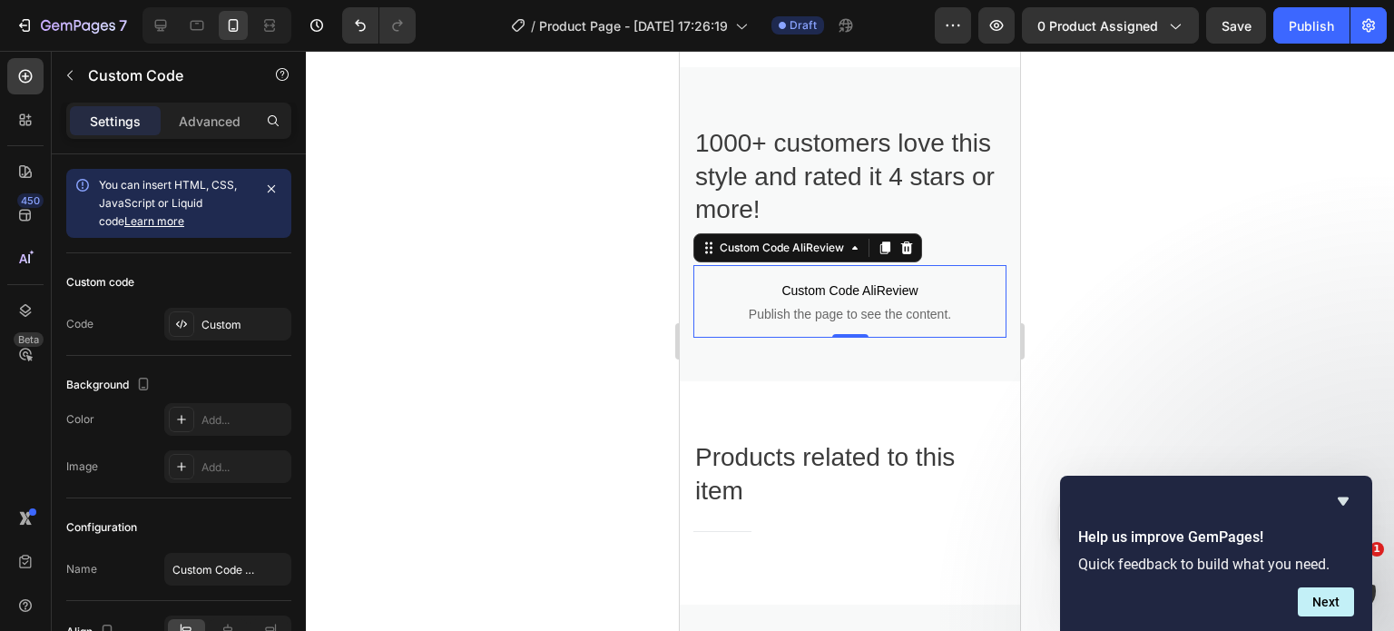
click at [909, 280] on span "Custom Code AliReview" at bounding box center [850, 291] width 313 height 22
click at [905, 241] on icon at bounding box center [907, 247] width 12 height 13
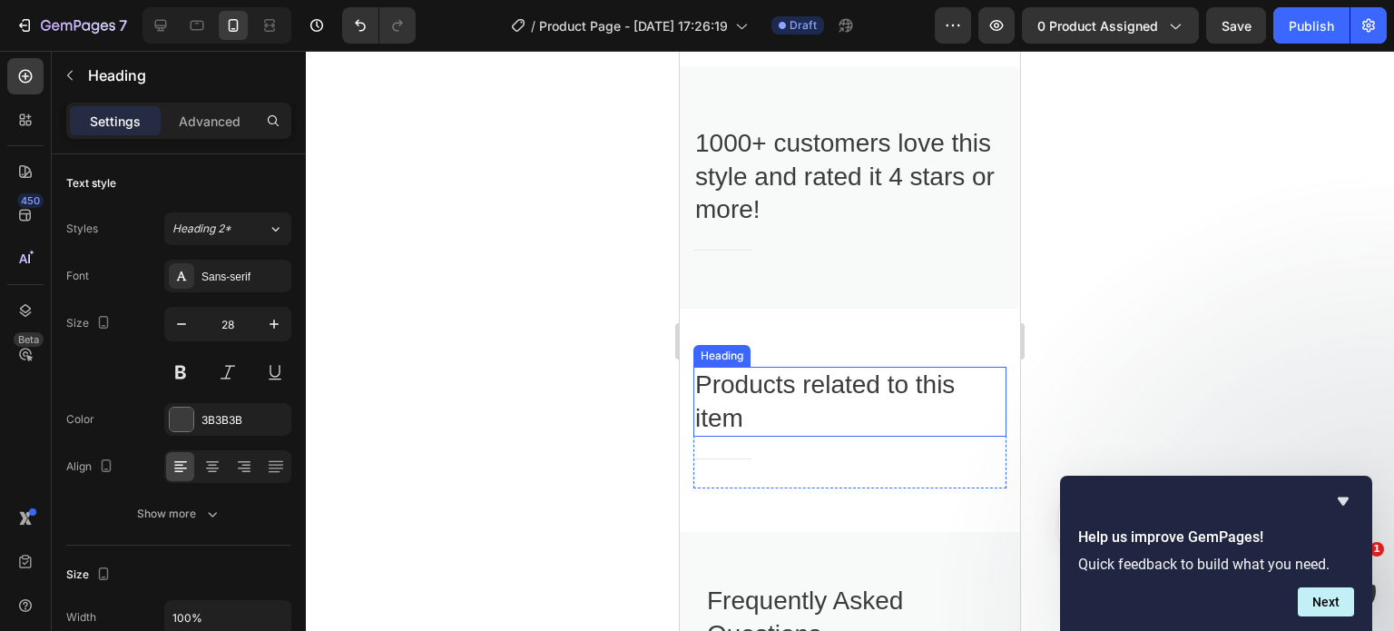
click at [871, 385] on p "Products related to this item" at bounding box center [850, 402] width 310 height 66
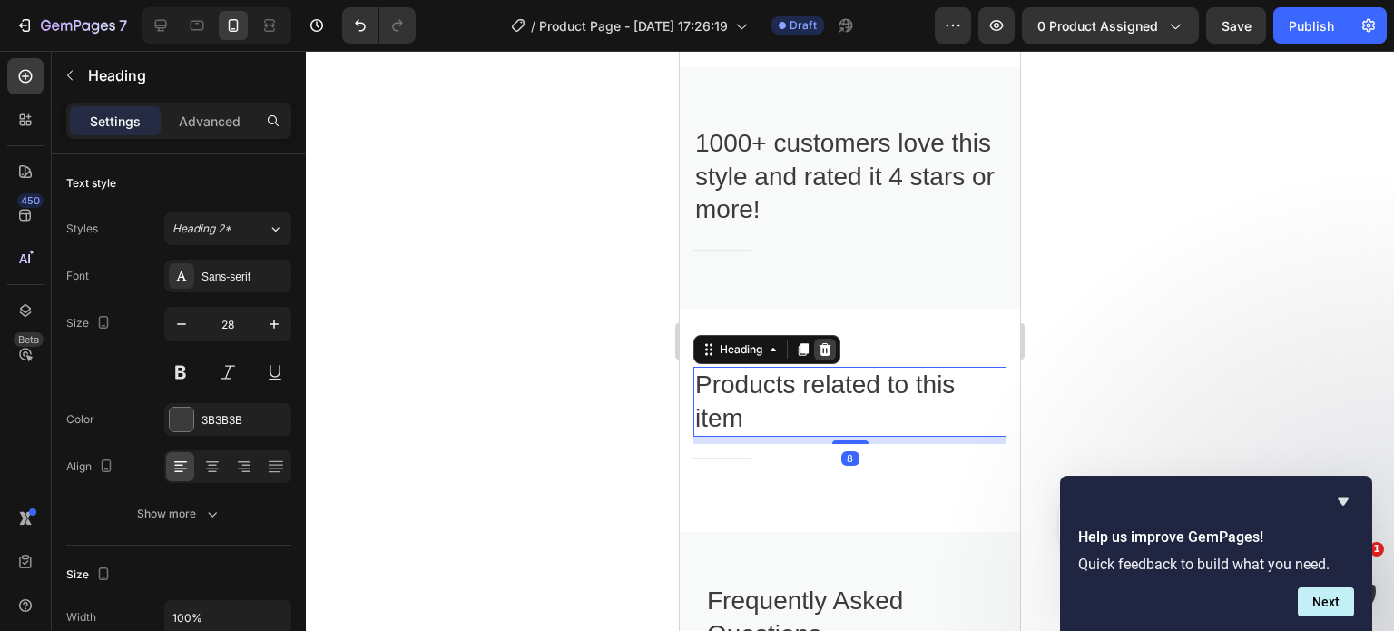
click at [829, 343] on icon at bounding box center [826, 349] width 12 height 13
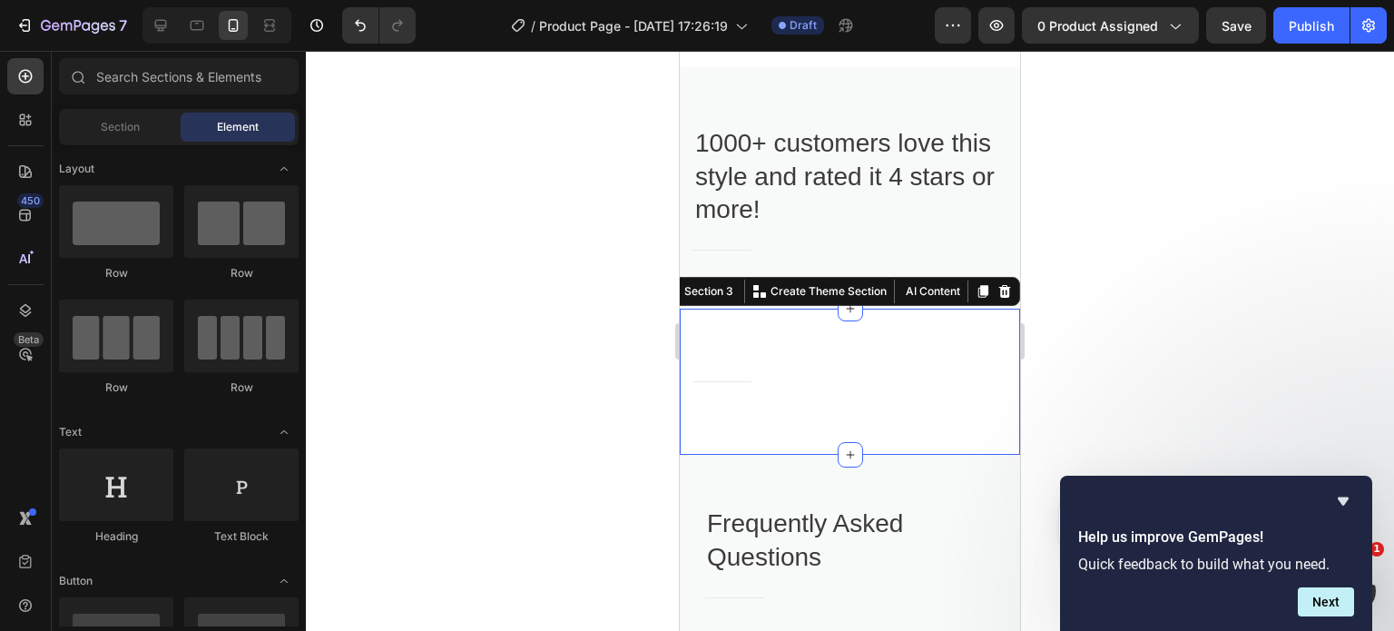
click at [858, 335] on div "Title Line Row Section 3 You can create reusable sections Create Theme Section …" at bounding box center [850, 382] width 340 height 146
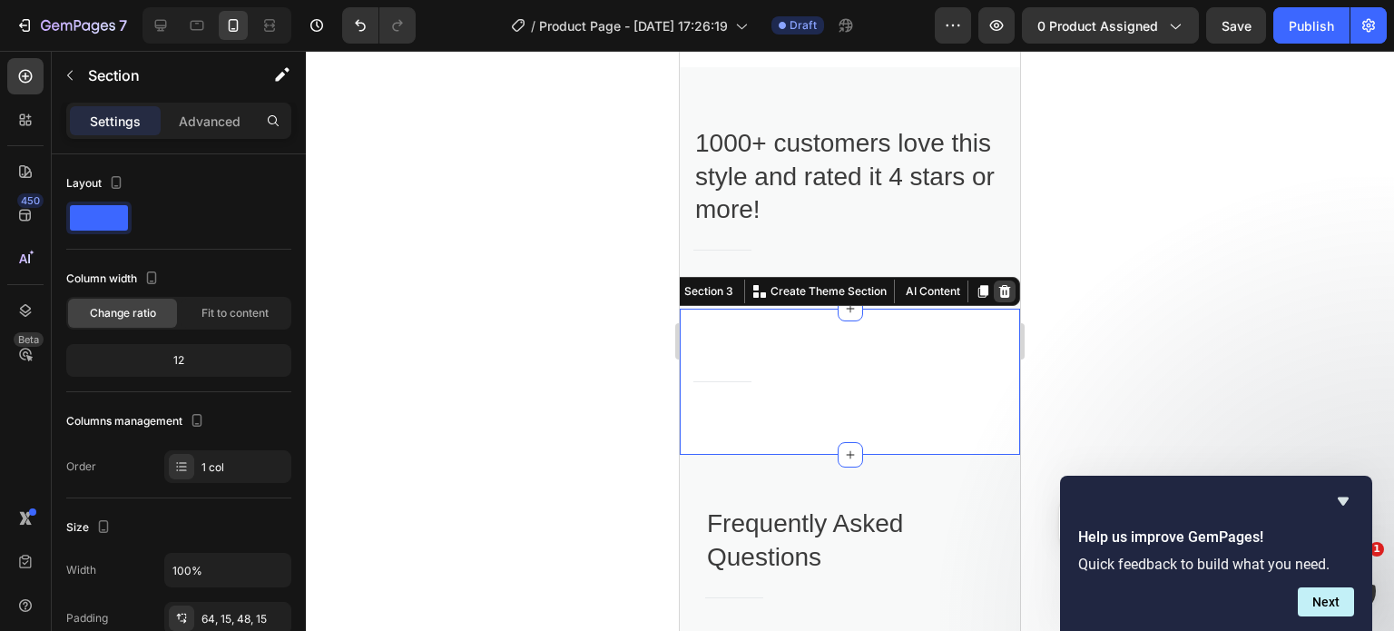
click at [999, 285] on icon at bounding box center [1005, 291] width 12 height 13
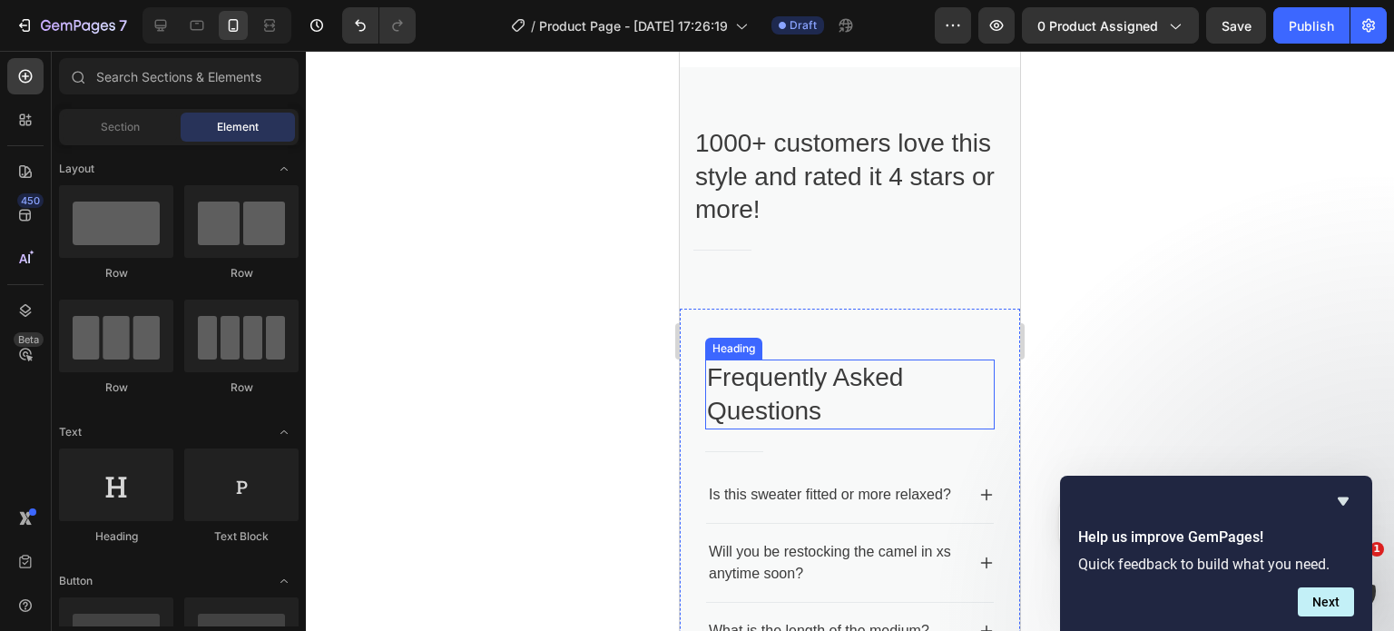
click at [950, 389] on p "Frequently Asked Questions" at bounding box center [850, 394] width 286 height 66
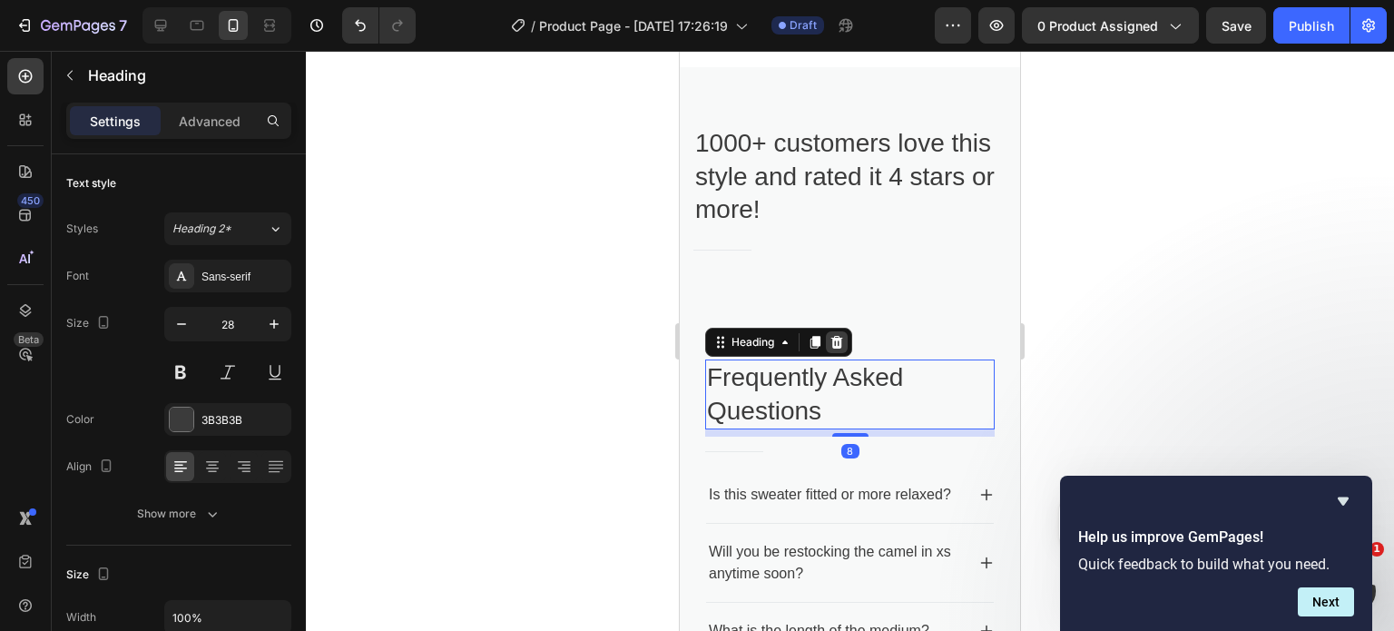
click at [839, 335] on icon at bounding box center [837, 342] width 15 height 15
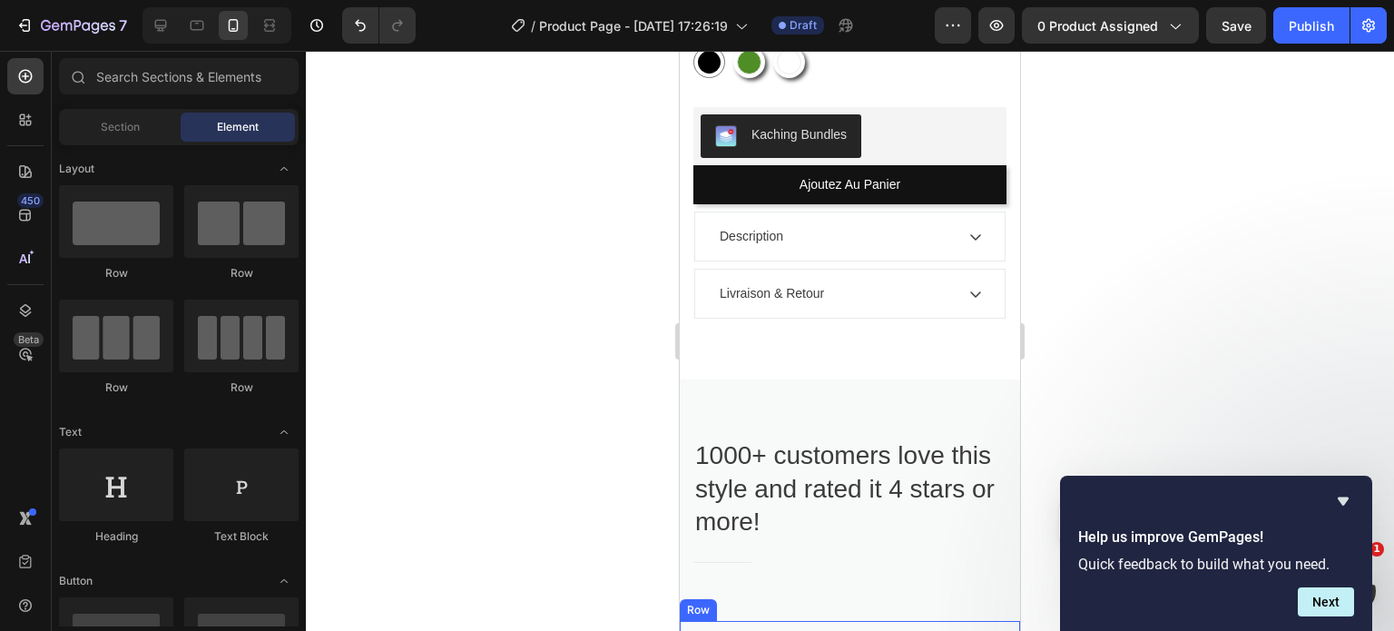
scroll to position [645, 0]
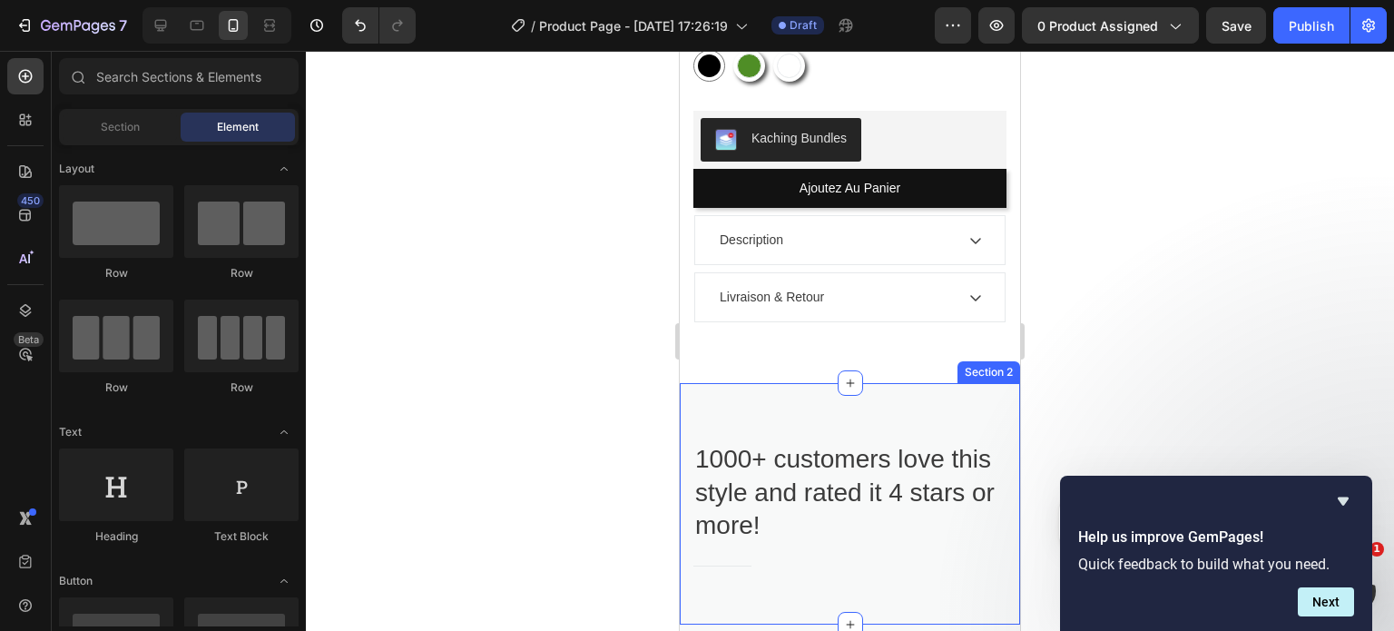
click at [873, 413] on div "1000+ customers love this style and rated it 4 stars or more! Heading Title Lin…" at bounding box center [850, 503] width 340 height 241
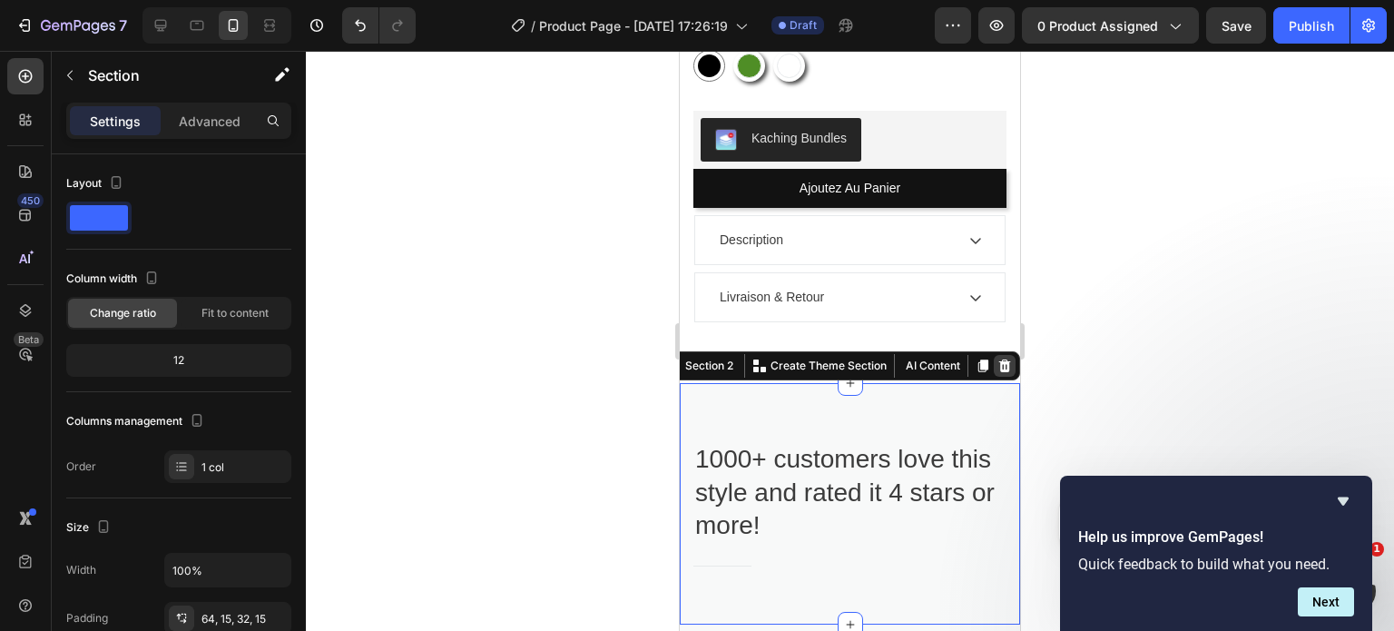
click at [998, 359] on icon at bounding box center [1005, 366] width 15 height 15
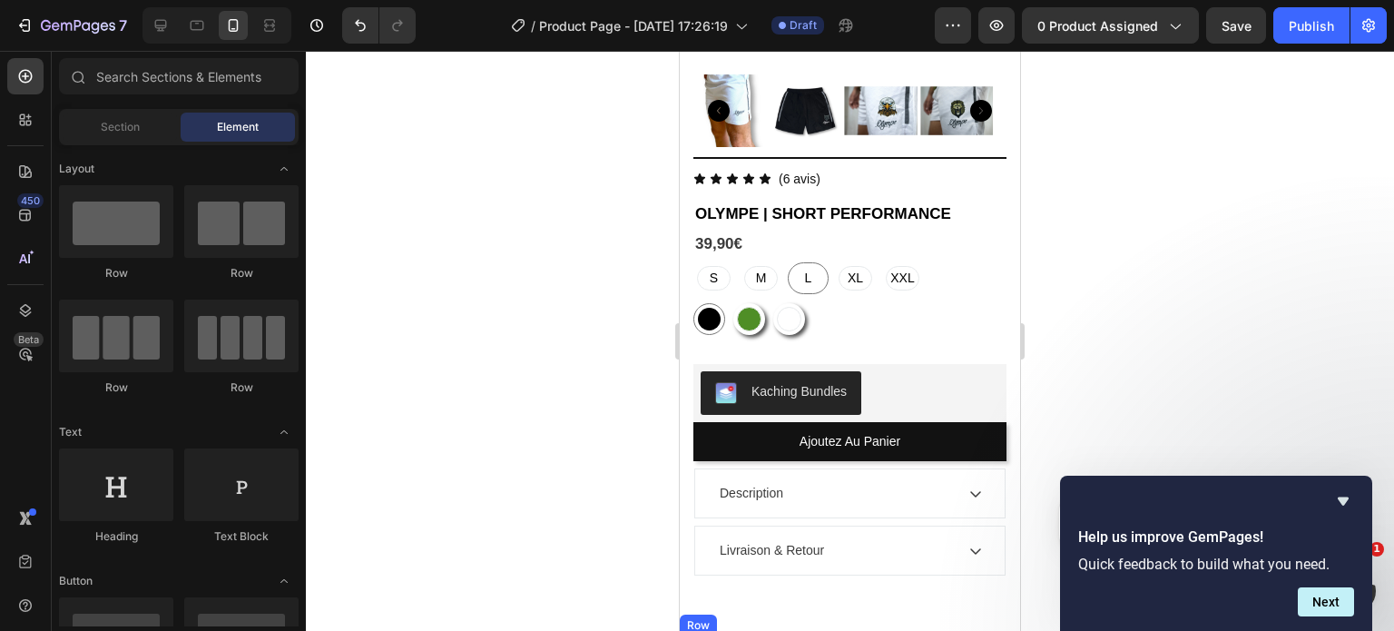
scroll to position [391, 0]
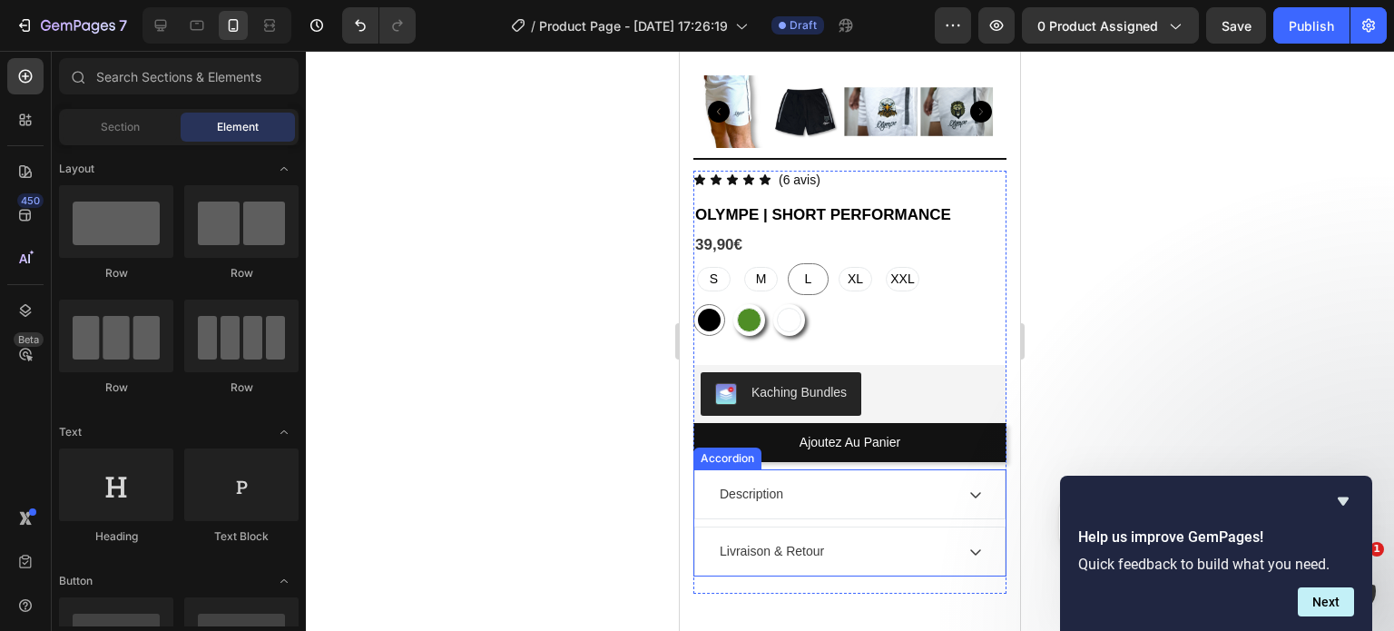
click at [969, 487] on icon at bounding box center [976, 494] width 15 height 15
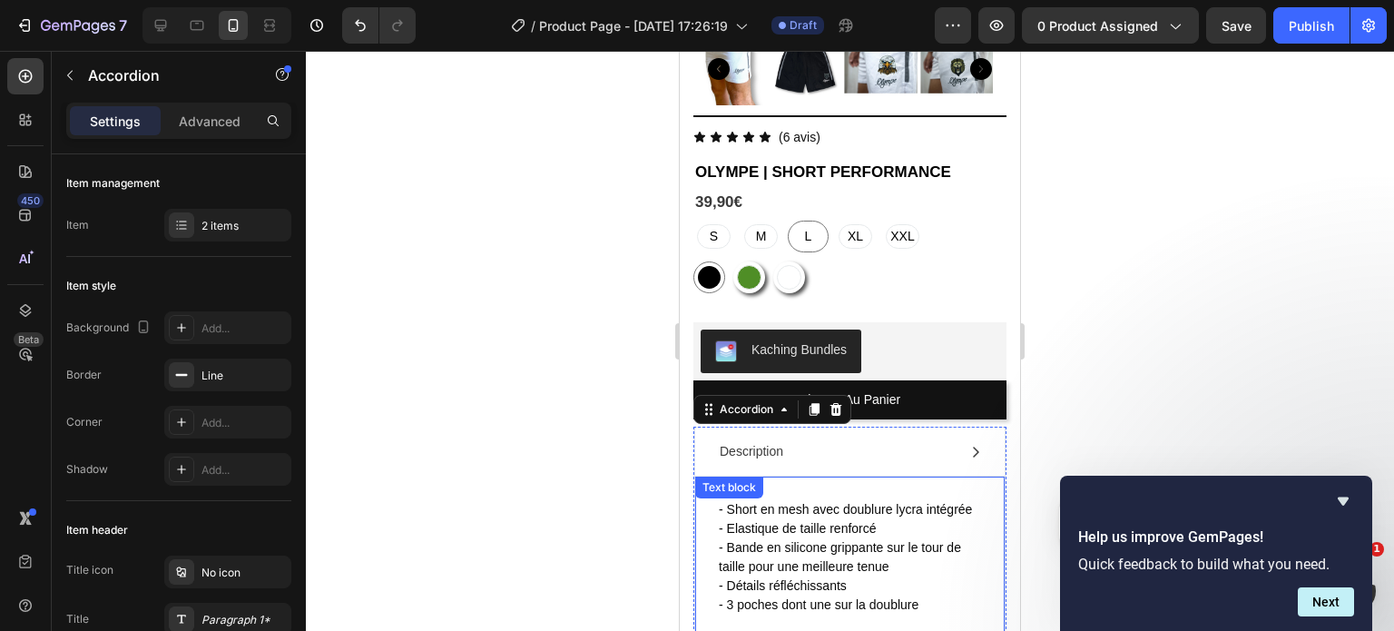
scroll to position [435, 0]
click at [969, 444] on icon at bounding box center [976, 451] width 15 height 15
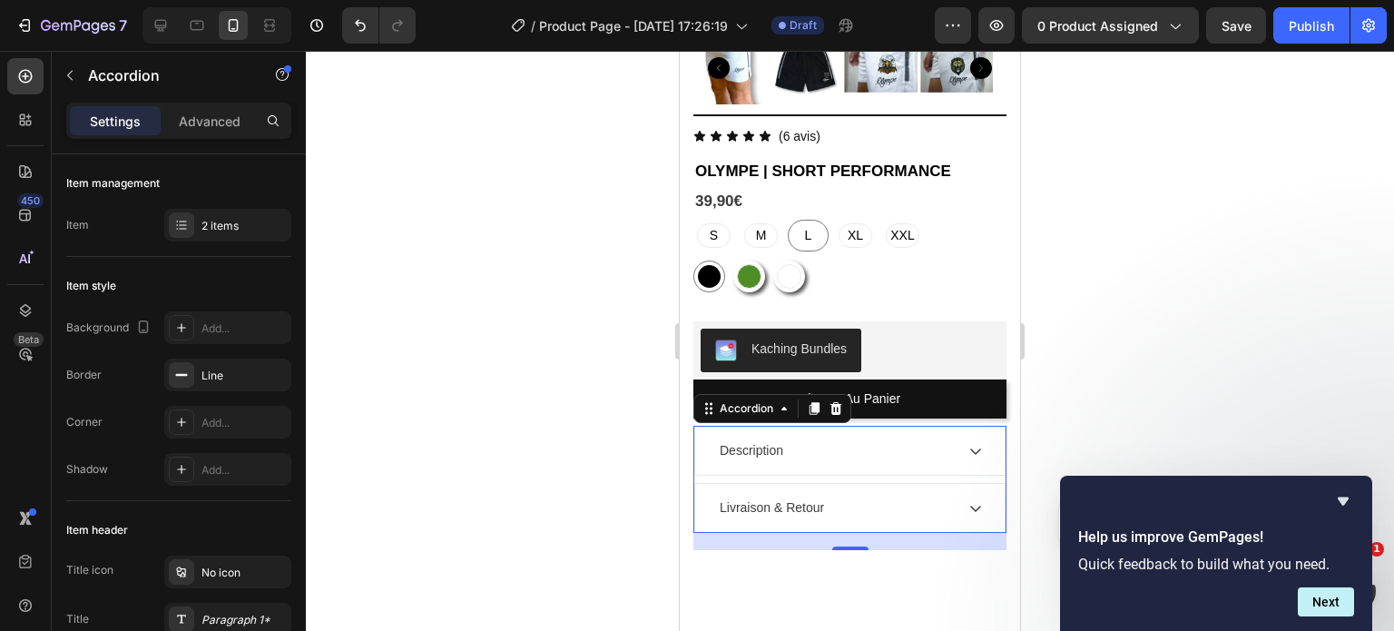
click at [922, 496] on div "Livraison & Retour" at bounding box center [835, 508] width 237 height 25
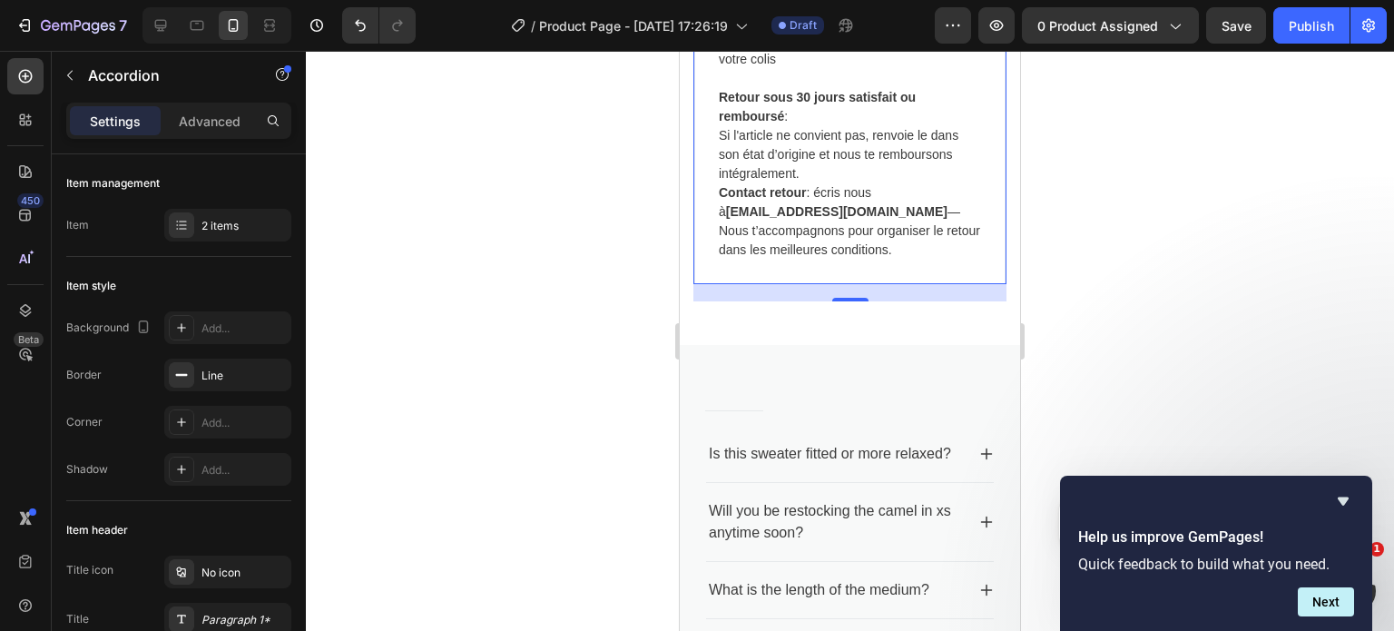
scroll to position [962, 0]
click at [1206, 317] on div at bounding box center [850, 341] width 1088 height 580
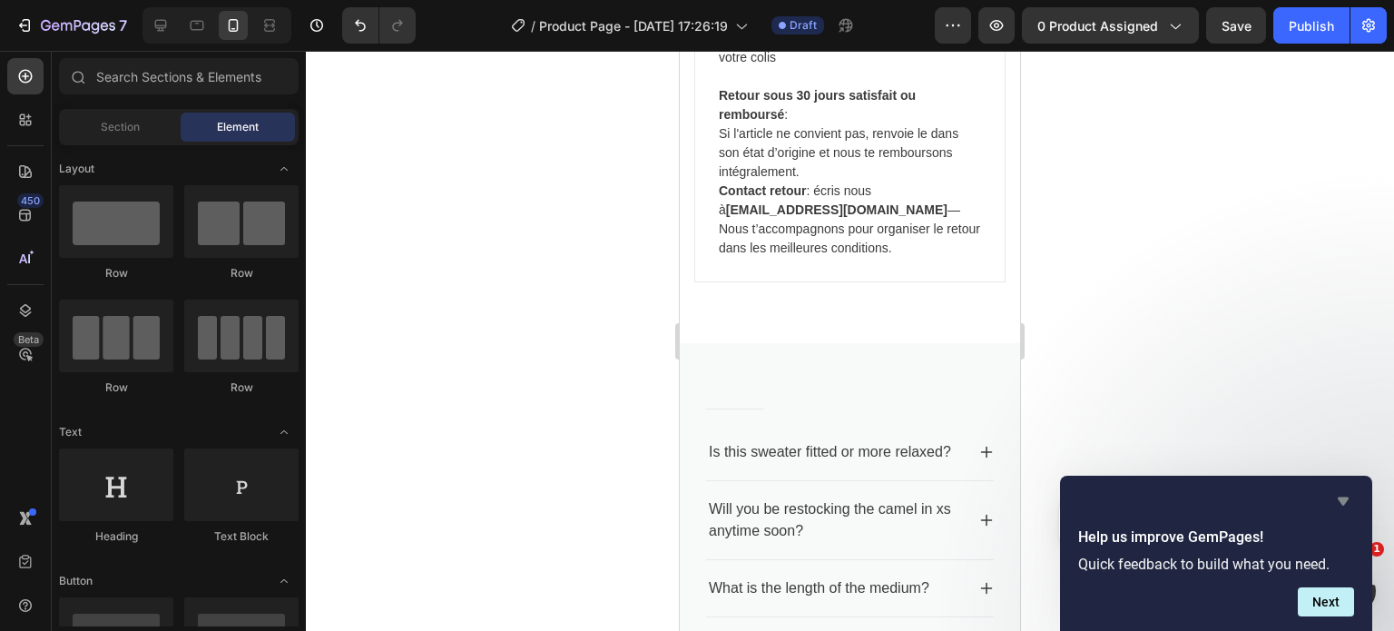
click at [1343, 497] on icon "Hide survey" at bounding box center [1343, 501] width 11 height 8
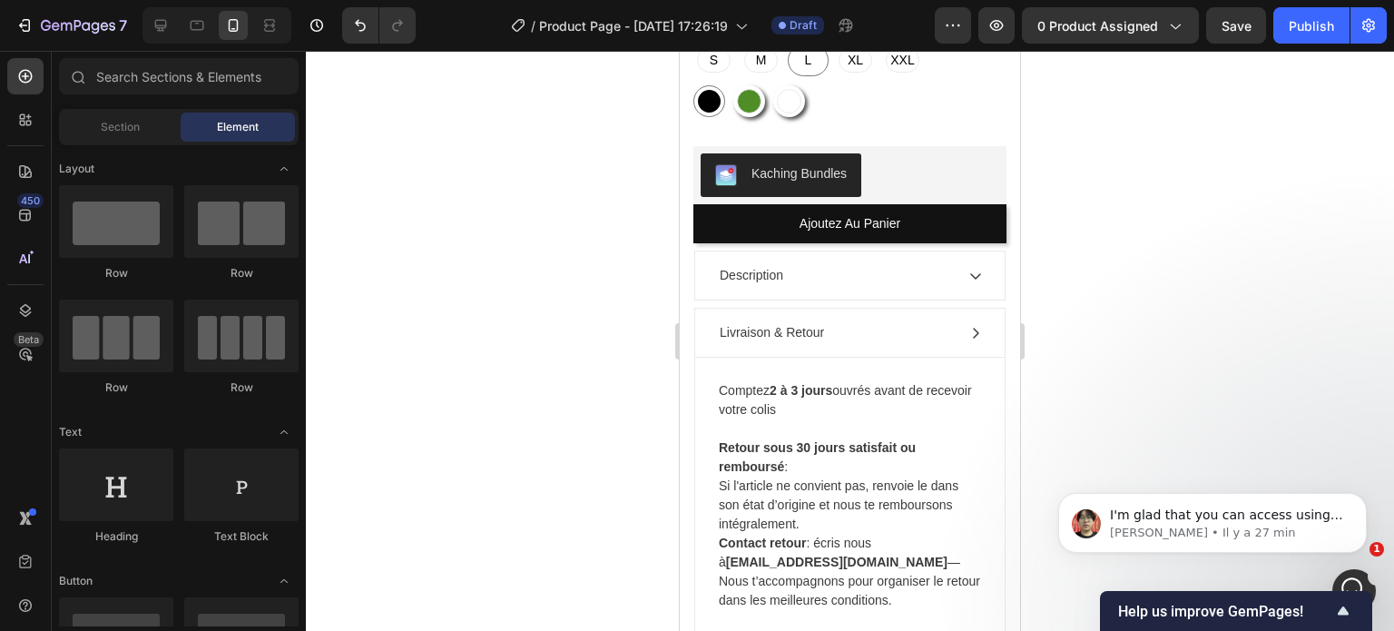
scroll to position [609, 0]
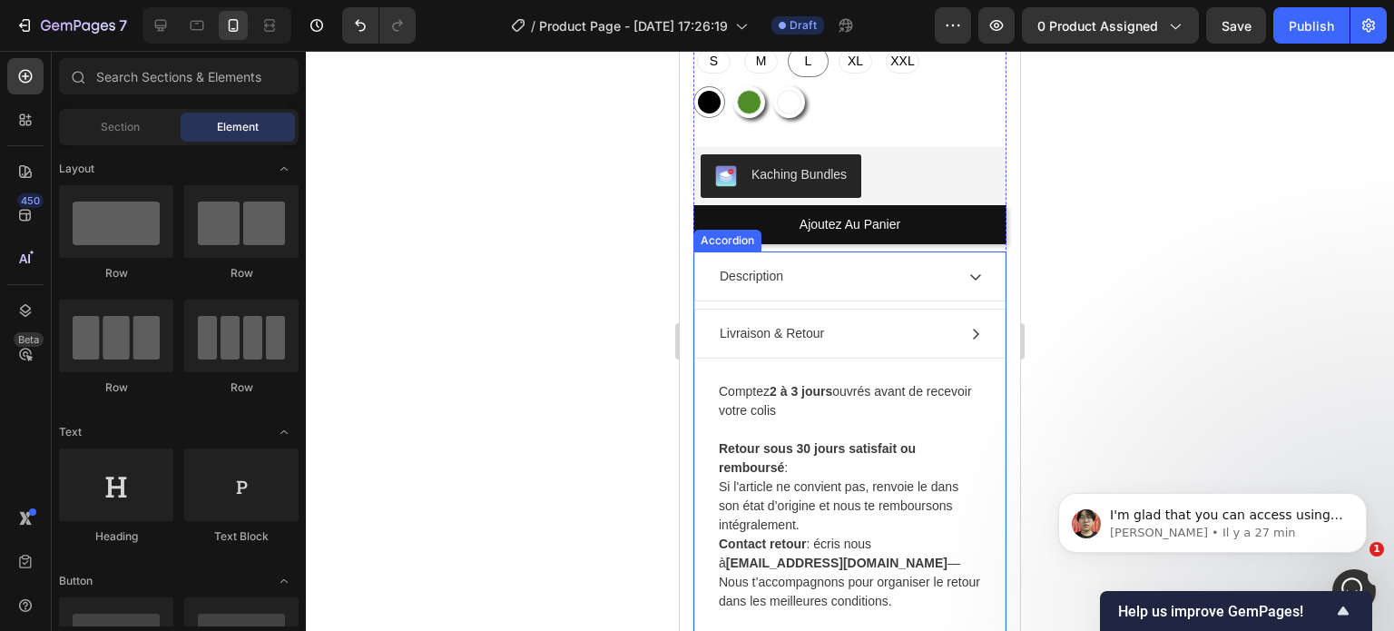
click at [969, 327] on icon at bounding box center [976, 334] width 15 height 15
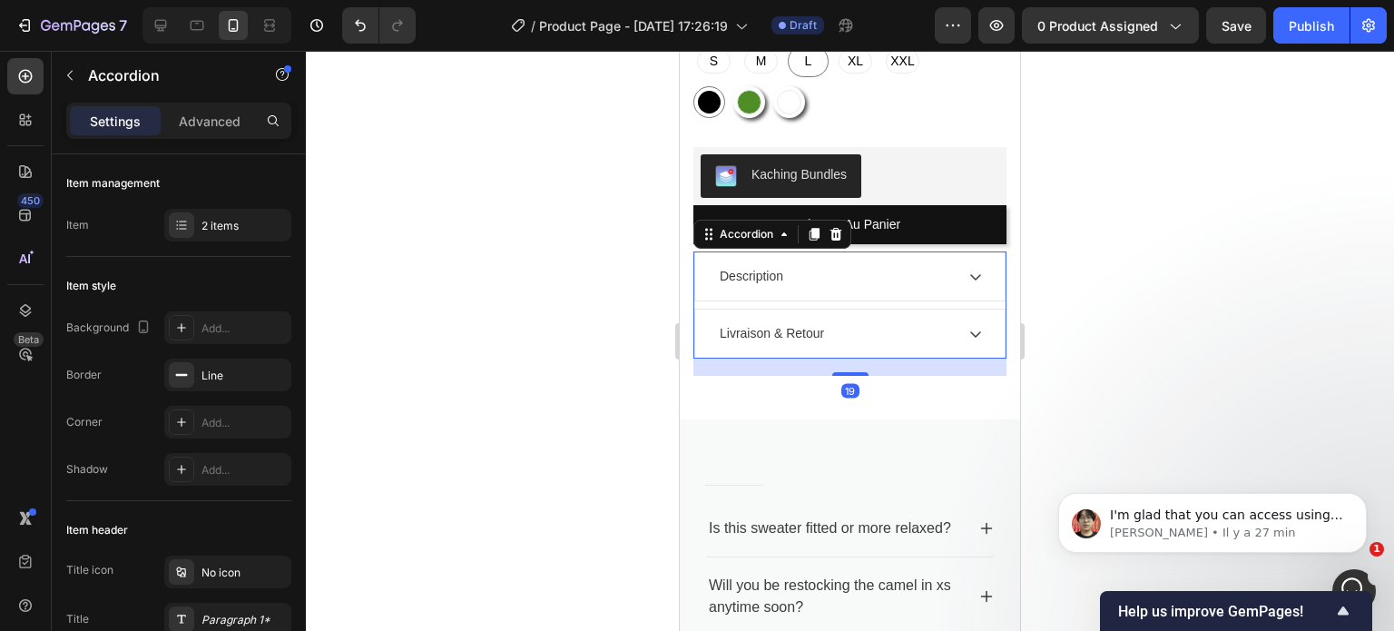
scroll to position [449, 0]
